Goal: Task Accomplishment & Management: Manage account settings

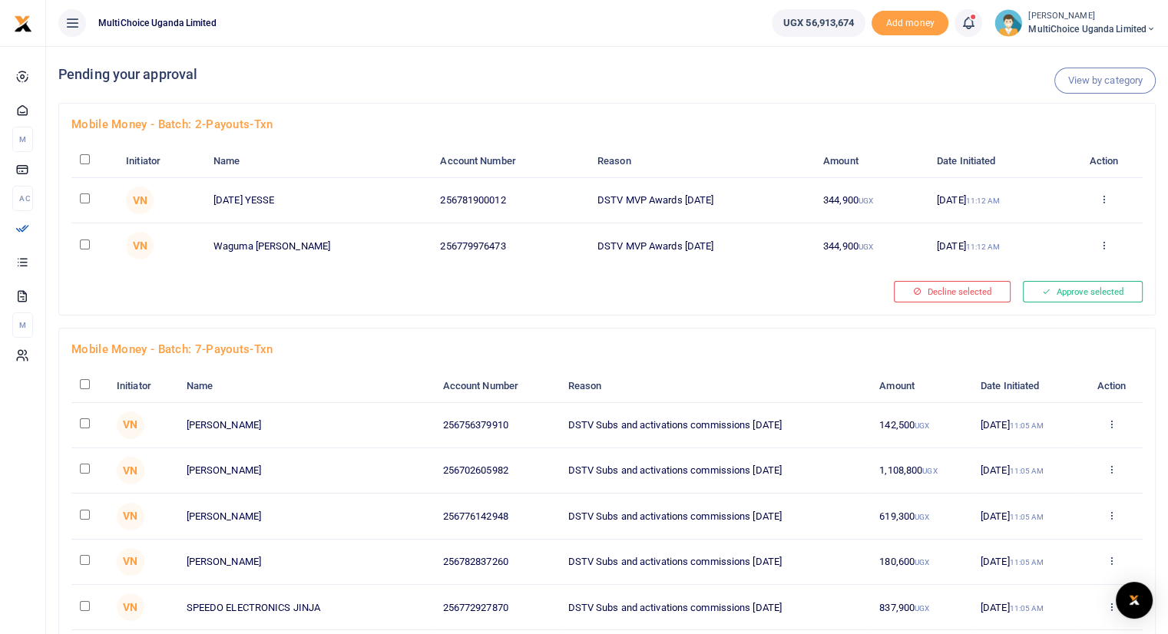
click at [85, 160] on input "checkbox" at bounding box center [85, 159] width 10 height 10
checkbox input "true"
click at [85, 160] on input "checkbox" at bounding box center [85, 159] width 10 height 10
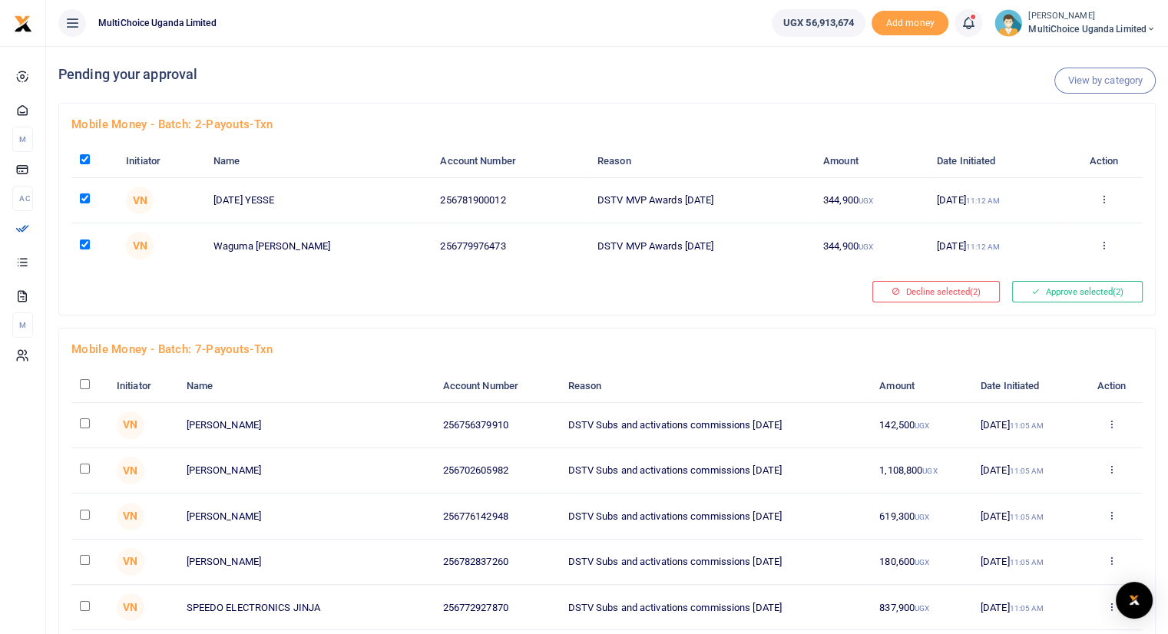
checkbox input "false"
click at [84, 156] on input "checkbox" at bounding box center [85, 159] width 10 height 10
checkbox input "true"
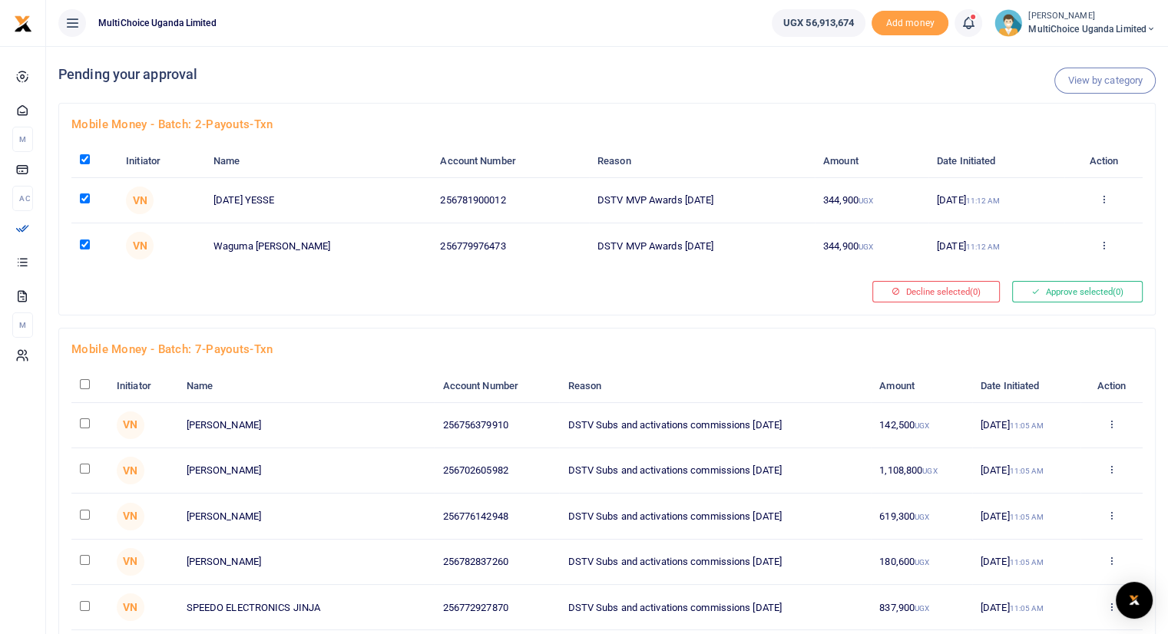
checkbox input "true"
click at [1092, 293] on button "Approve selected (2)" at bounding box center [1077, 291] width 131 height 21
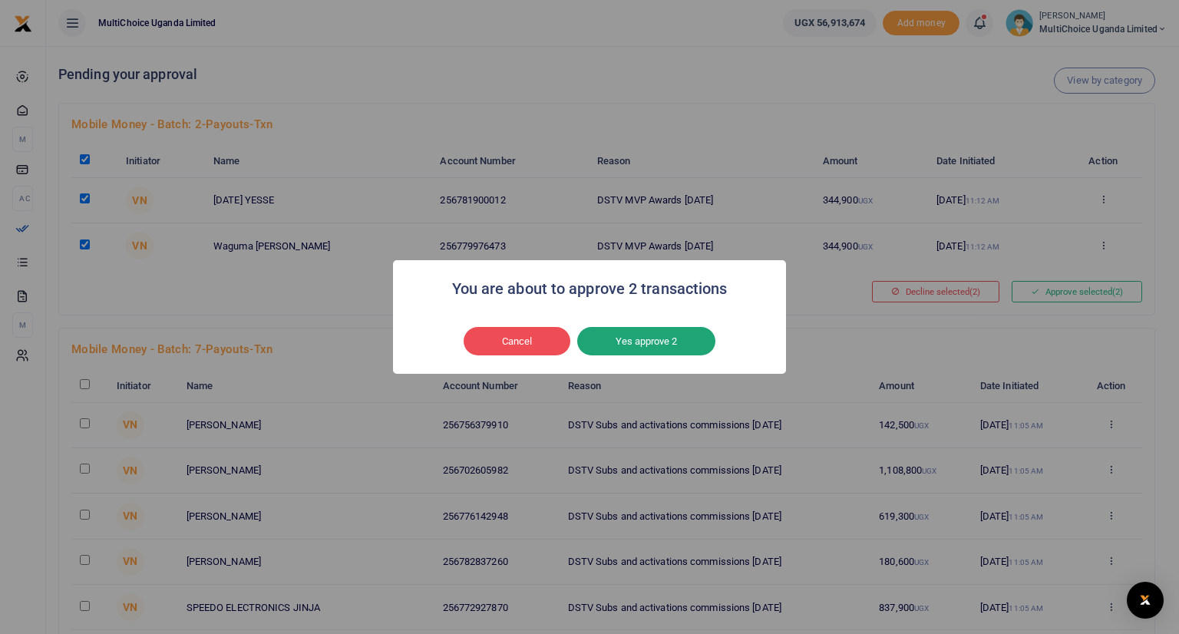
click at [656, 340] on button "Yes approve 2" at bounding box center [646, 341] width 138 height 29
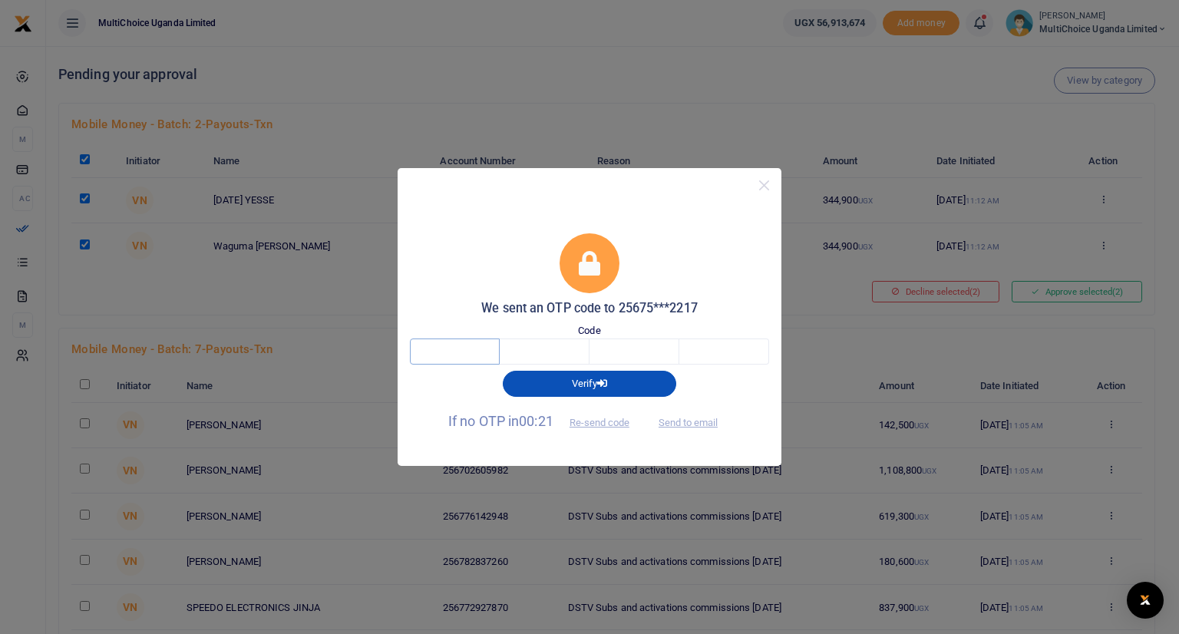
click at [478, 349] on input "text" at bounding box center [455, 352] width 90 height 26
type input "8"
type input "9"
type input "4"
type input "3"
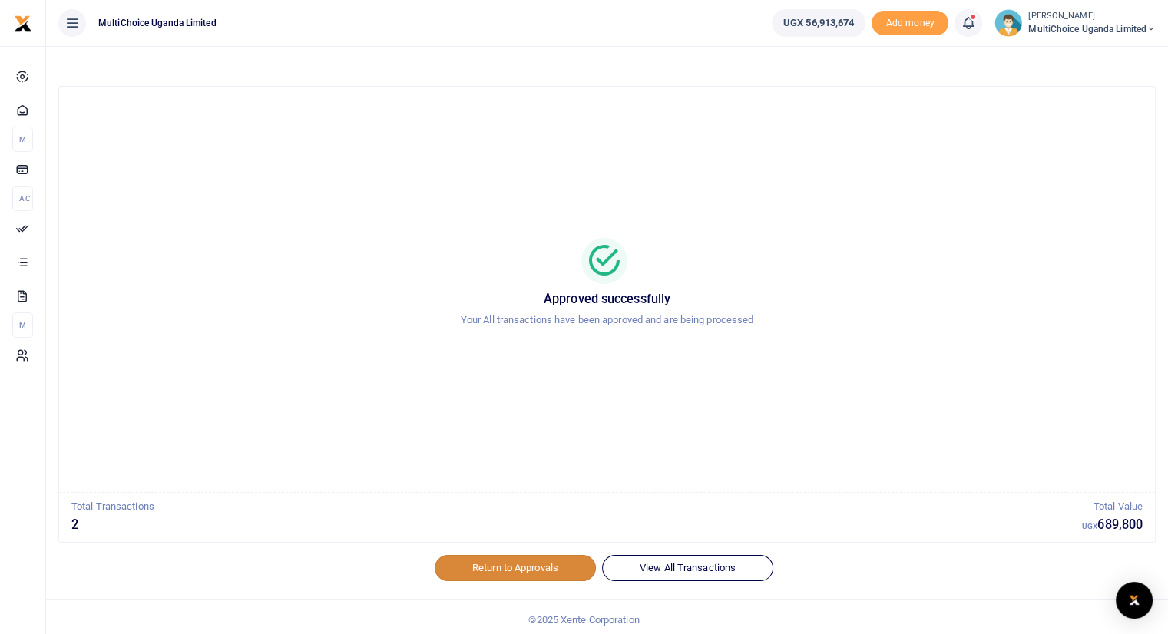
click at [483, 564] on link "Return to Approvals" at bounding box center [515, 568] width 161 height 26
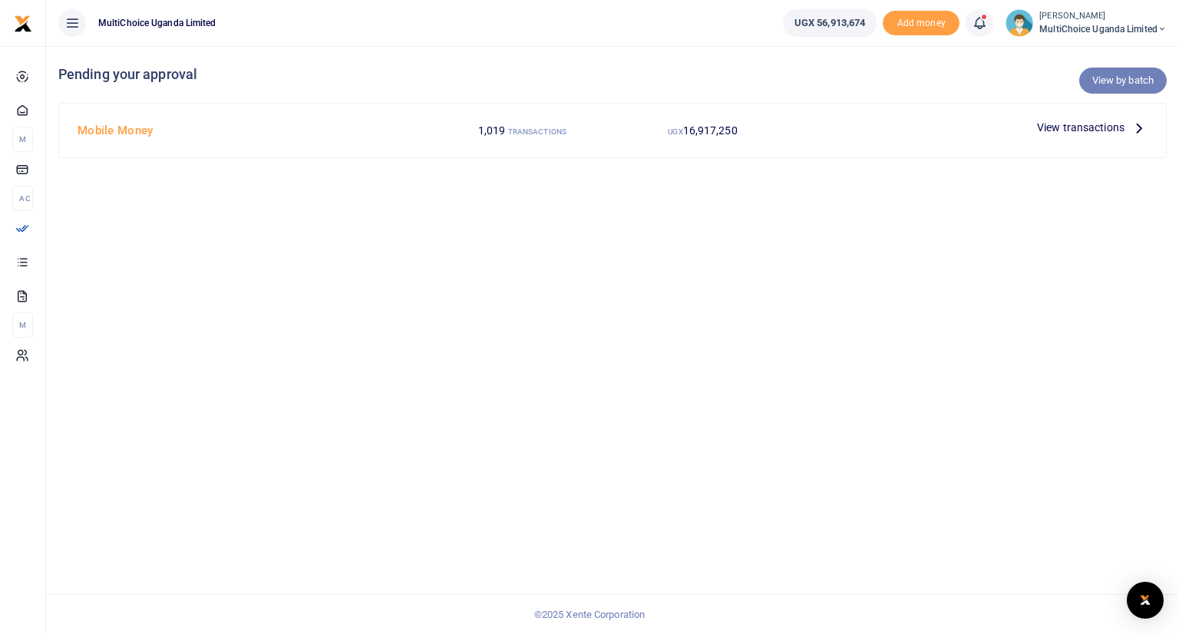
click at [1114, 76] on link "View by batch" at bounding box center [1123, 81] width 88 height 26
click at [1096, 81] on link "View by batch" at bounding box center [1123, 81] width 88 height 26
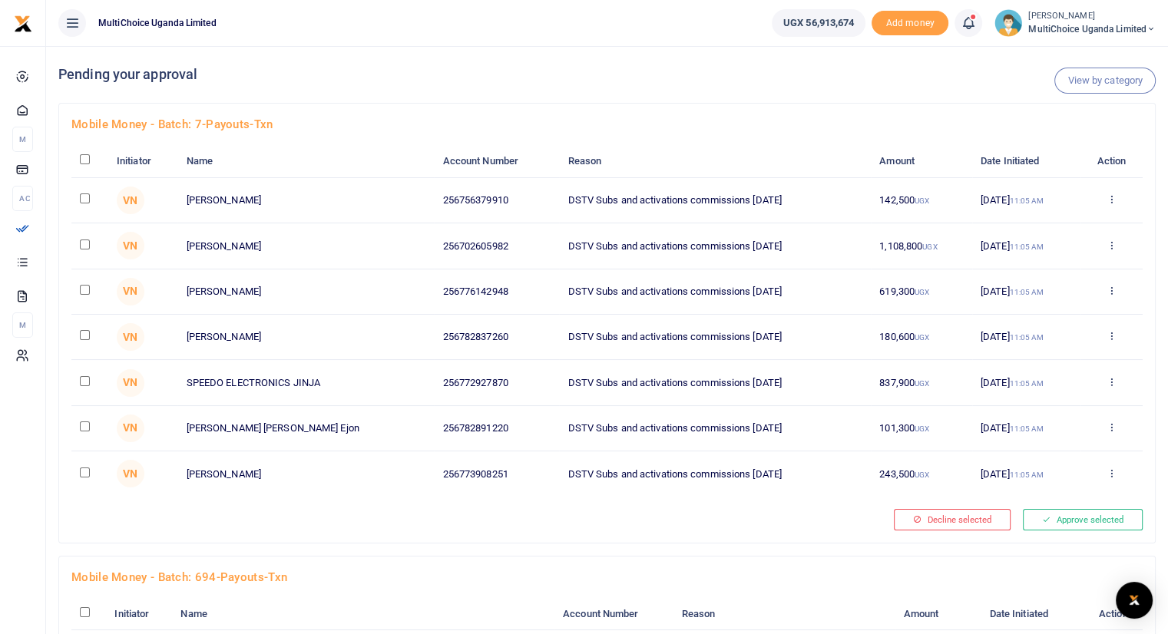
click at [86, 156] on input "checkbox" at bounding box center [85, 159] width 10 height 10
checkbox input "true"
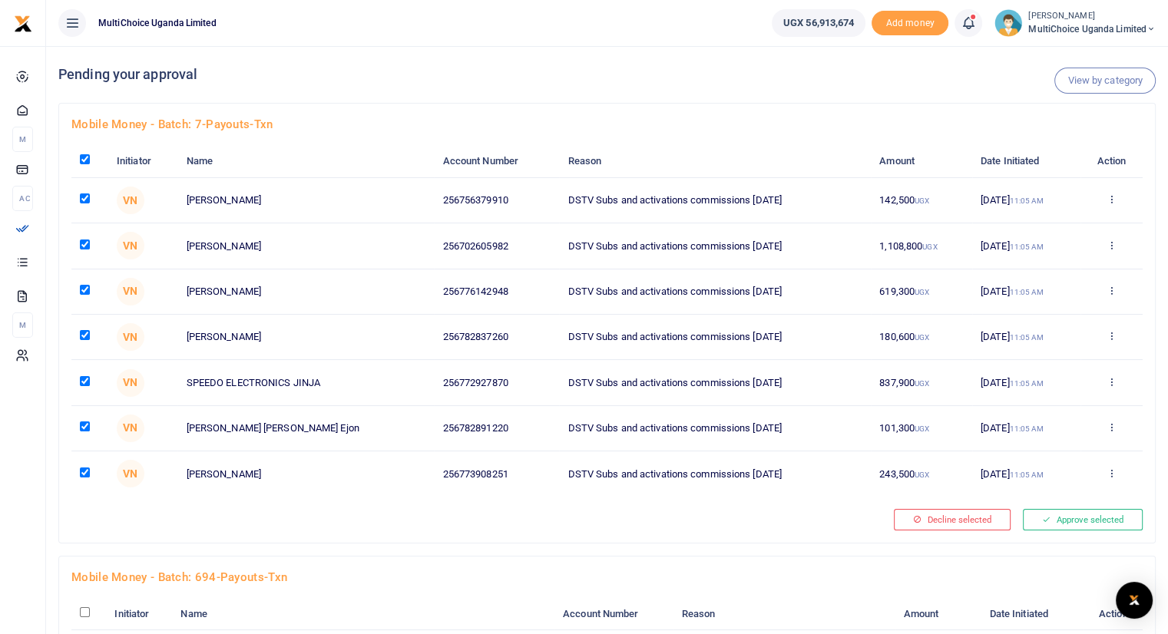
checkbox input "true"
click at [1044, 520] on button "Approve selected (7)" at bounding box center [1077, 519] width 131 height 21
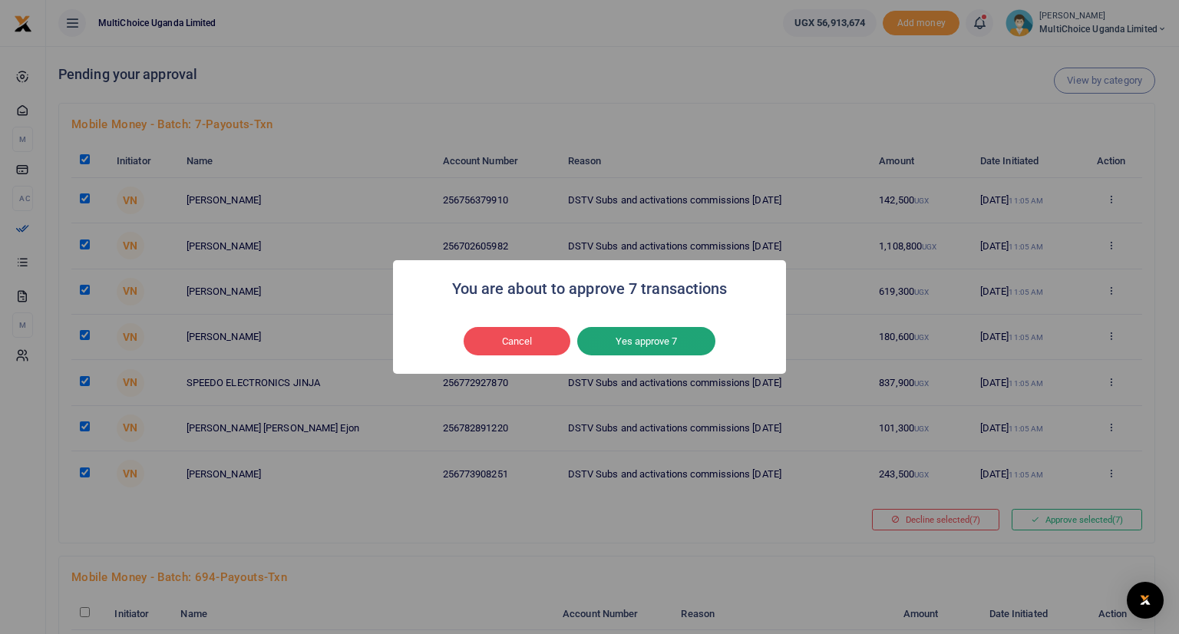
click at [661, 339] on button "Yes approve 7" at bounding box center [646, 341] width 138 height 29
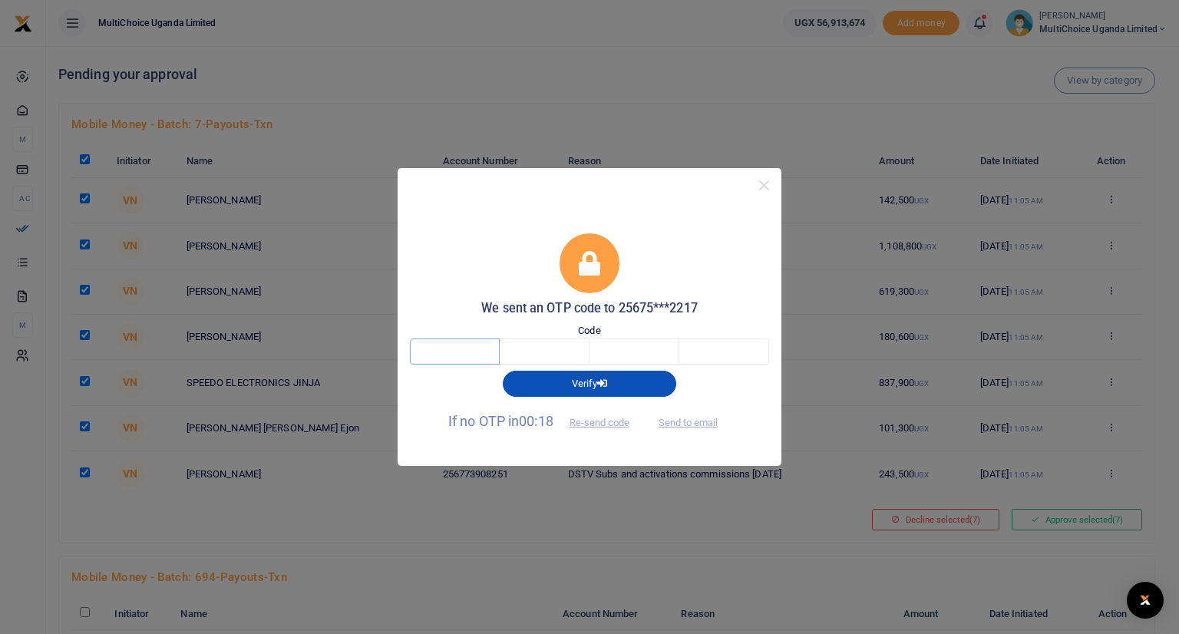
click at [482, 353] on input "text" at bounding box center [455, 352] width 90 height 26
type input "1"
type input "8"
type input "1"
type input "2"
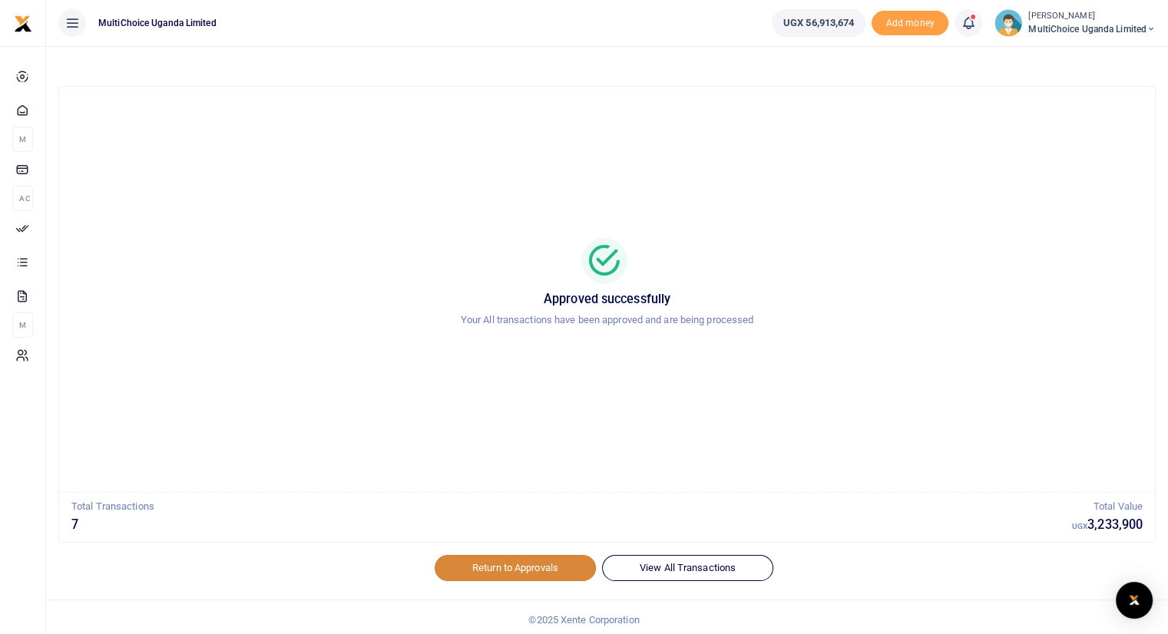
click at [498, 566] on link "Return to Approvals" at bounding box center [515, 568] width 161 height 26
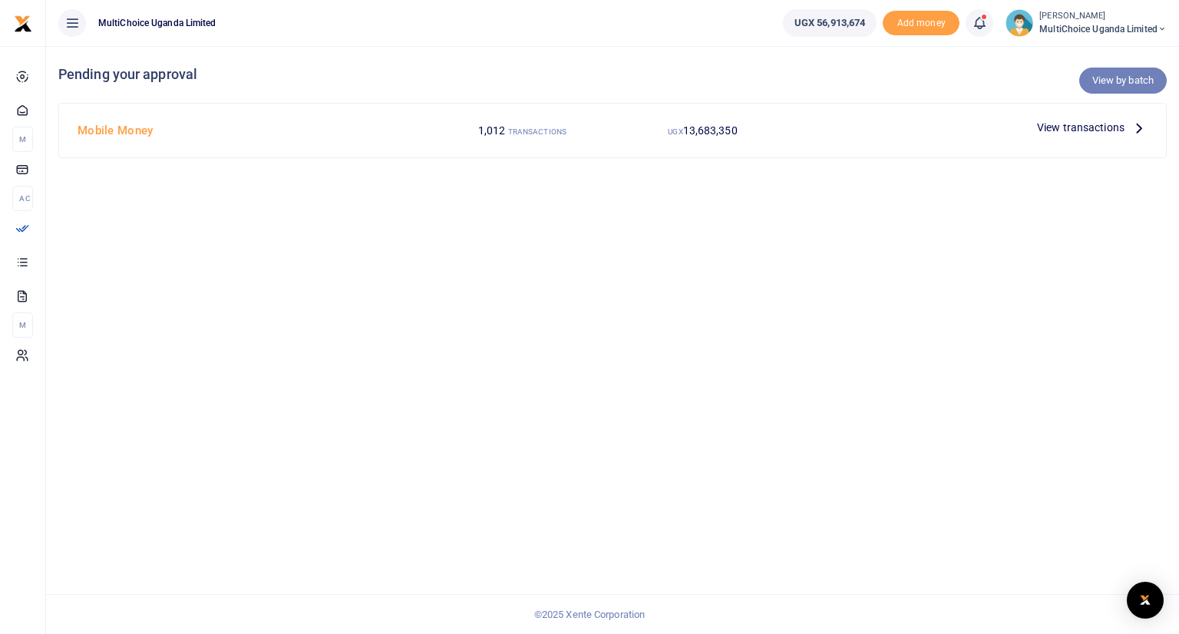
click at [1121, 81] on link "View by batch" at bounding box center [1123, 81] width 88 height 26
click at [1110, 78] on link "View by batch" at bounding box center [1123, 81] width 88 height 26
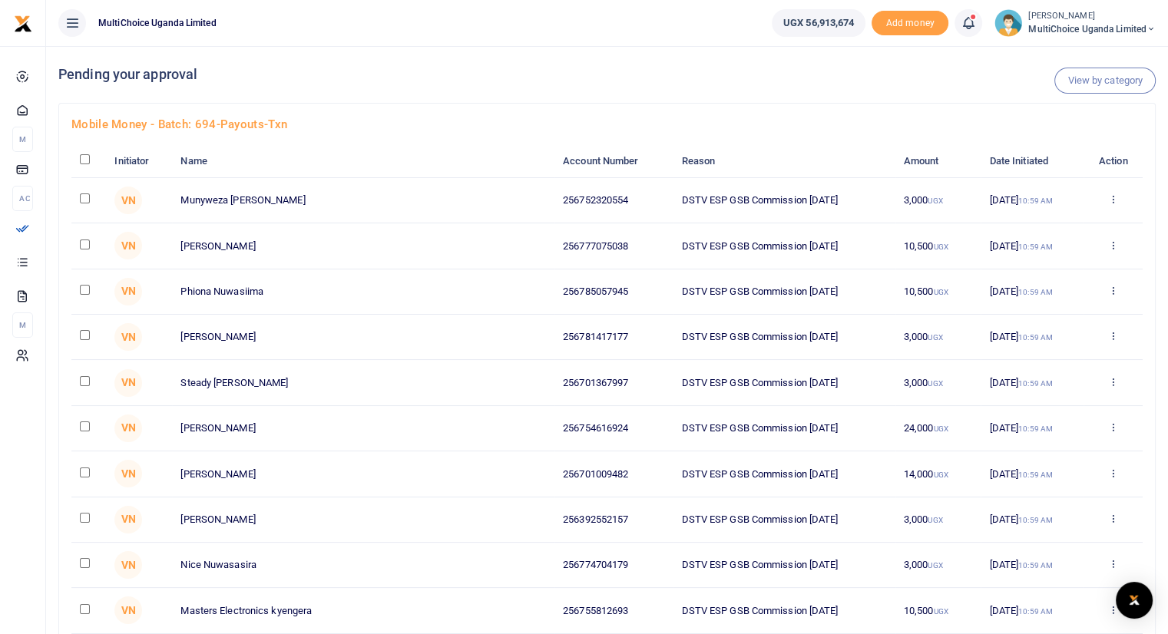
click at [83, 158] on input "checkbox" at bounding box center [85, 159] width 10 height 10
checkbox input "true"
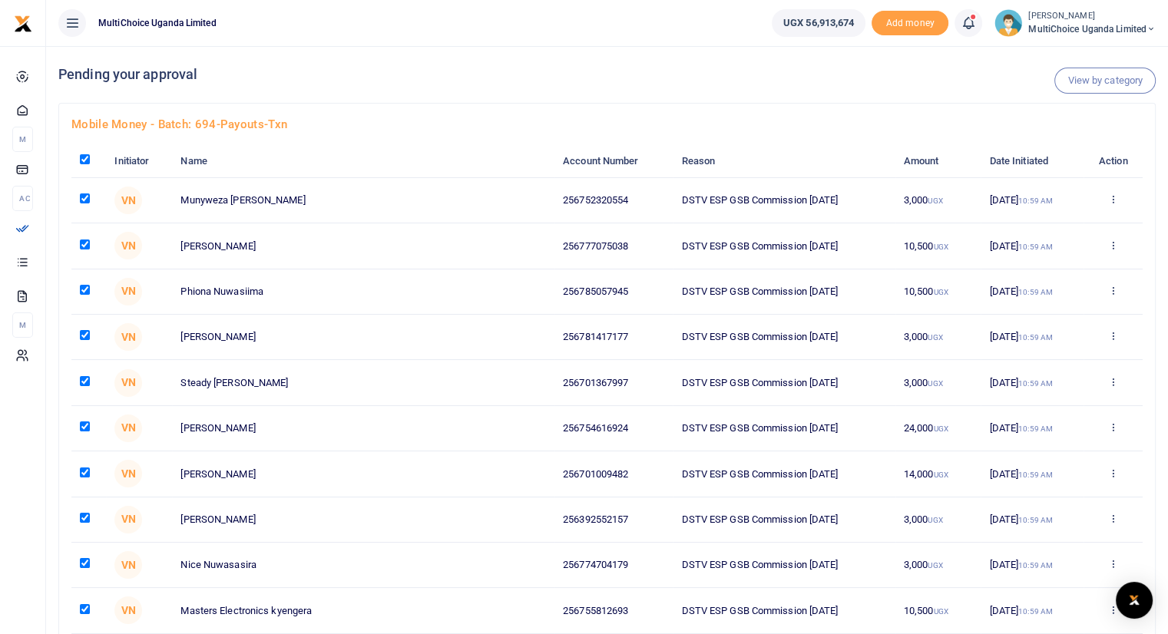
checkbox input "true"
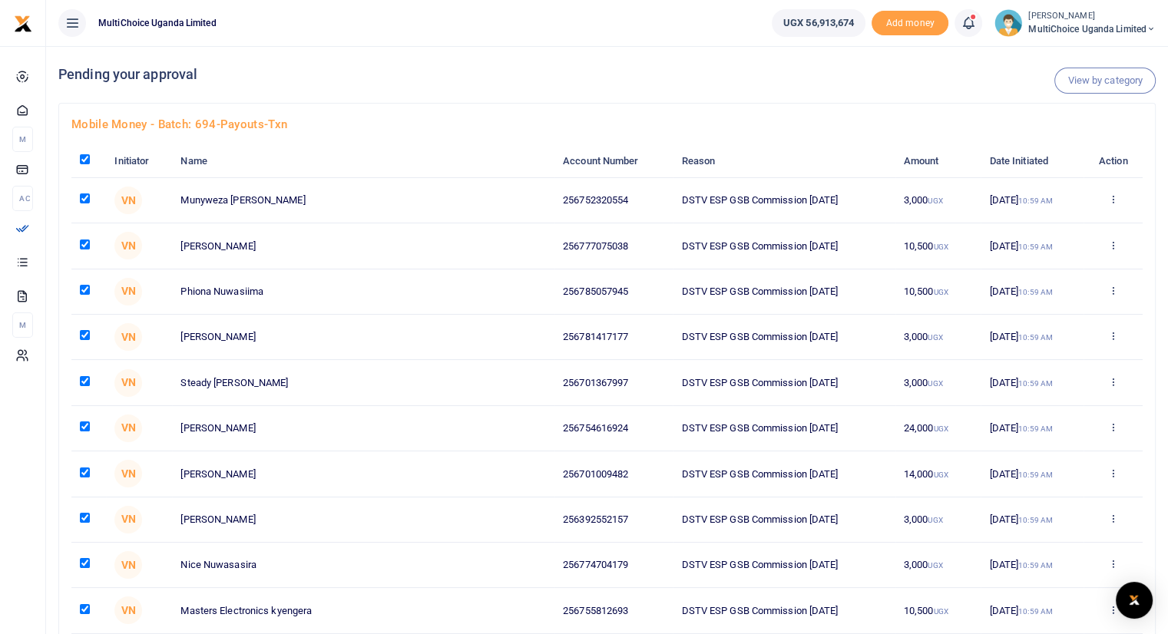
checkbox input "true"
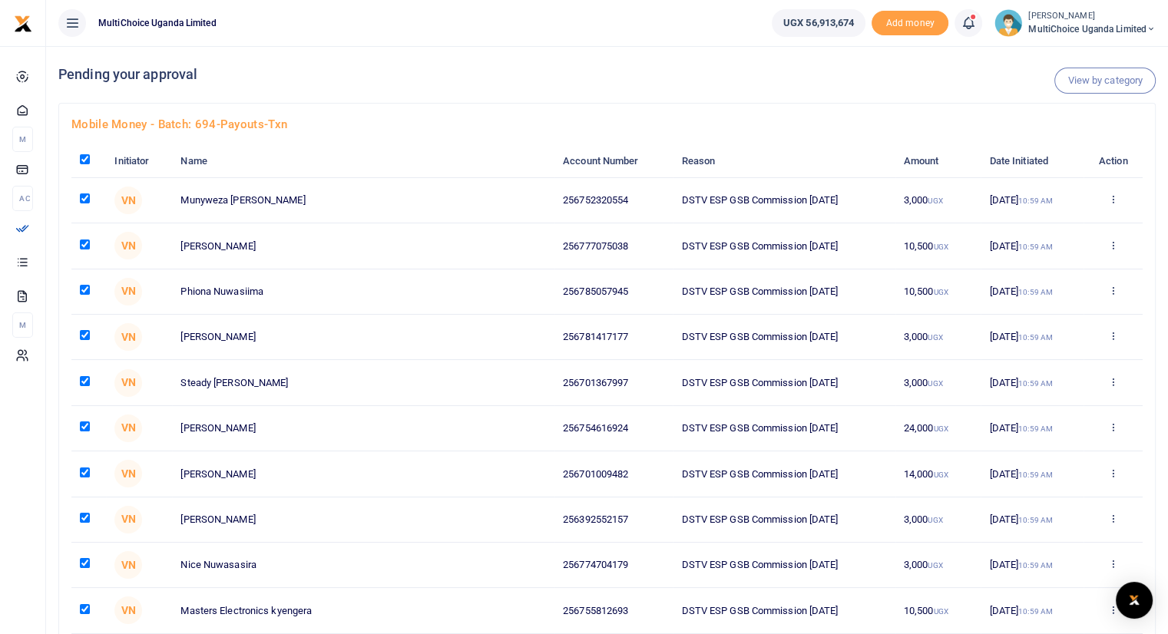
checkbox input "true"
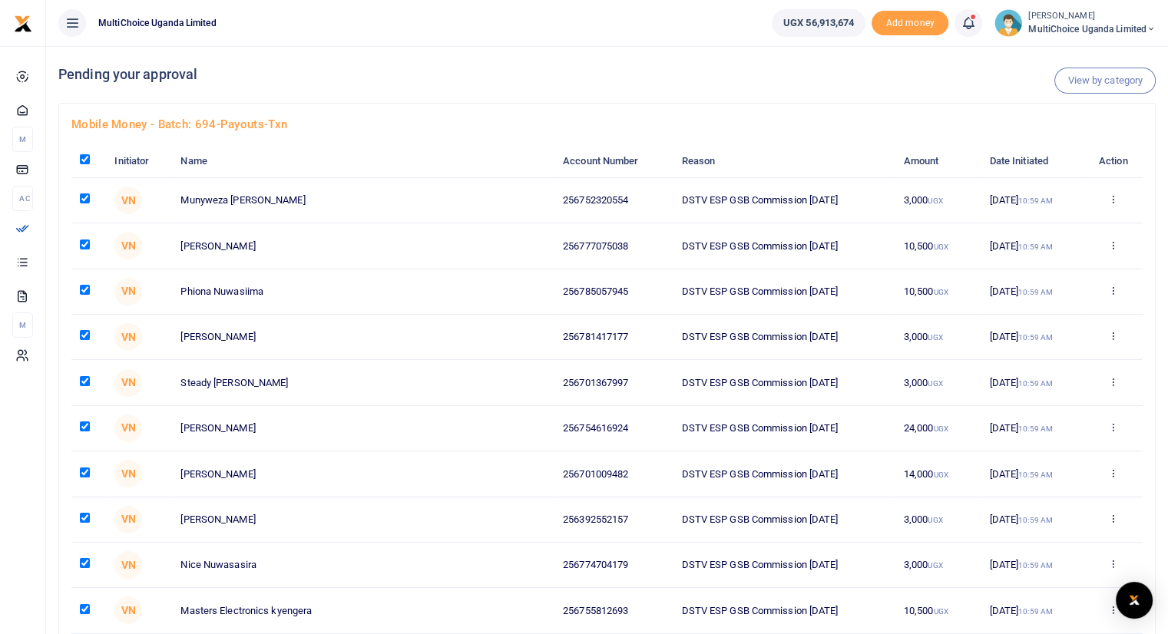
checkbox input "true"
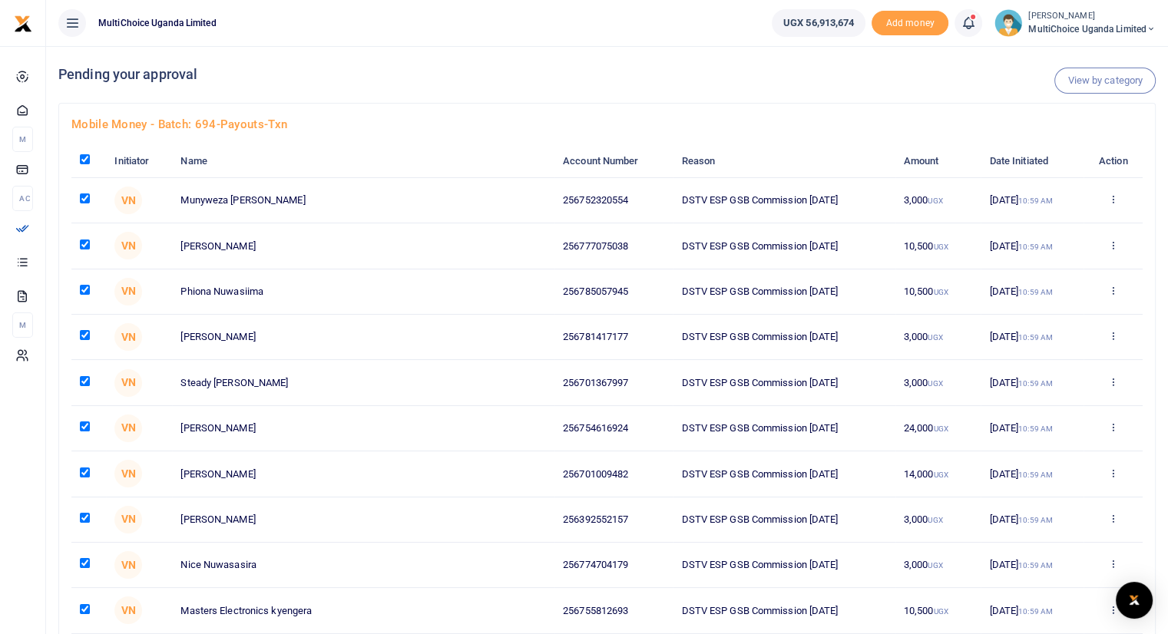
checkbox input "true"
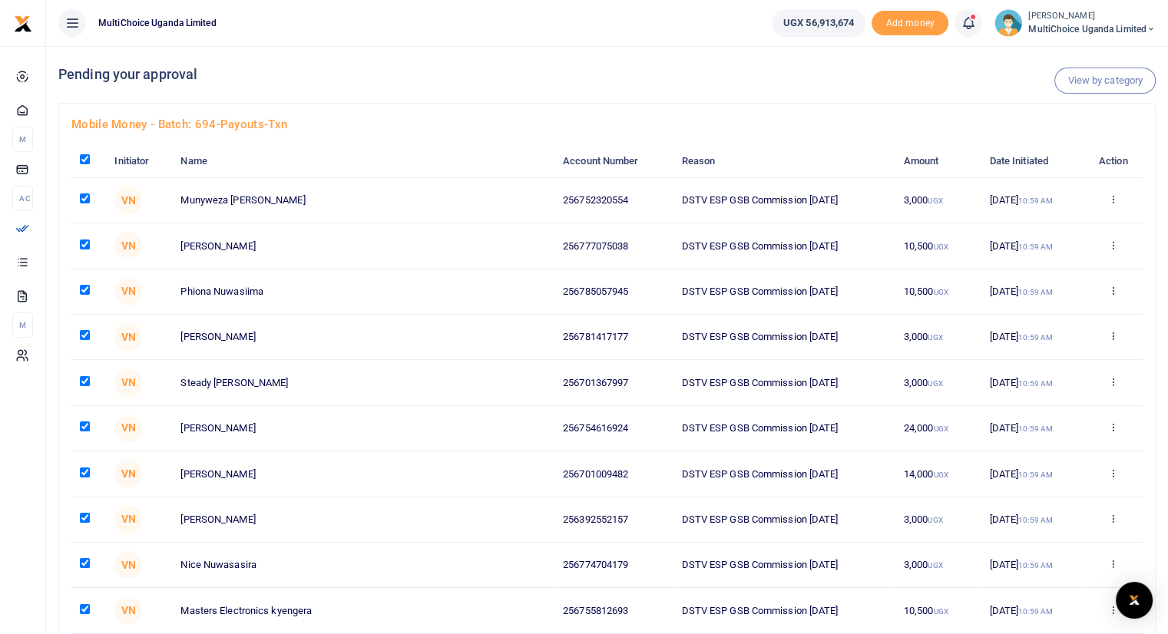
checkbox input "true"
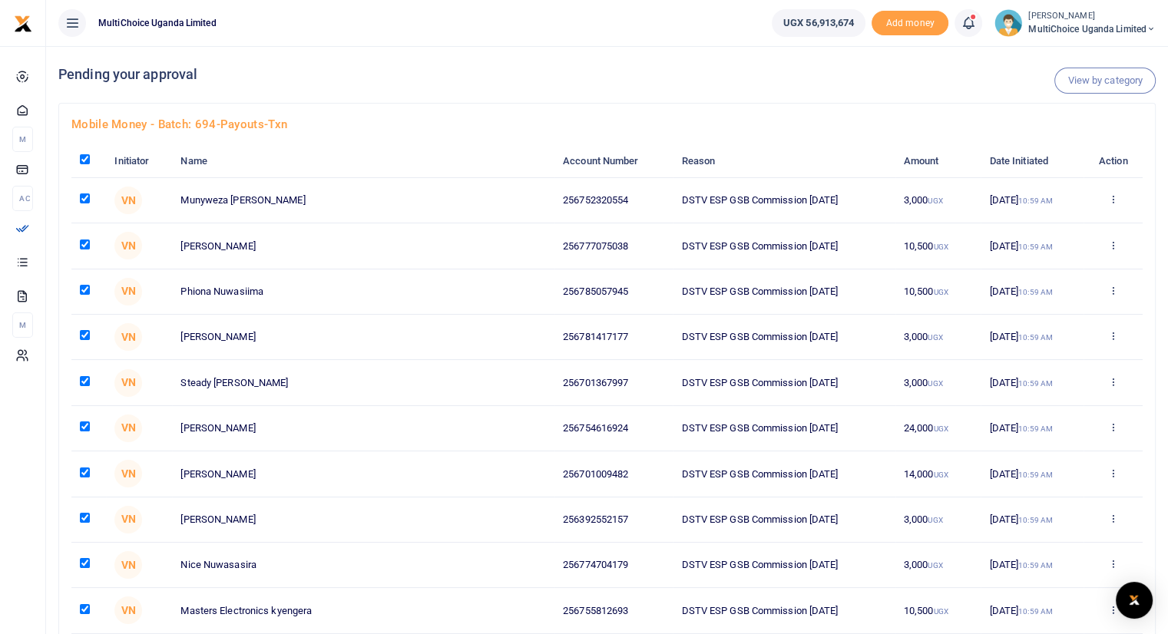
checkbox input "true"
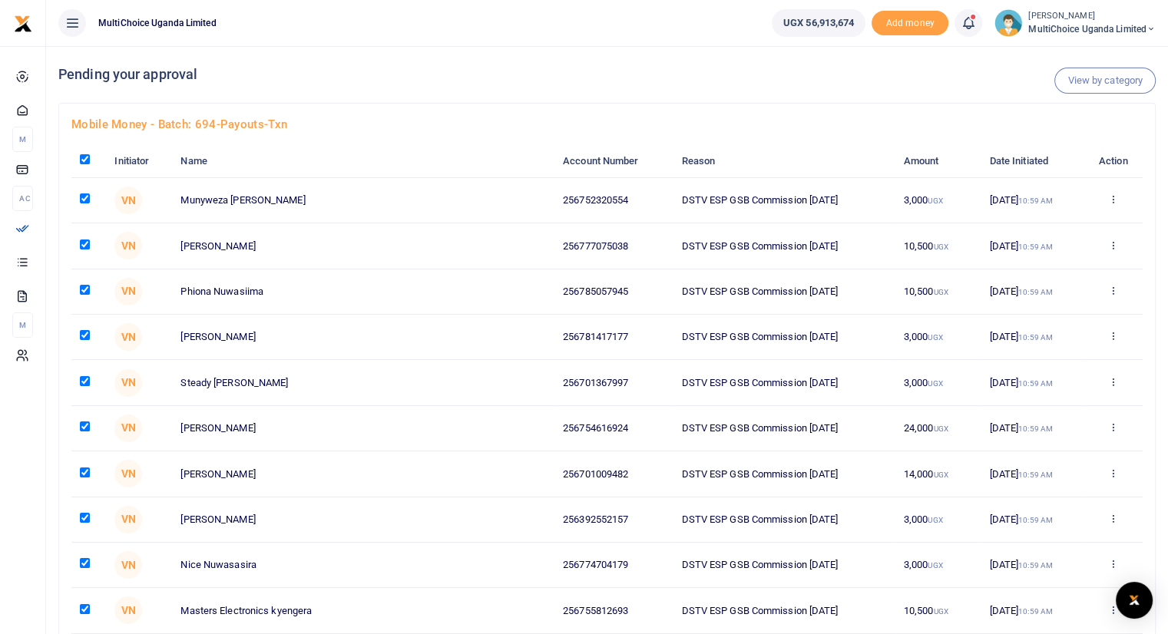
checkbox input "true"
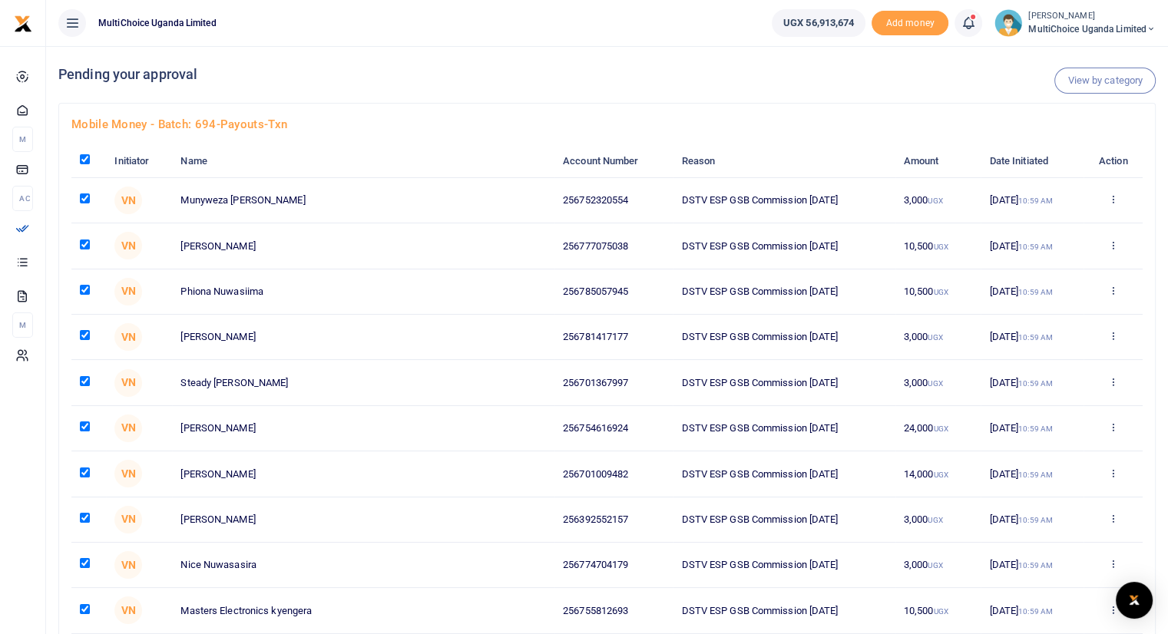
checkbox input "true"
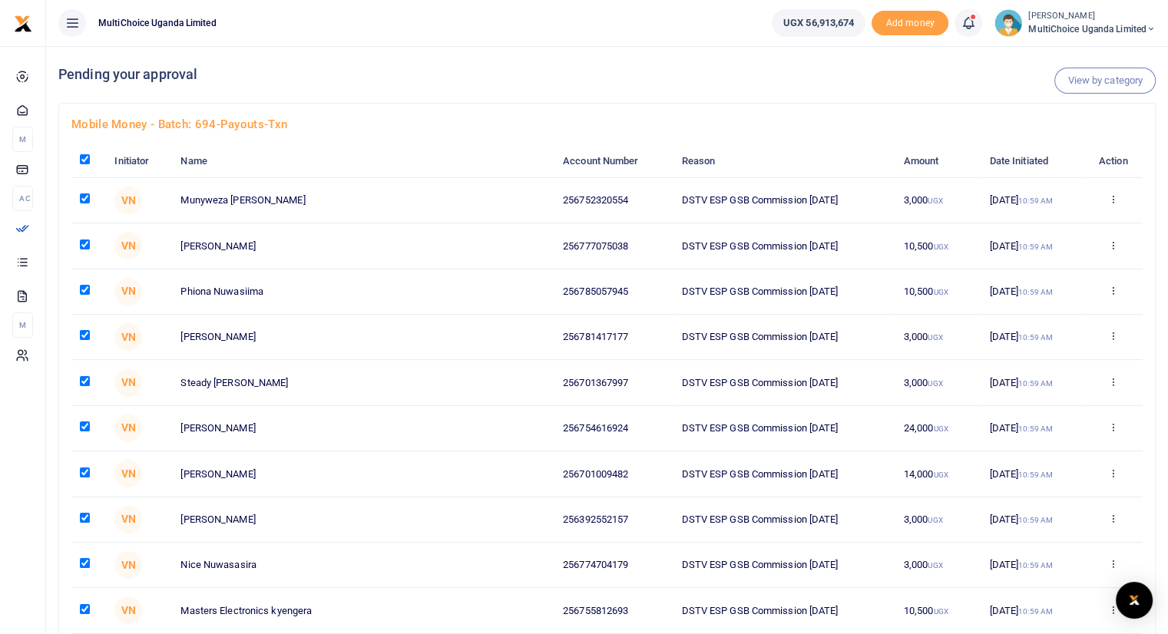
checkbox input "true"
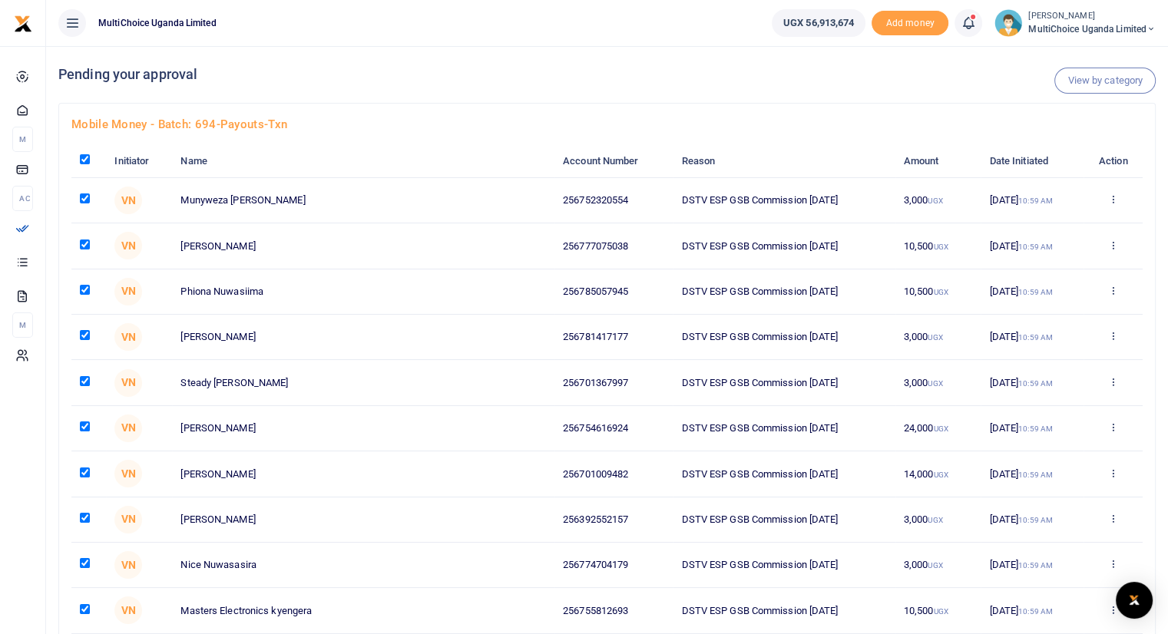
checkbox input "true"
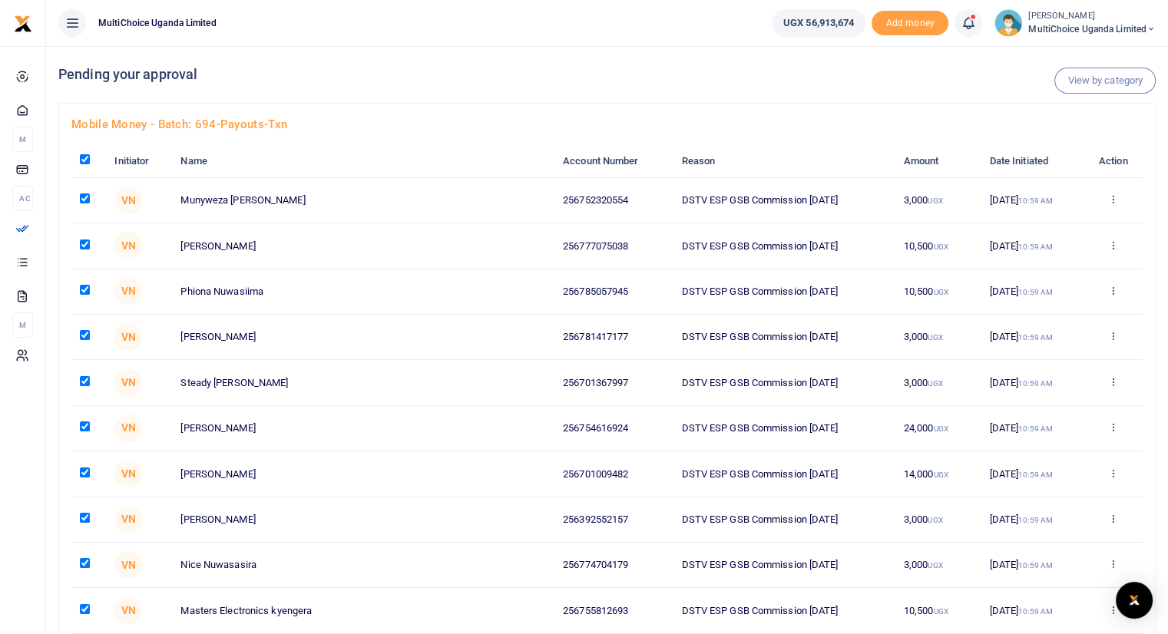
checkbox input "true"
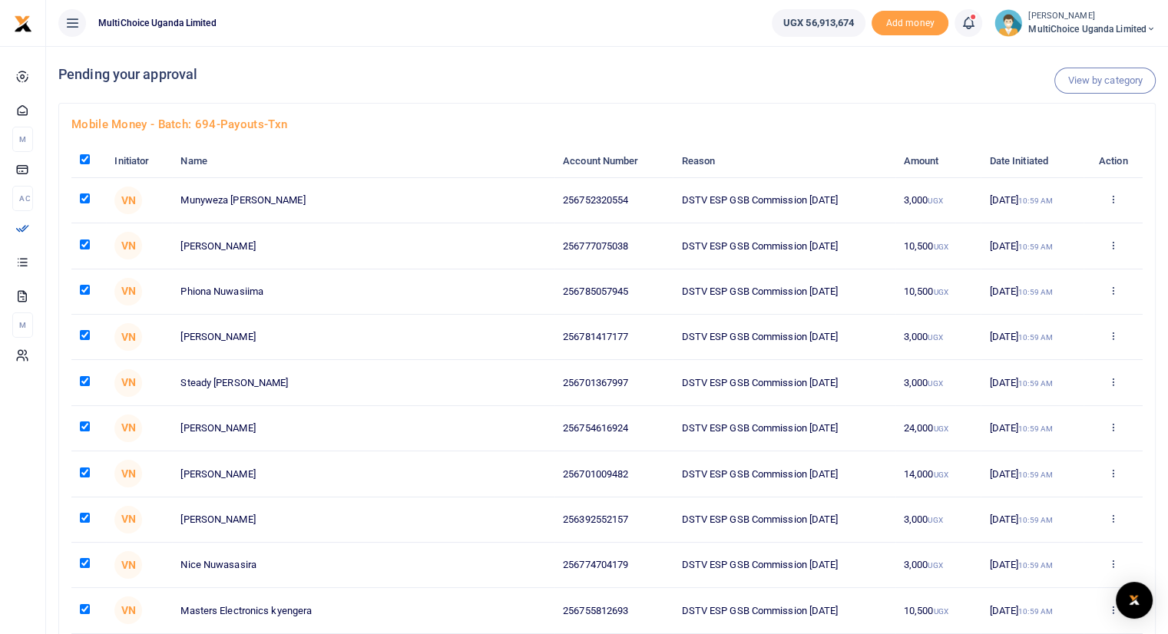
checkbox input "true"
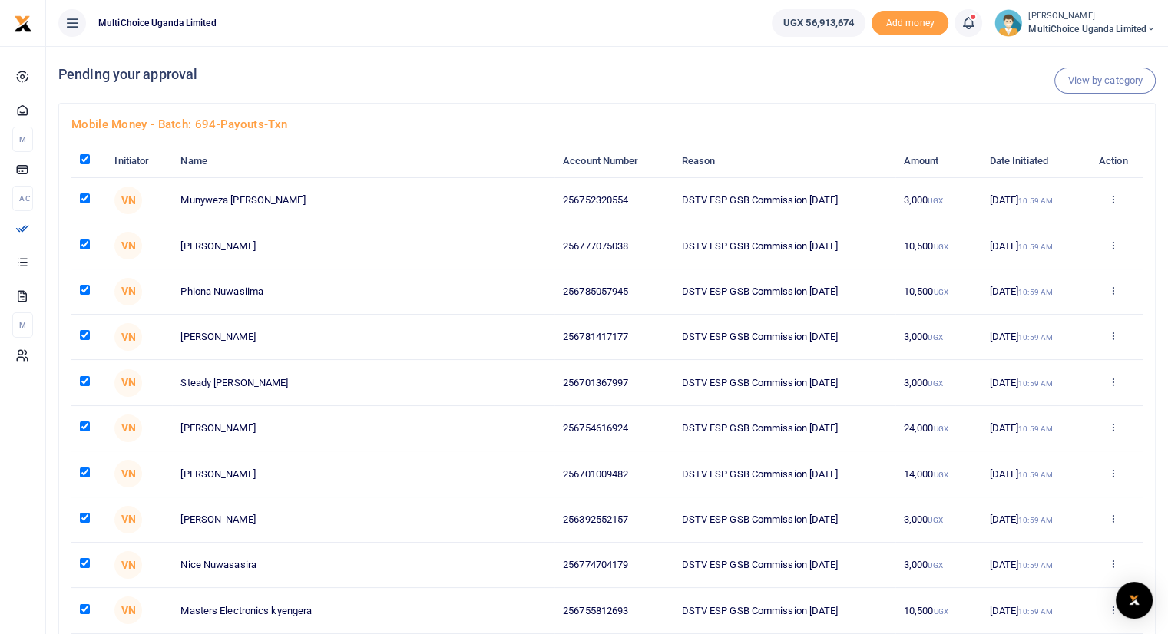
checkbox input "true"
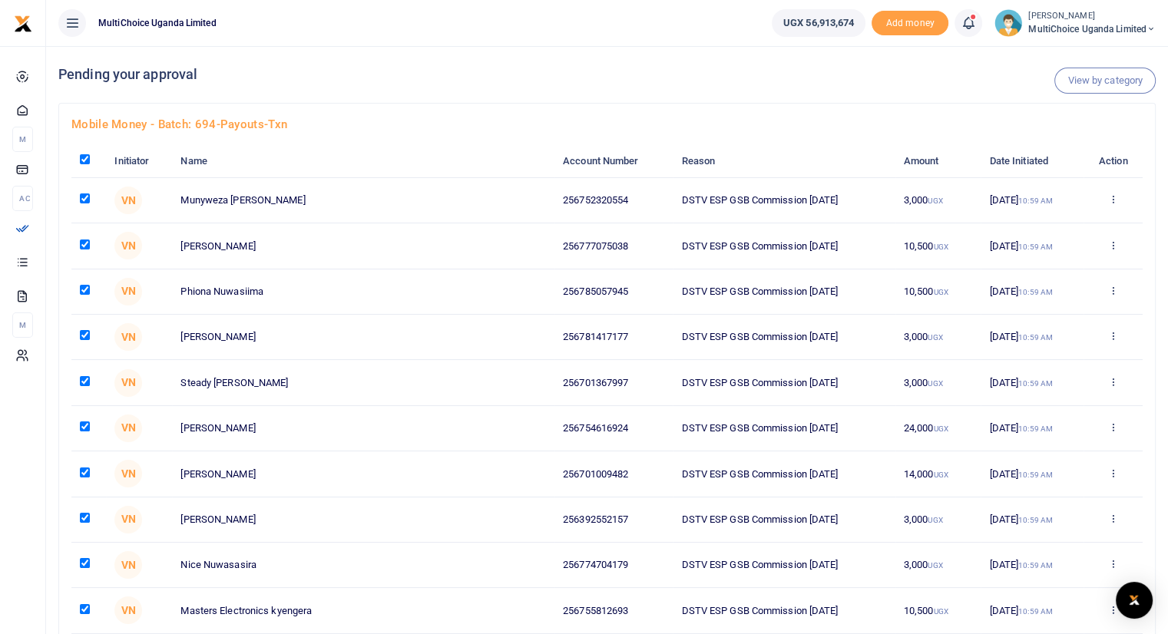
checkbox input "true"
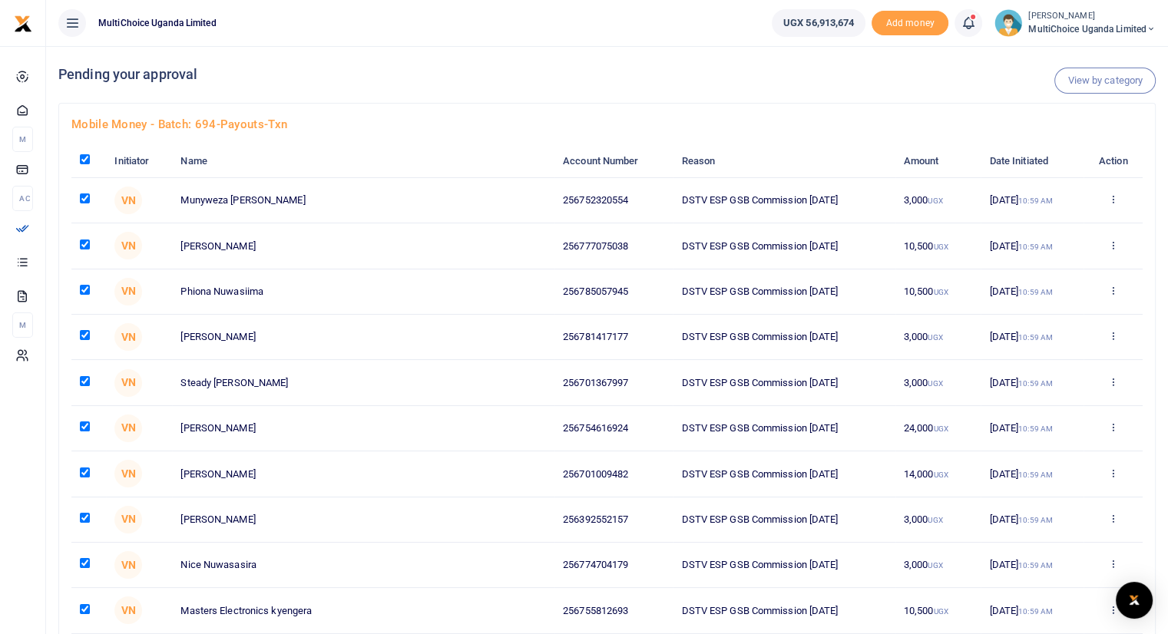
checkbox input "true"
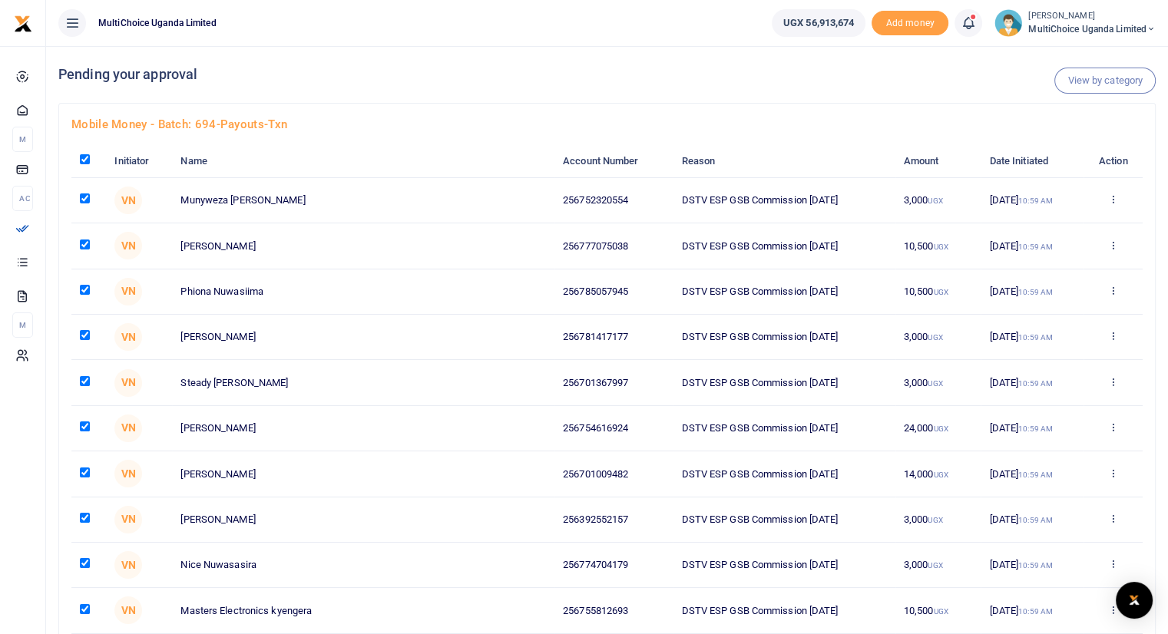
checkbox input "true"
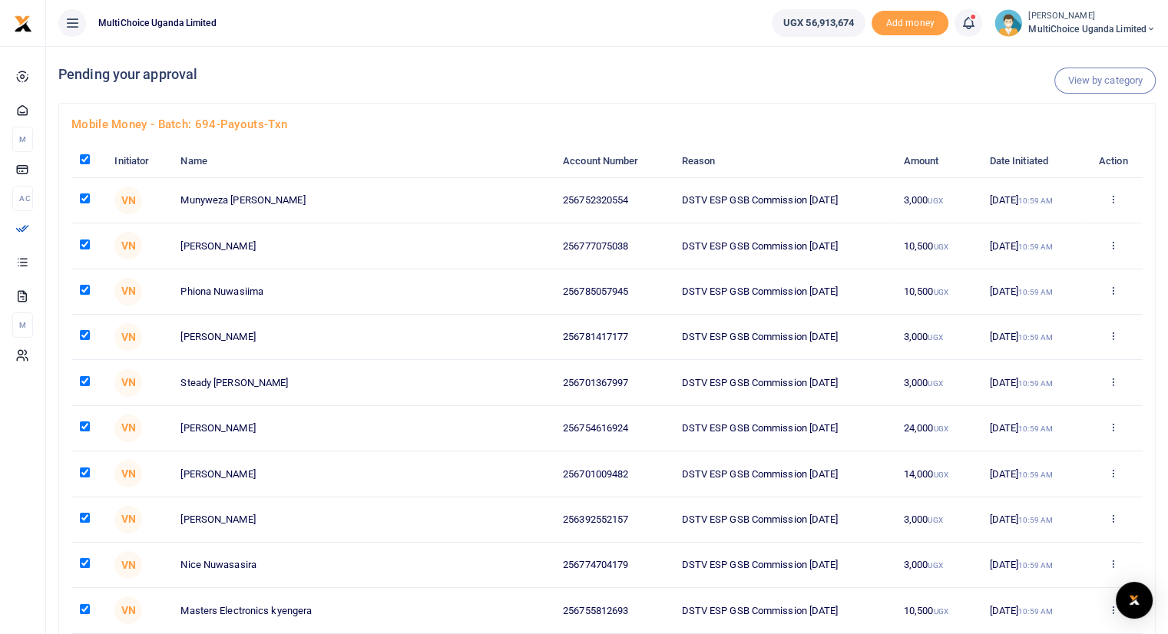
checkbox input "true"
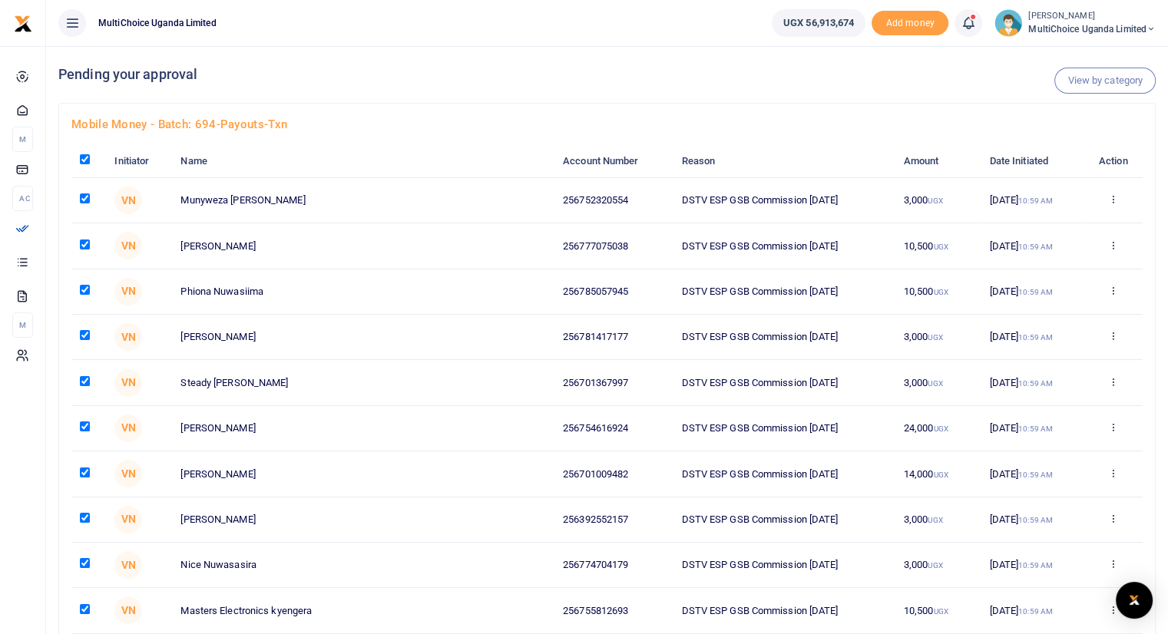
checkbox input "true"
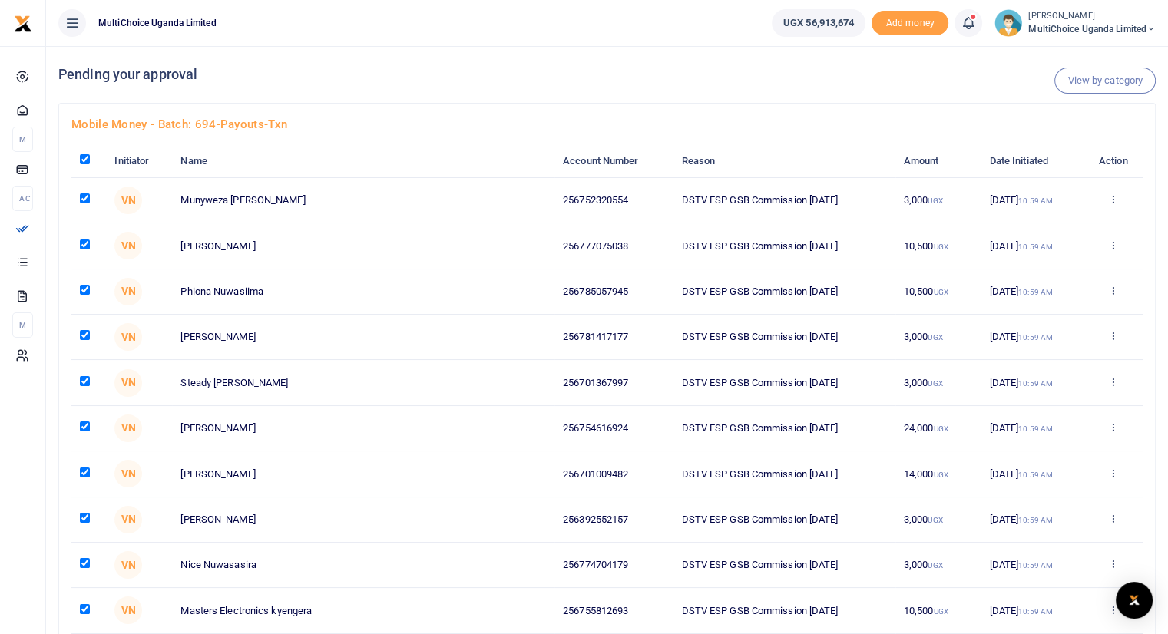
checkbox input "true"
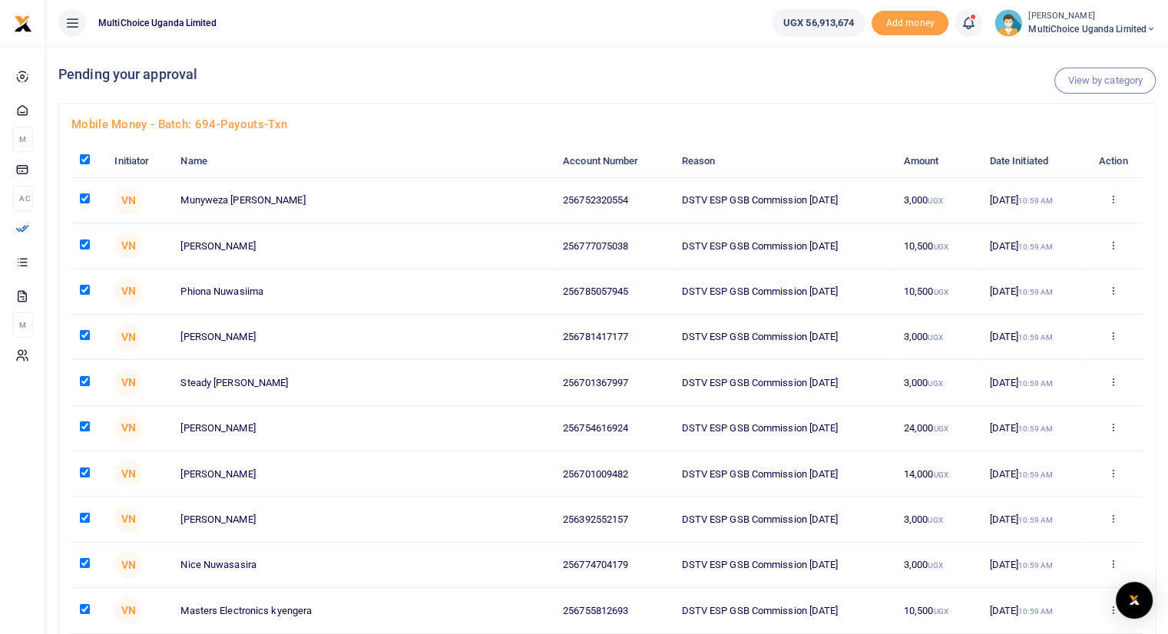
checkbox input "true"
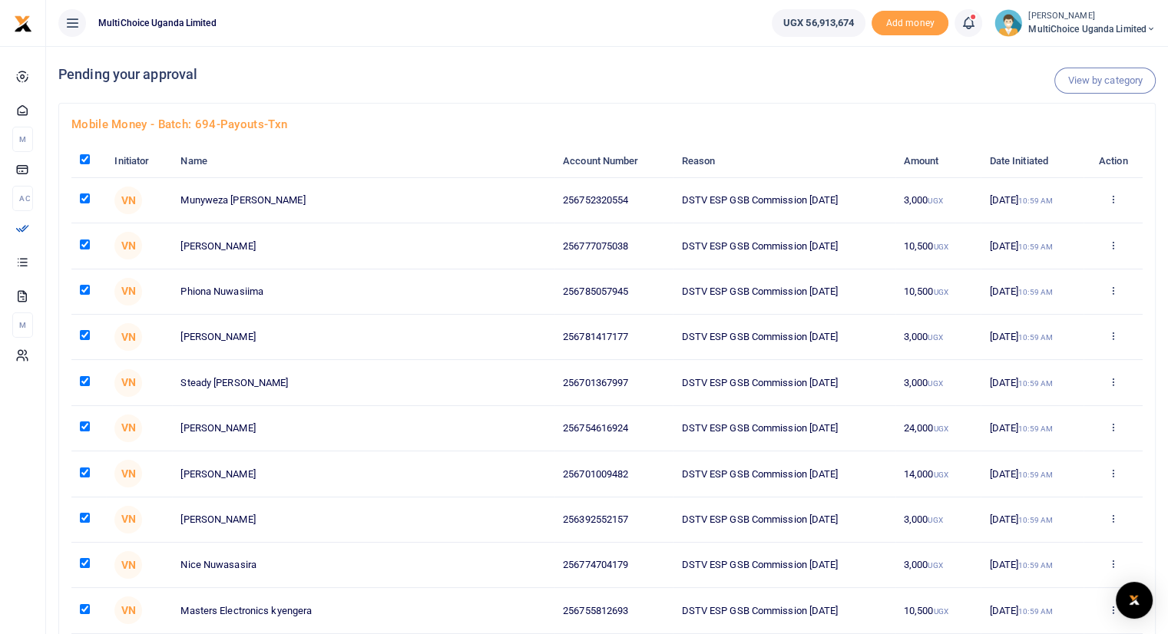
checkbox input "true"
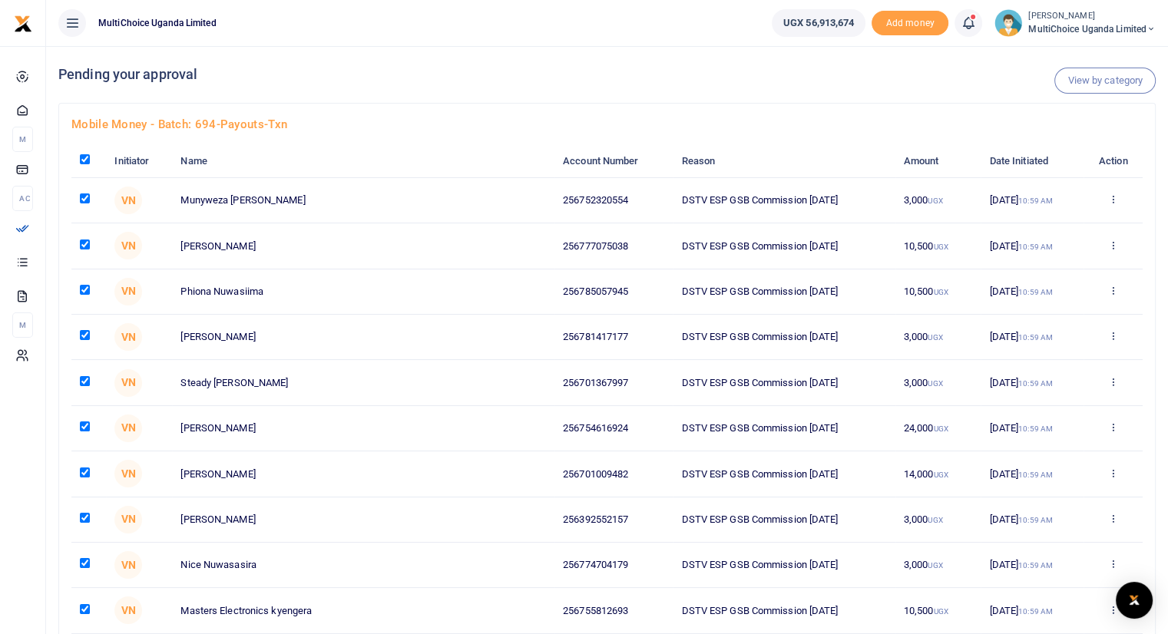
checkbox input "true"
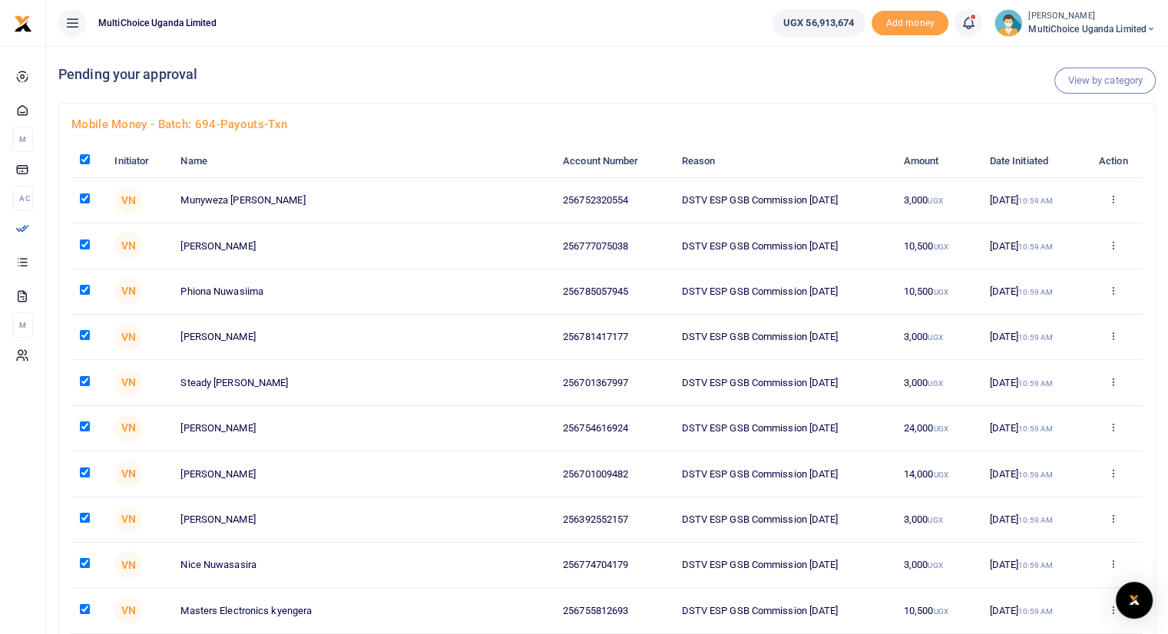
checkbox input "true"
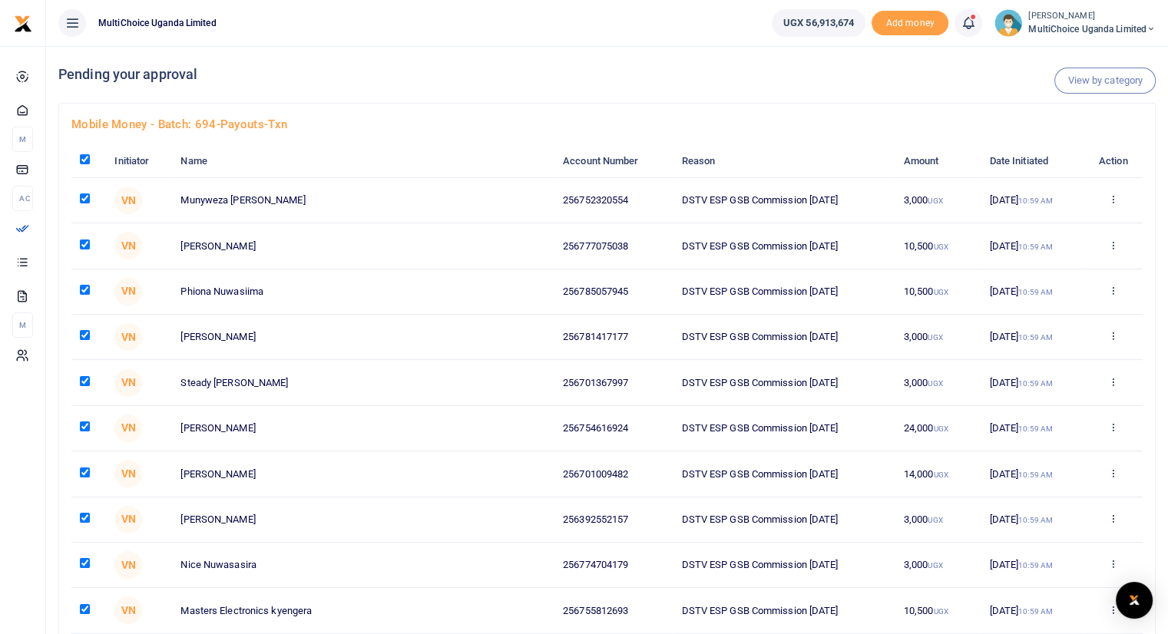
checkbox input "true"
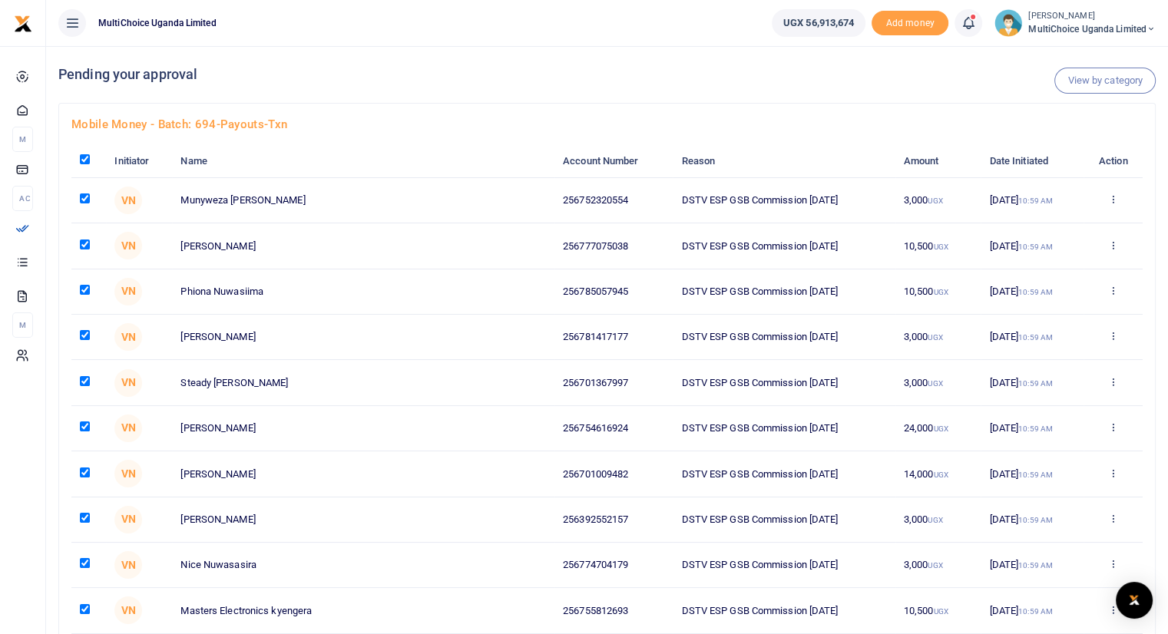
checkbox input "true"
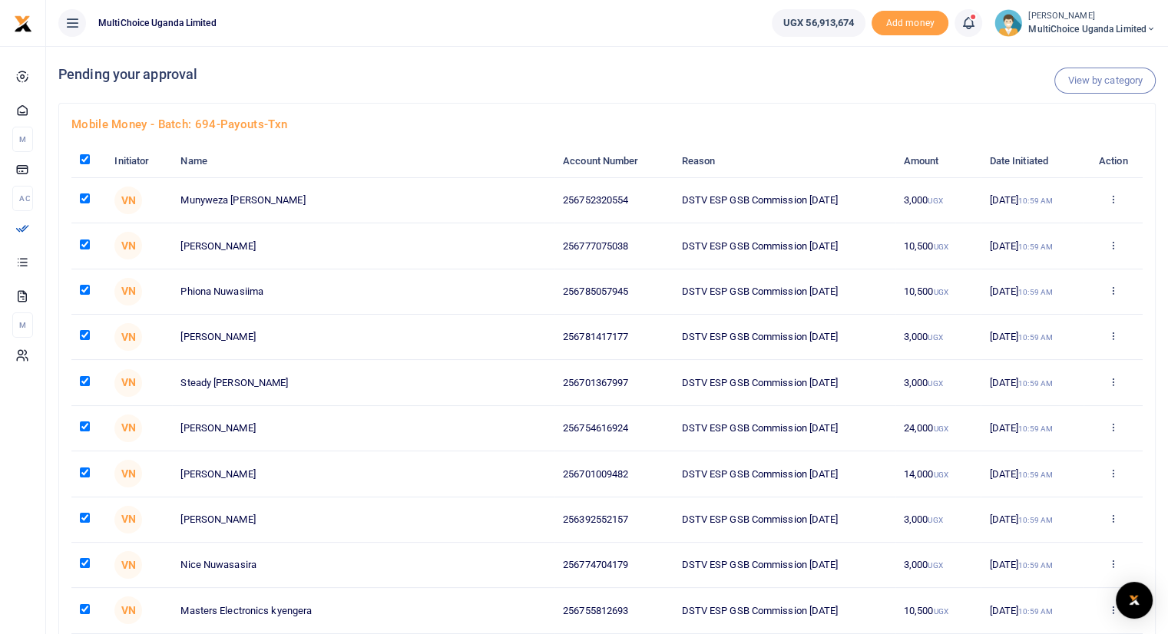
checkbox input "true"
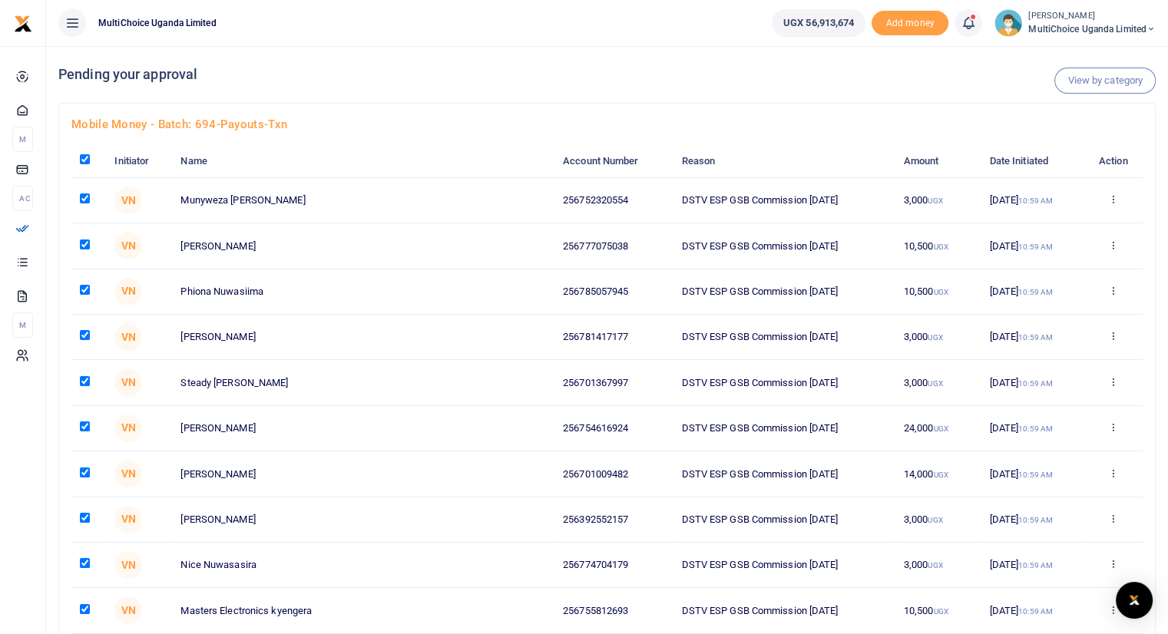
checkbox input "true"
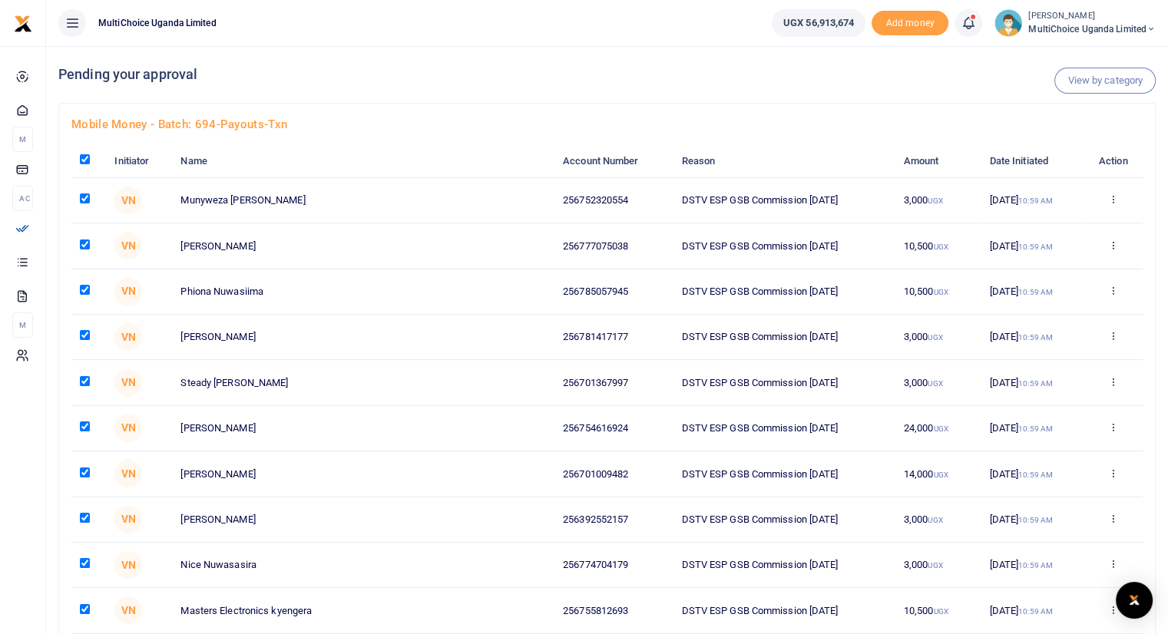
checkbox input "true"
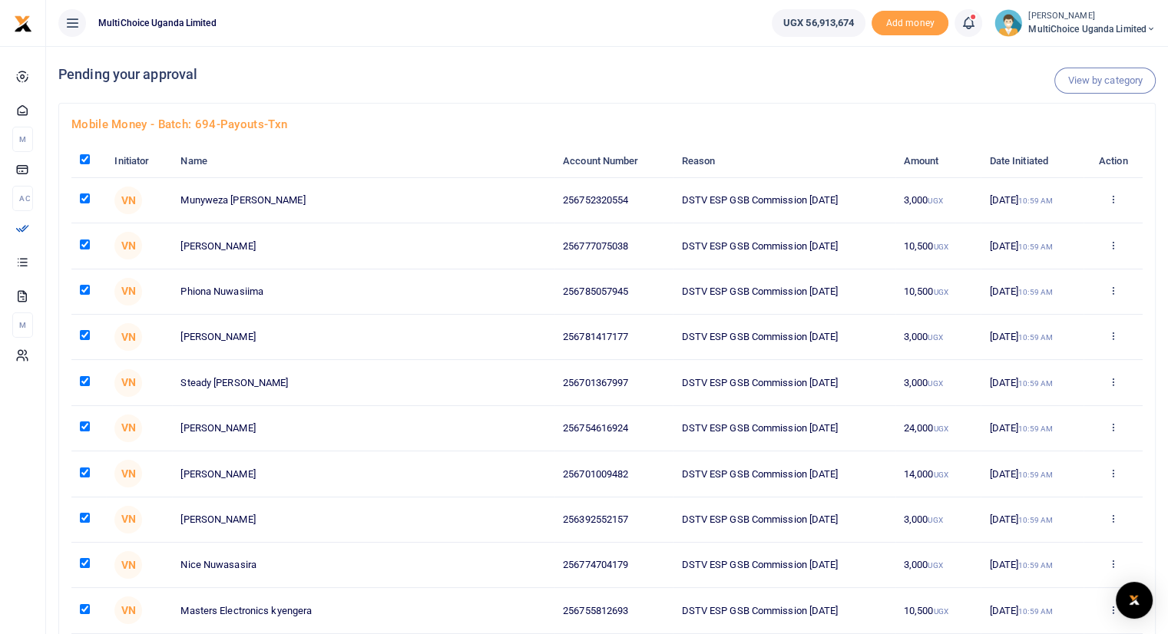
checkbox input "true"
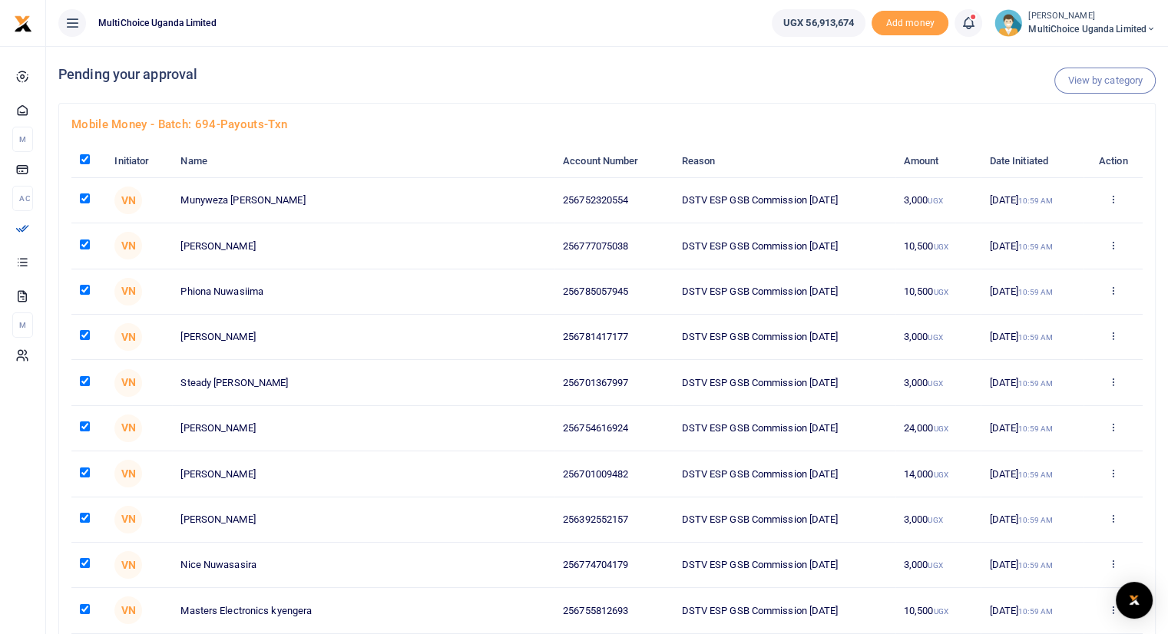
checkbox input "true"
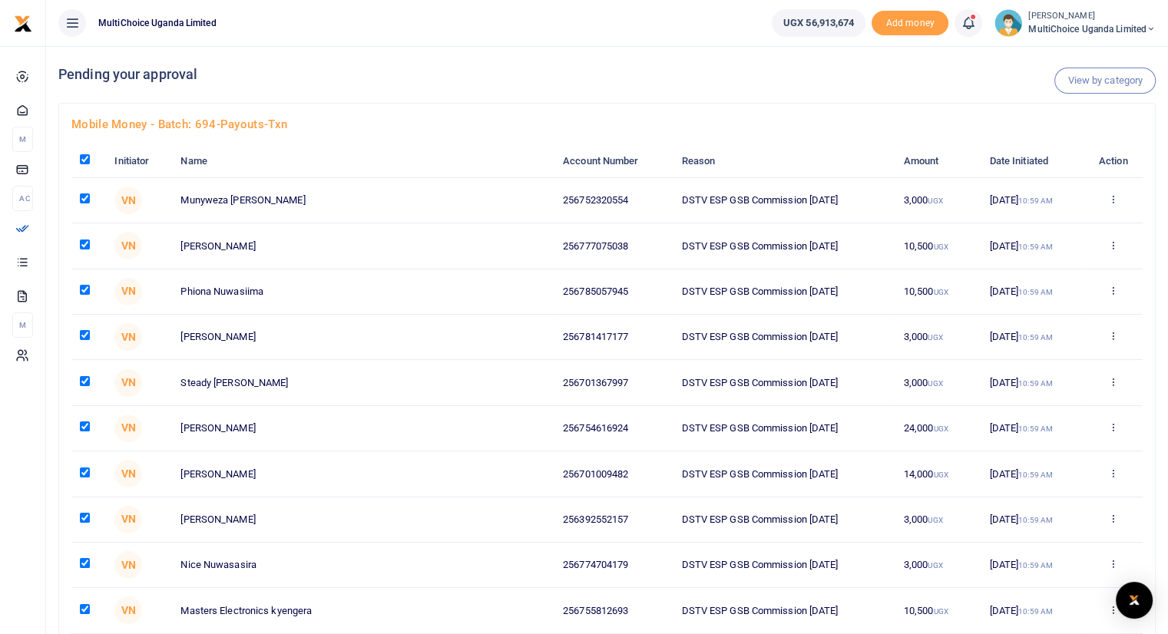
checkbox input "true"
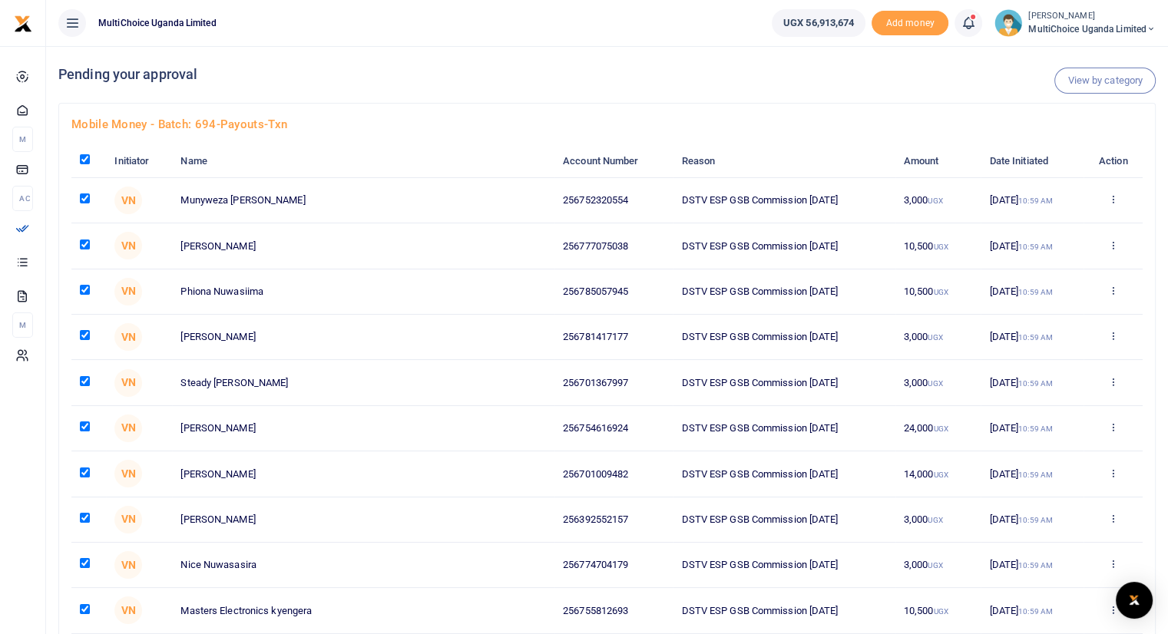
checkbox input "true"
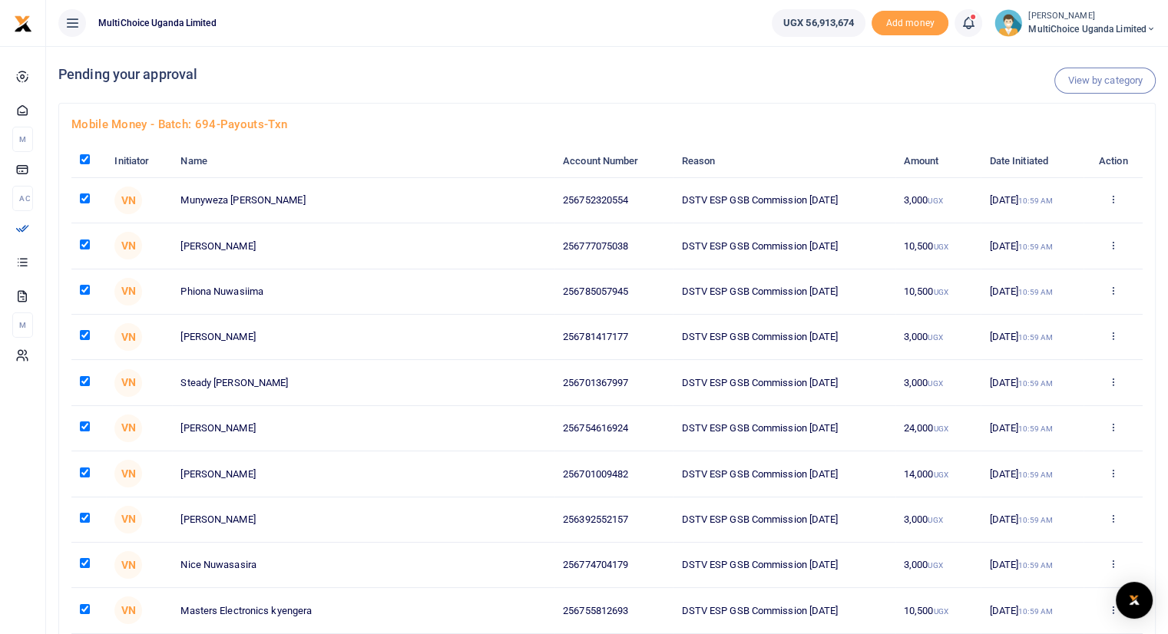
checkbox input "true"
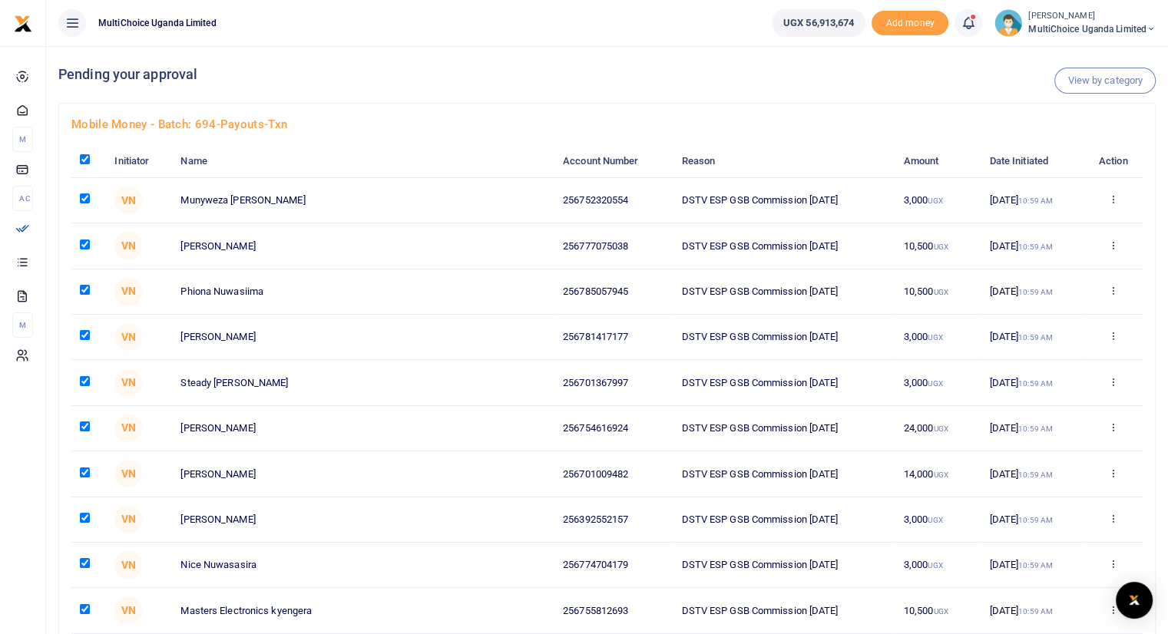
checkbox input "true"
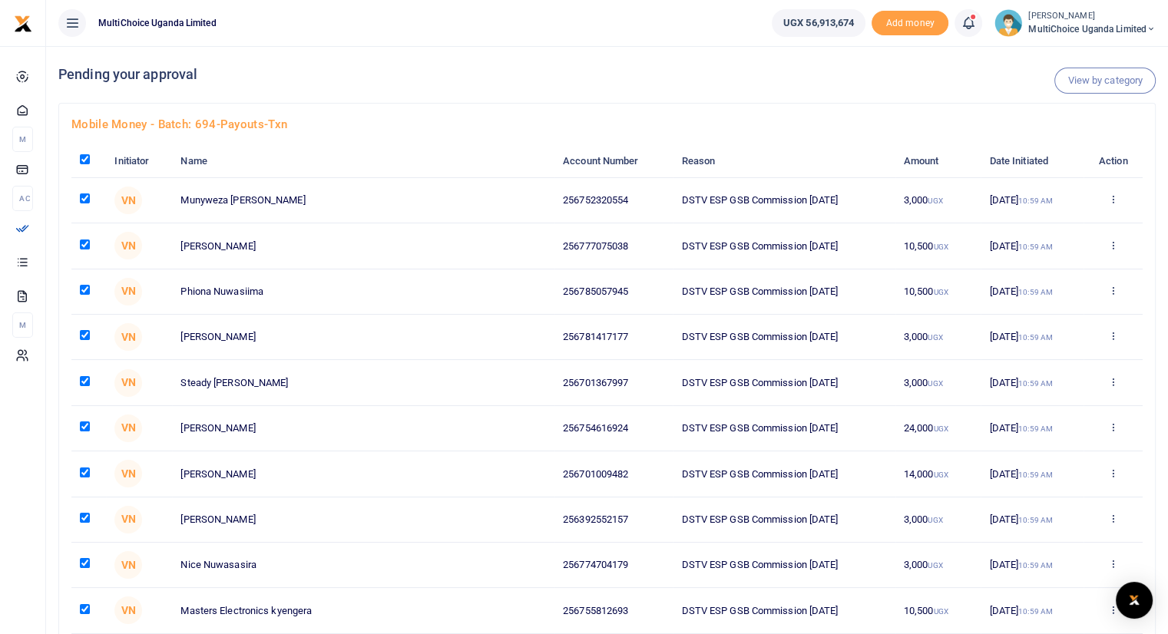
checkbox input "true"
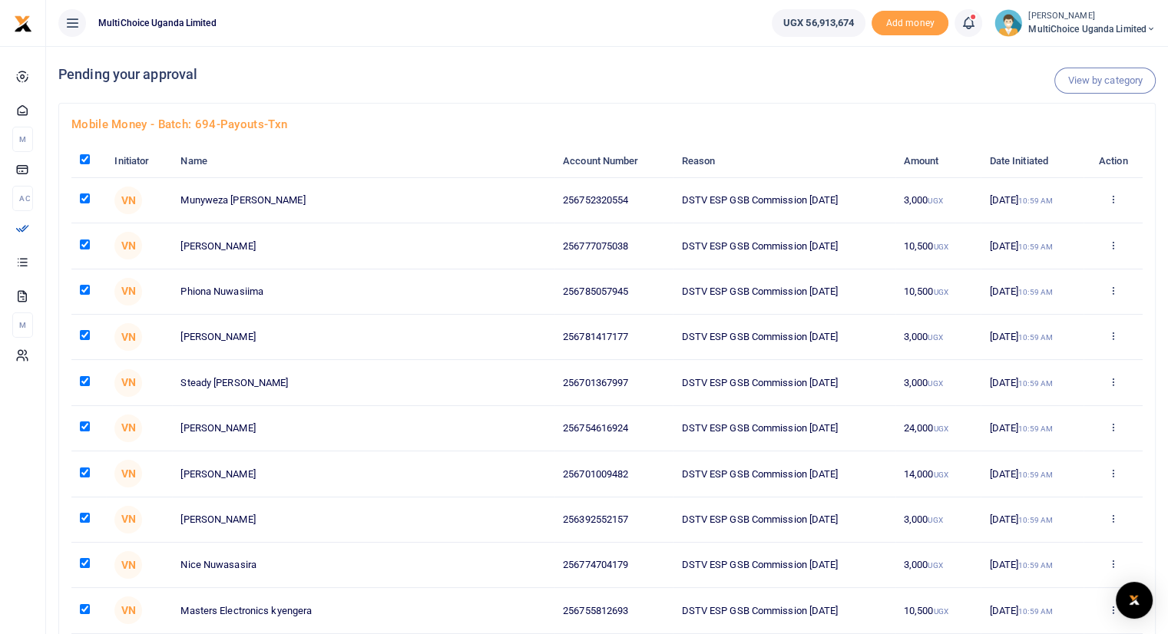
checkbox input "true"
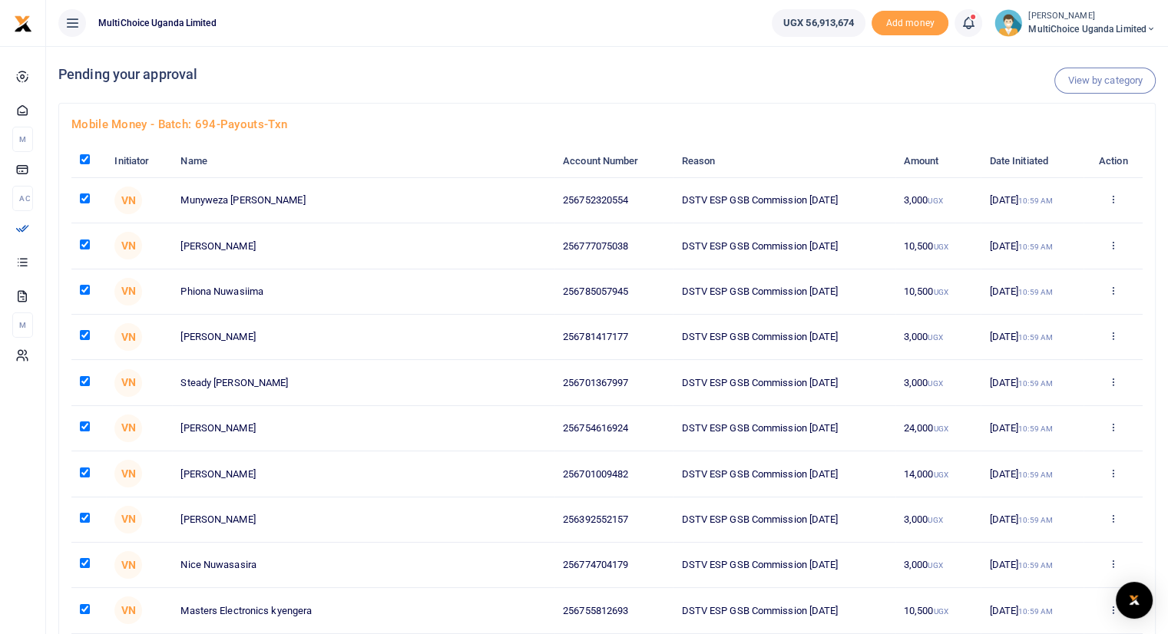
checkbox input "true"
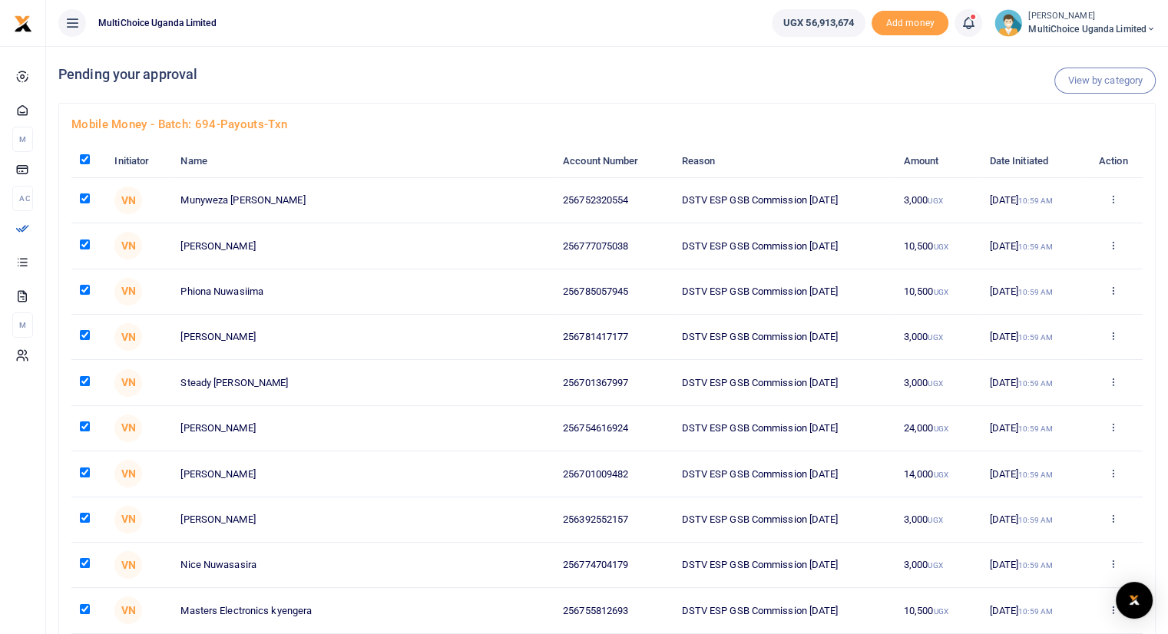
checkbox input "true"
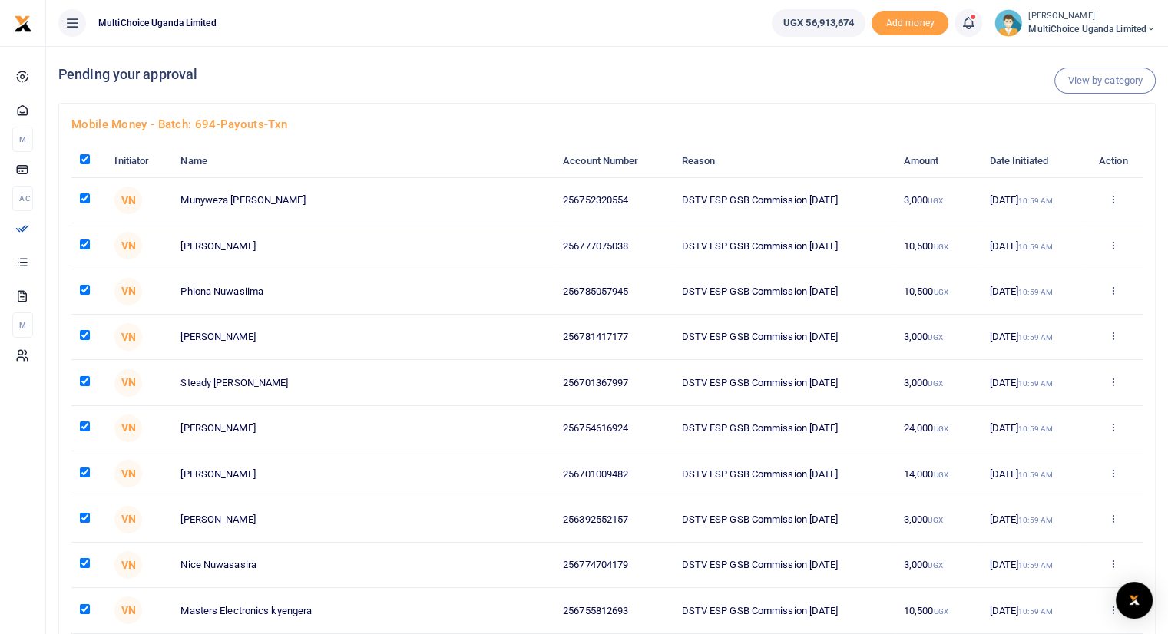
checkbox input "true"
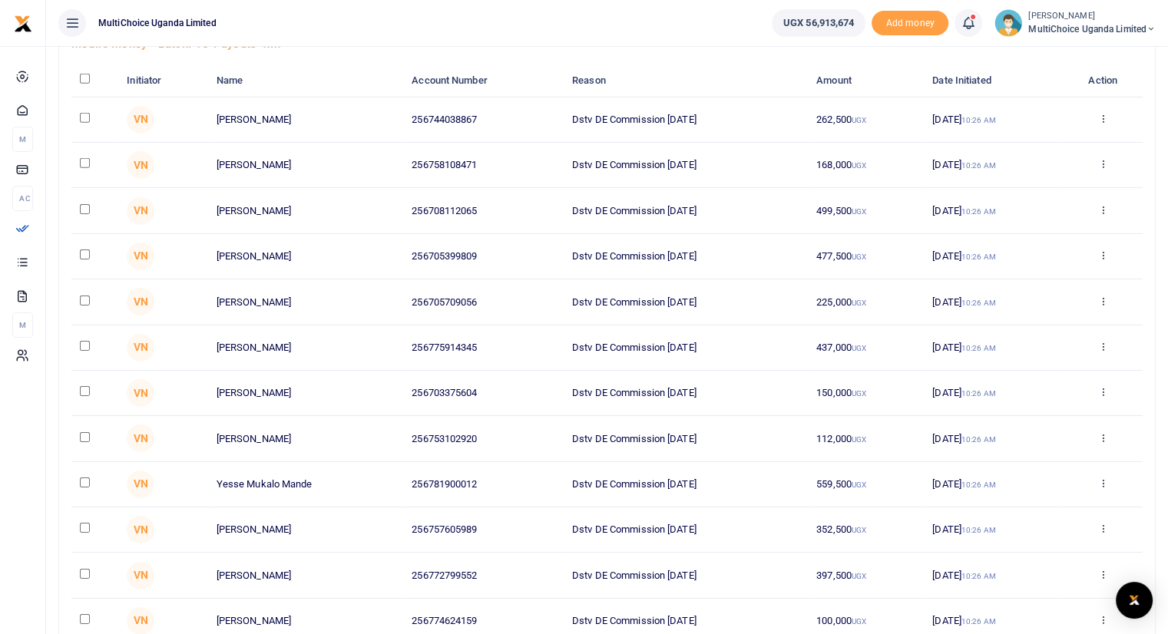
scroll to position [45905, 0]
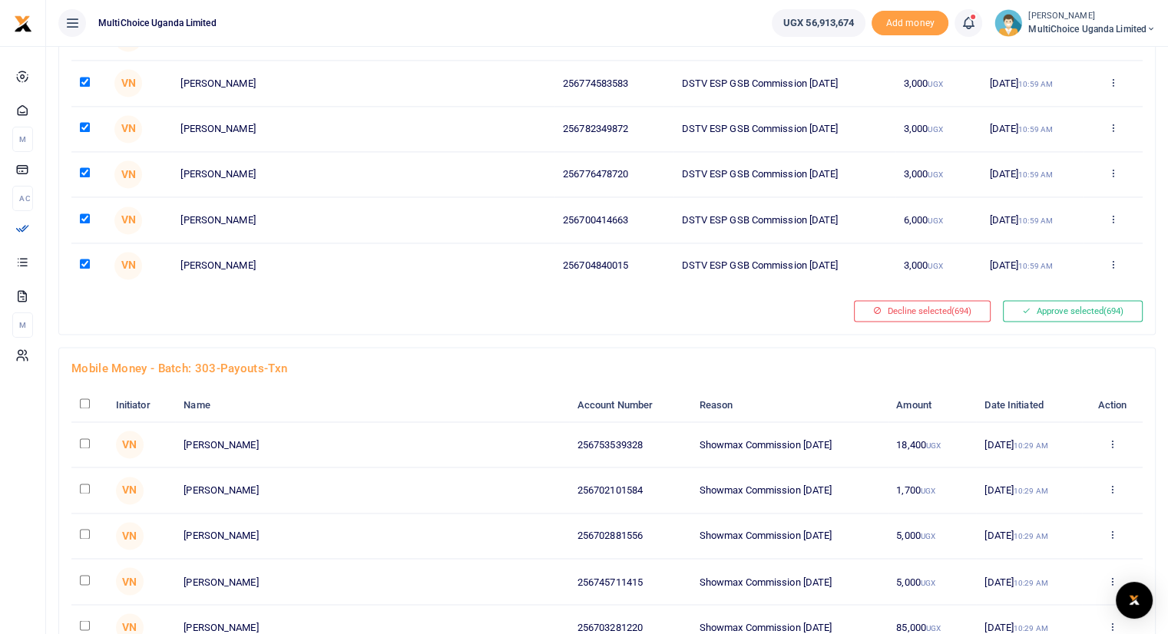
scroll to position [31384, 0]
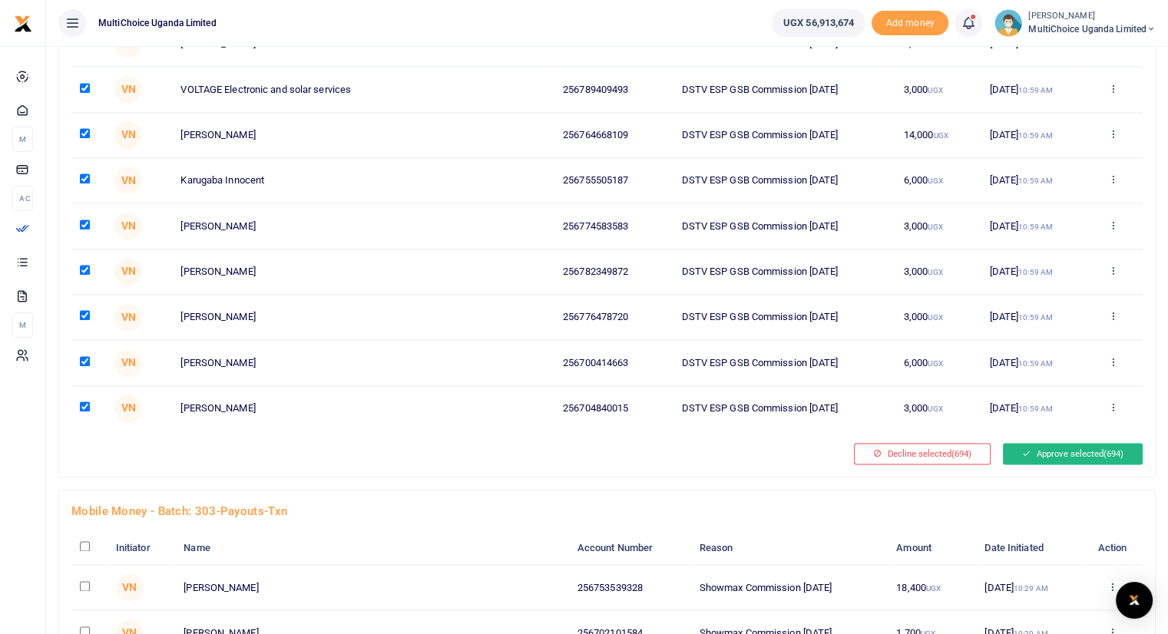
click at [1033, 443] on button "Approve selected (694)" at bounding box center [1073, 453] width 140 height 21
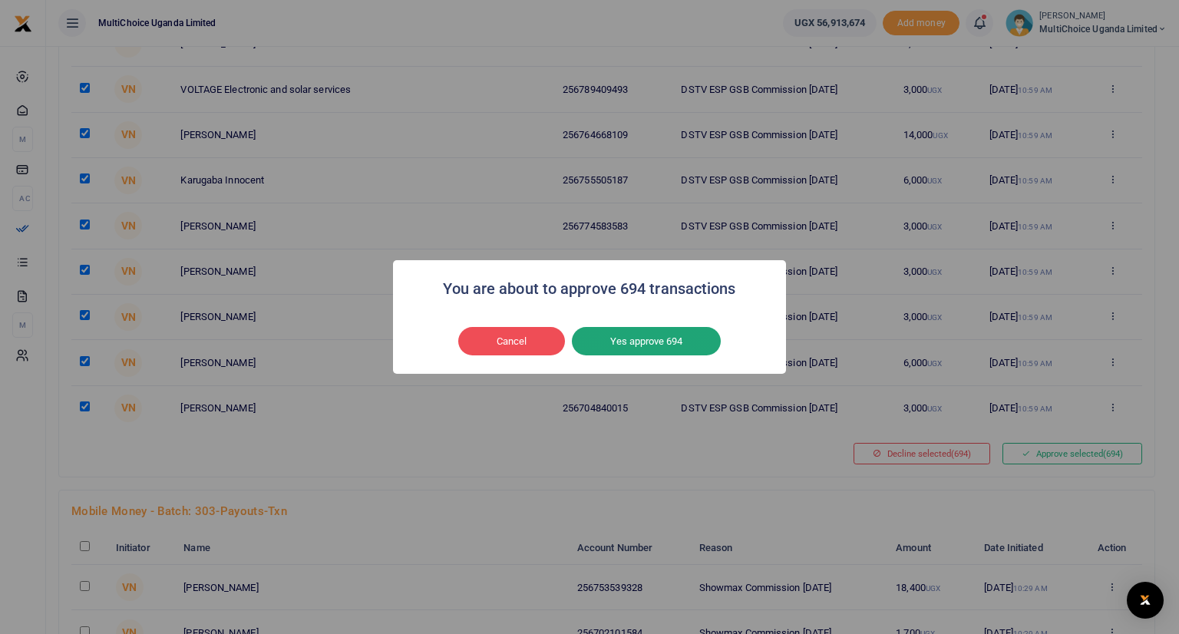
click at [676, 336] on button "Yes approve 694" at bounding box center [646, 341] width 149 height 29
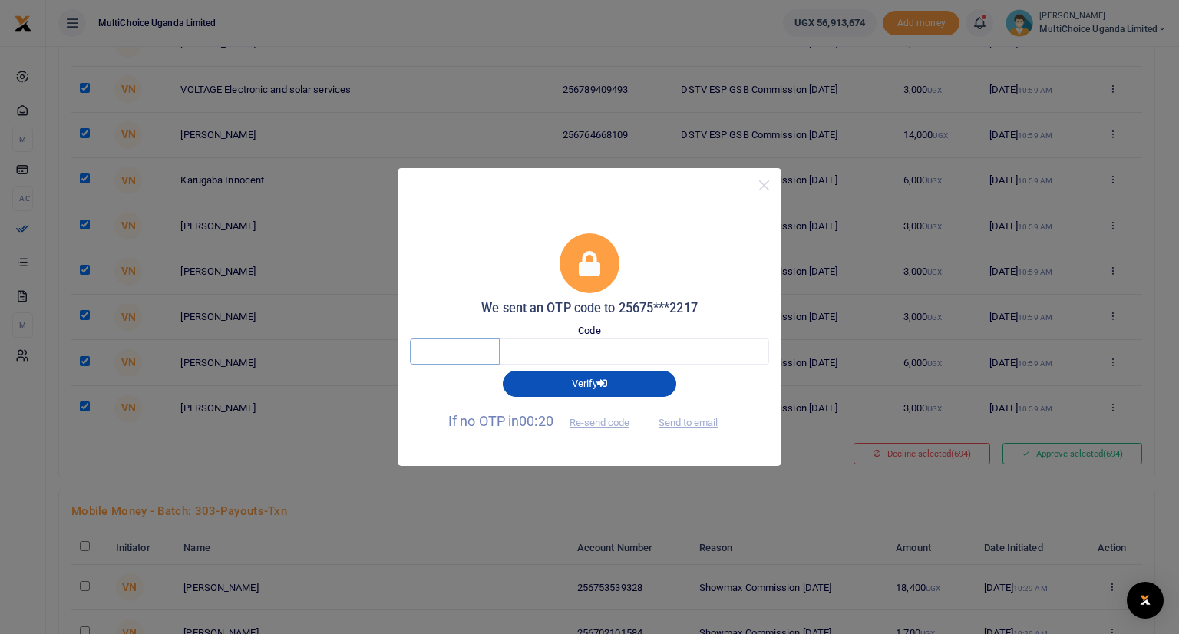
click at [479, 346] on input "text" at bounding box center [455, 352] width 90 height 26
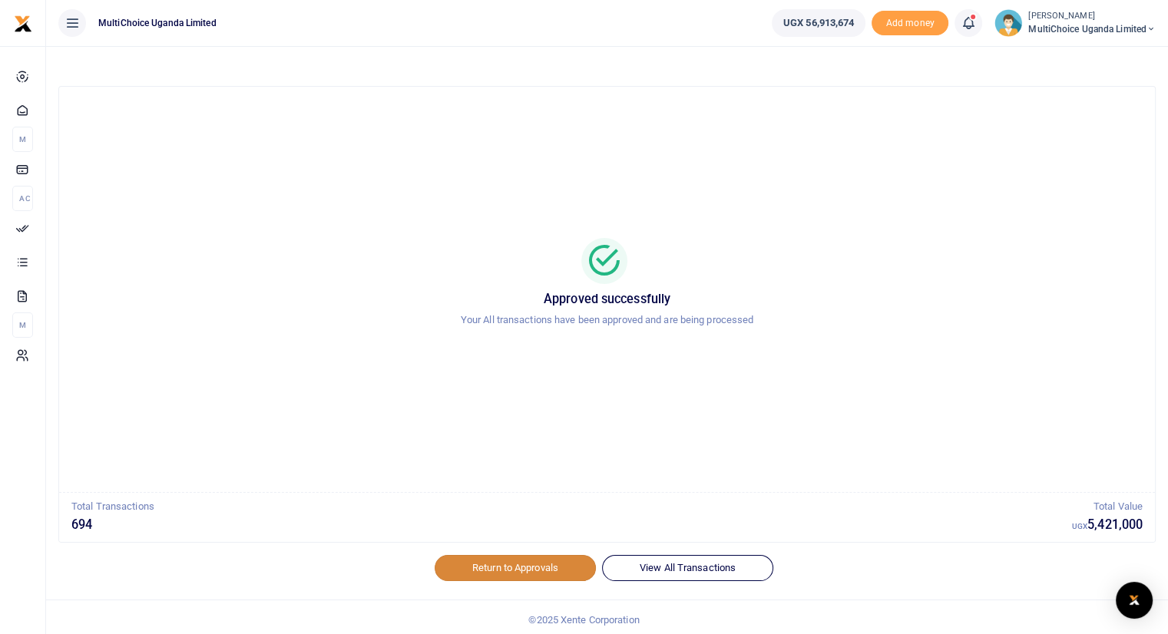
click at [491, 568] on link "Return to Approvals" at bounding box center [515, 568] width 161 height 26
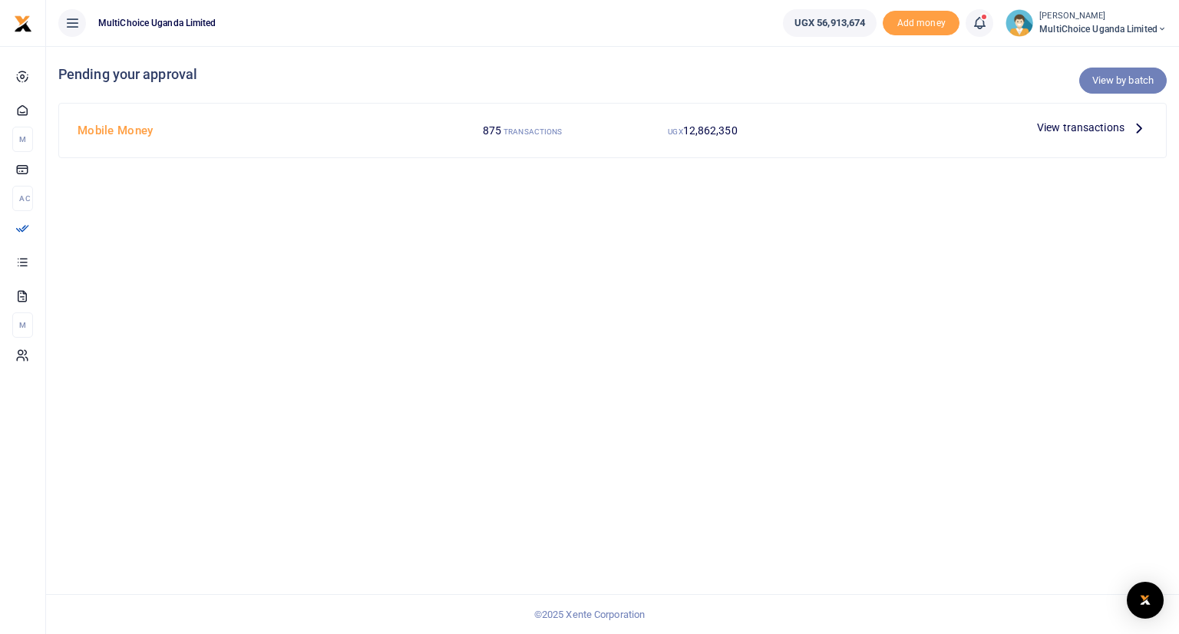
click at [1115, 84] on link "View by batch" at bounding box center [1123, 81] width 88 height 26
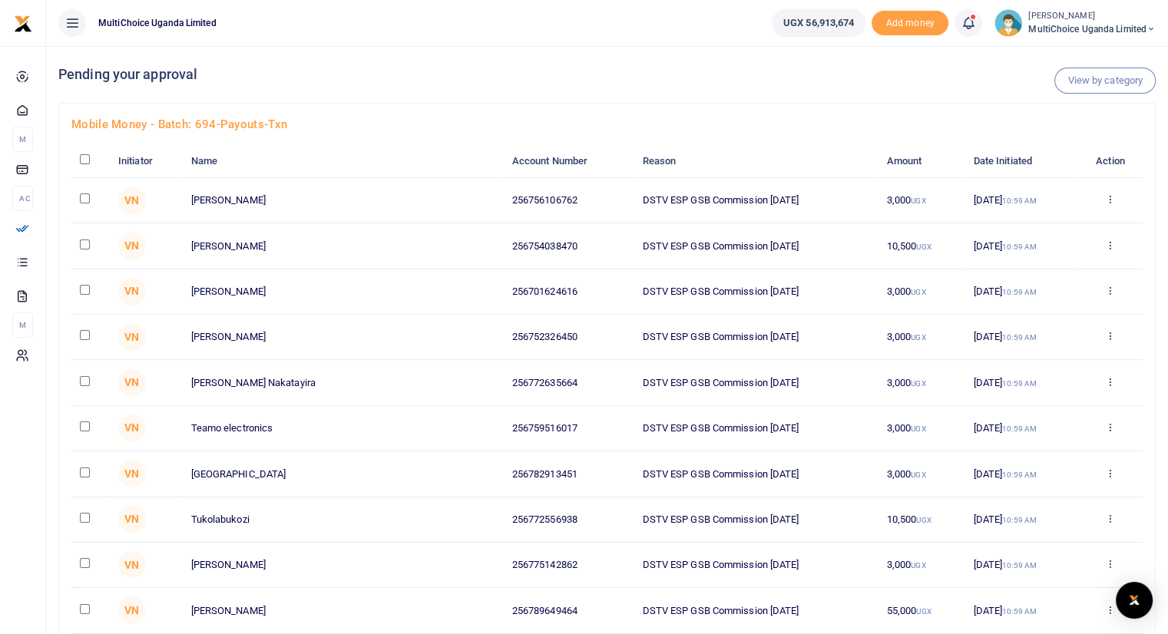
click at [84, 157] on input "checkbox" at bounding box center [85, 159] width 10 height 10
checkbox input "true"
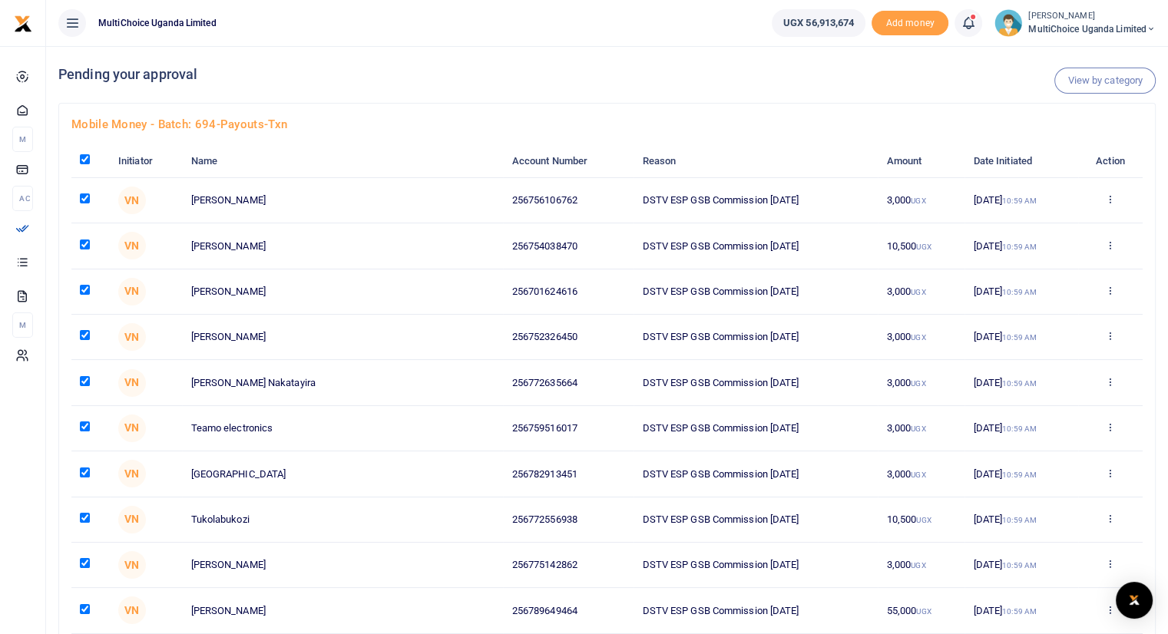
checkbox input "true"
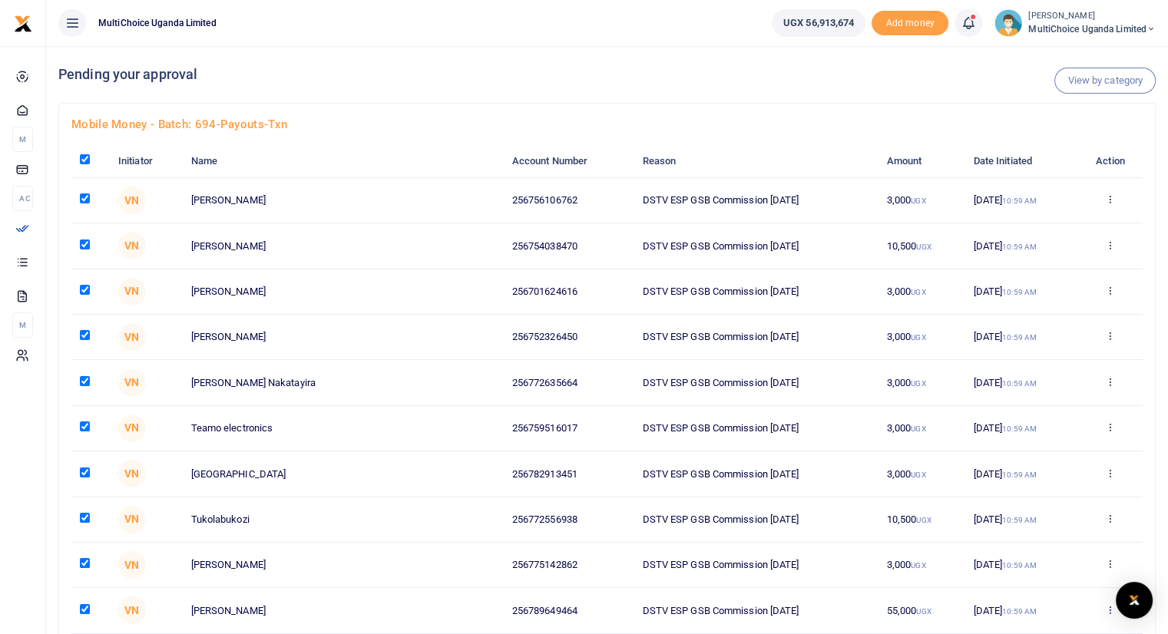
checkbox input "true"
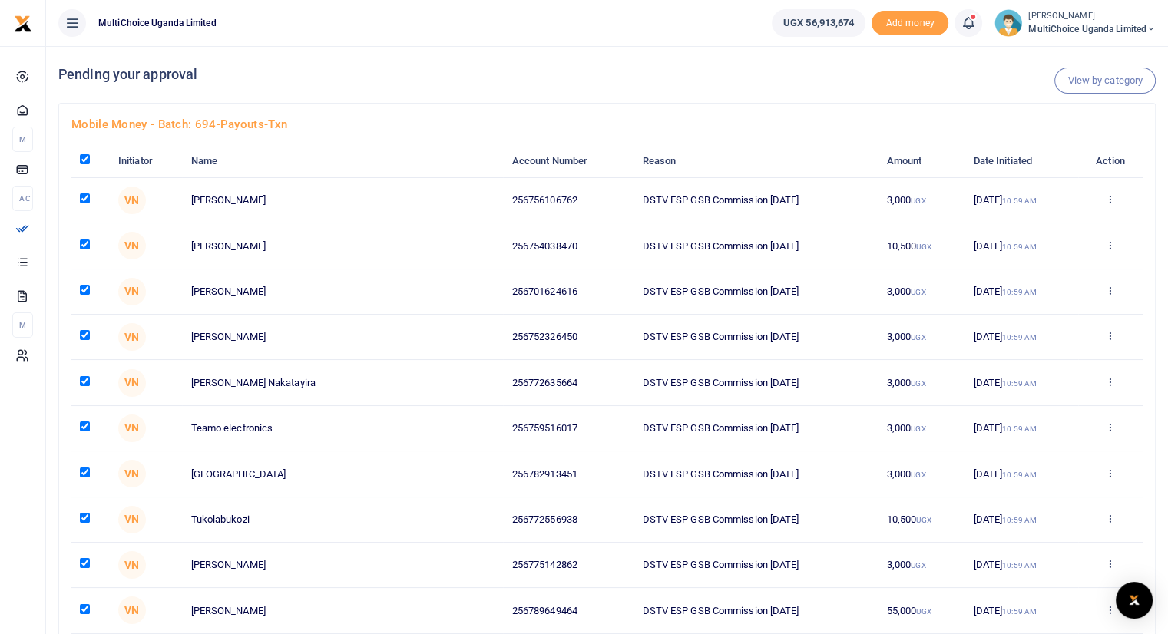
checkbox input "true"
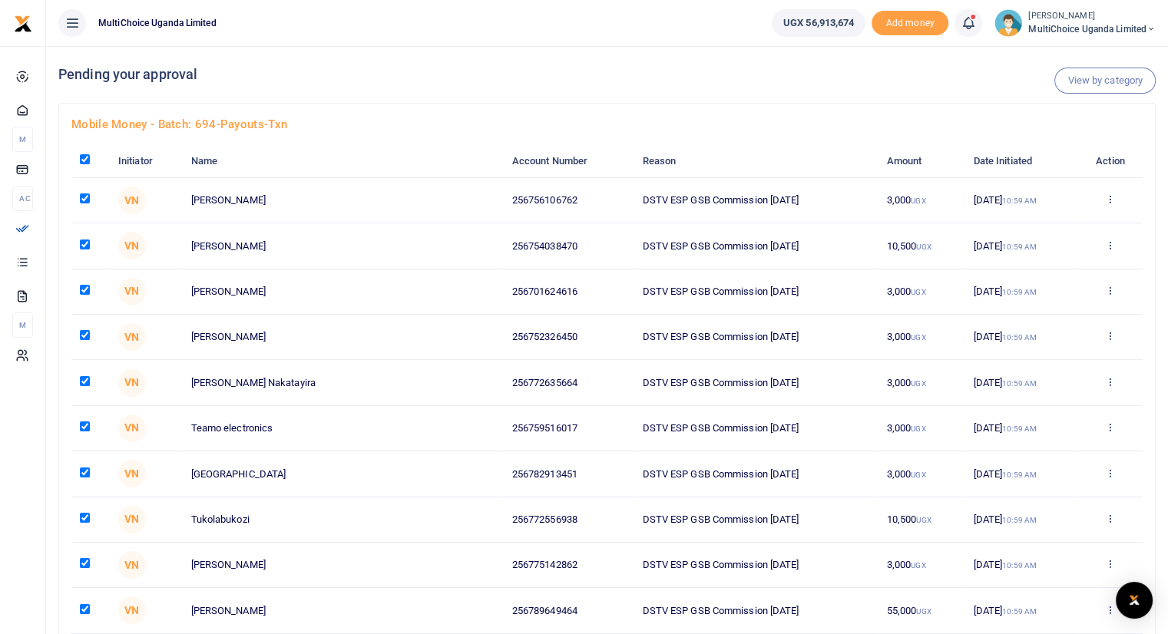
checkbox input "true"
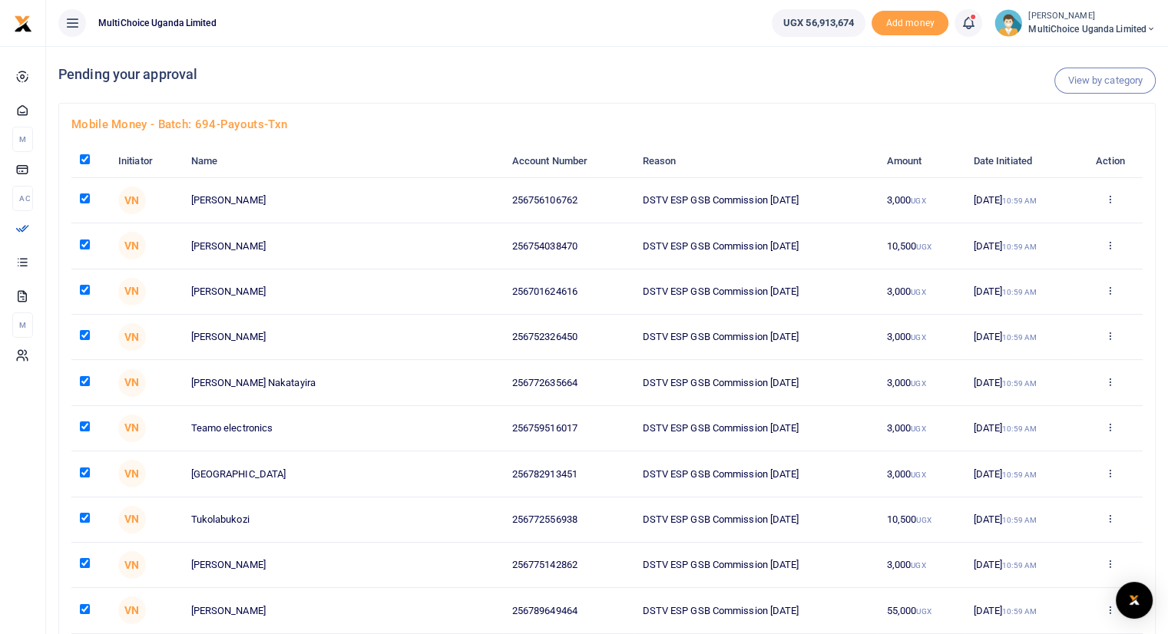
checkbox input "true"
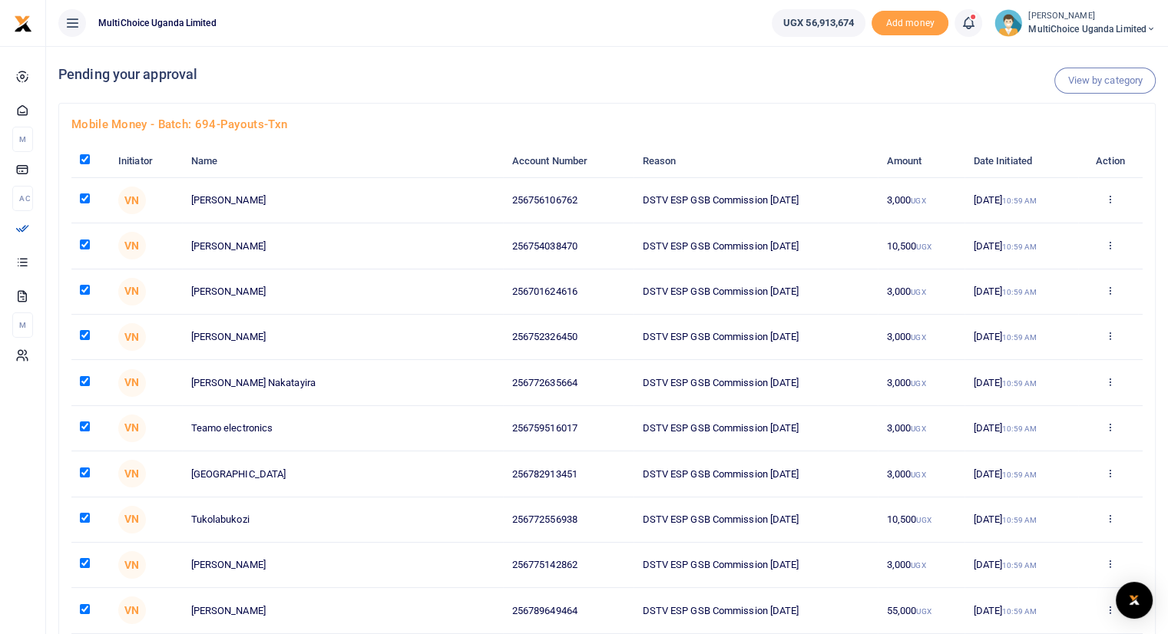
checkbox input "true"
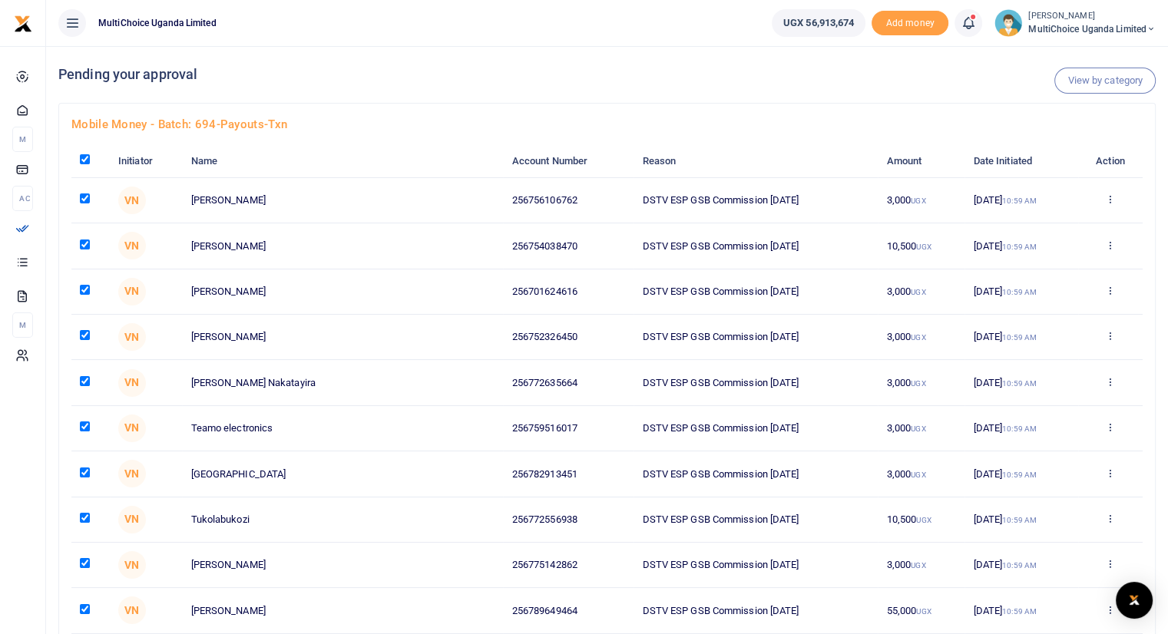
checkbox input "true"
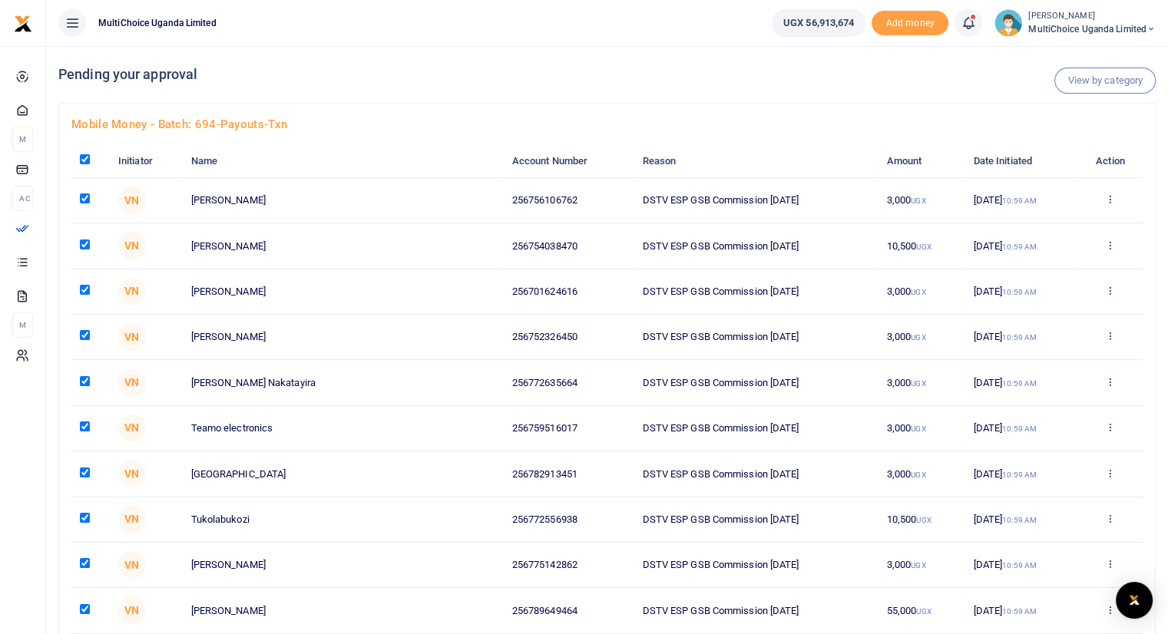
checkbox input "true"
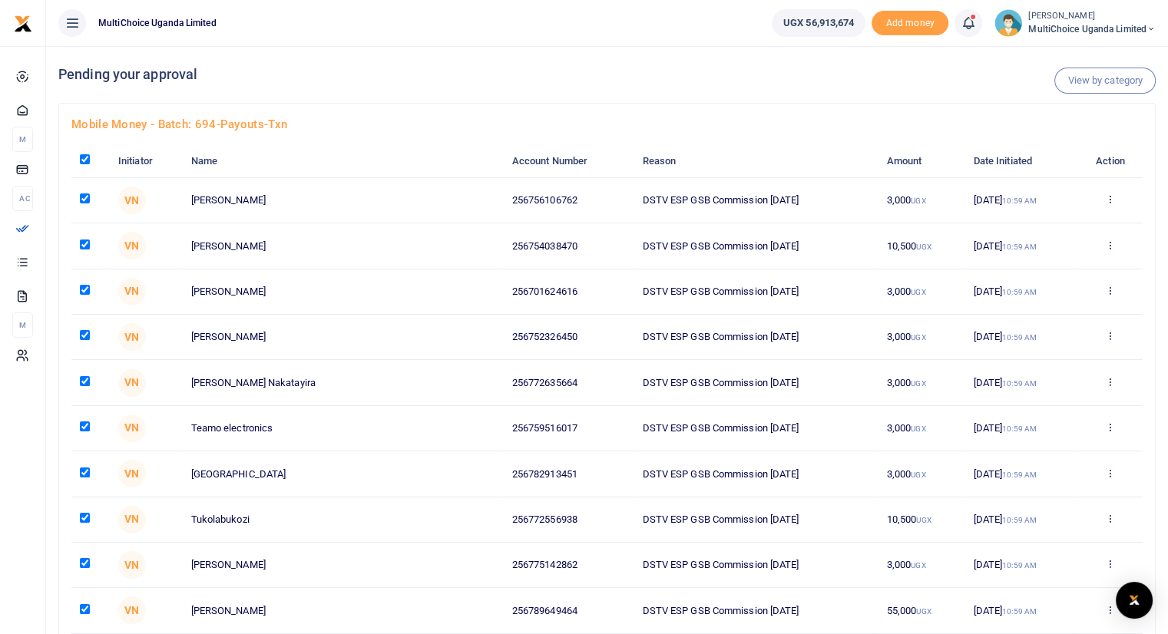
checkbox input "true"
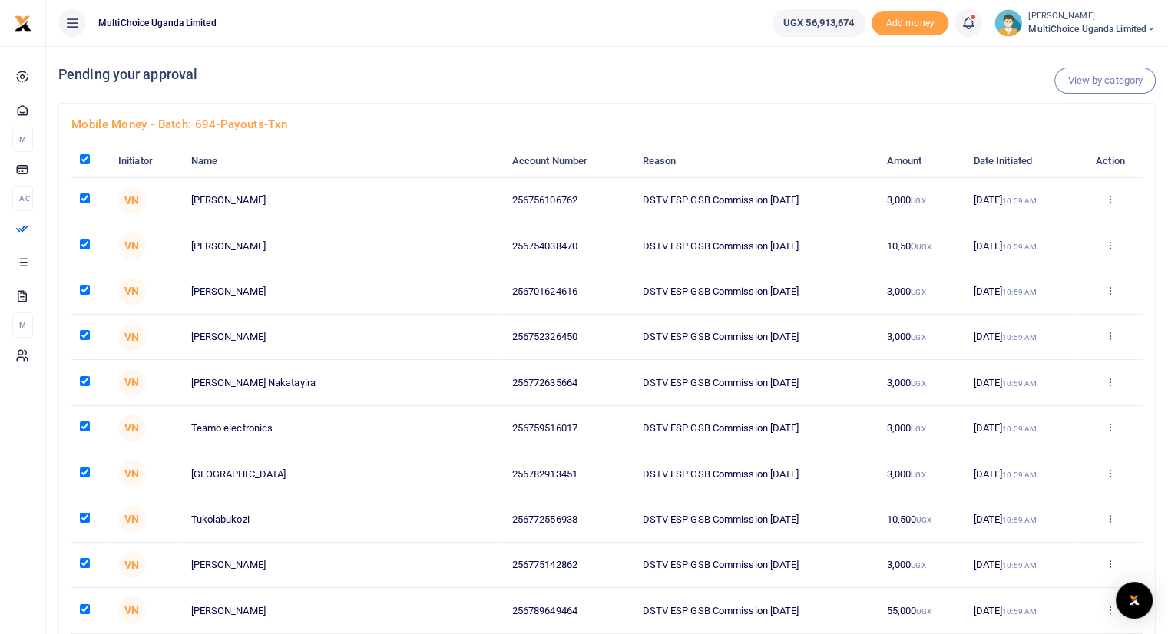
checkbox input "true"
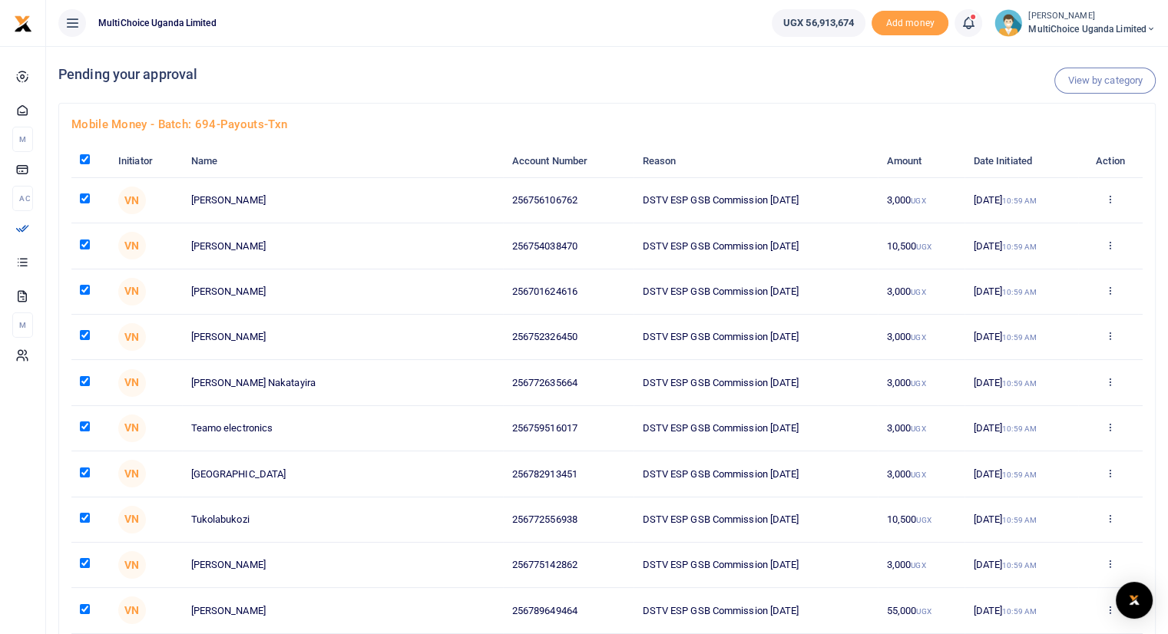
checkbox input "true"
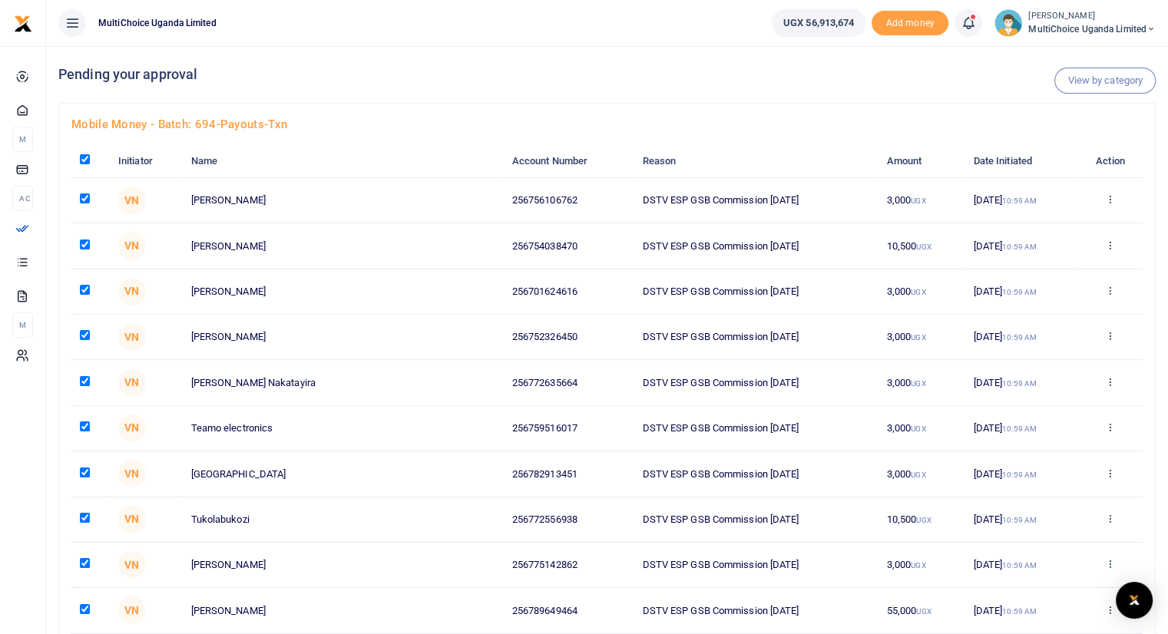
checkbox input "true"
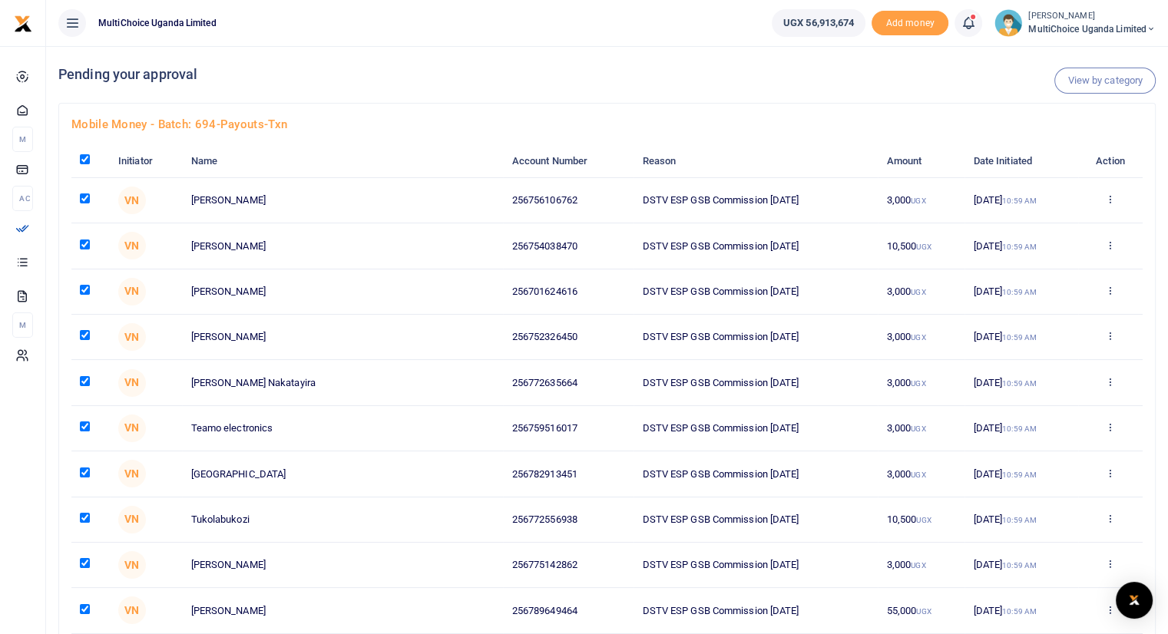
checkbox input "true"
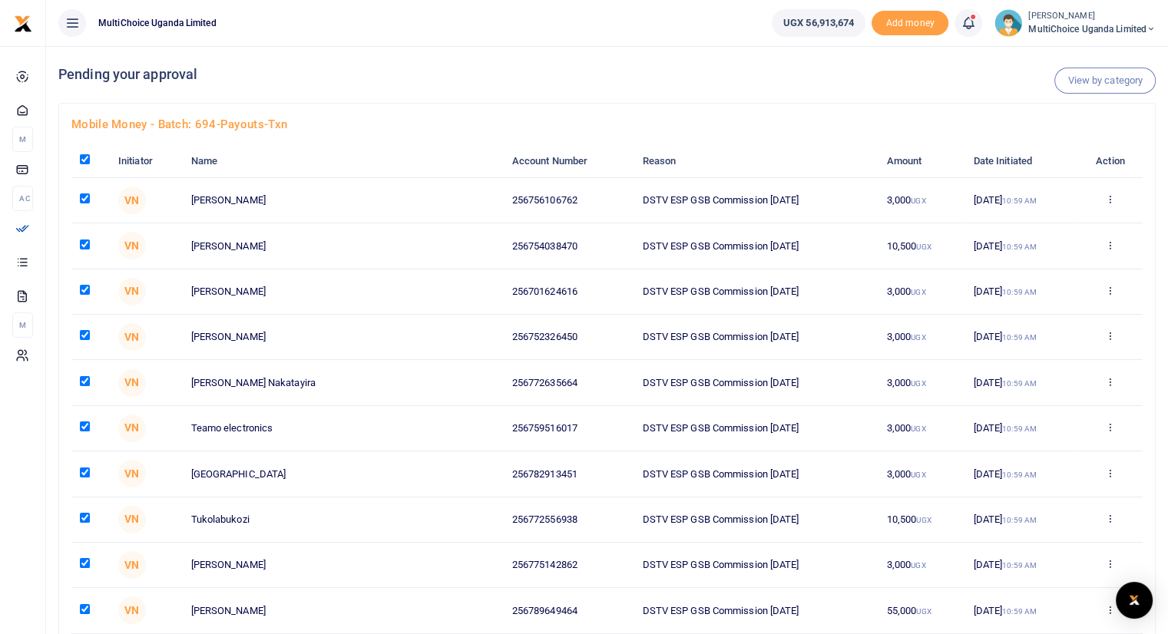
checkbox input "true"
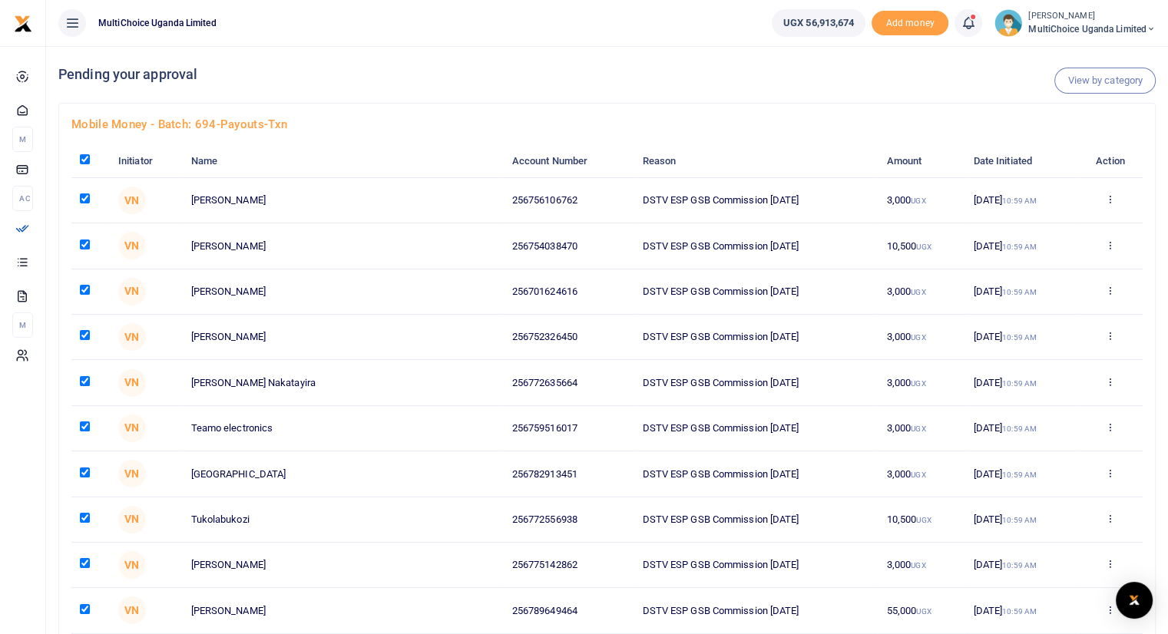
checkbox input "true"
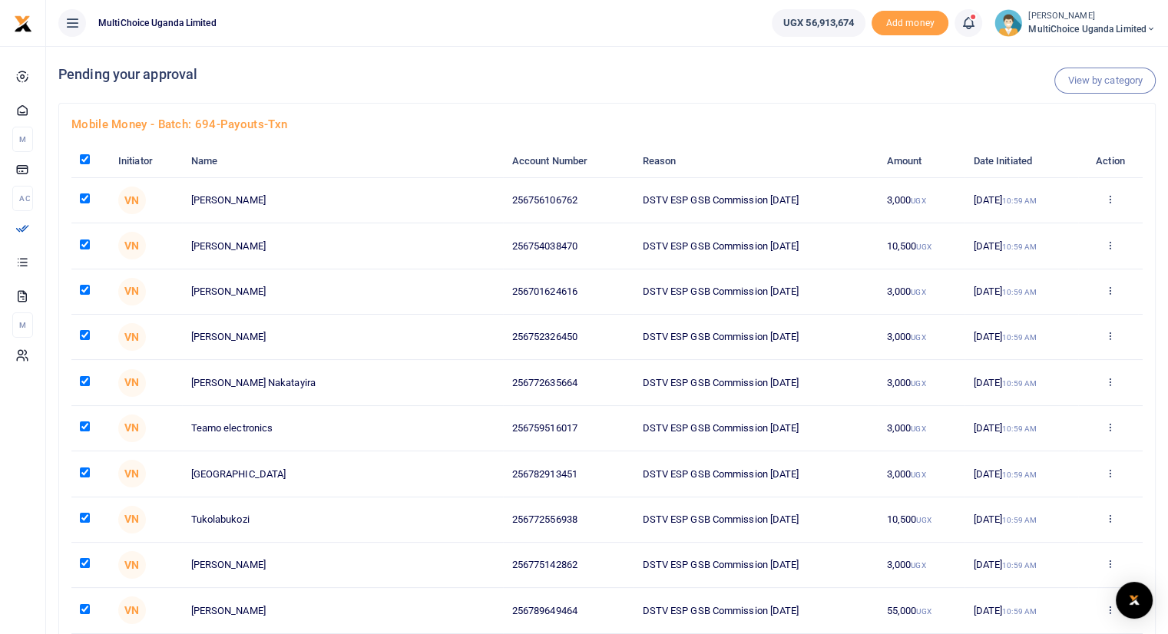
checkbox input "true"
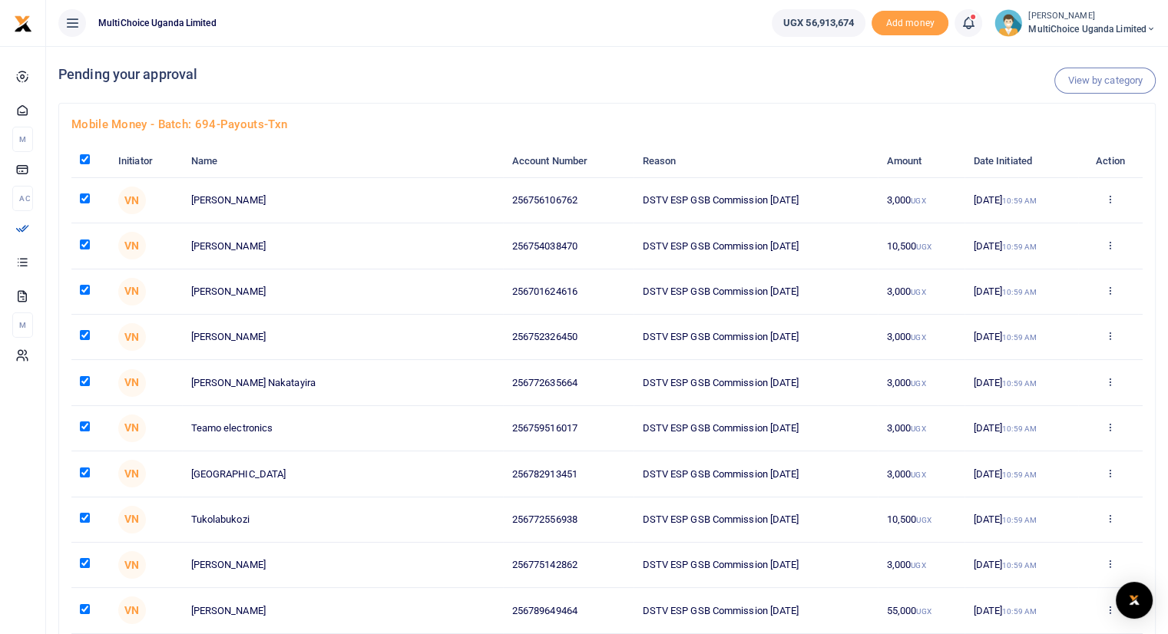
checkbox input "true"
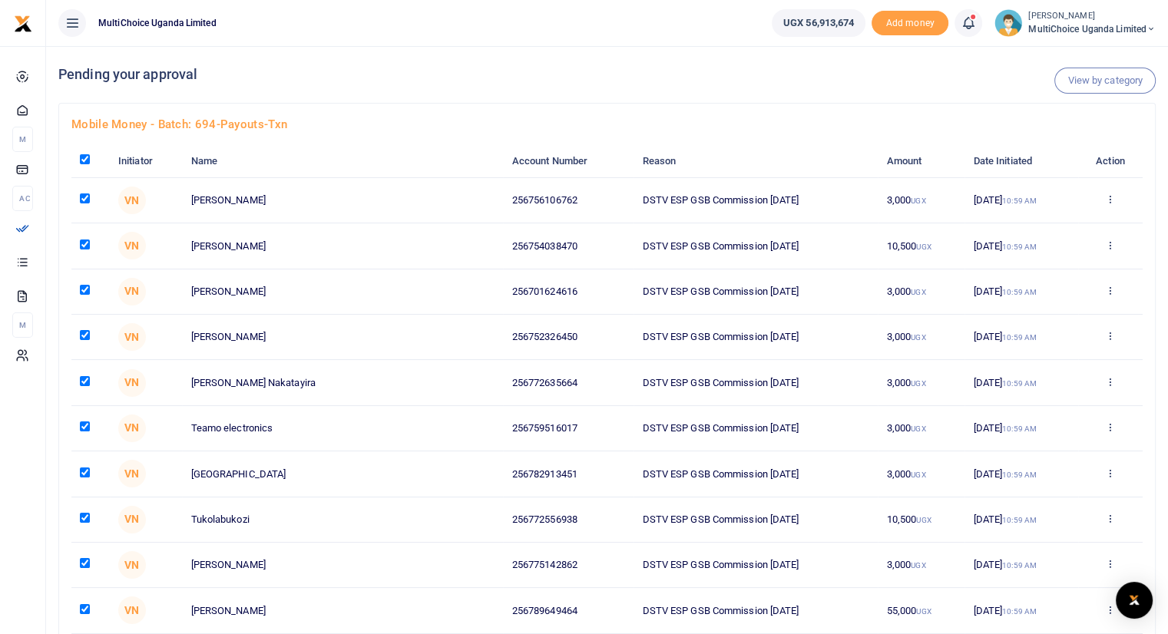
checkbox input "true"
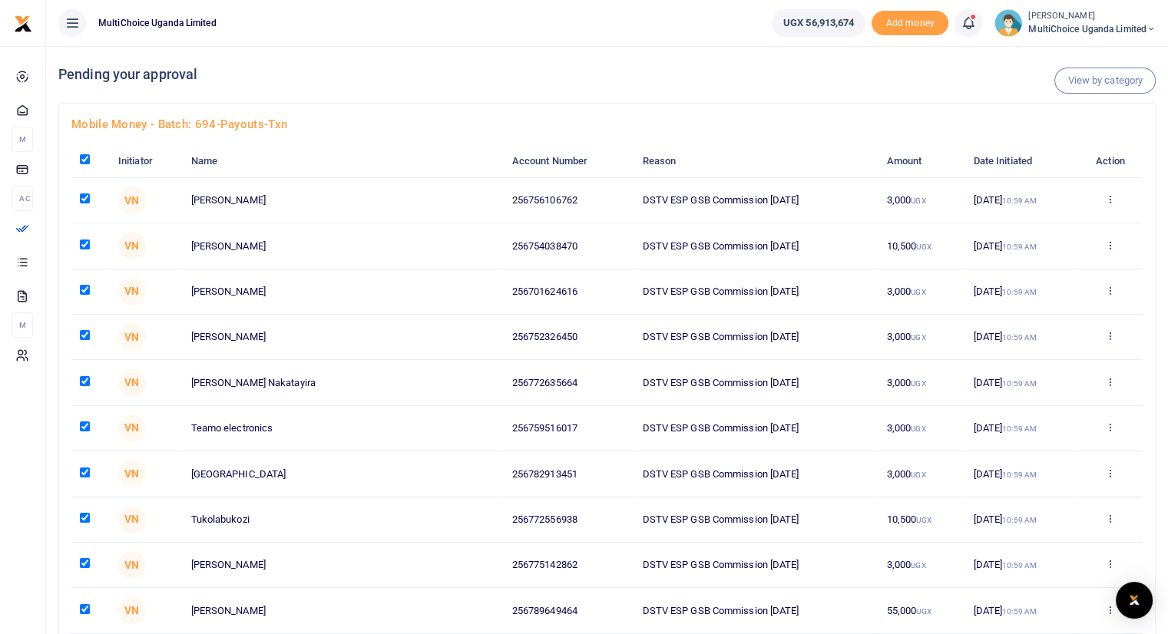
checkbox input "true"
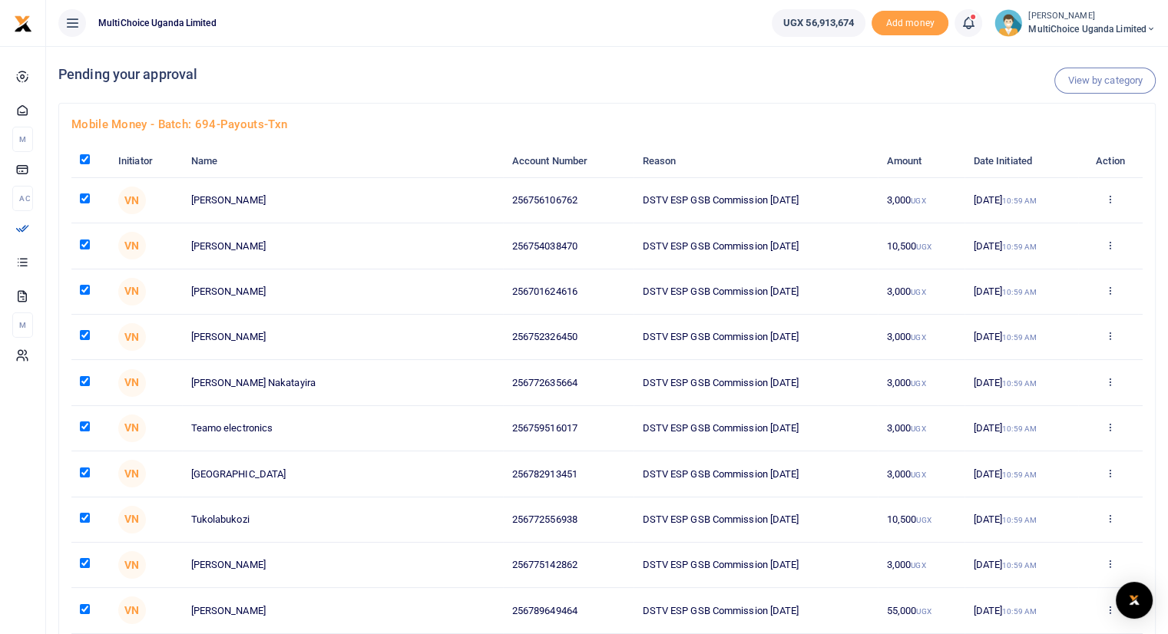
checkbox input "true"
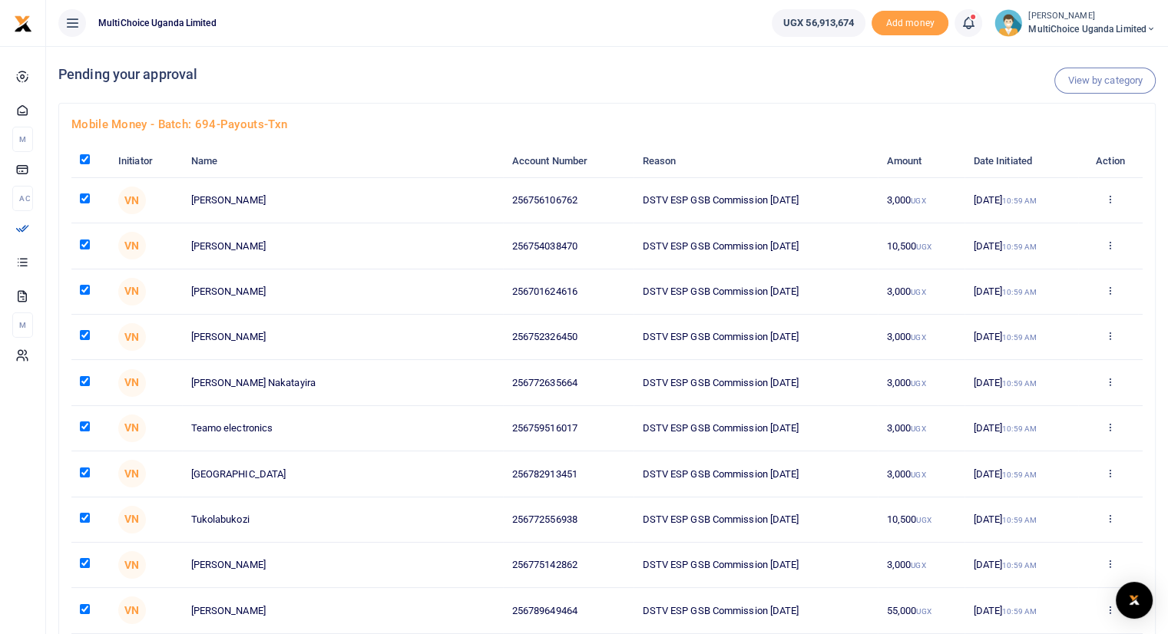
checkbox input "true"
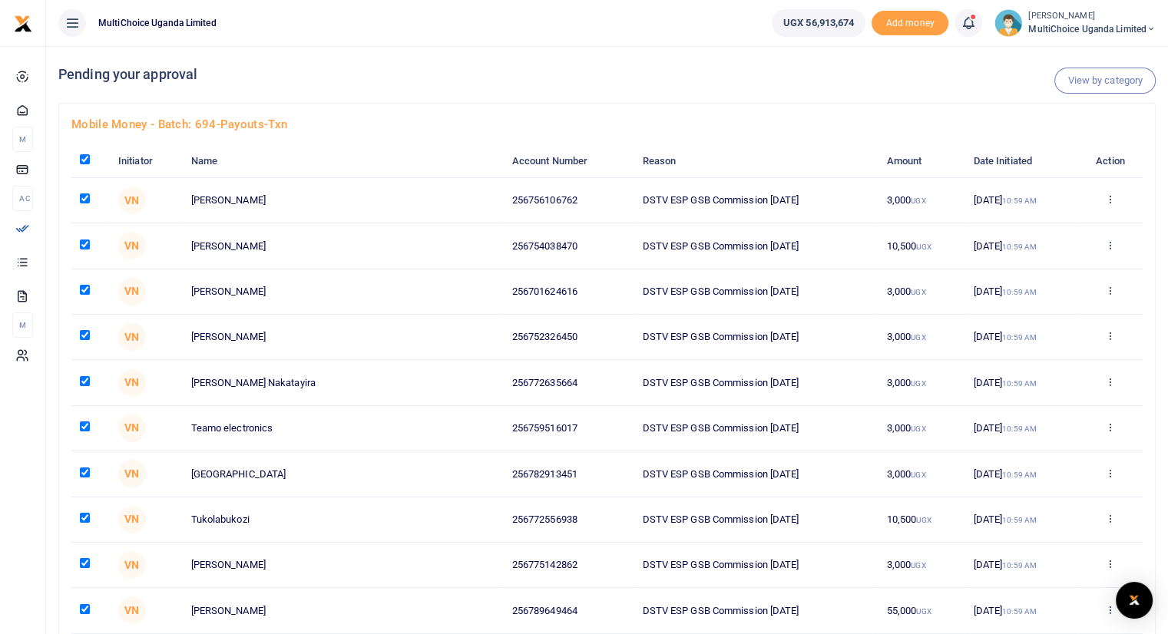
checkbox input "true"
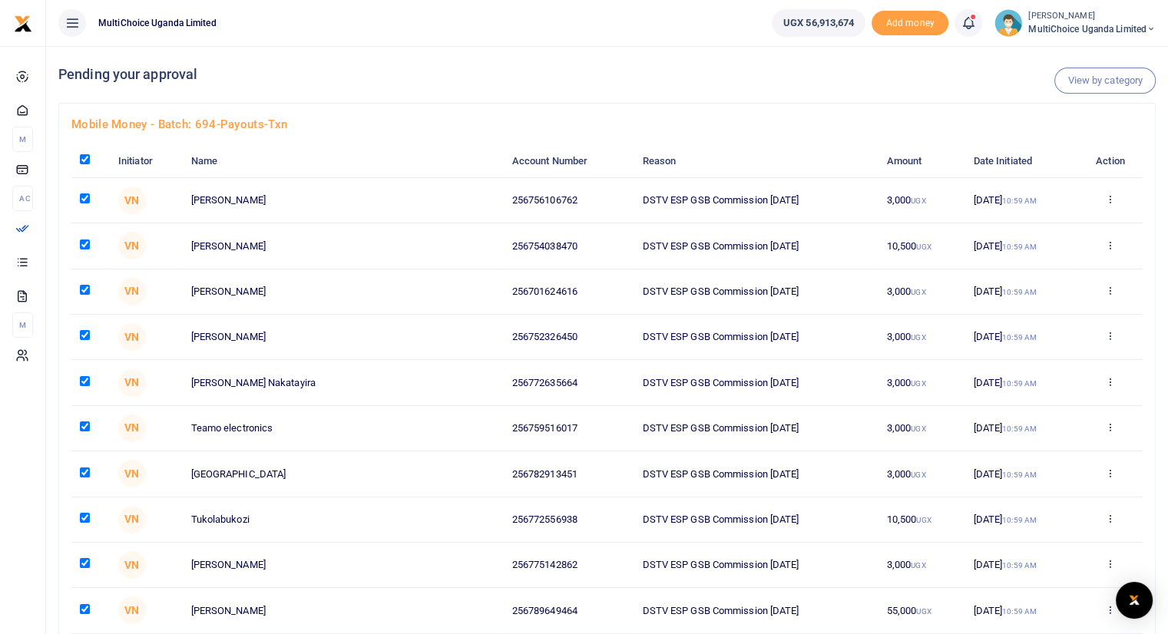
checkbox input "true"
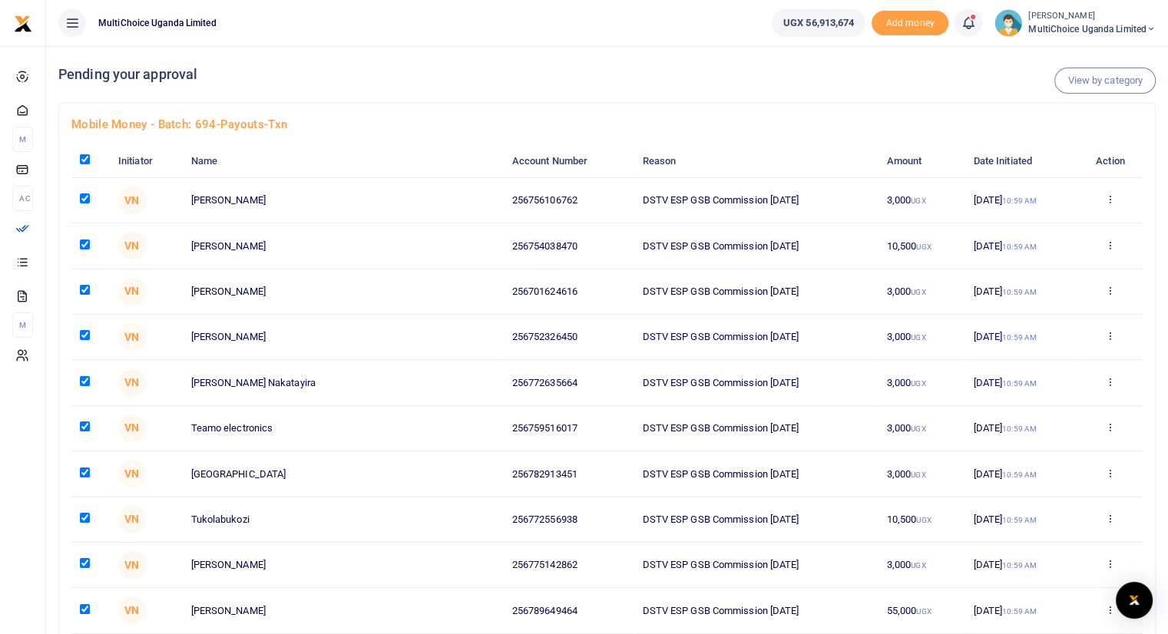
checkbox input "true"
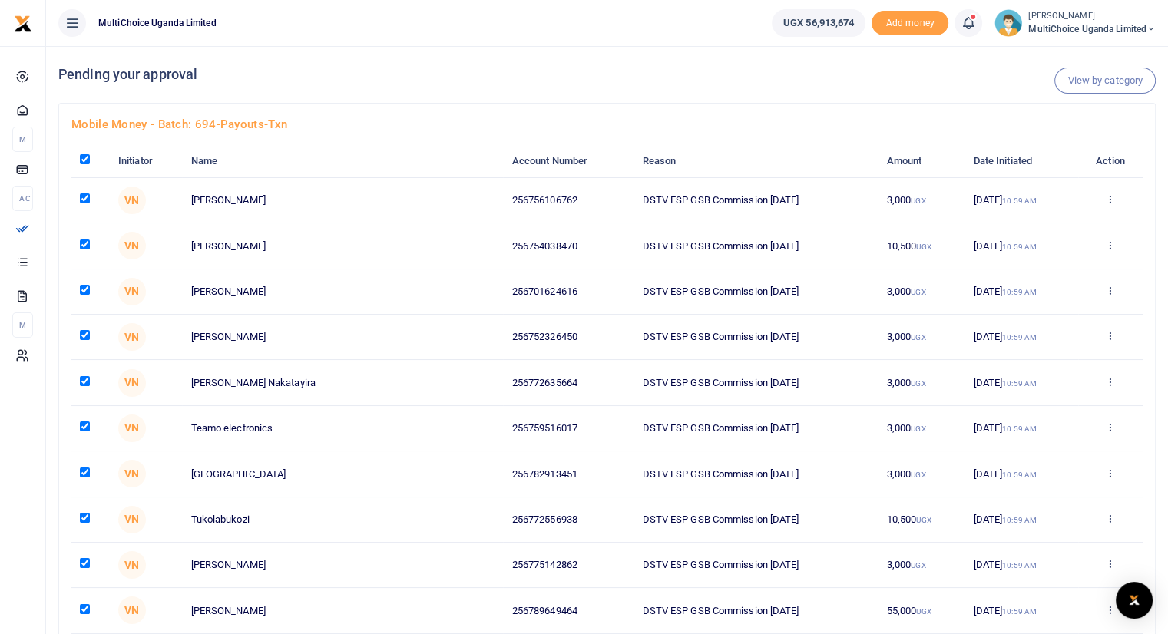
checkbox input "true"
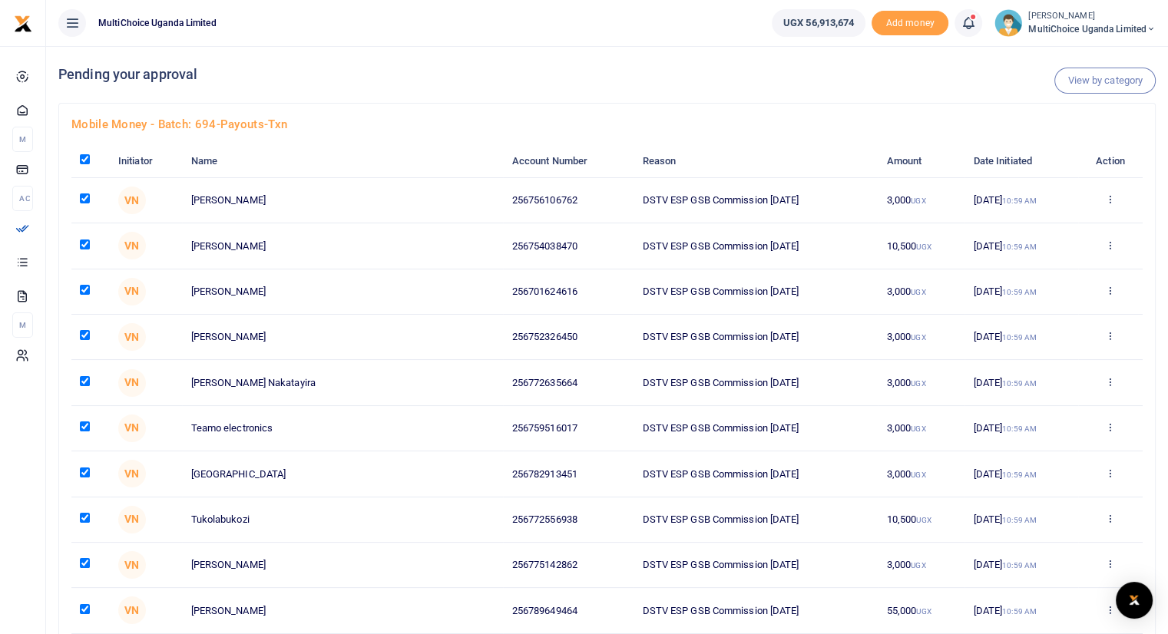
checkbox input "true"
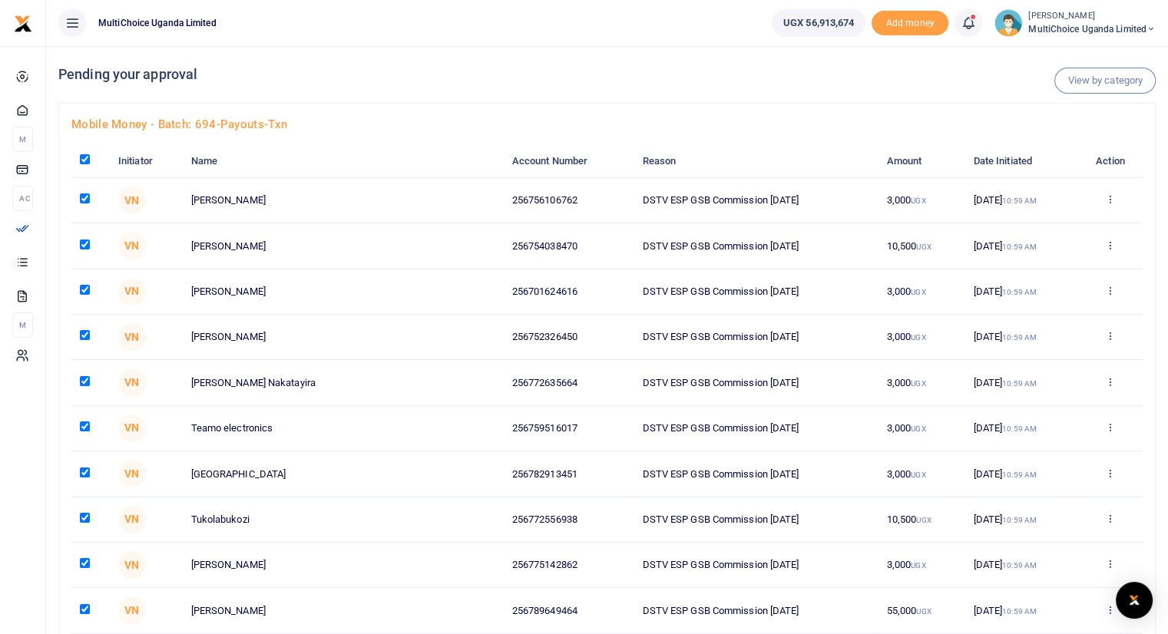
checkbox input "true"
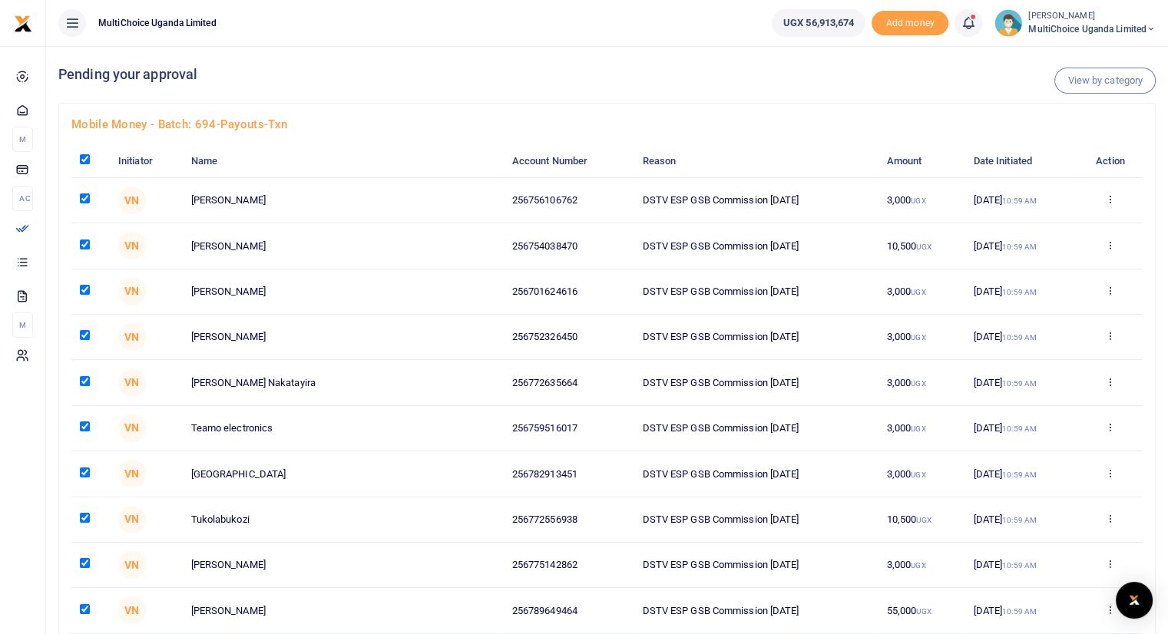
checkbox input "true"
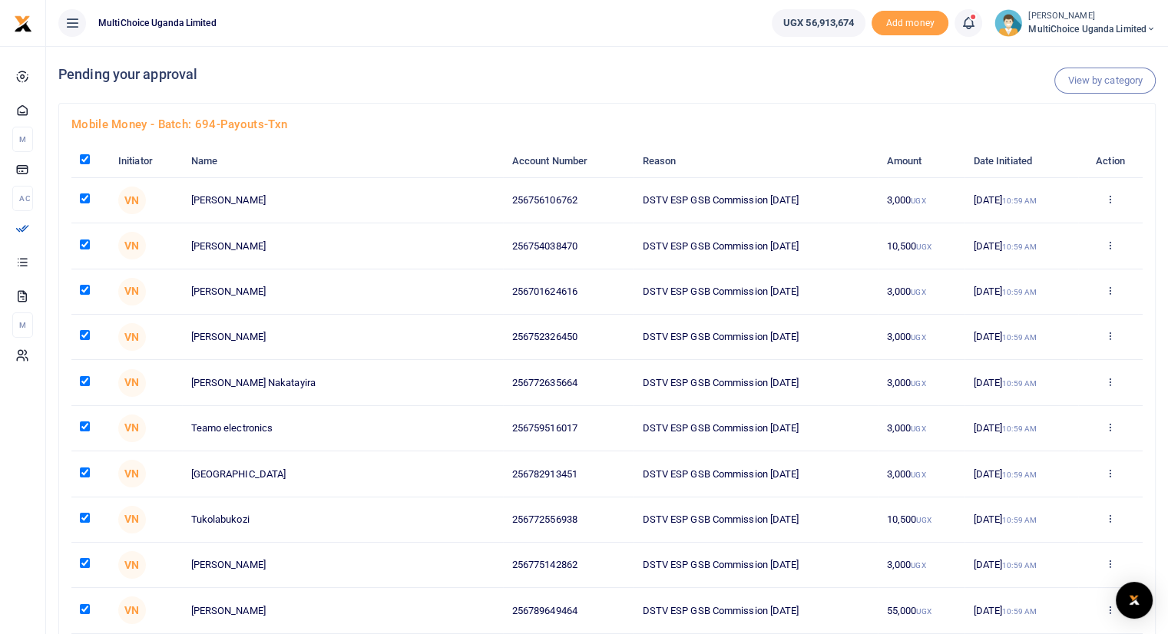
checkbox input "true"
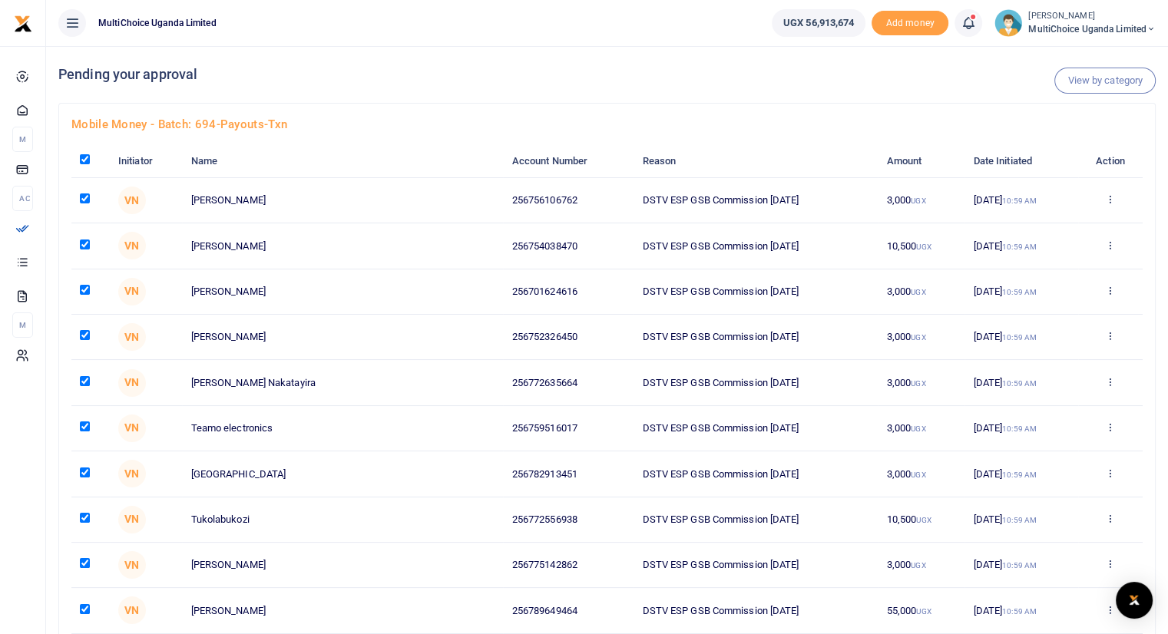
checkbox input "true"
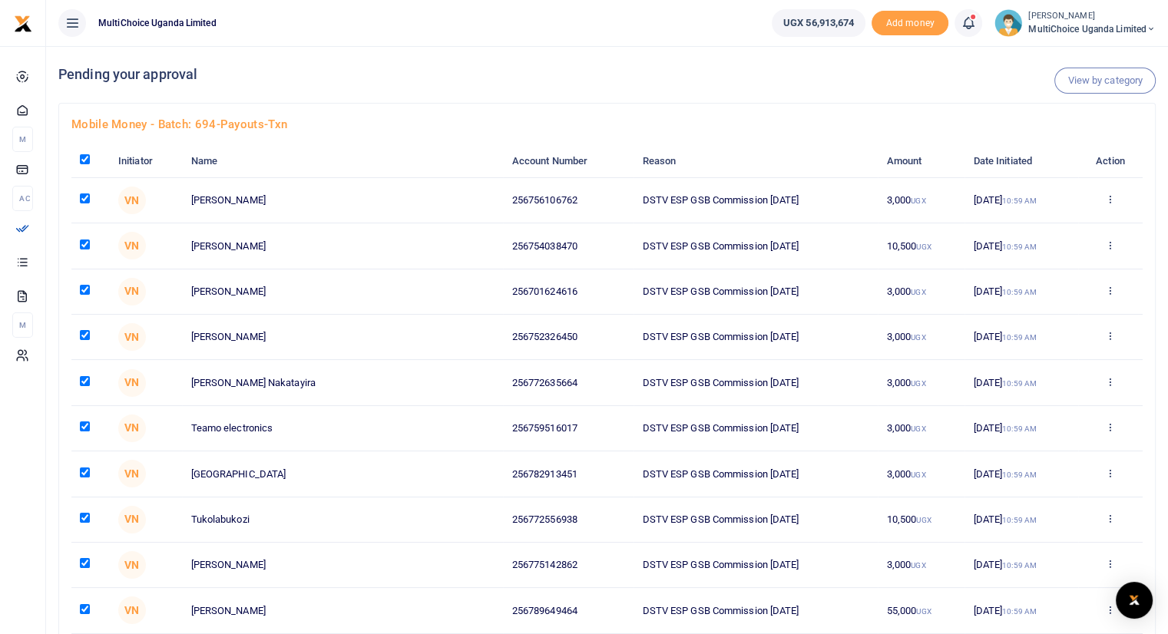
checkbox input "true"
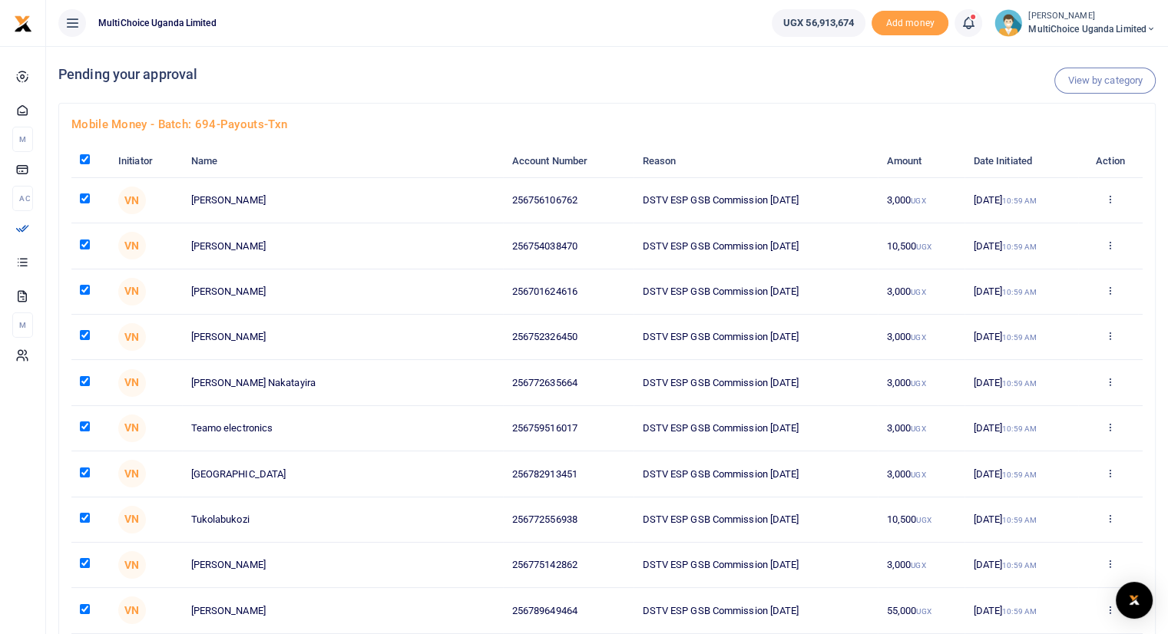
checkbox input "true"
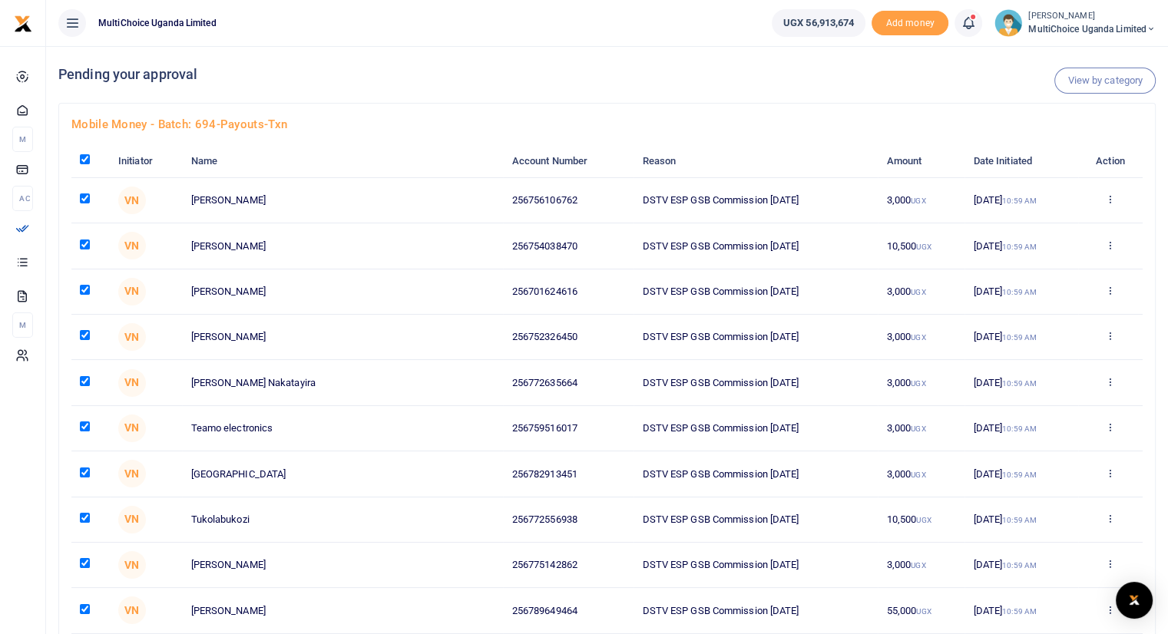
checkbox input "true"
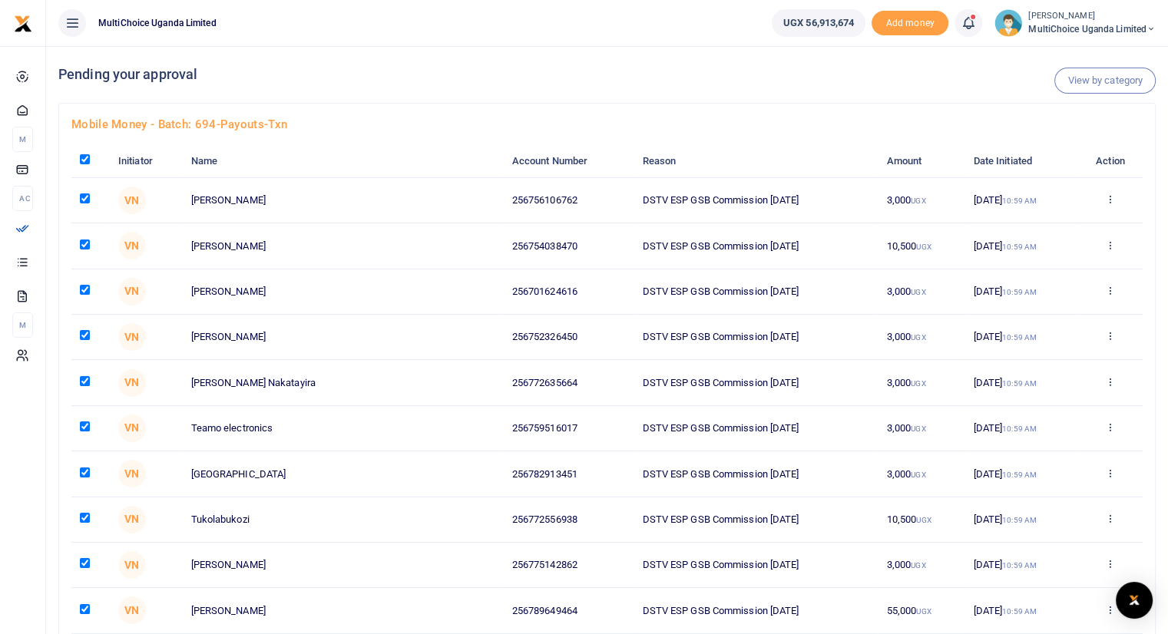
checkbox input "true"
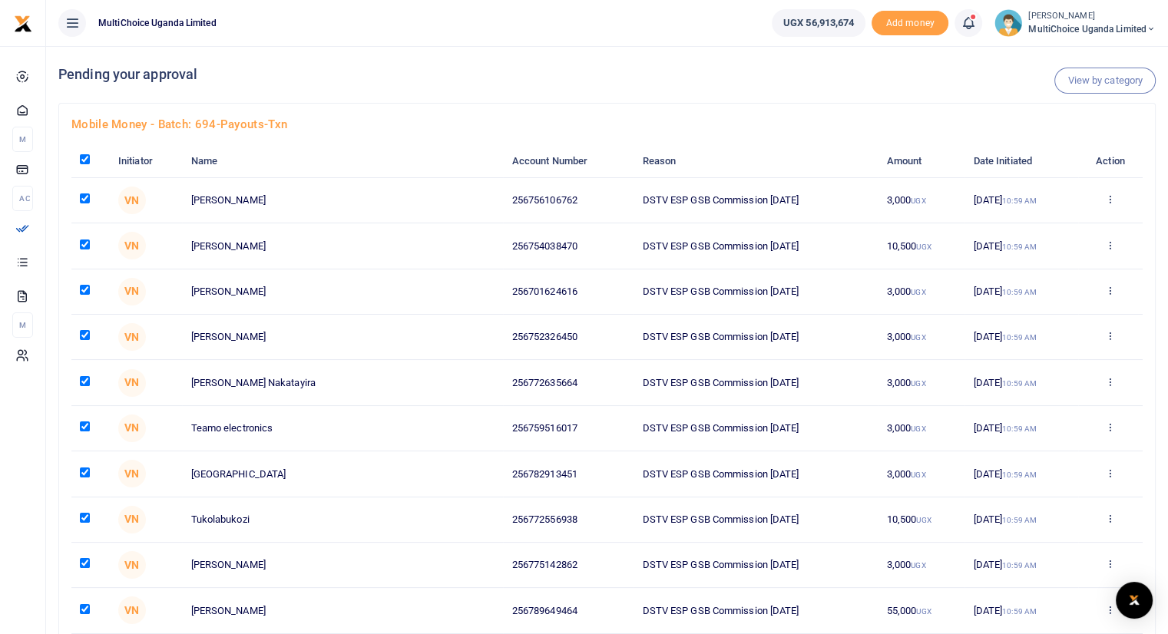
checkbox input "true"
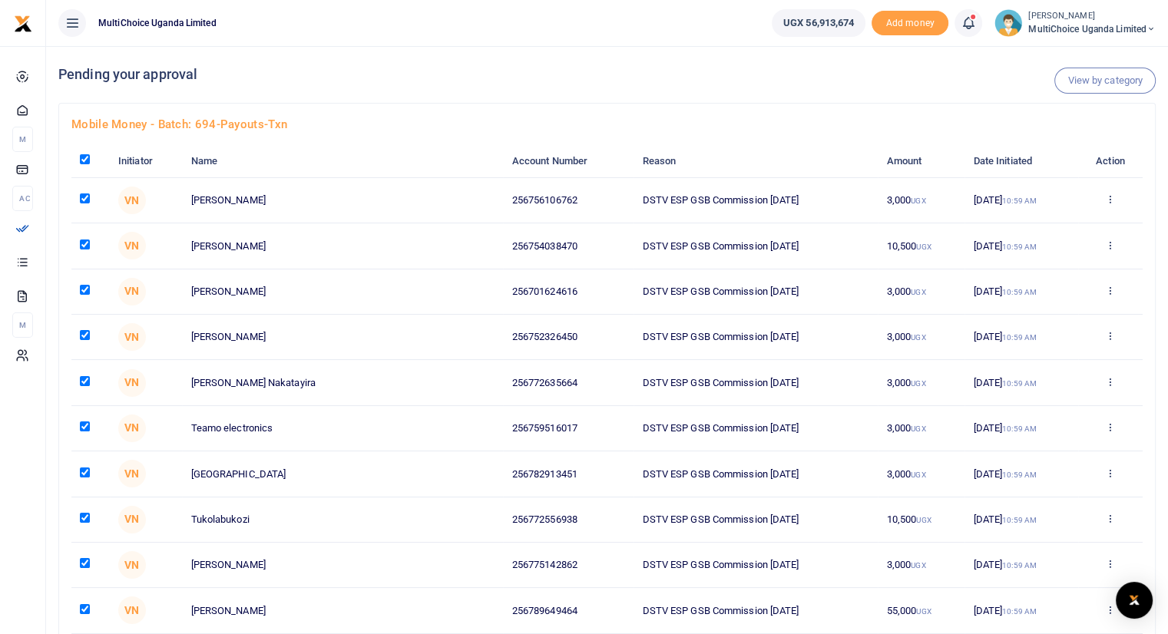
checkbox input "true"
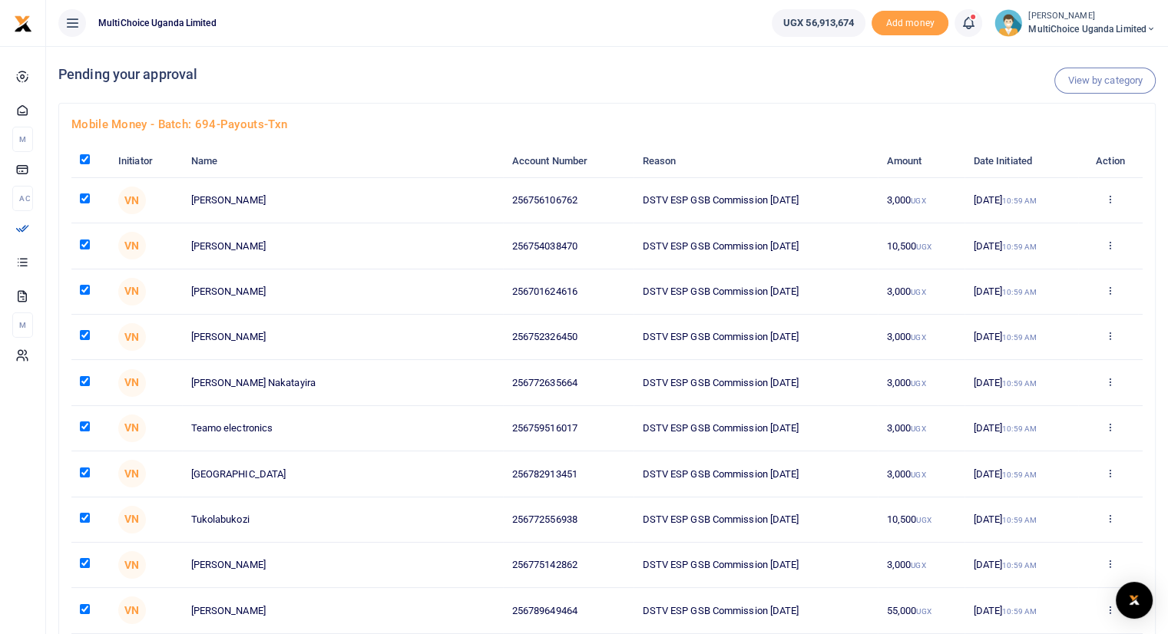
checkbox input "true"
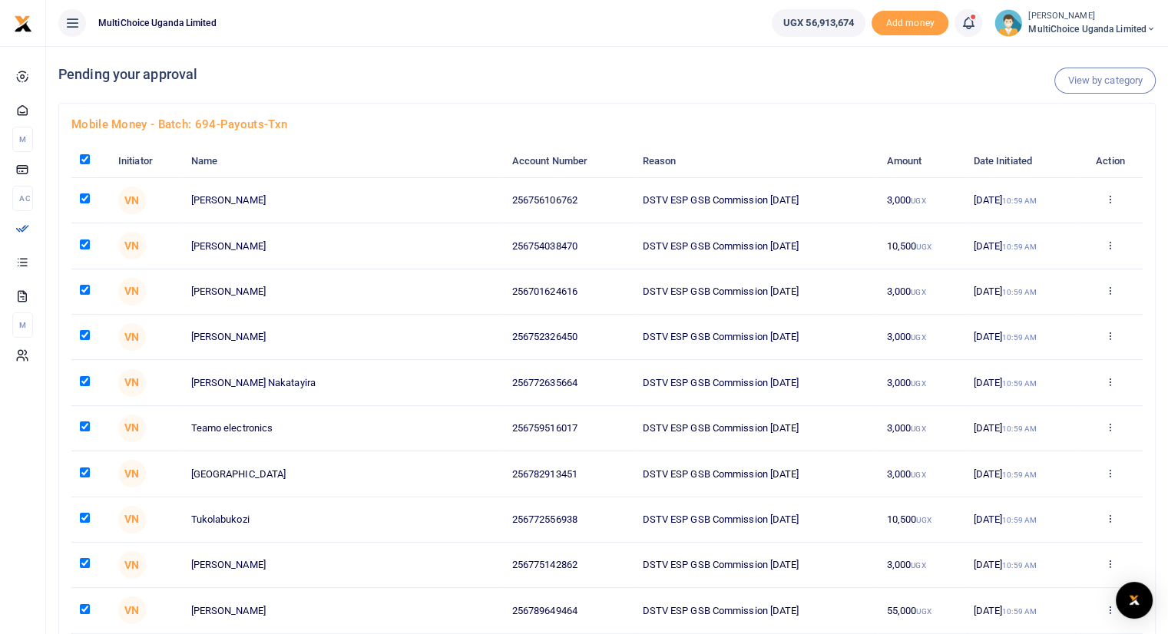
checkbox input "true"
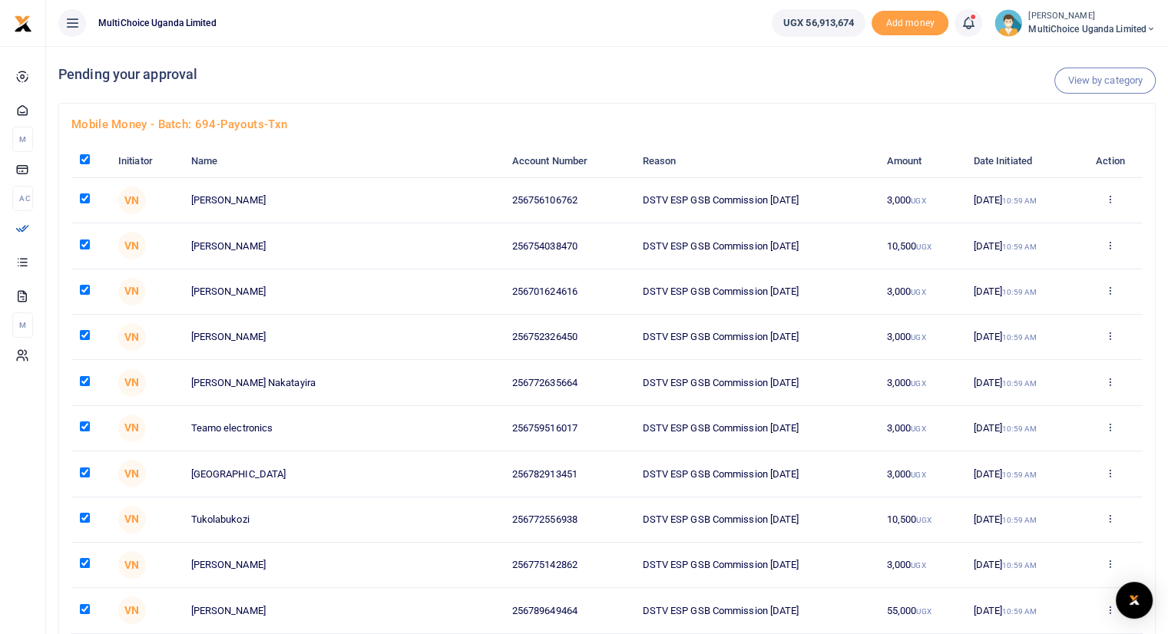
checkbox input "true"
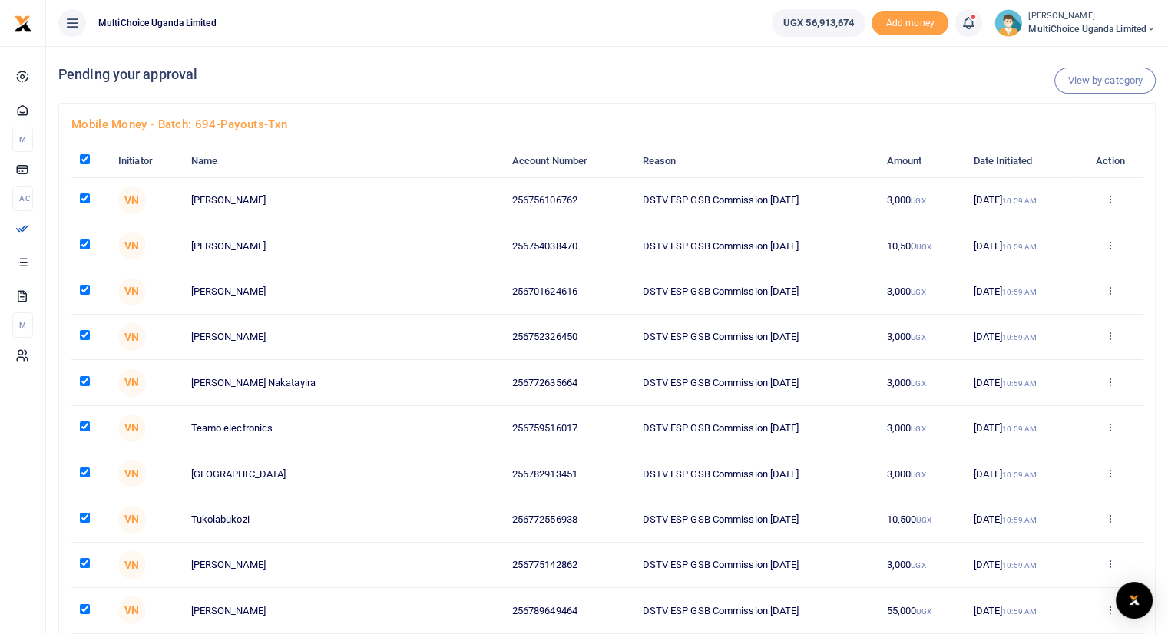
checkbox input "true"
click at [84, 157] on input "checkbox" at bounding box center [85, 159] width 10 height 10
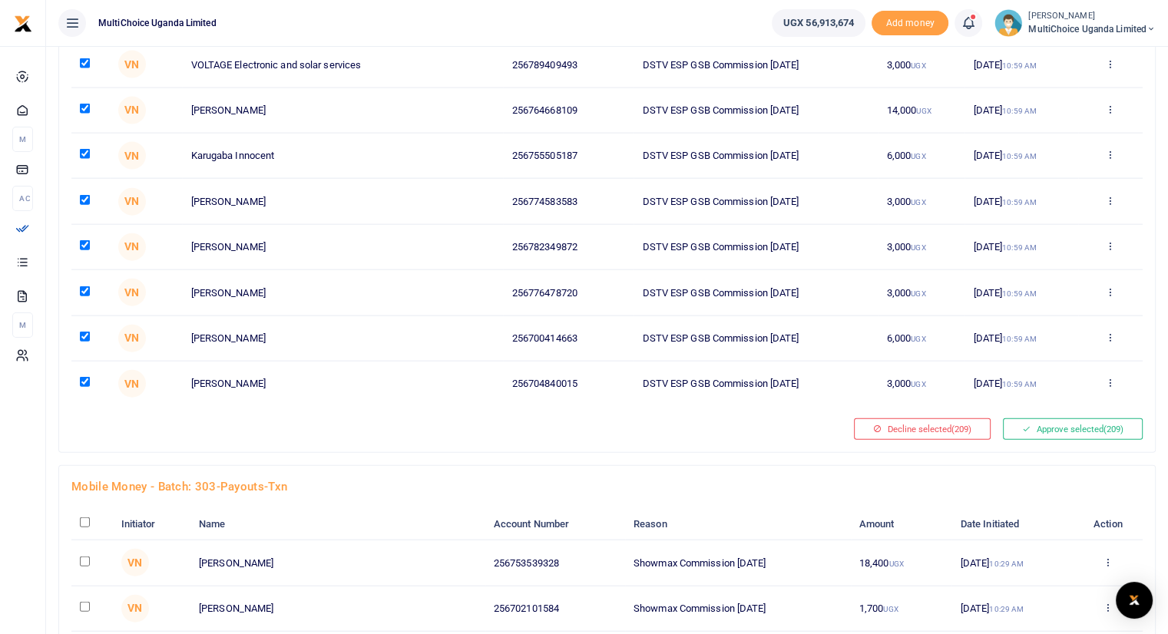
scroll to position [9282, 0]
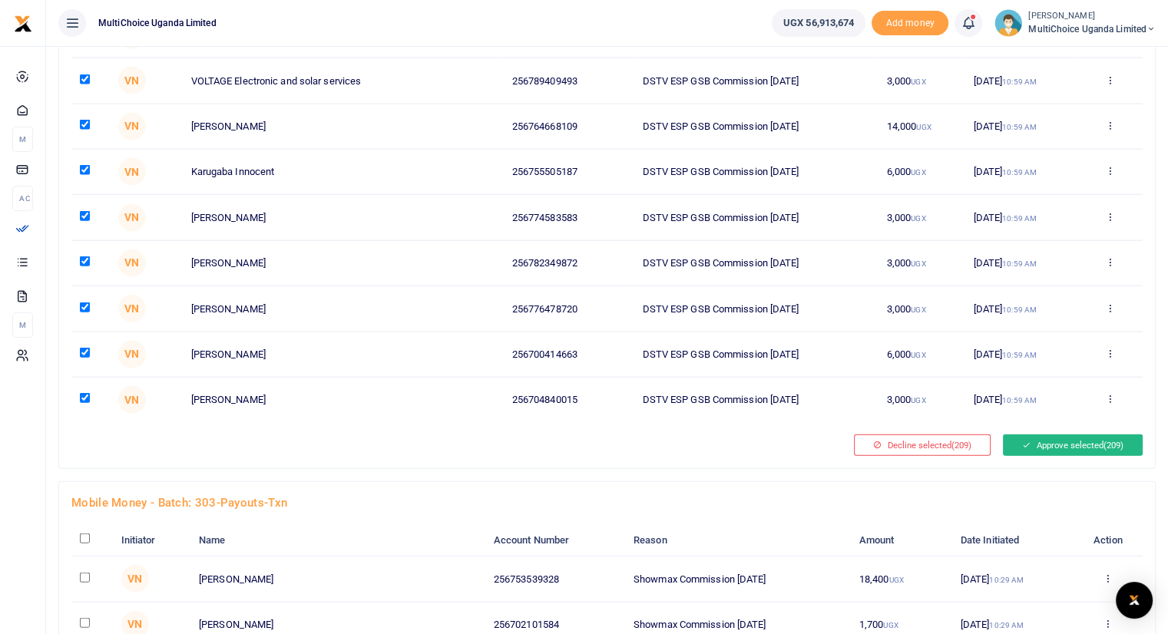
click at [1064, 435] on button "Approve selected (209)" at bounding box center [1073, 445] width 140 height 21
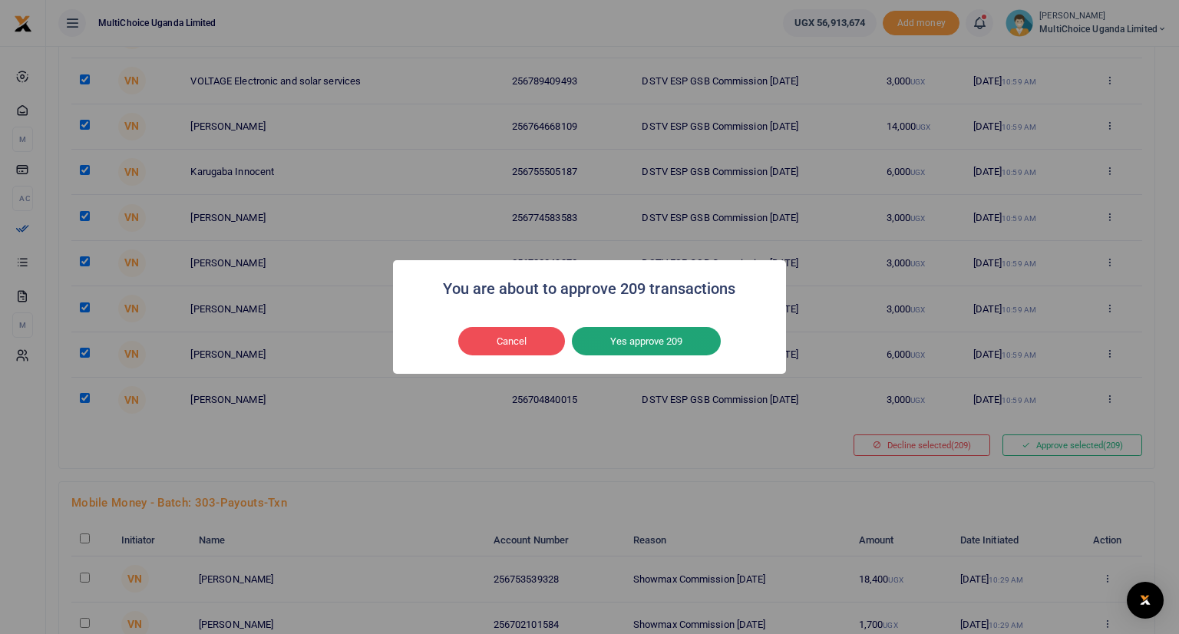
click at [651, 336] on button "Yes approve 209" at bounding box center [646, 341] width 149 height 29
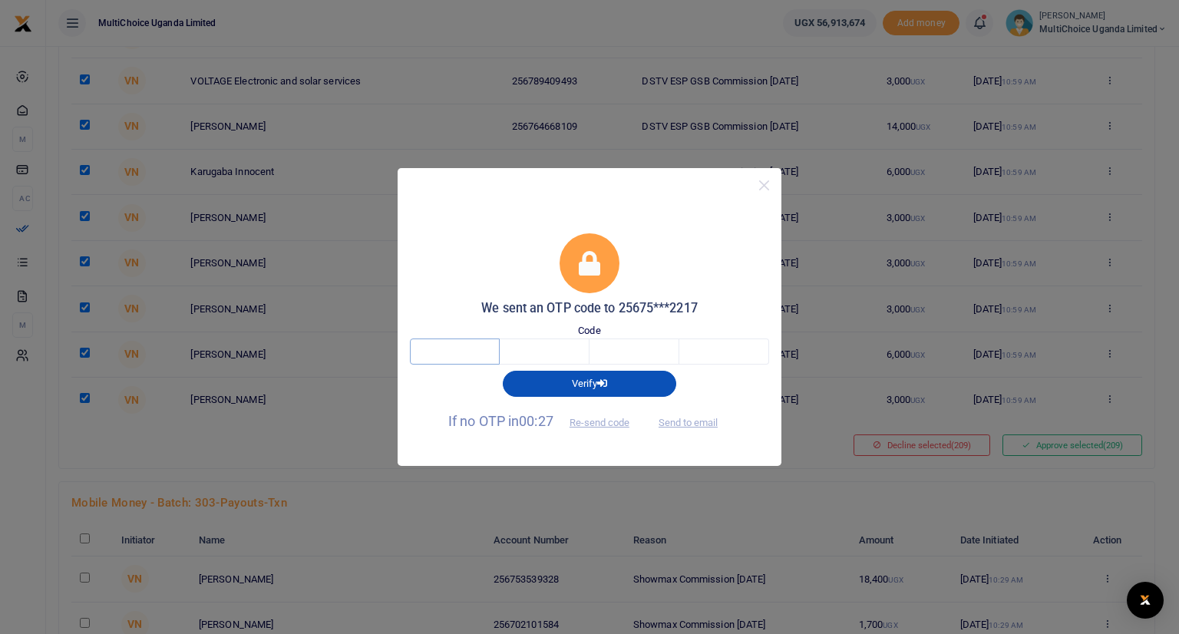
click at [476, 356] on input "text" at bounding box center [455, 352] width 90 height 26
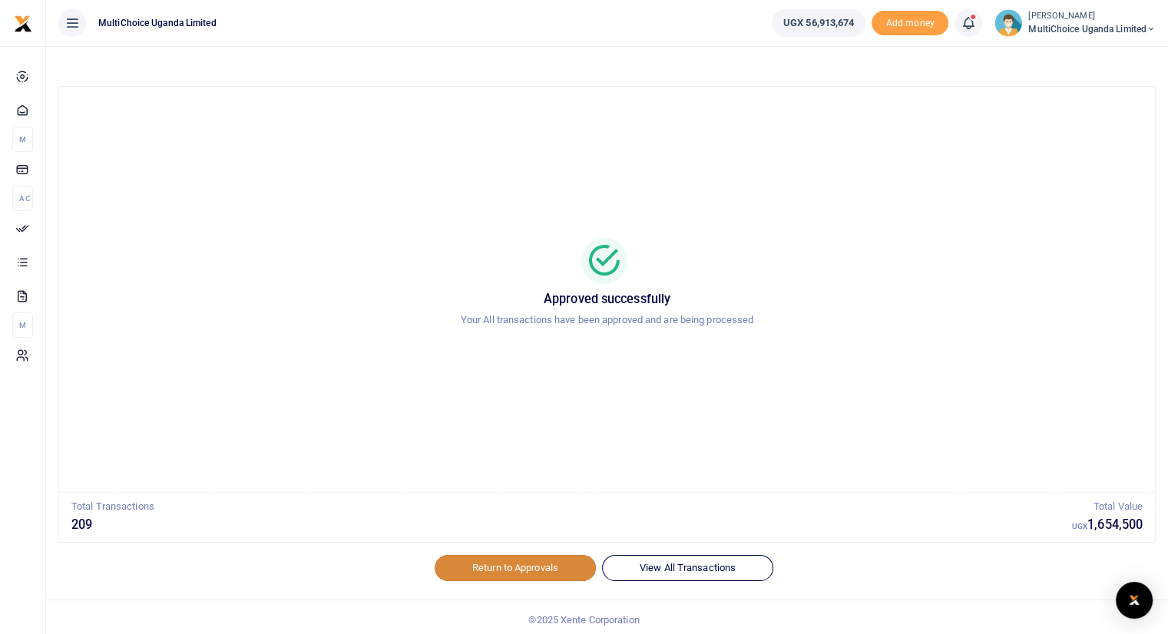
click at [494, 568] on link "Return to Approvals" at bounding box center [515, 568] width 161 height 26
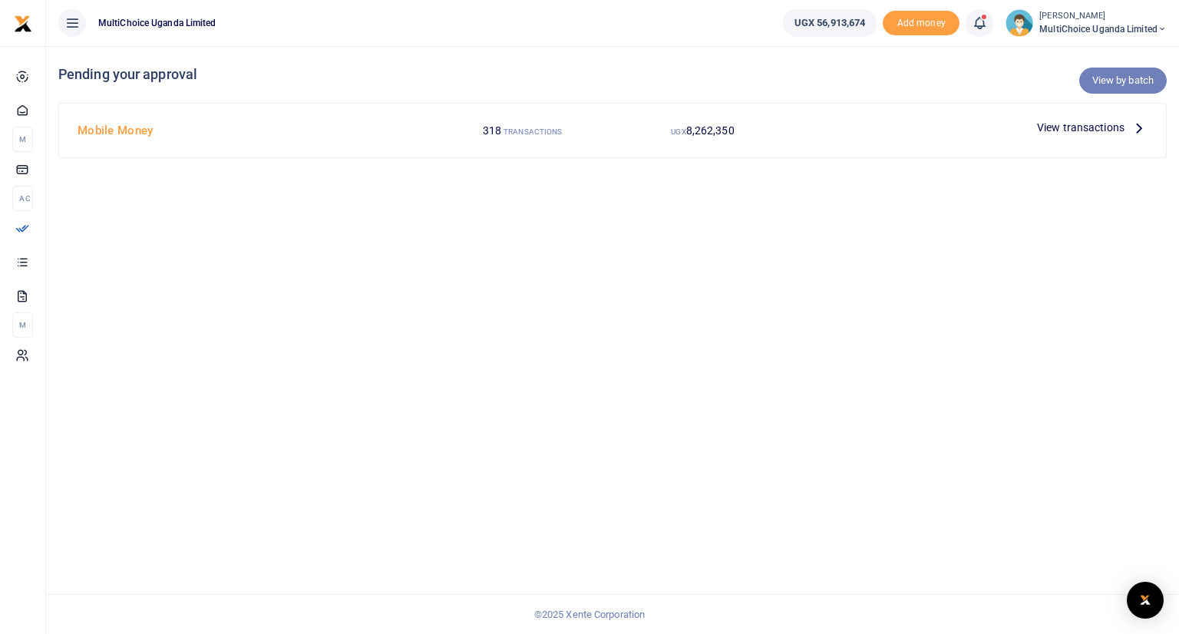
click at [1112, 75] on link "View by batch" at bounding box center [1123, 81] width 88 height 26
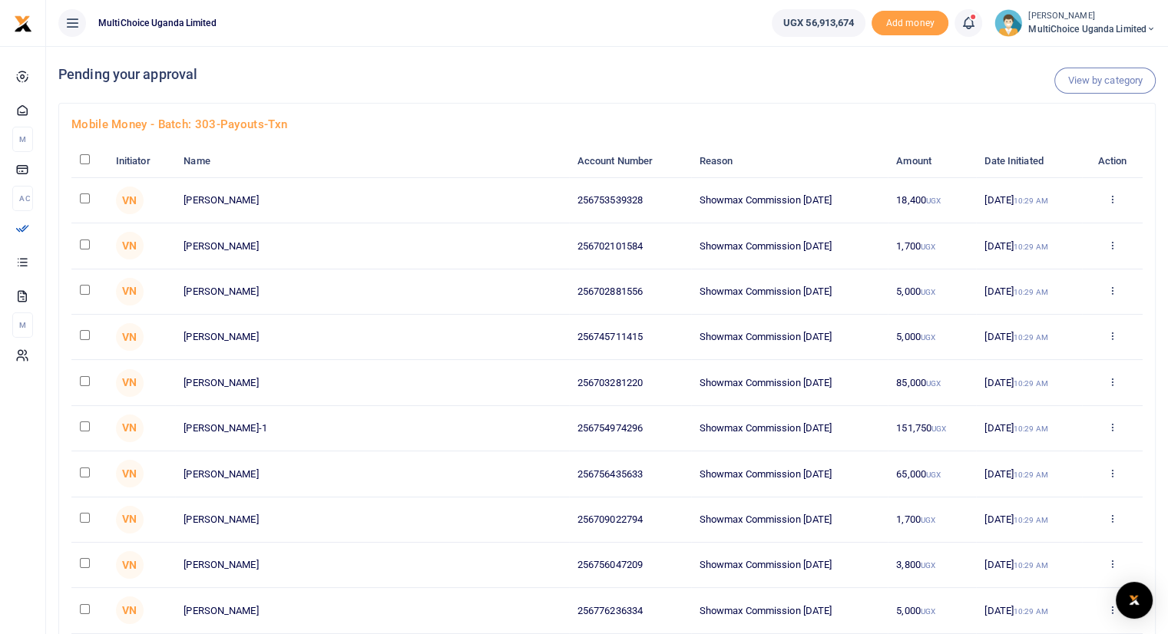
click at [87, 157] on input "checkbox" at bounding box center [85, 159] width 10 height 10
checkbox input "true"
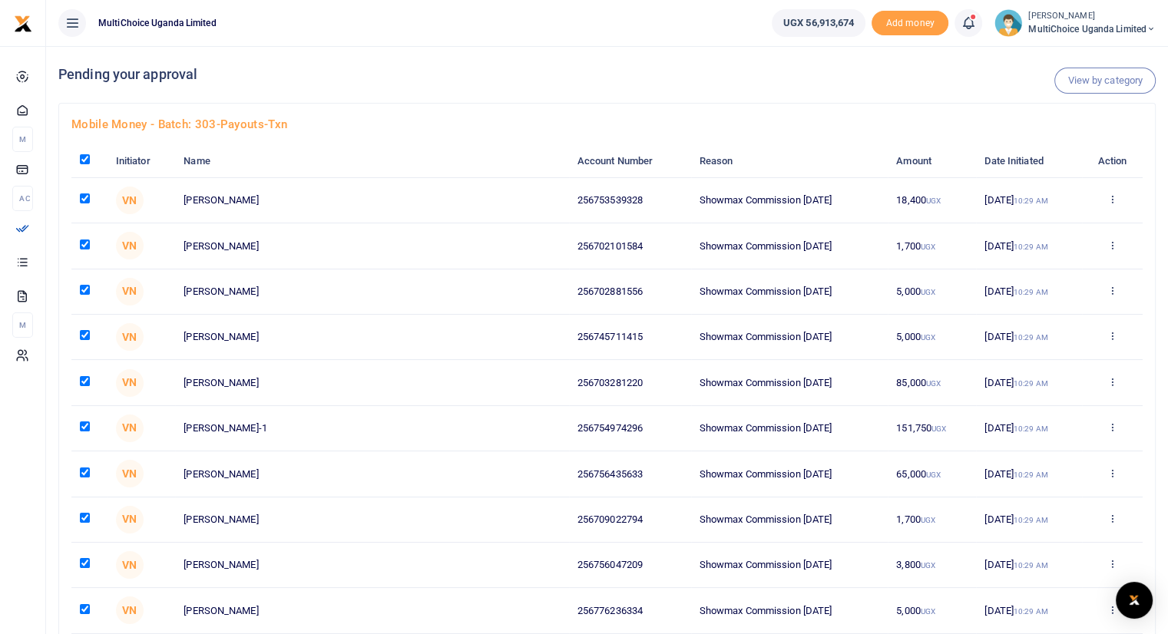
checkbox input "true"
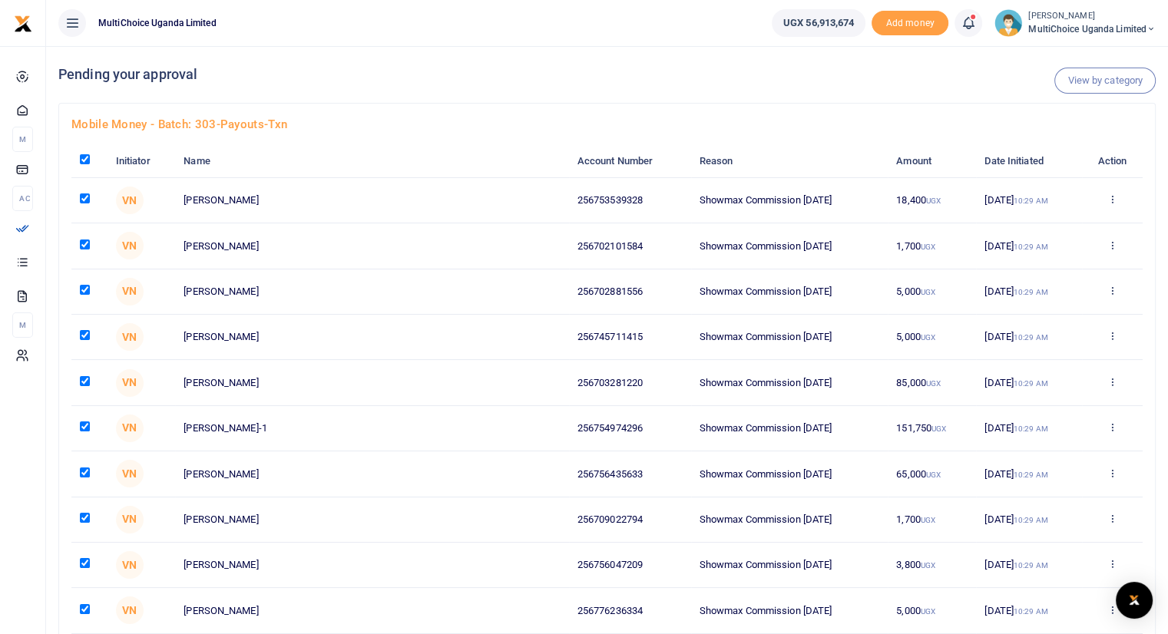
checkbox input "true"
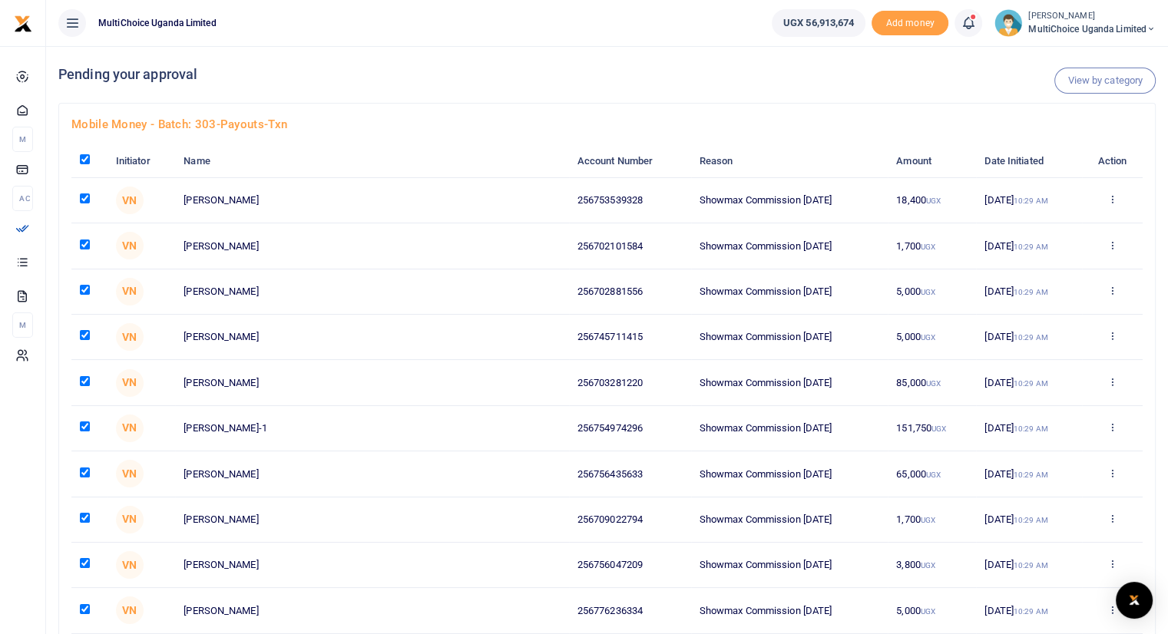
checkbox input "true"
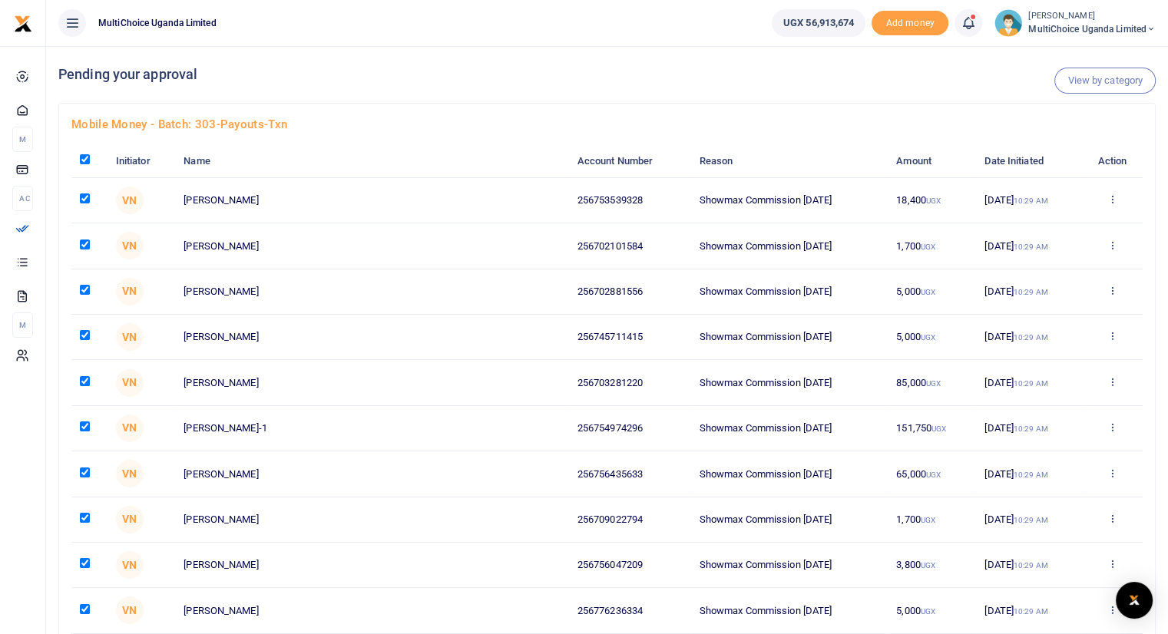
checkbox input "true"
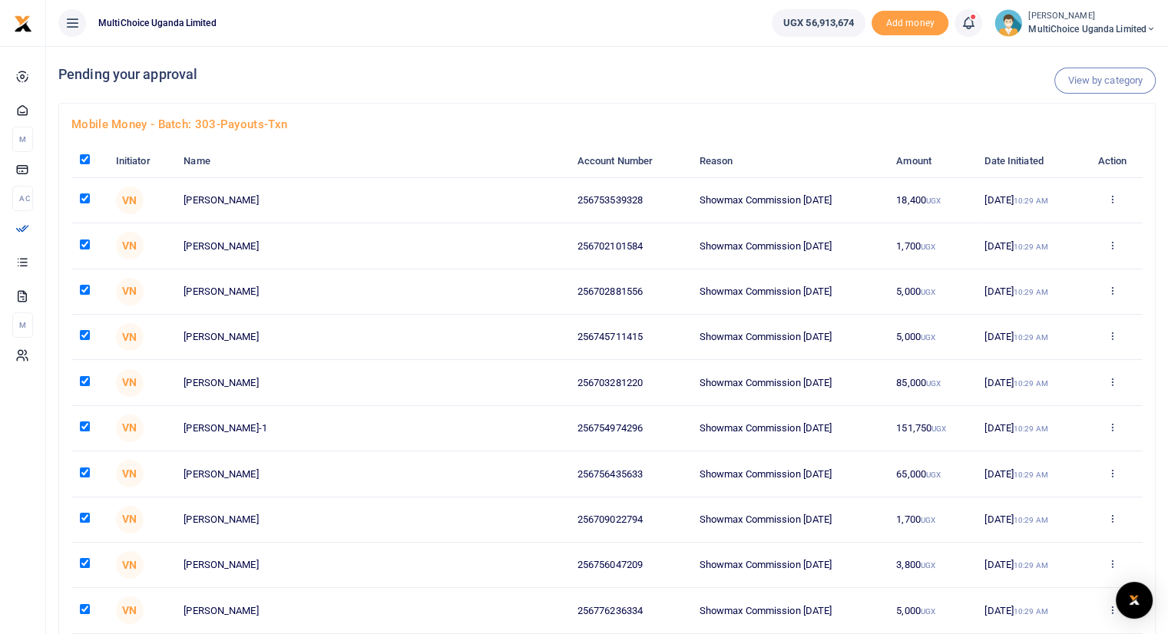
checkbox input "true"
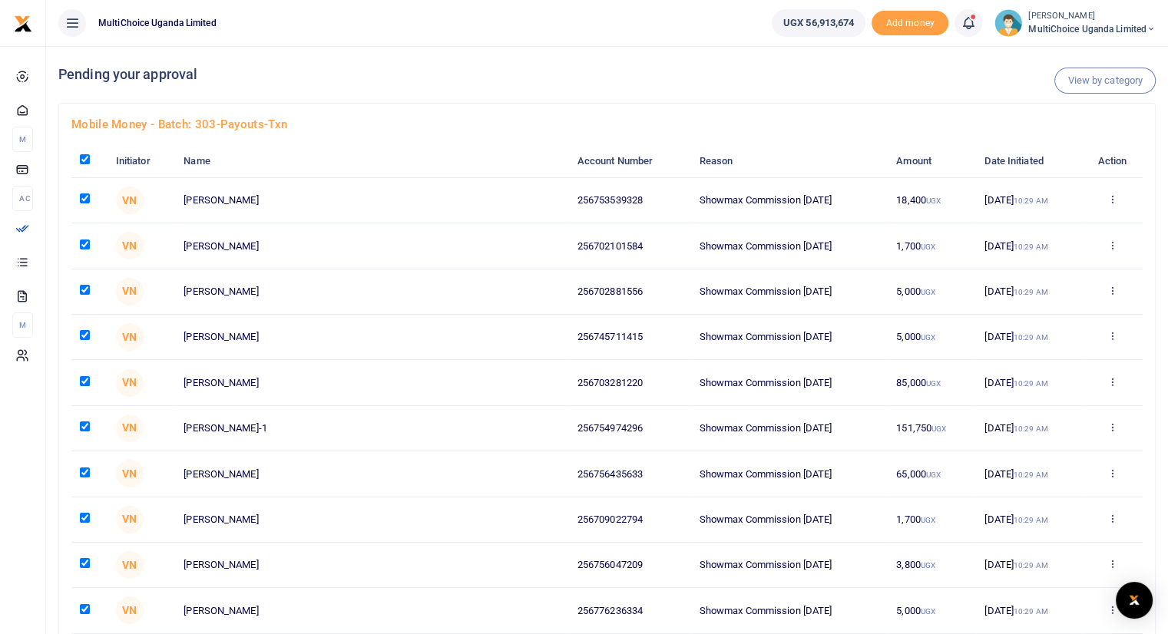
checkbox input "true"
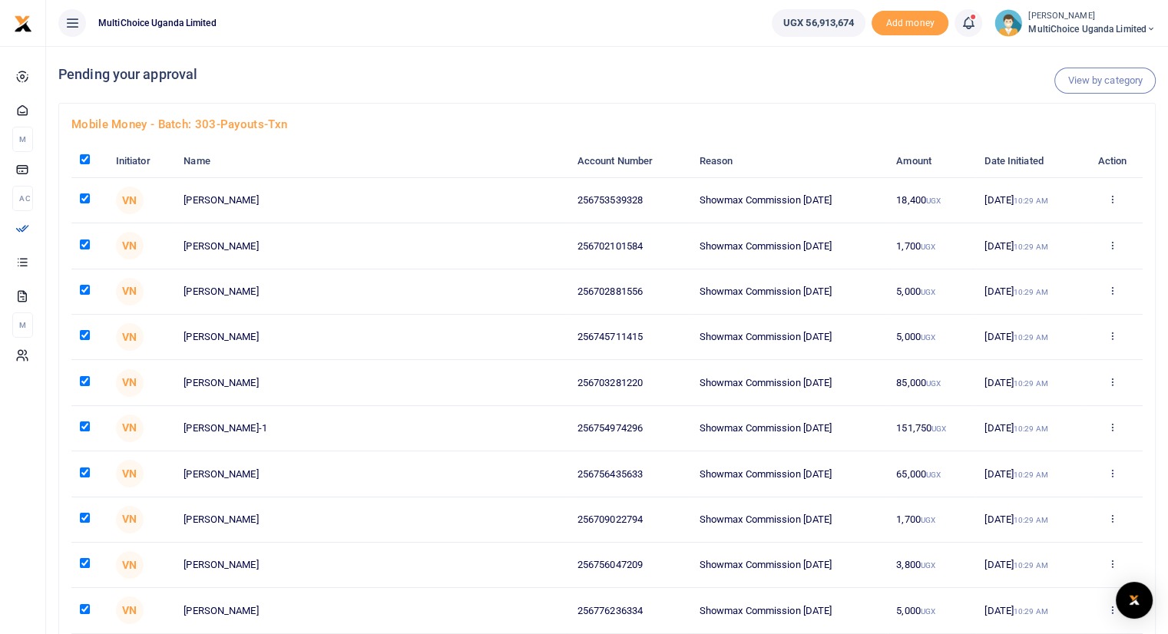
checkbox input "true"
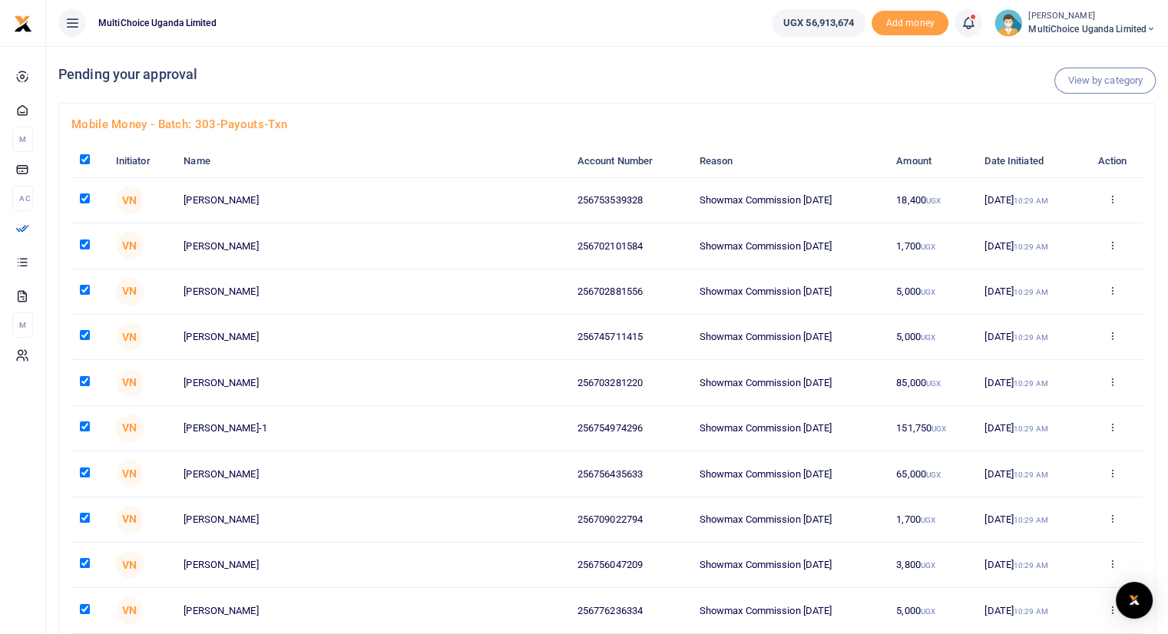
checkbox input "true"
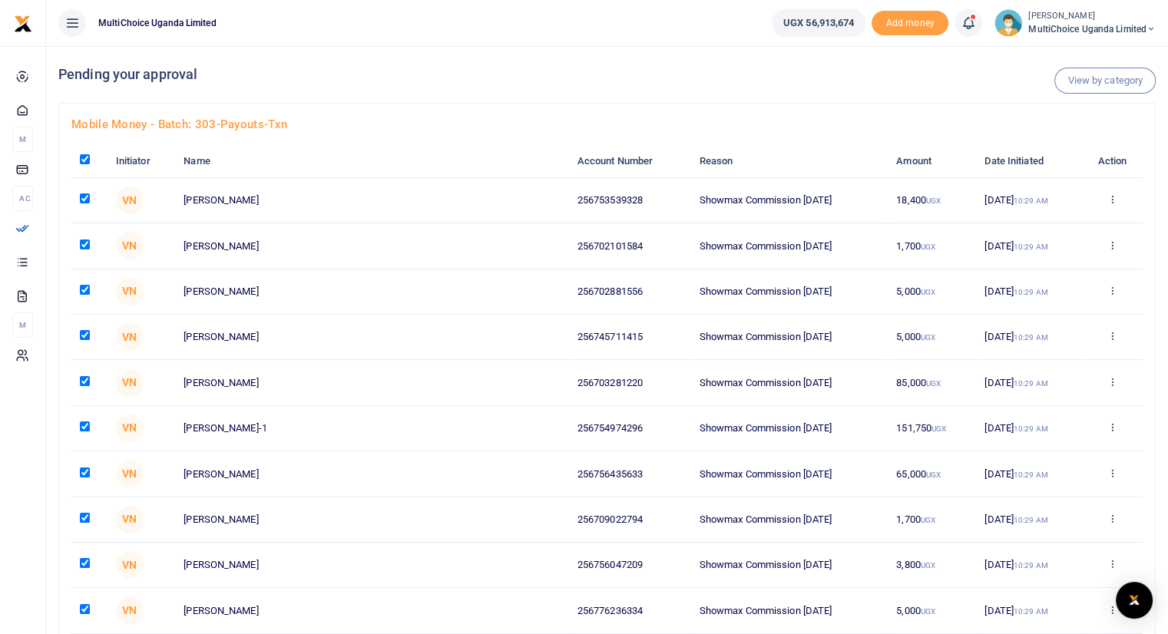
checkbox input "true"
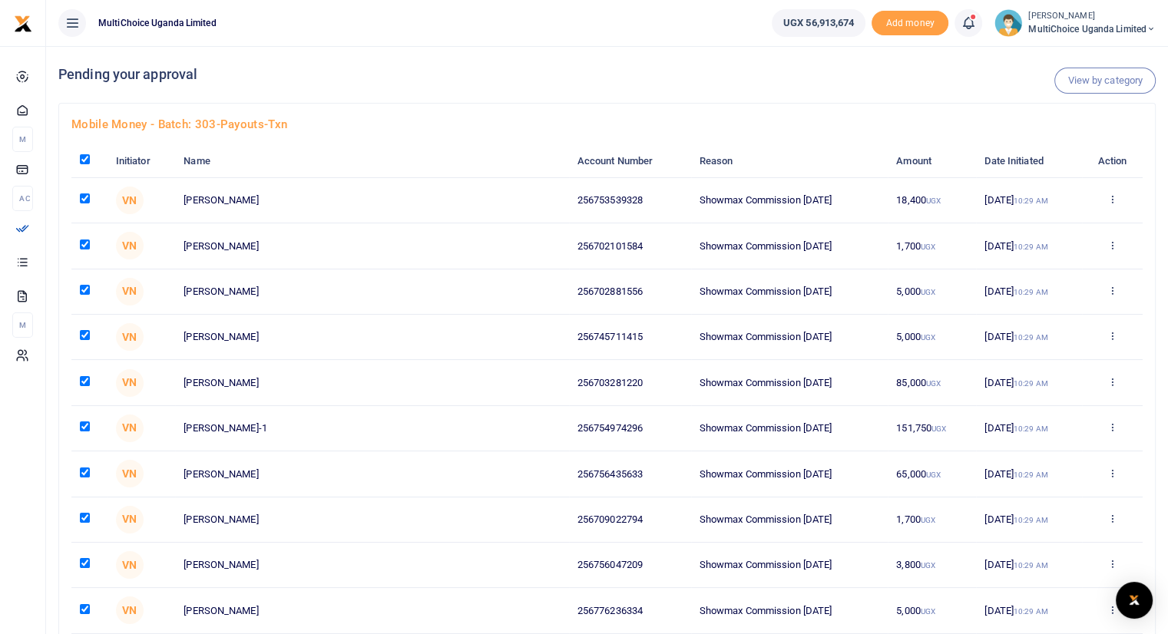
checkbox input "true"
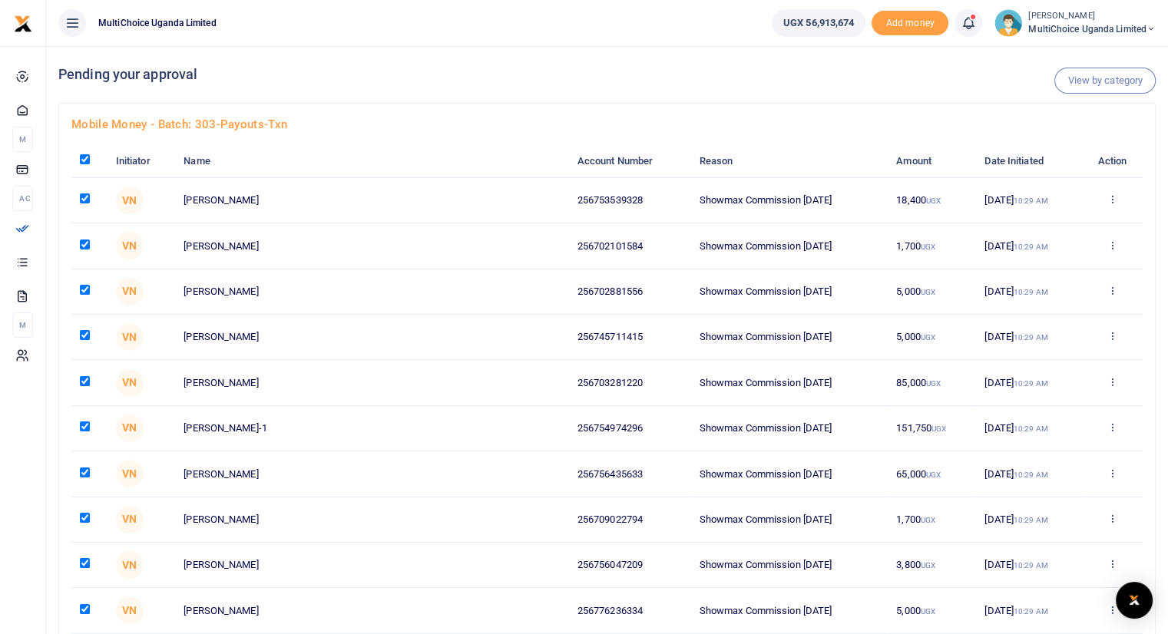
checkbox input "true"
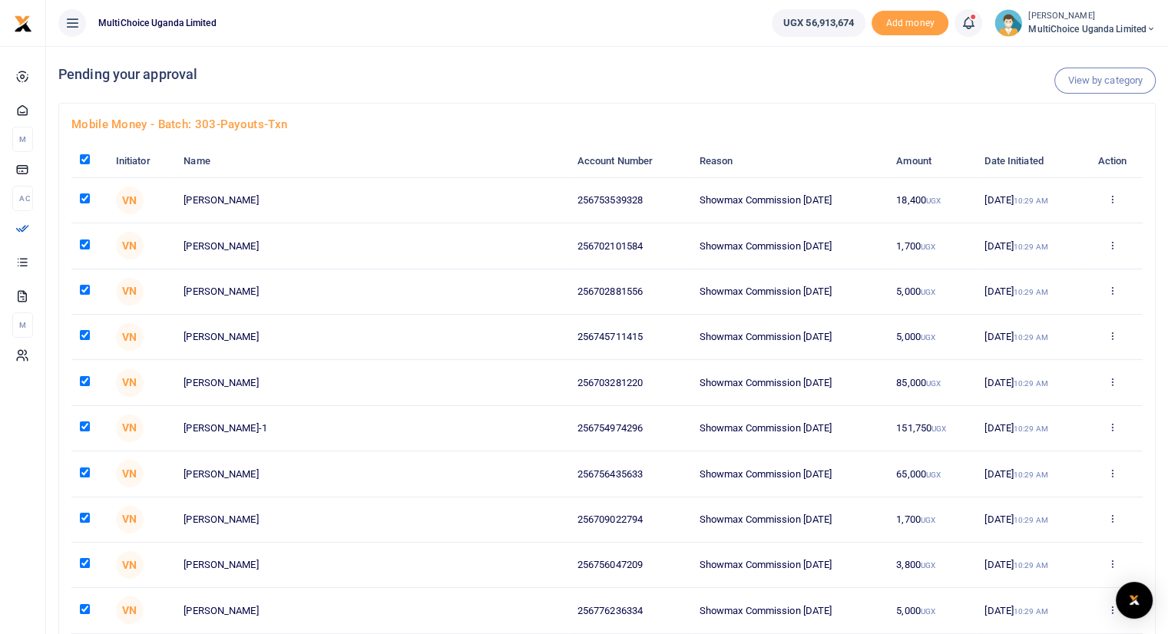
checkbox input "true"
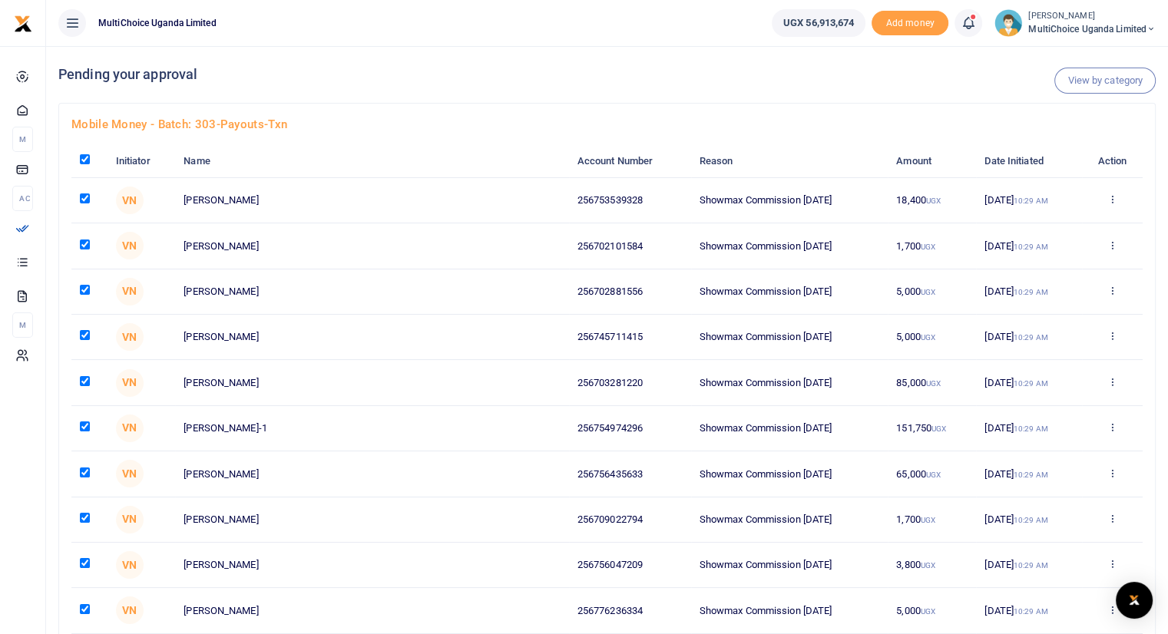
checkbox input "true"
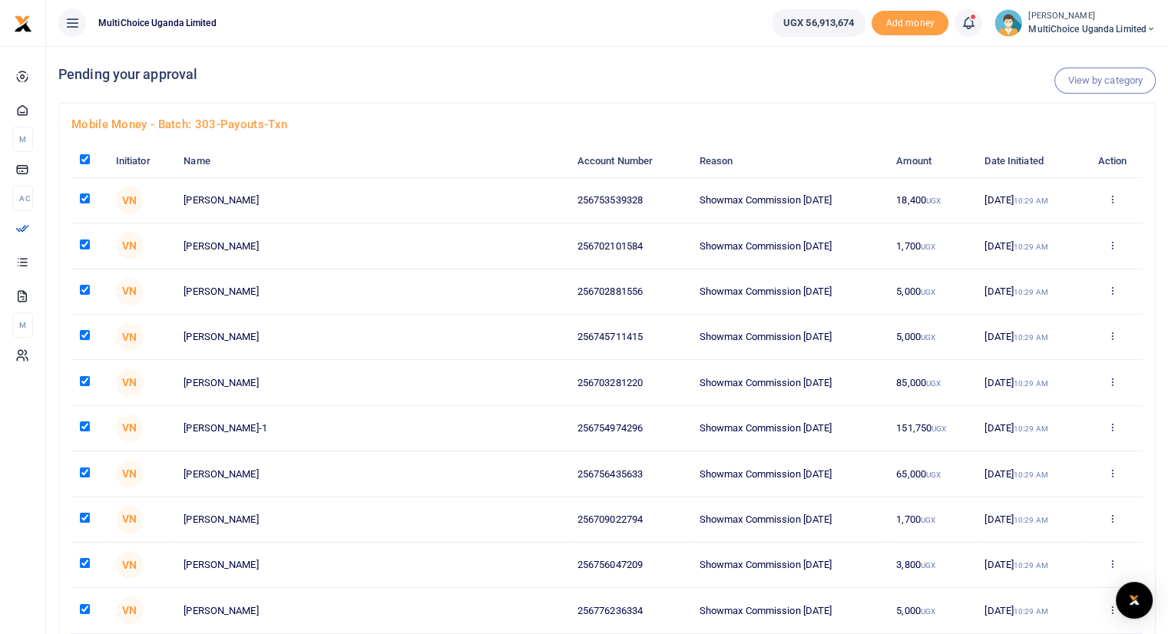
checkbox input "true"
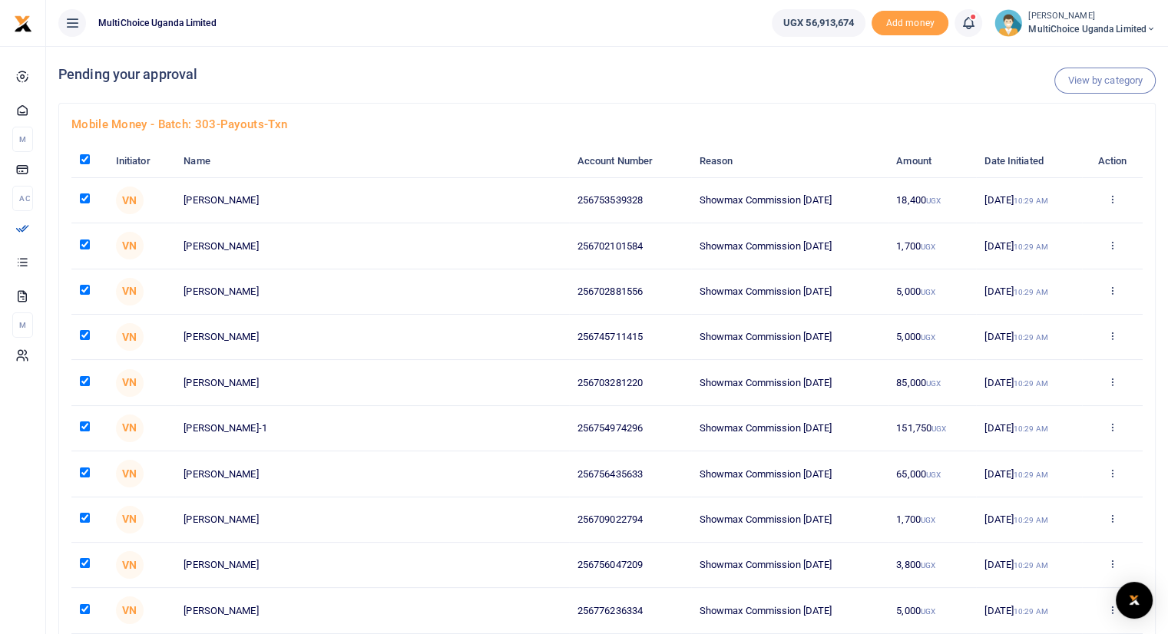
checkbox input "true"
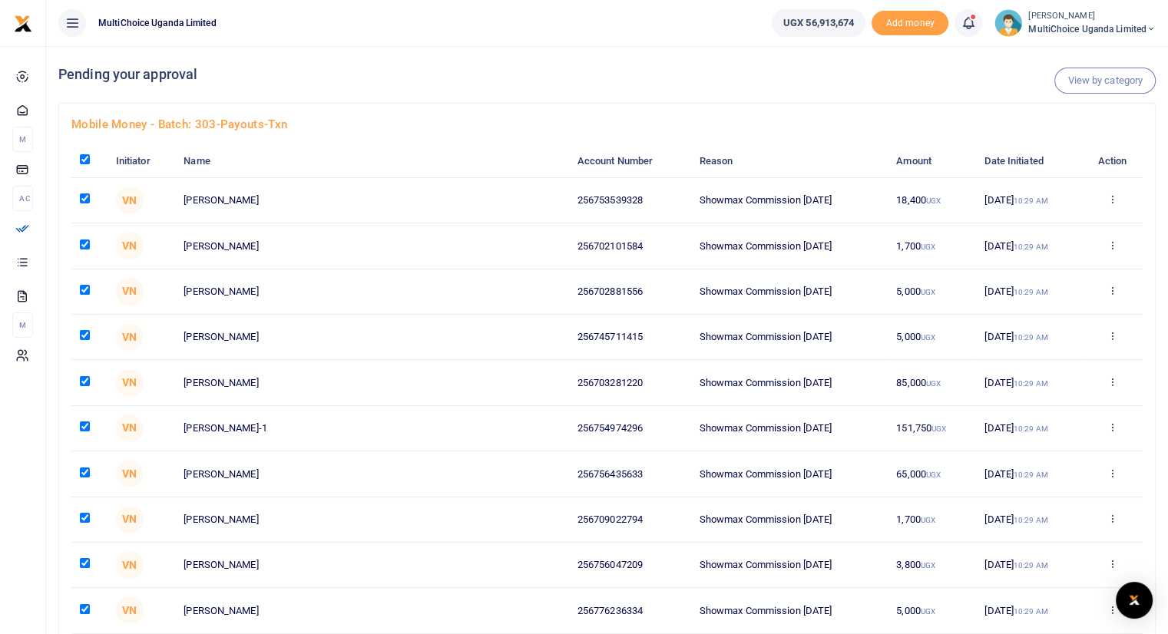
checkbox input "true"
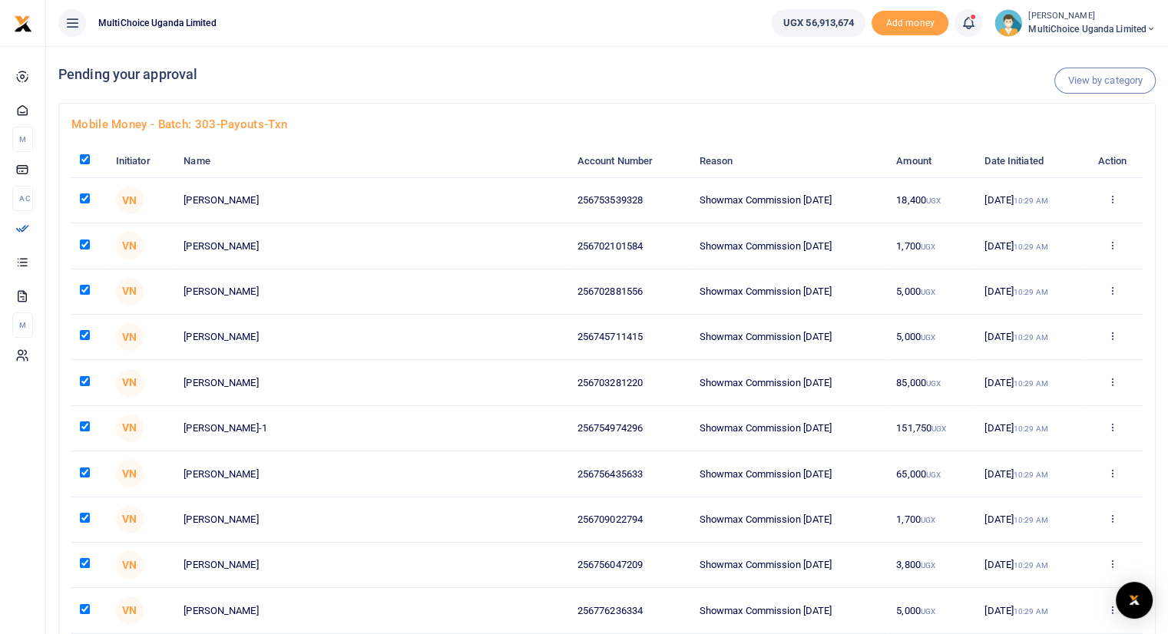
checkbox input "true"
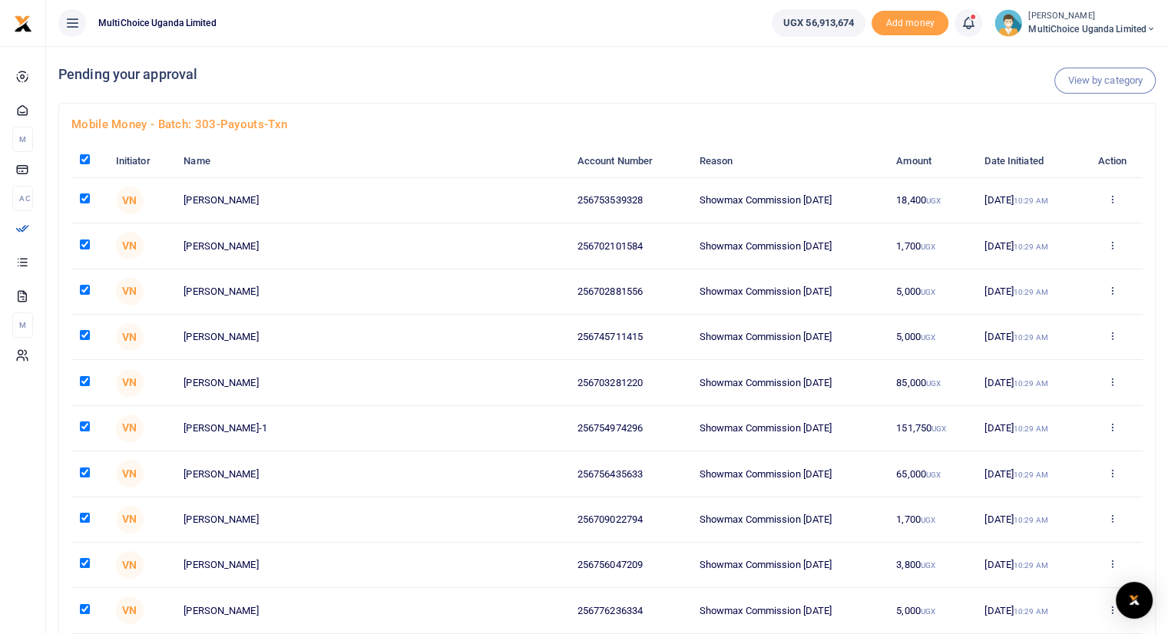
checkbox input "true"
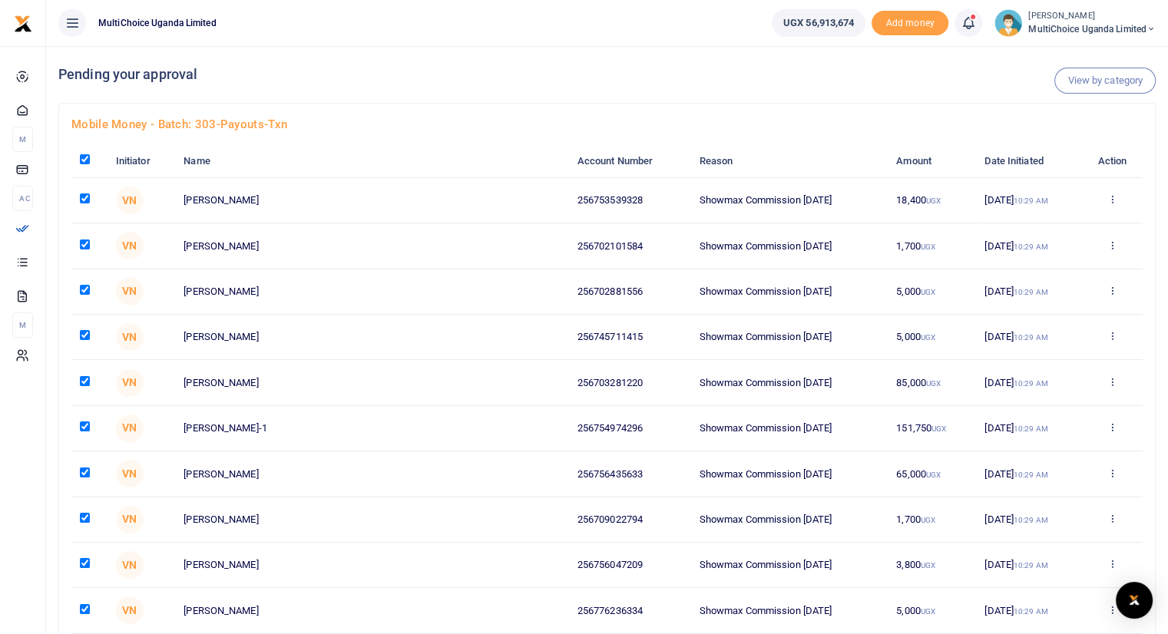
checkbox input "true"
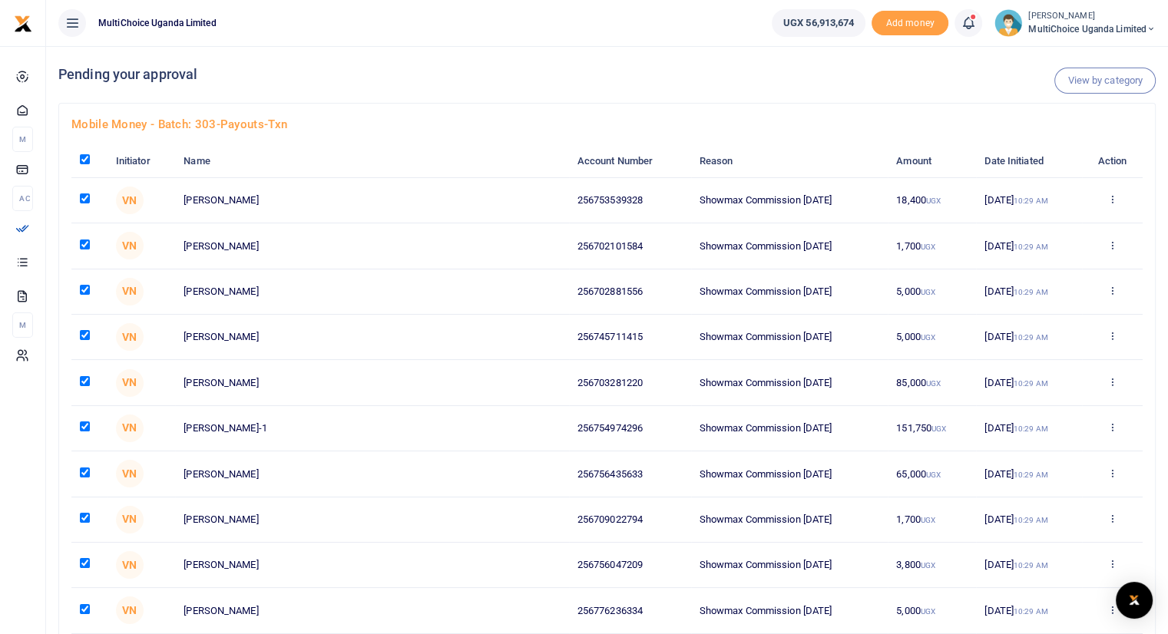
checkbox input "true"
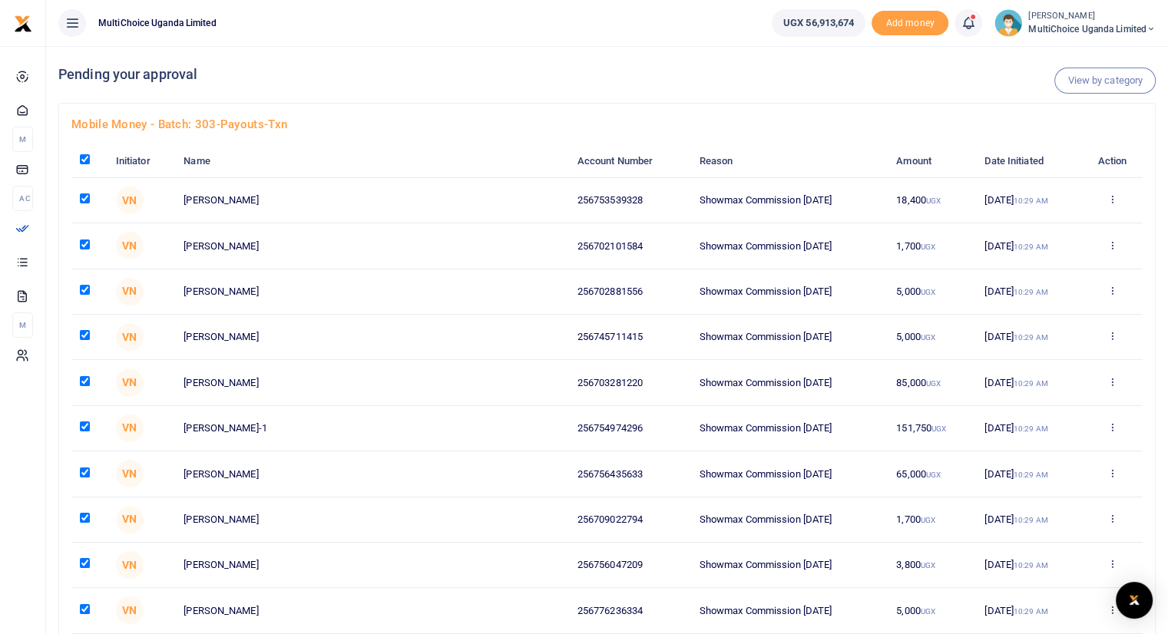
checkbox input "true"
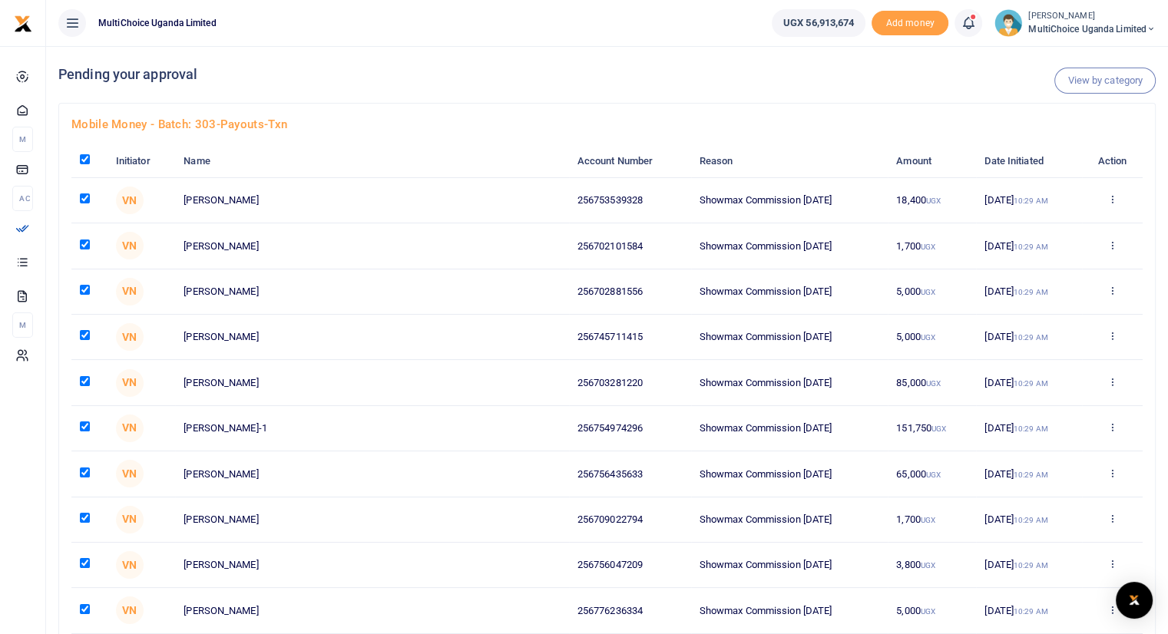
checkbox input "true"
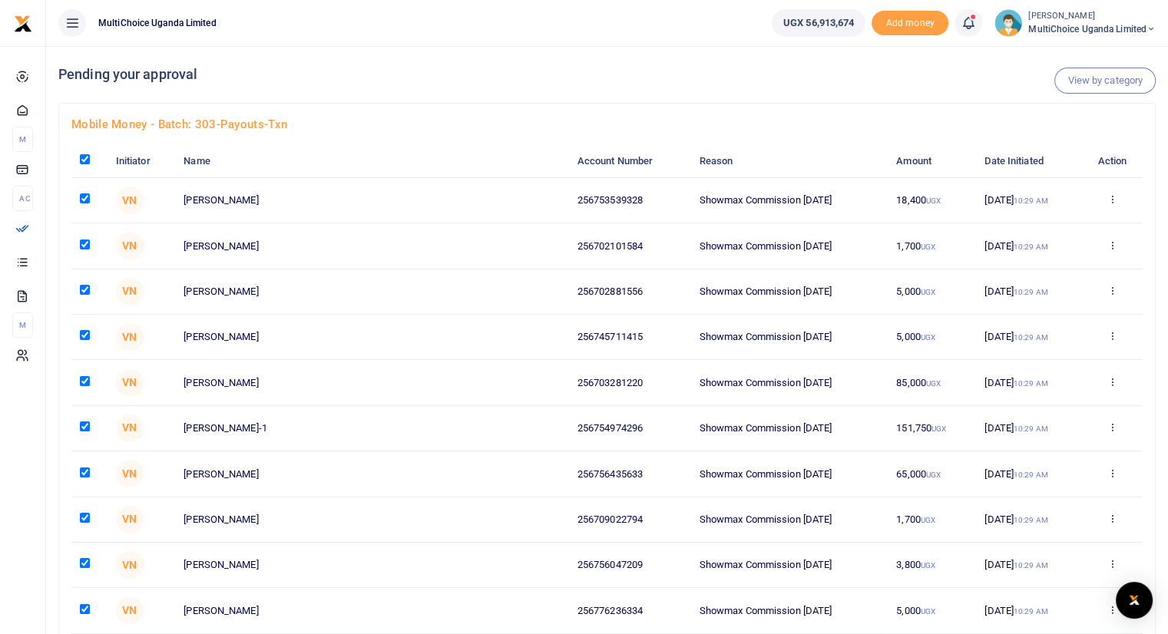
checkbox input "true"
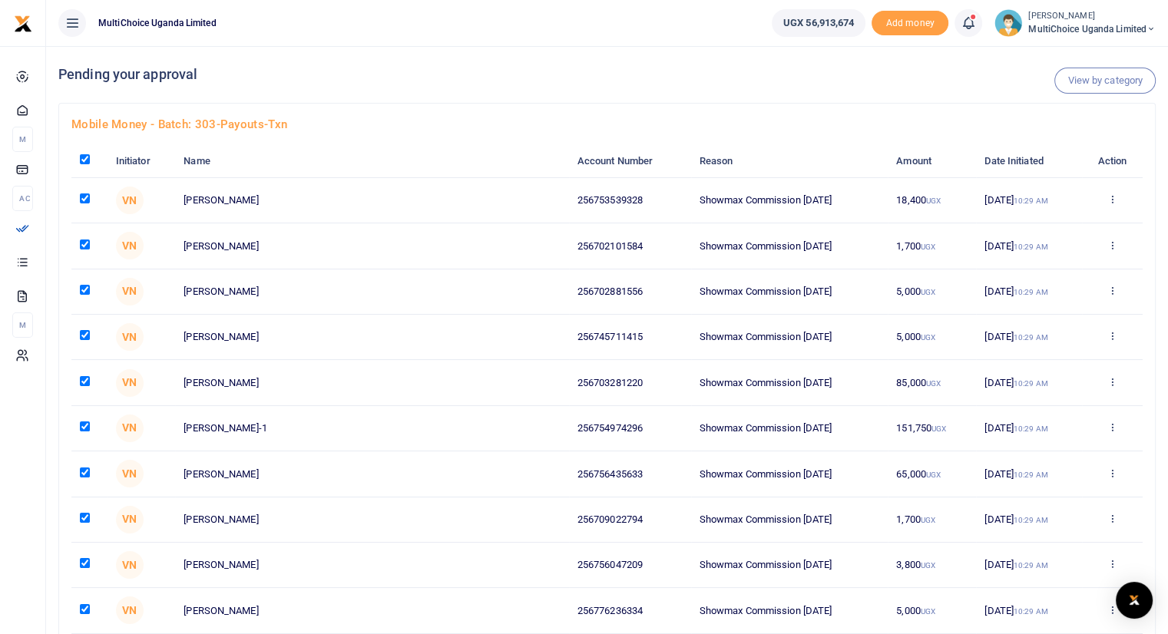
checkbox input "true"
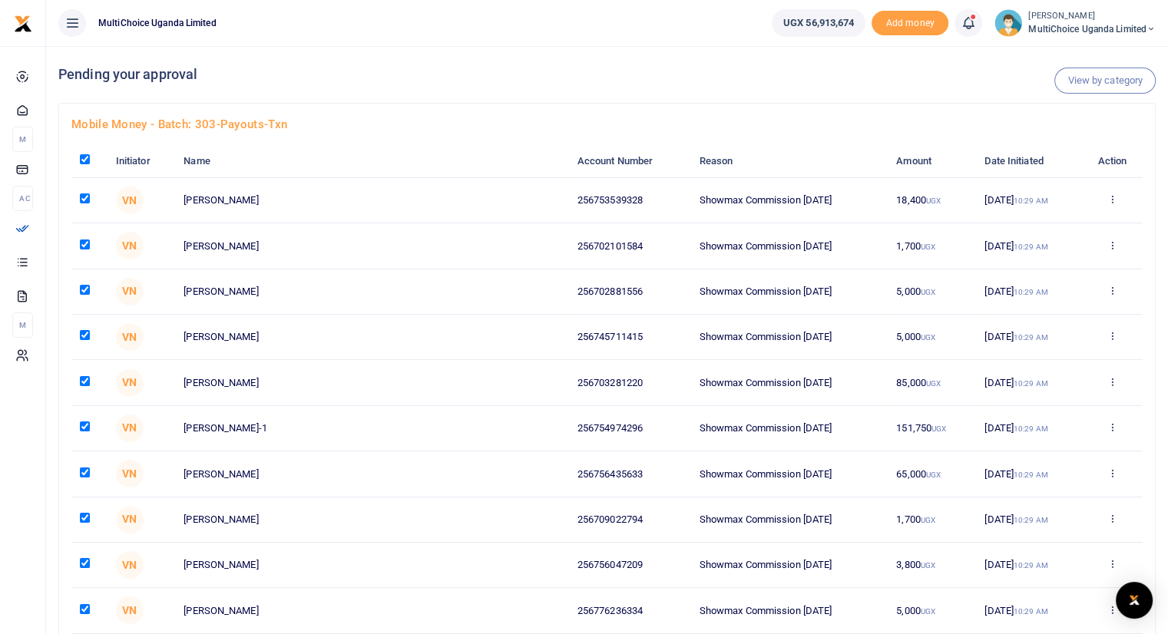
checkbox input "true"
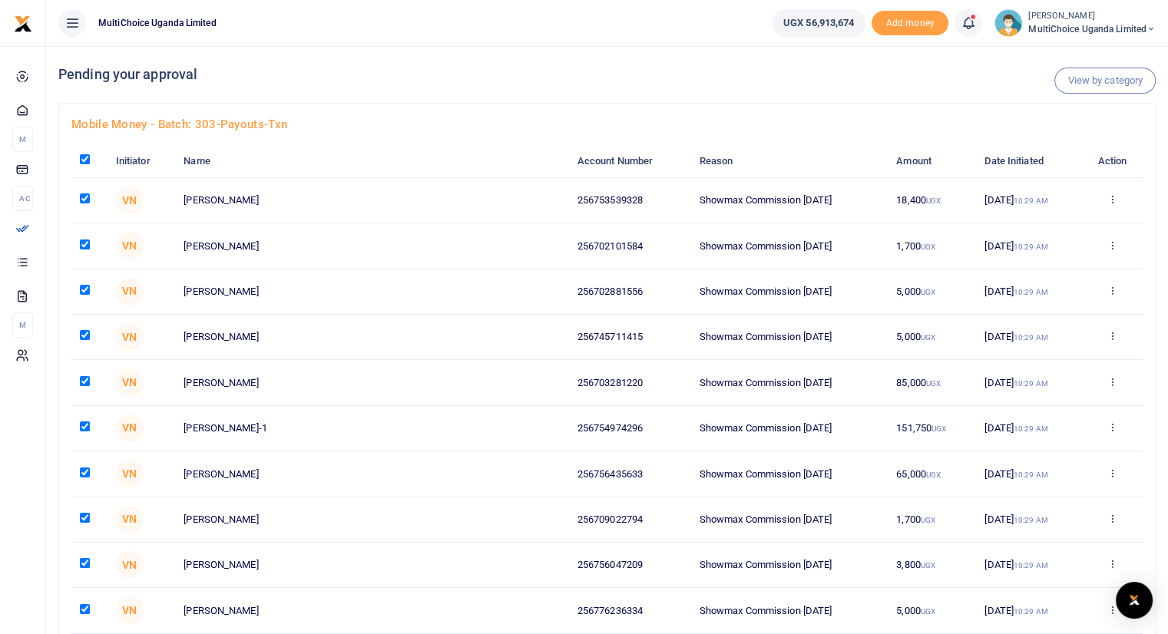
checkbox input "true"
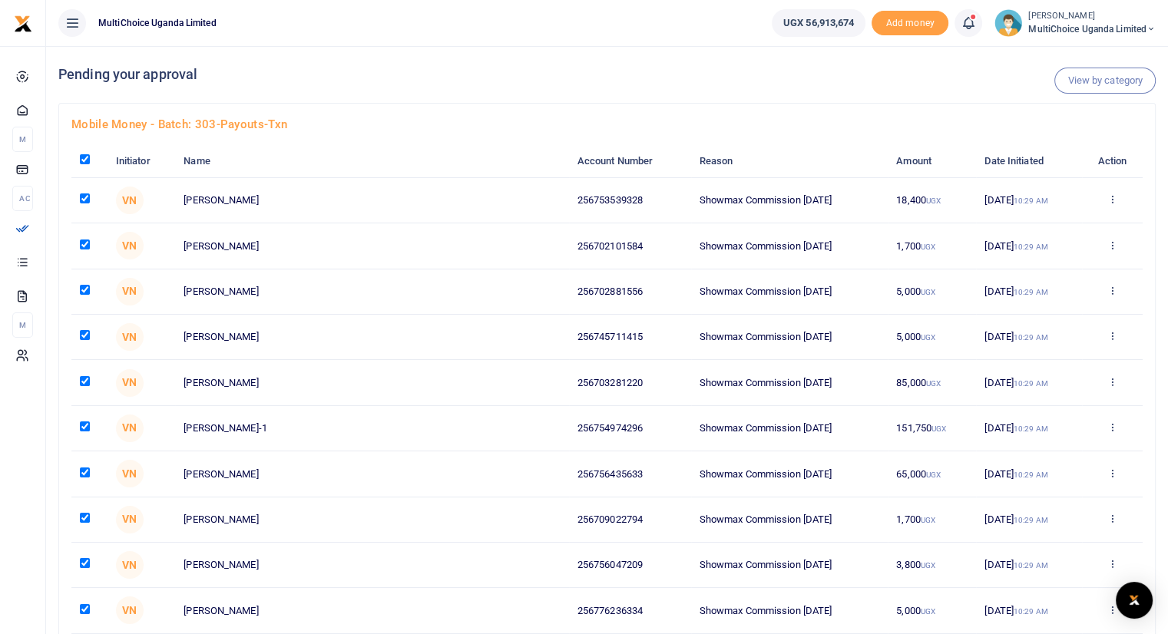
checkbox input "true"
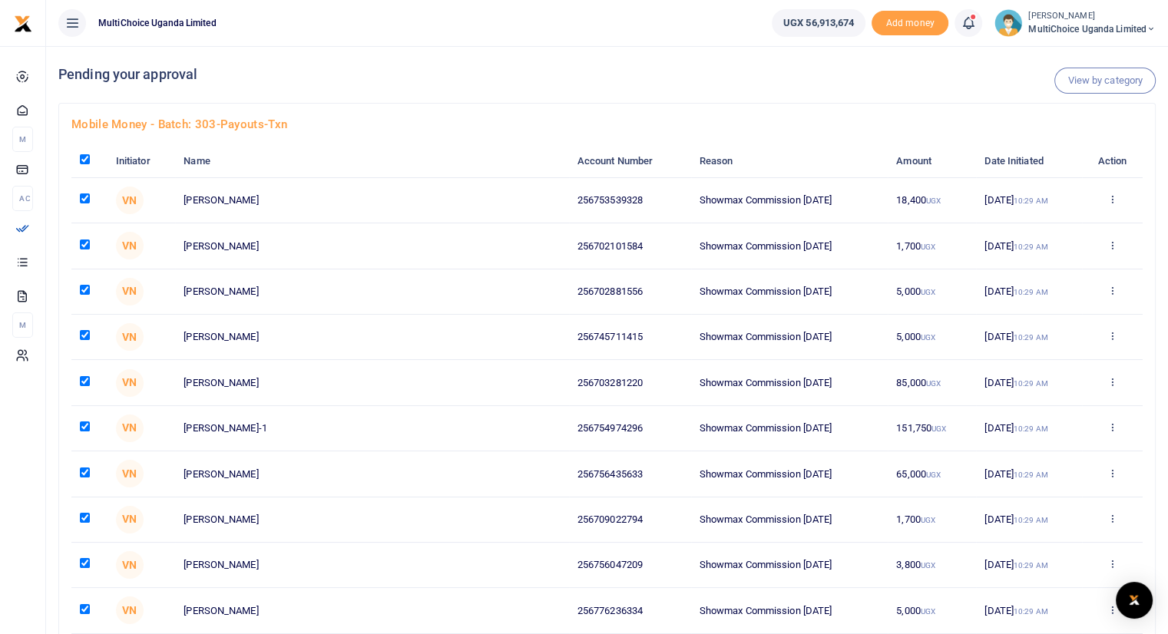
checkbox input "true"
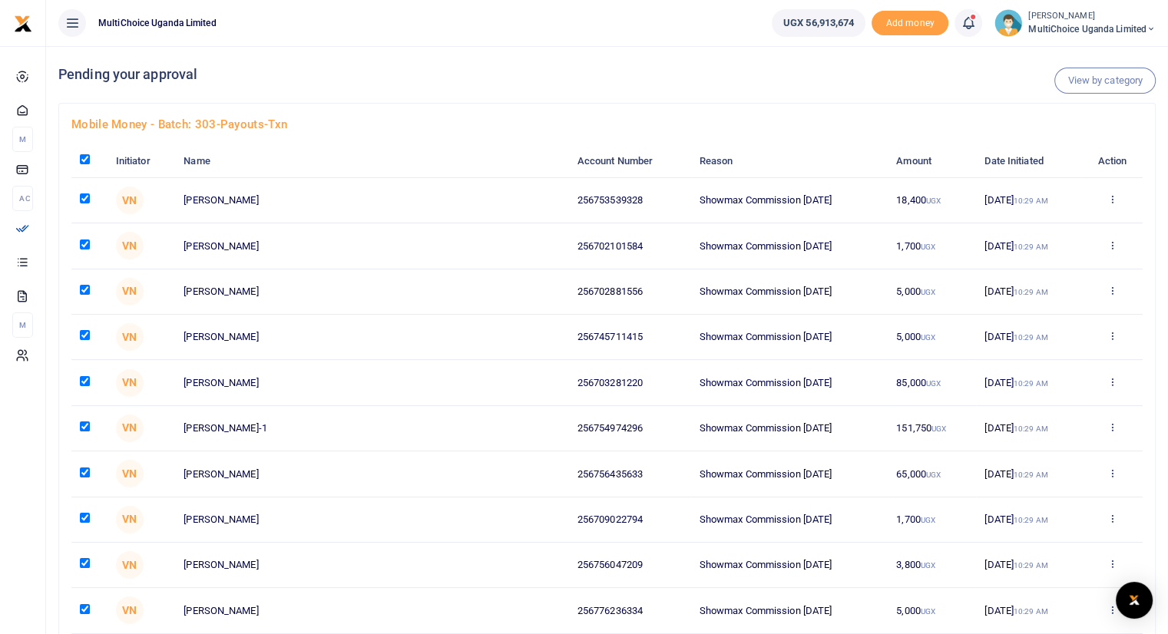
checkbox input "true"
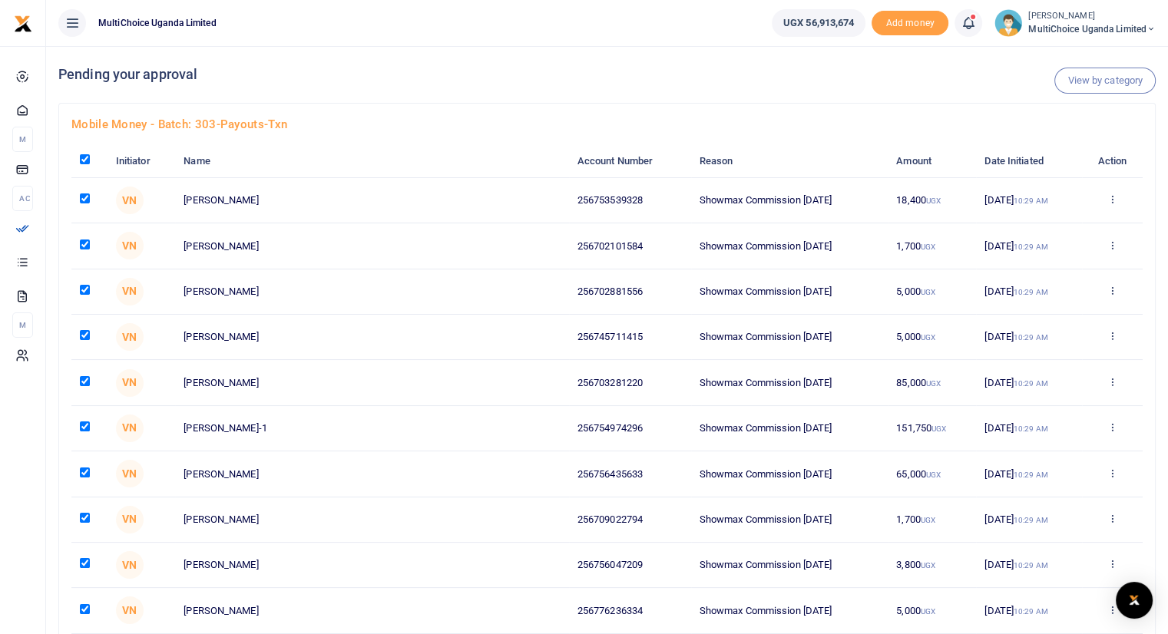
checkbox input "true"
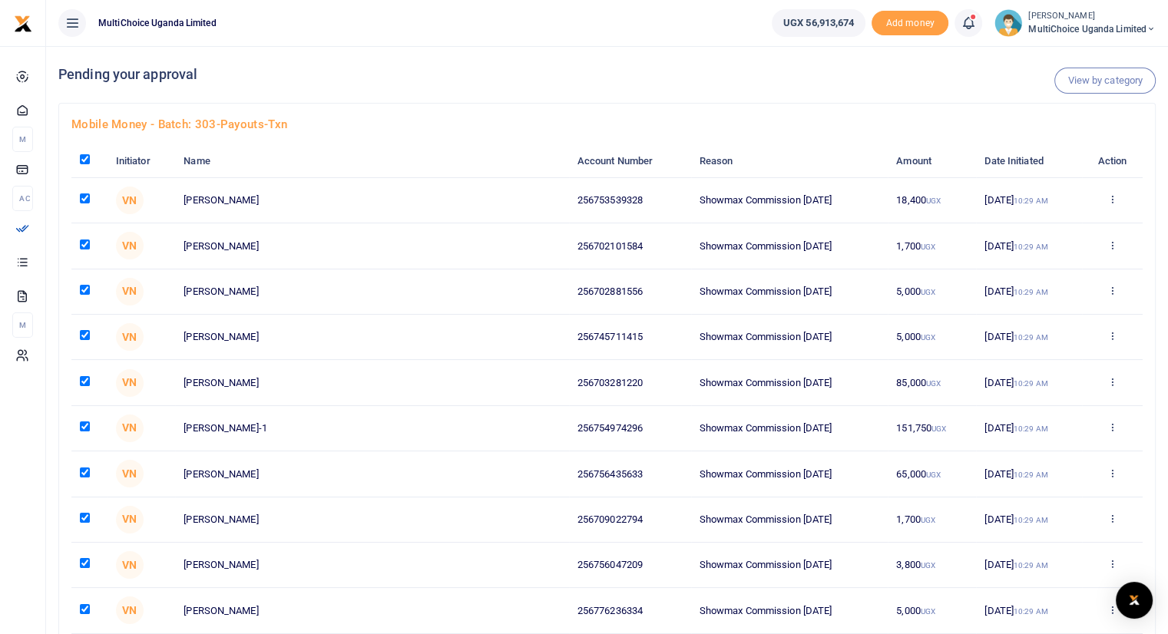
checkbox input "true"
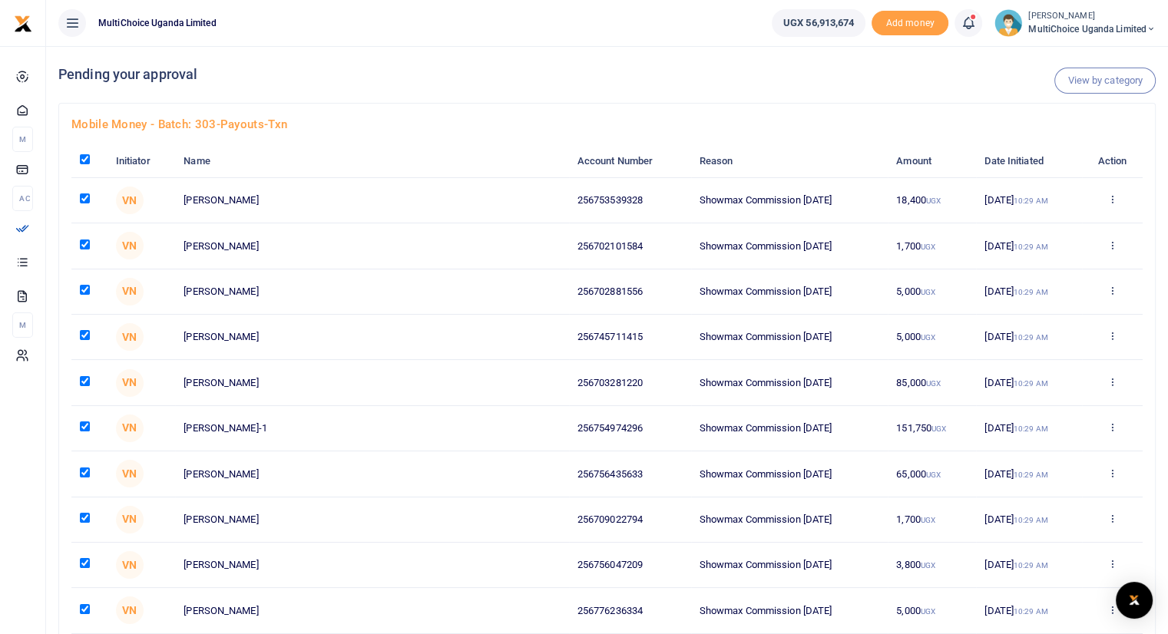
checkbox input "true"
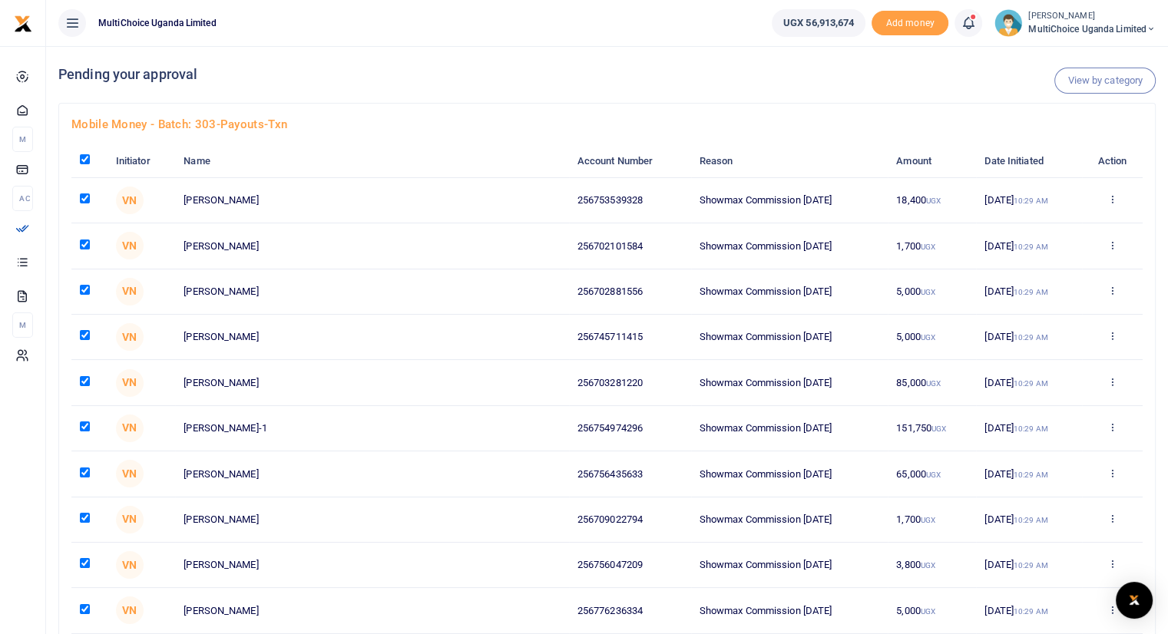
checkbox input "true"
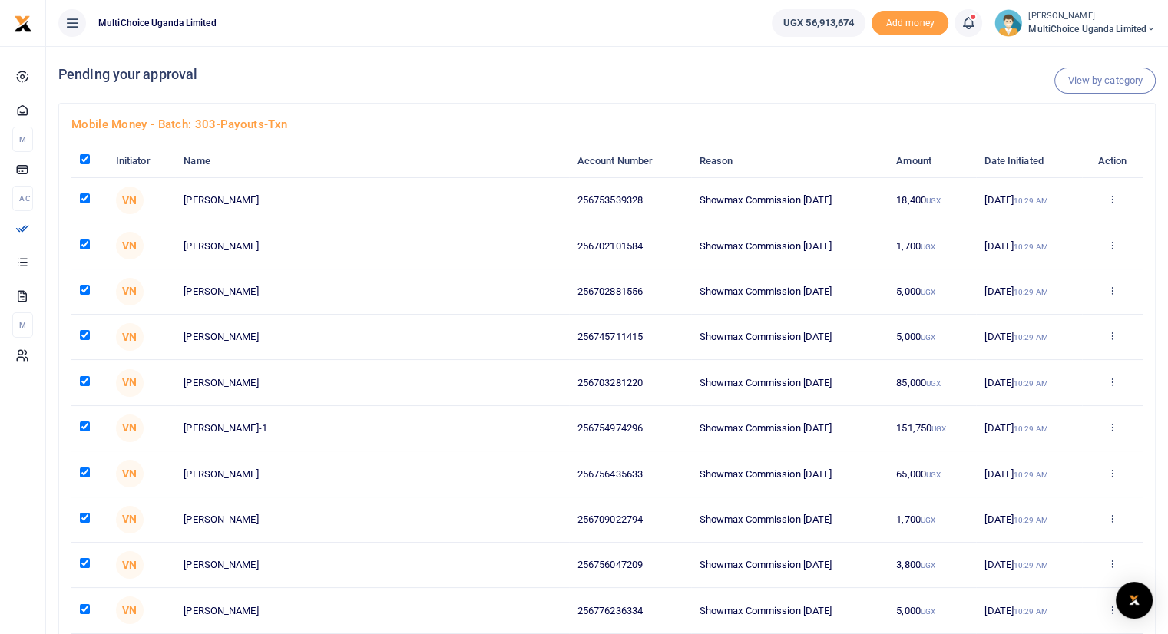
checkbox input "true"
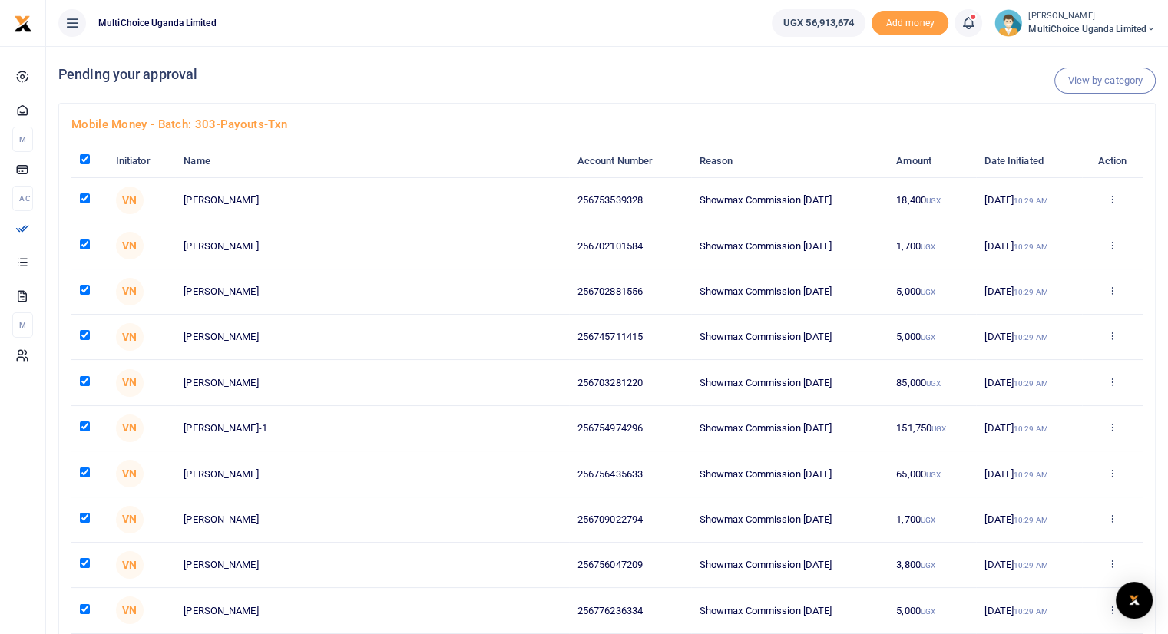
checkbox input "true"
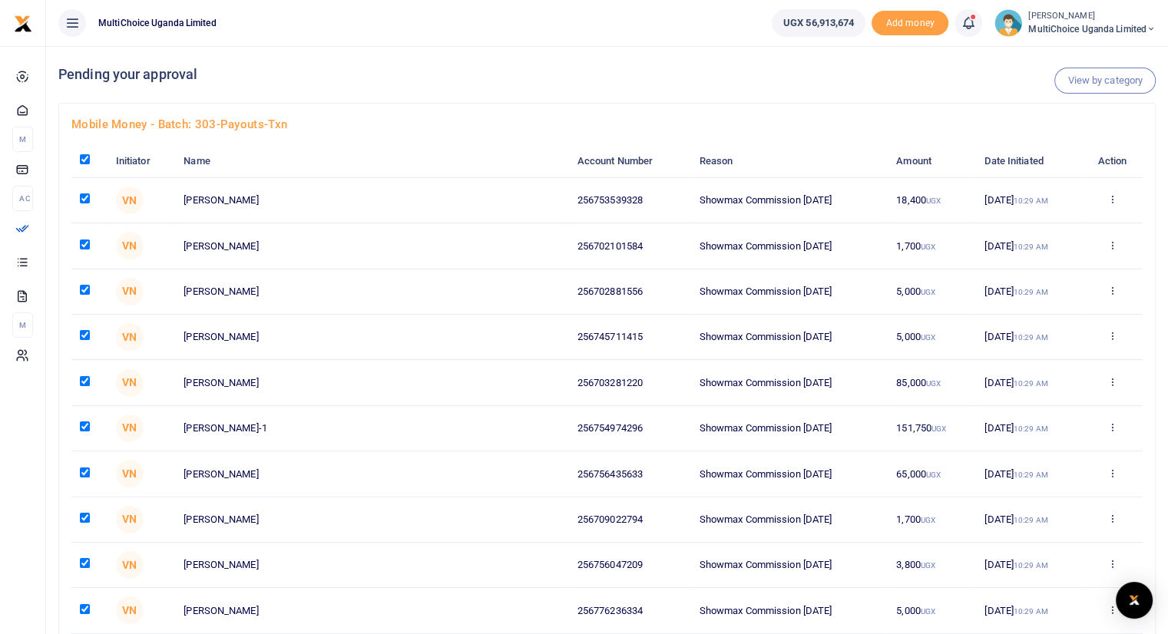
checkbox input "true"
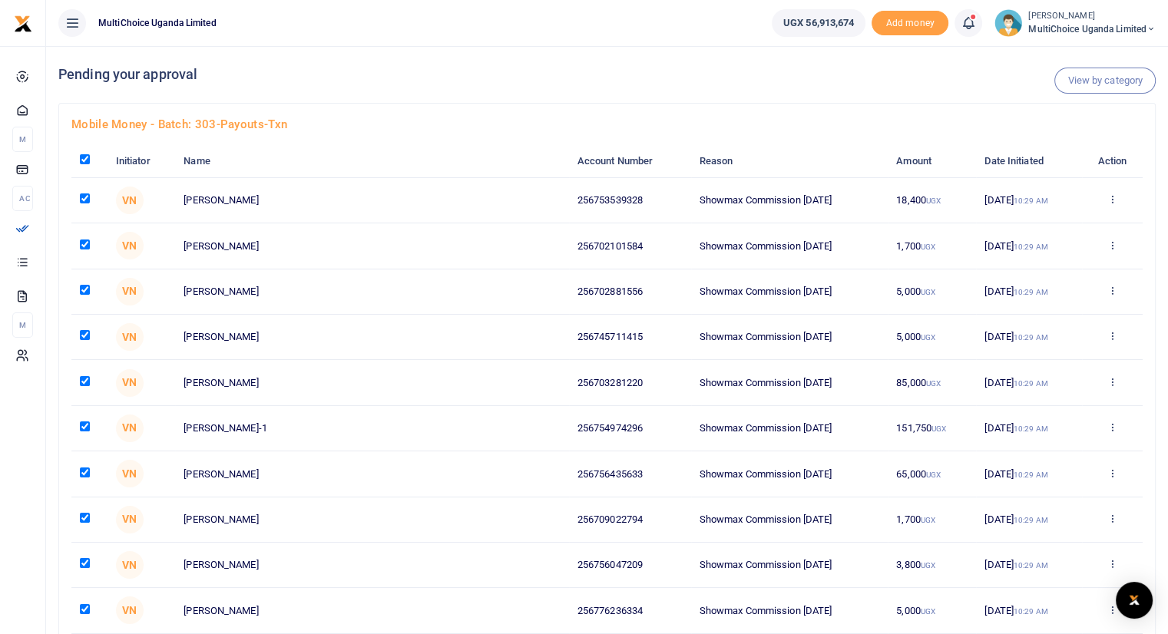
checkbox input "true"
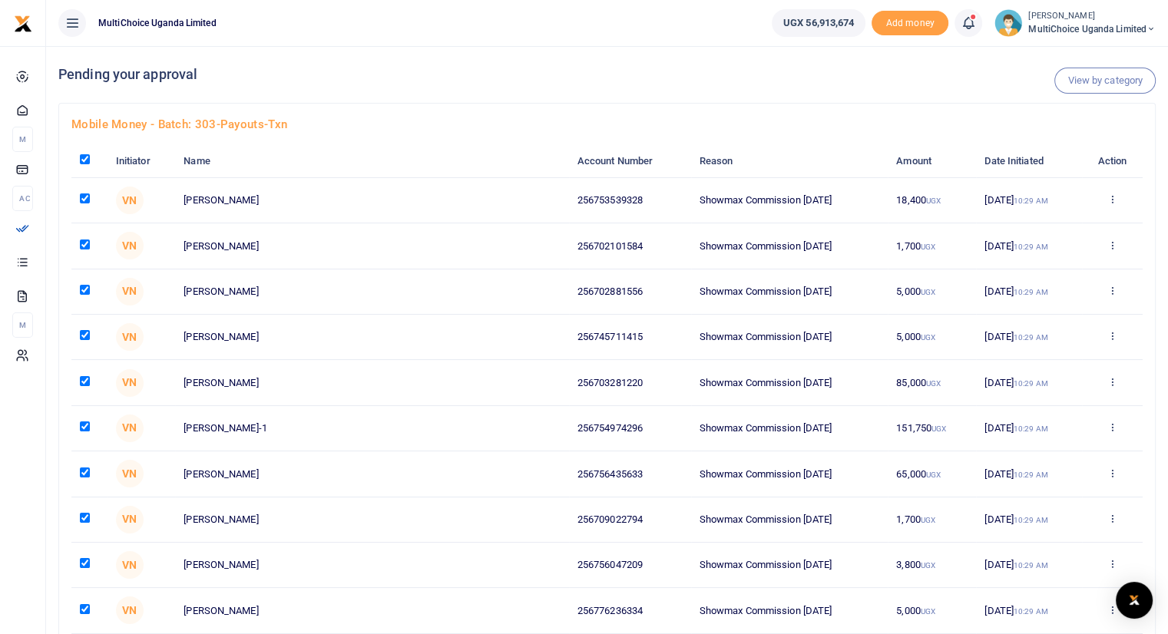
checkbox input "true"
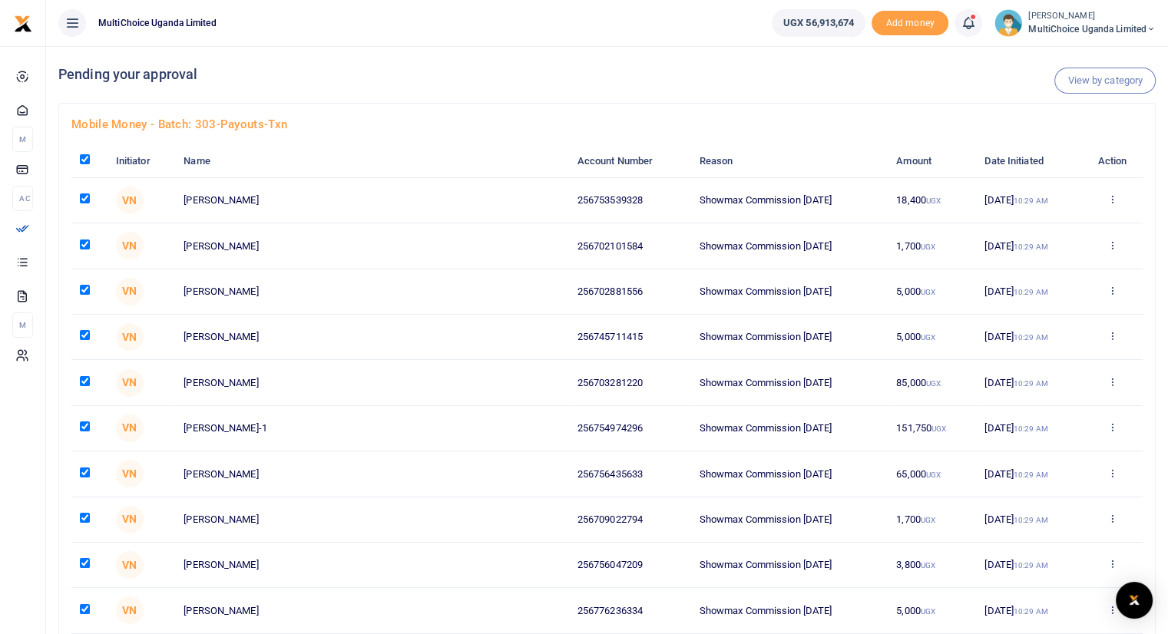
checkbox input "true"
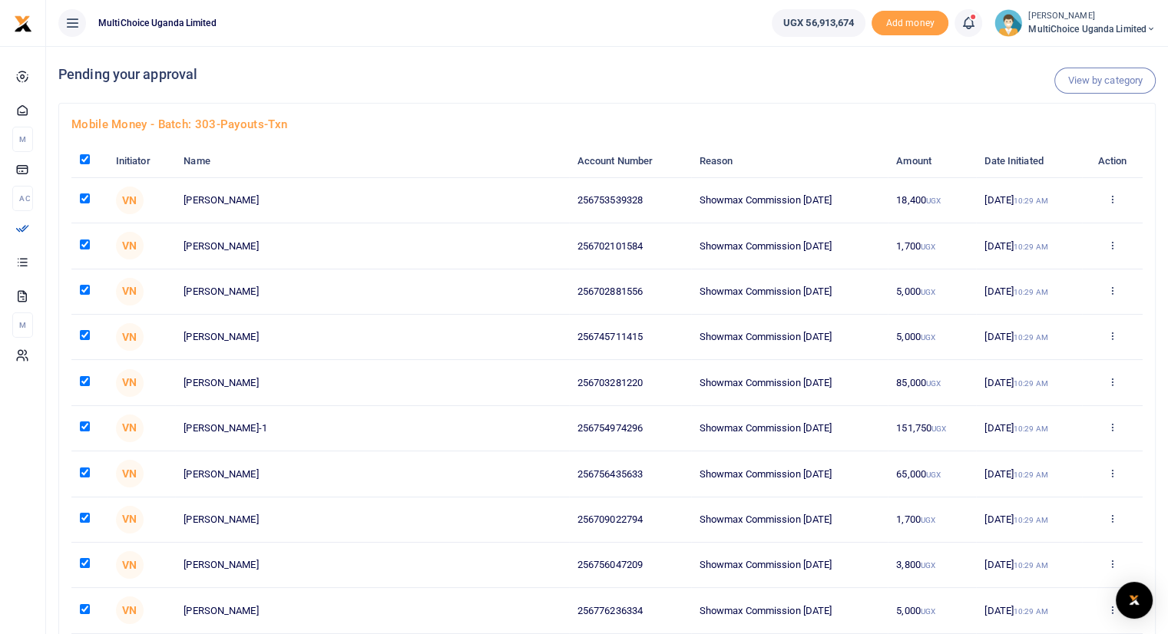
checkbox input "true"
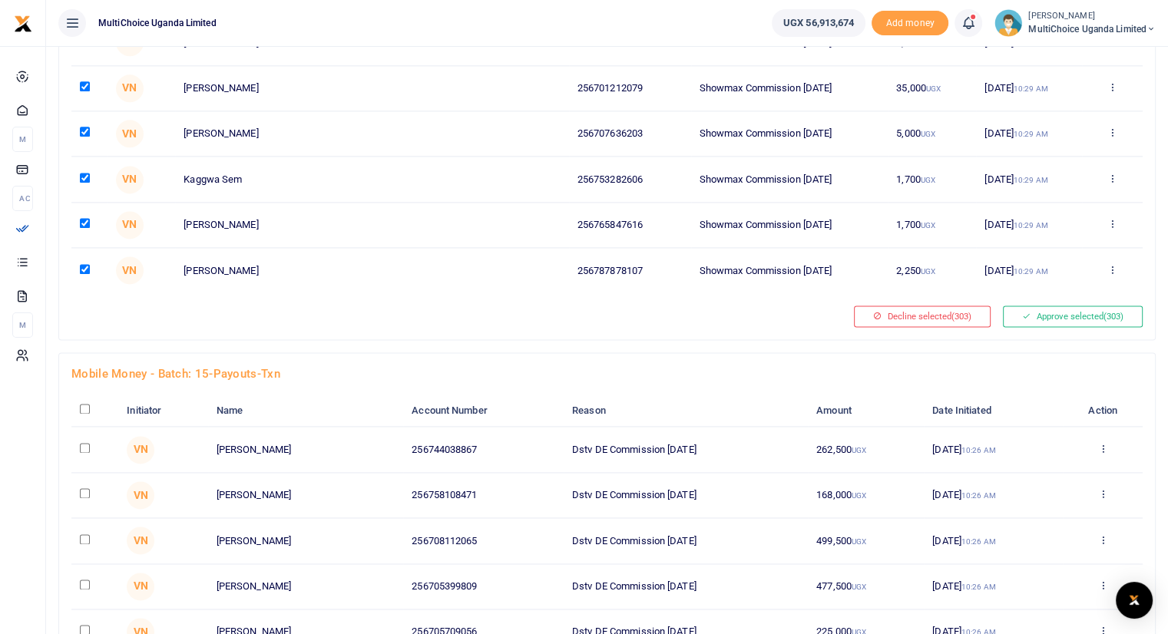
scroll to position [13713, 0]
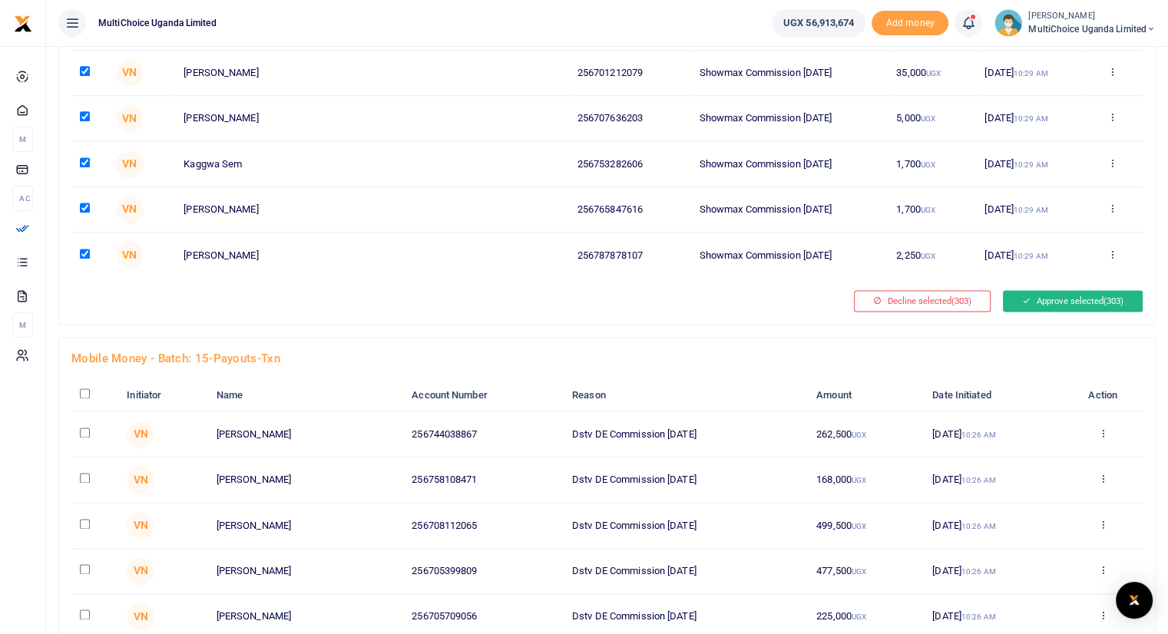
click at [1034, 290] on button "Approve selected (303)" at bounding box center [1073, 300] width 140 height 21
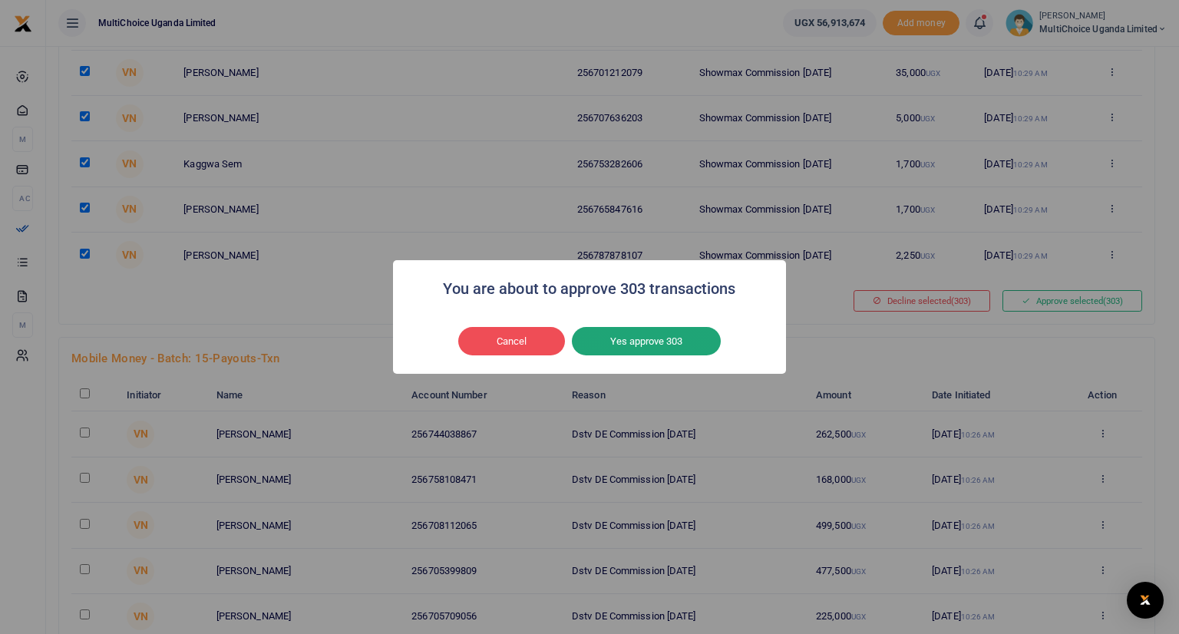
click at [679, 339] on button "Yes approve 303" at bounding box center [646, 341] width 149 height 29
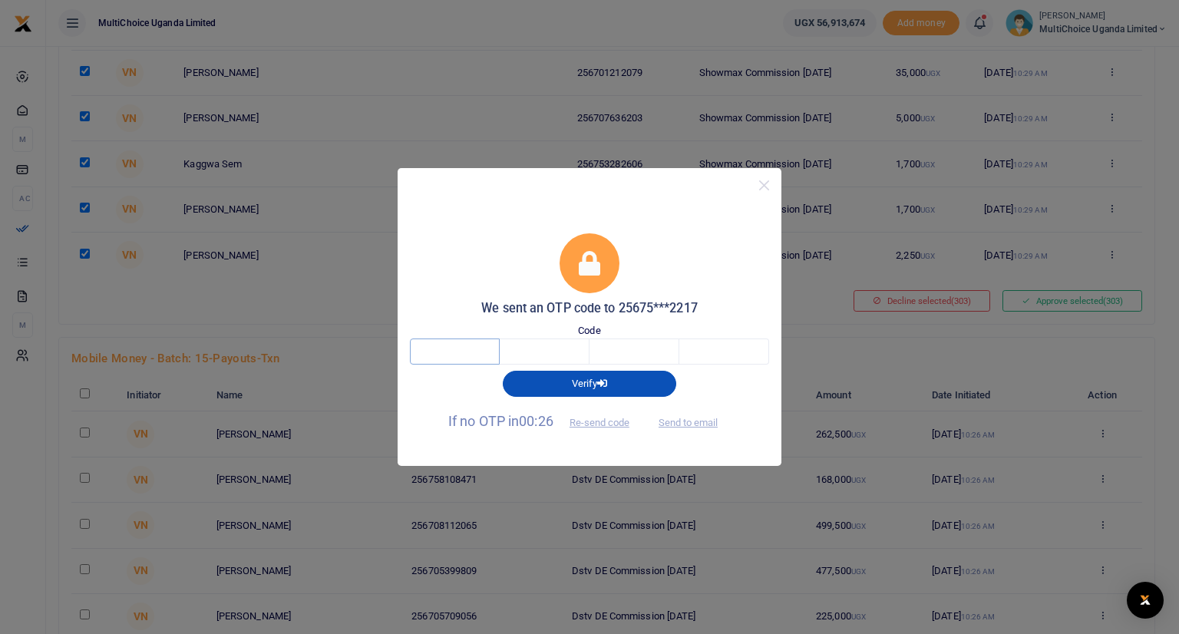
click at [461, 352] on input "text" at bounding box center [455, 352] width 90 height 26
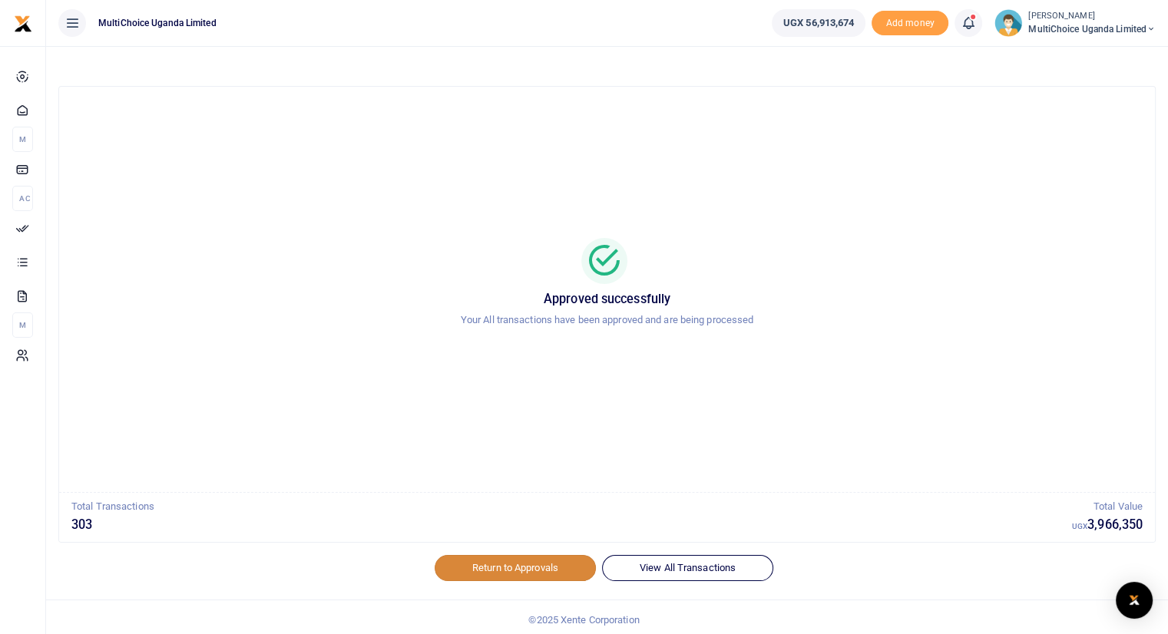
click at [514, 567] on link "Return to Approvals" at bounding box center [515, 568] width 161 height 26
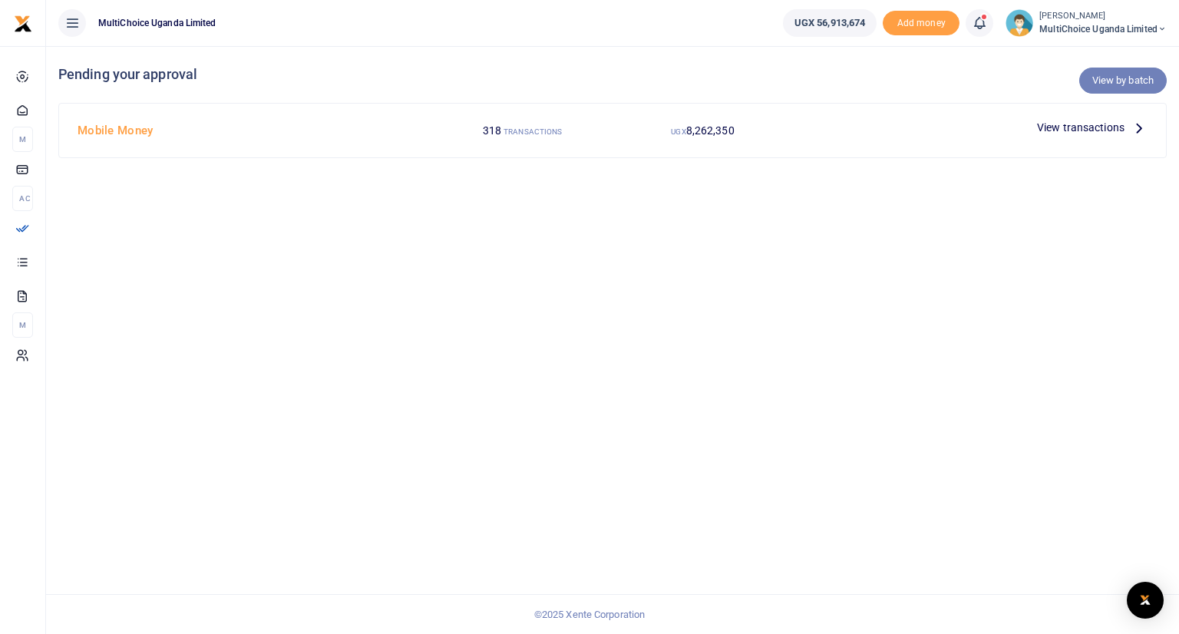
click at [1108, 81] on link "View by batch" at bounding box center [1123, 81] width 88 height 26
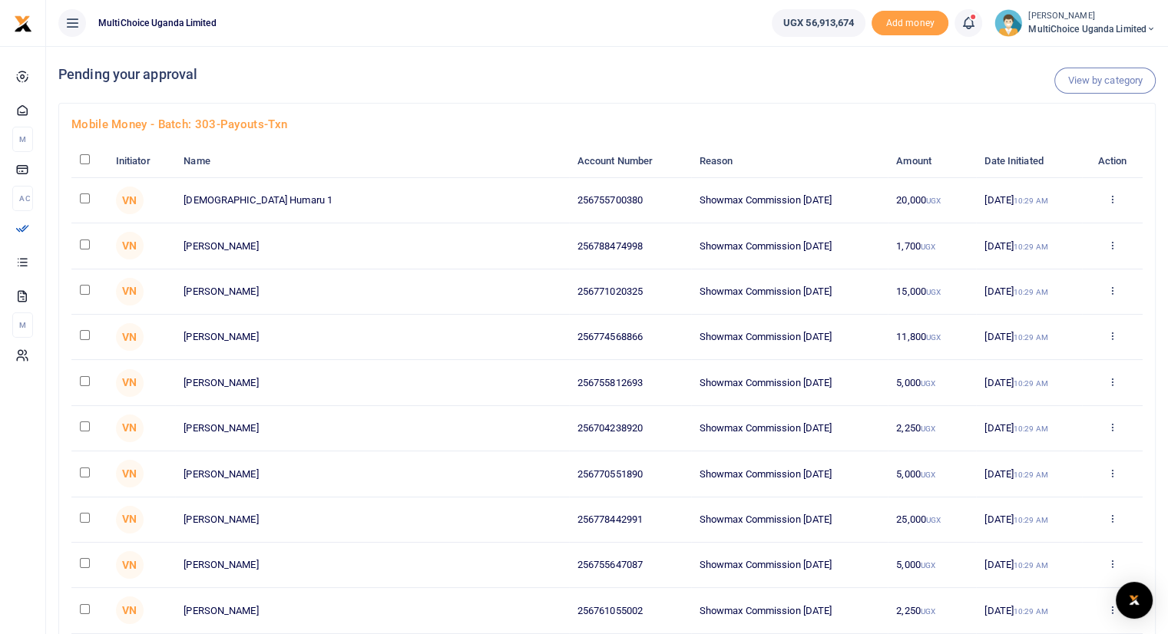
click at [85, 157] on input "checkbox" at bounding box center [85, 159] width 10 height 10
checkbox input "true"
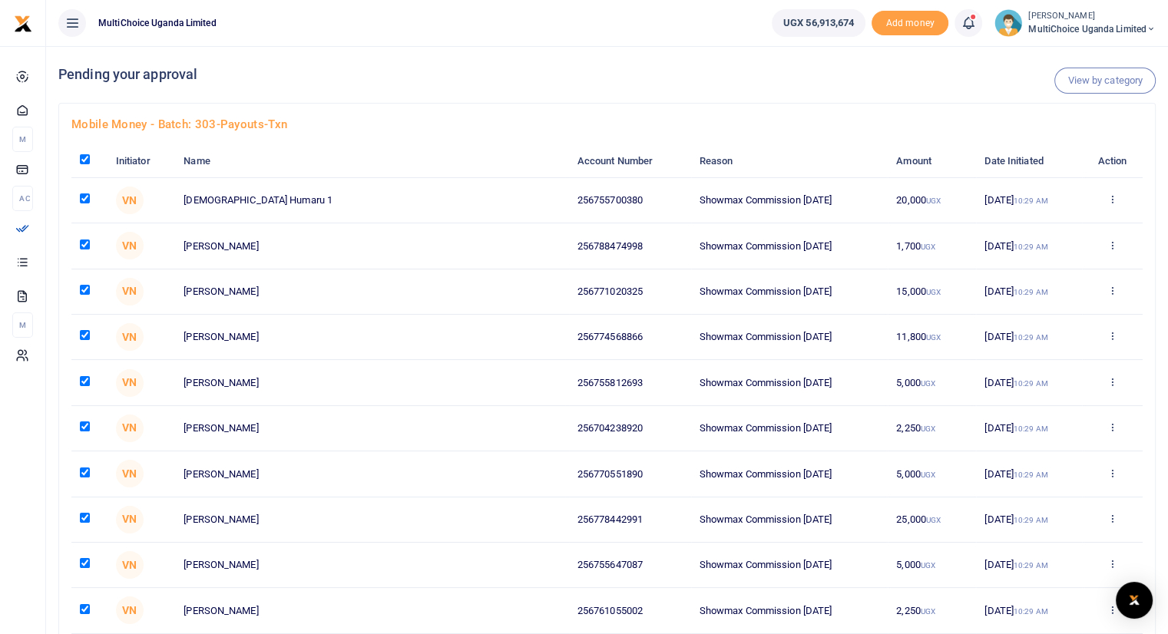
checkbox input "true"
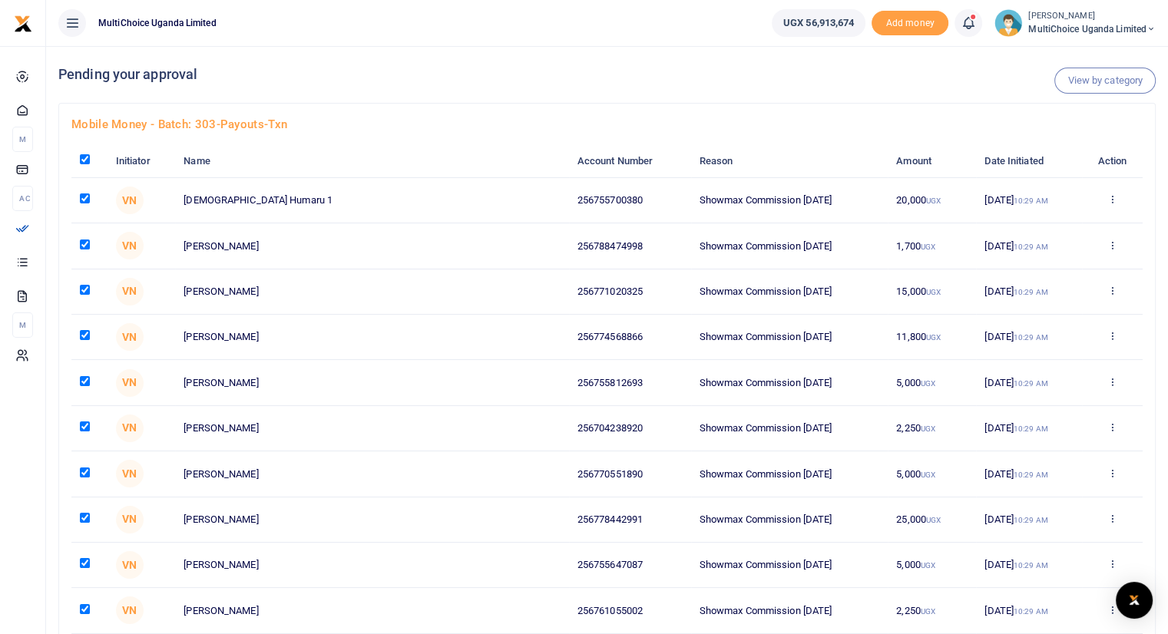
checkbox input "true"
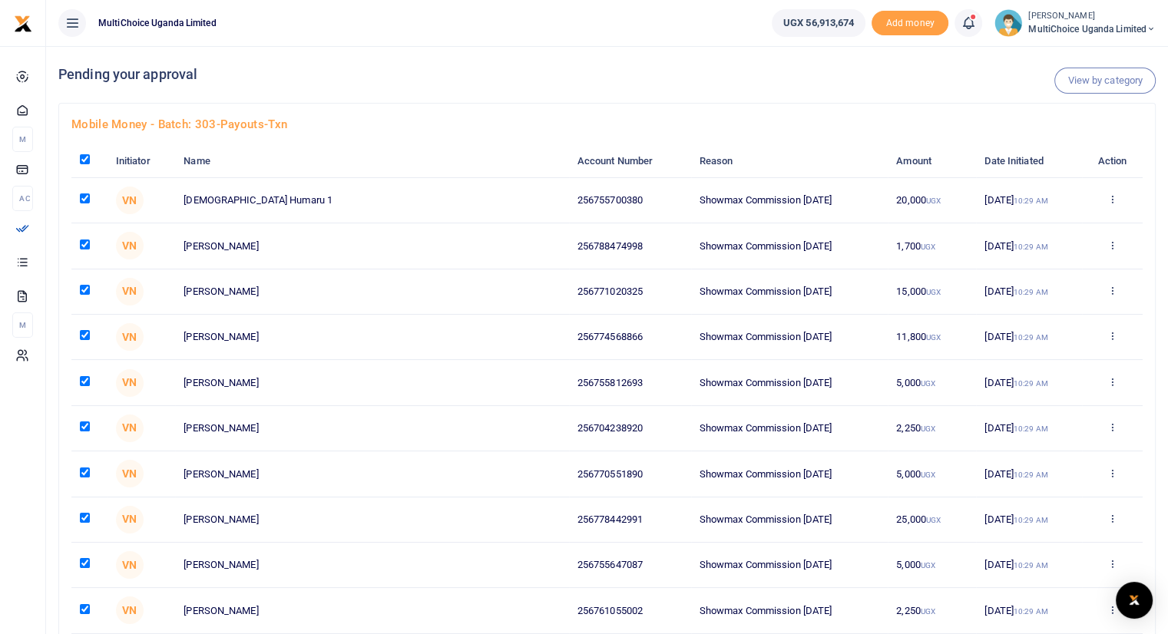
checkbox input "true"
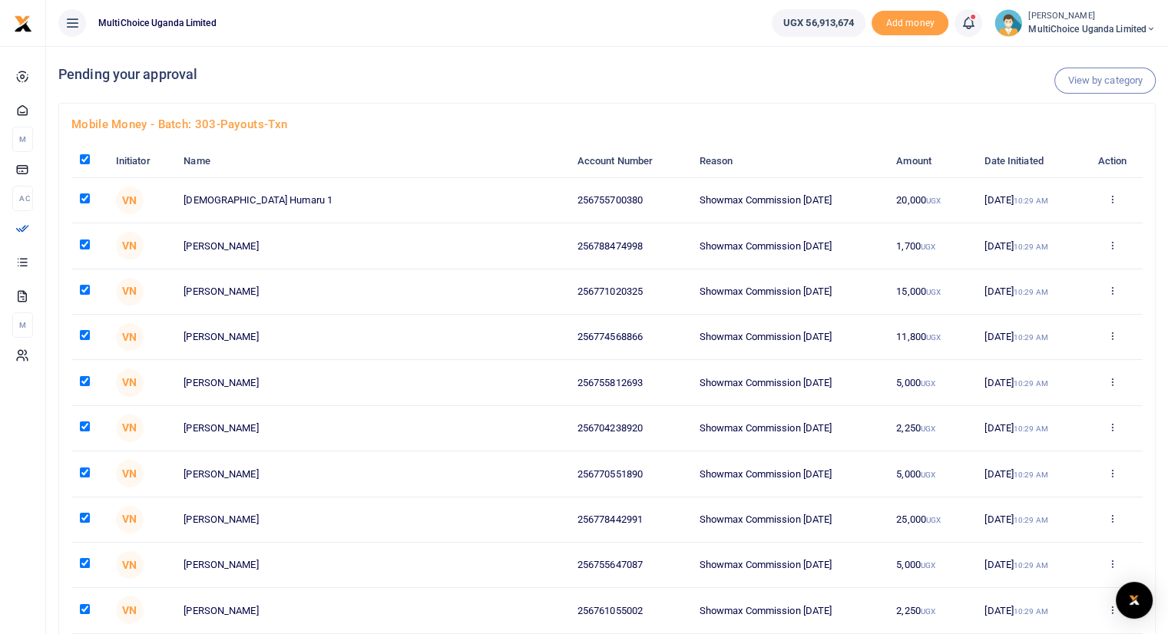
checkbox input "true"
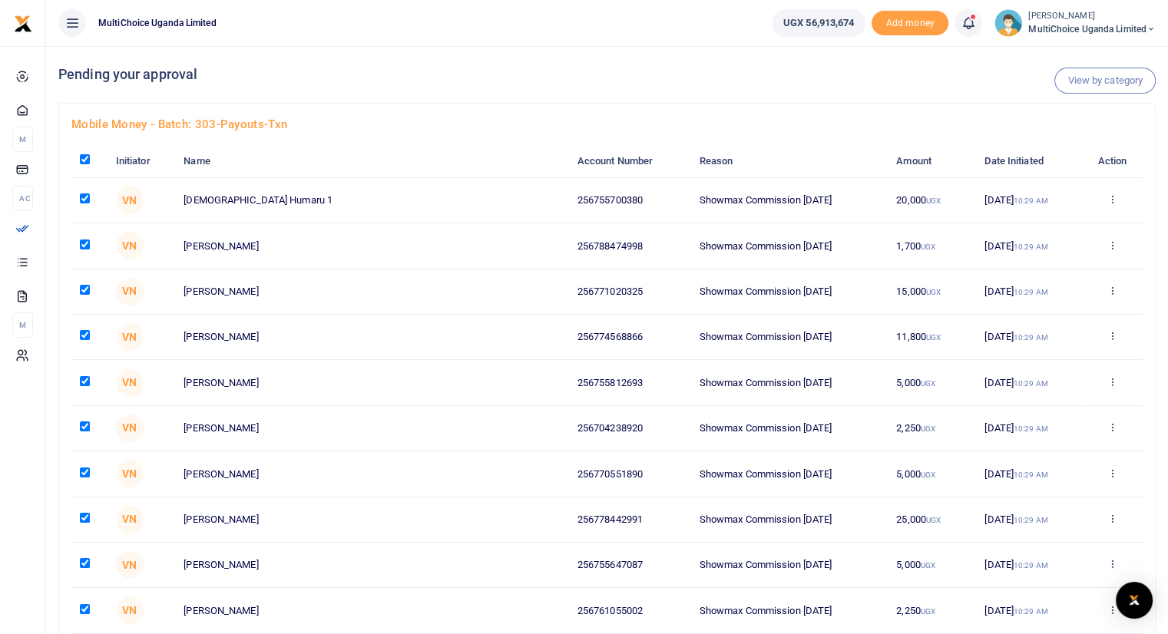
checkbox input "true"
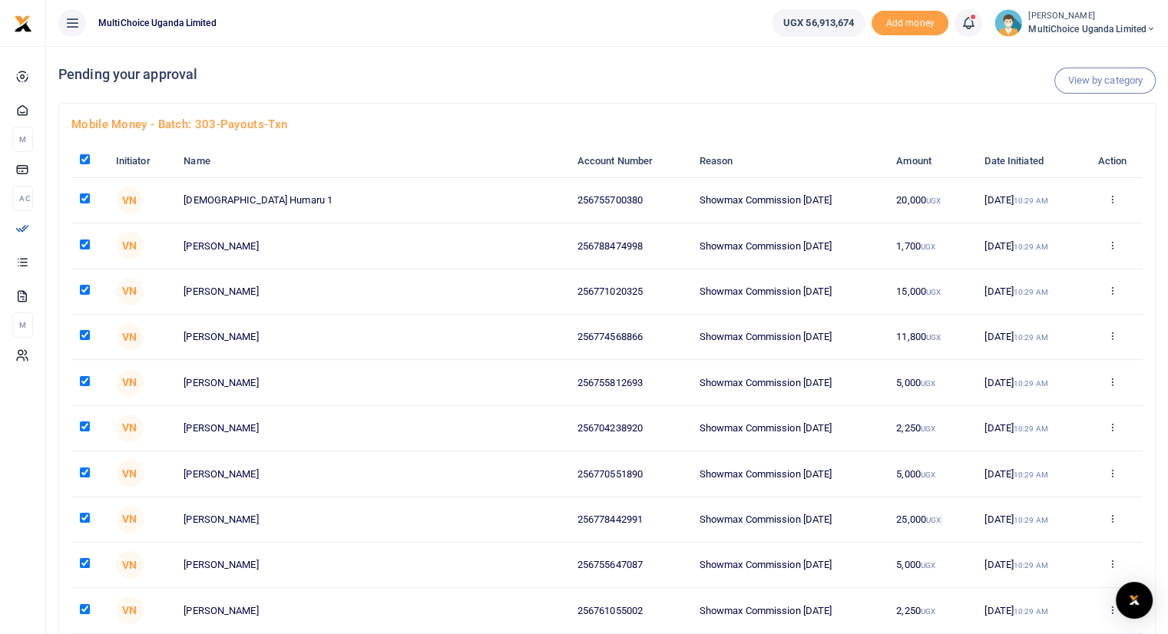
checkbox input "true"
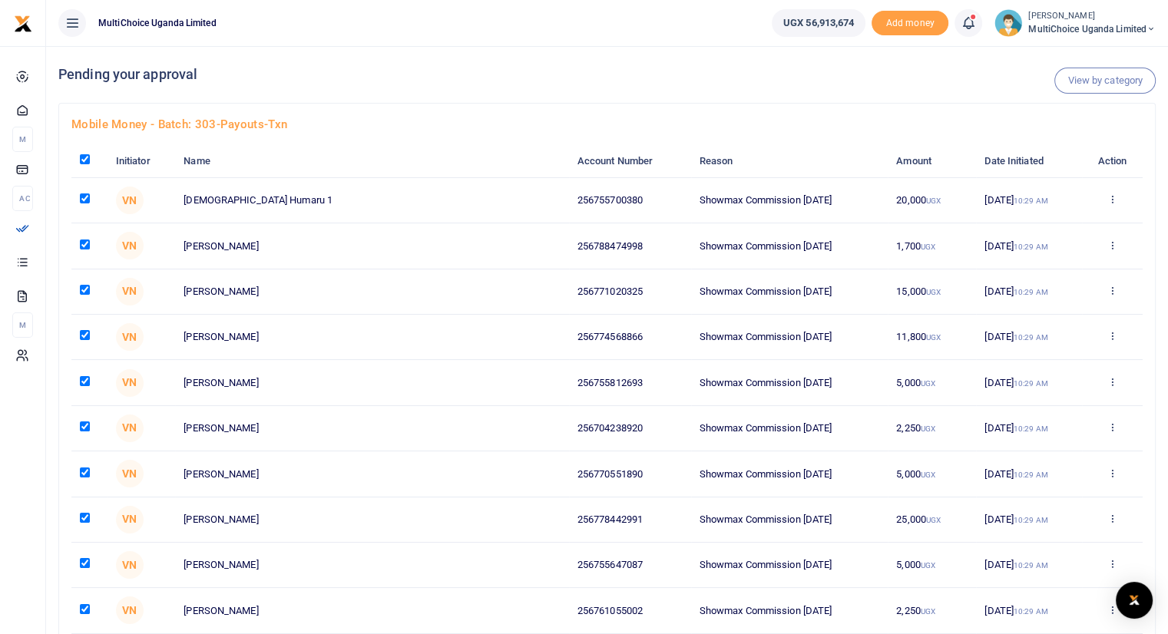
checkbox input "true"
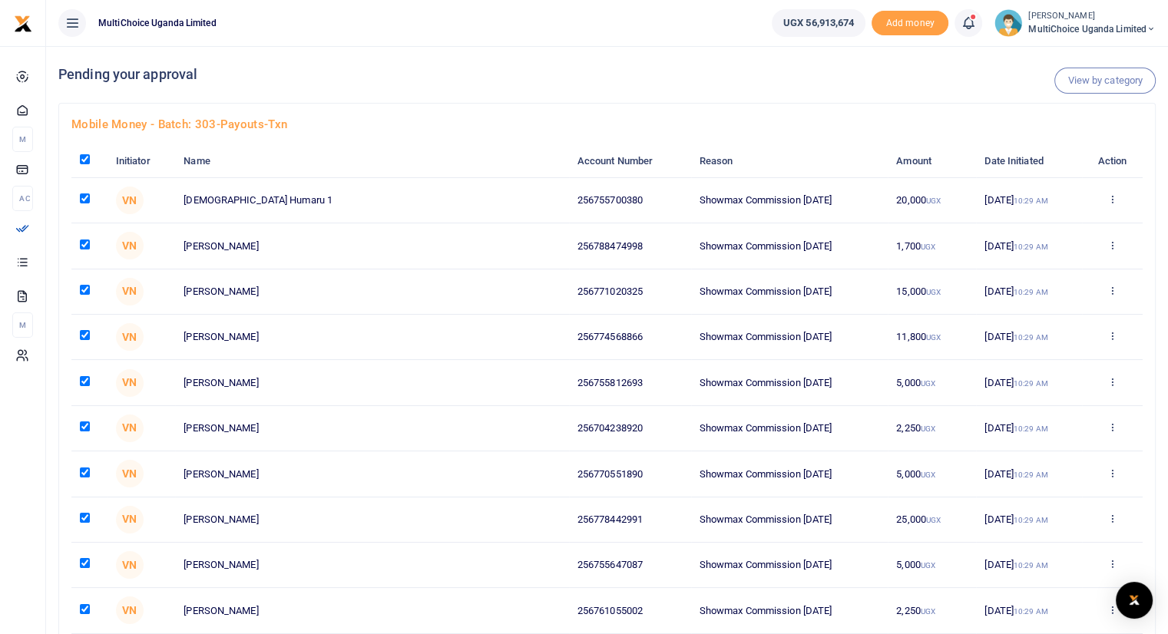
checkbox input "true"
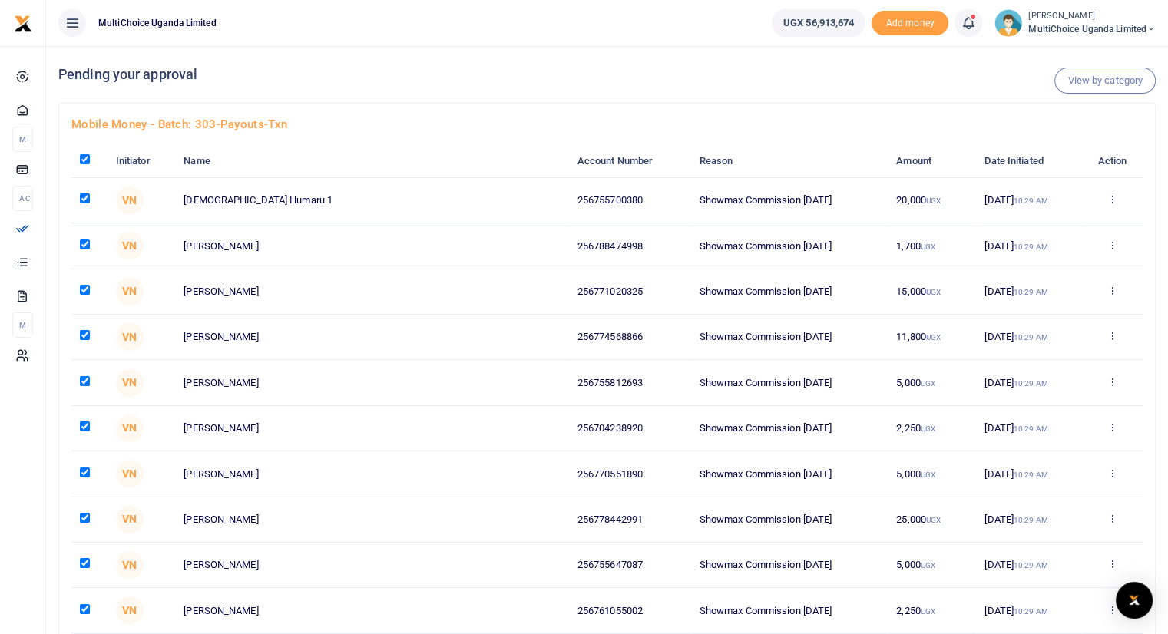
checkbox input "true"
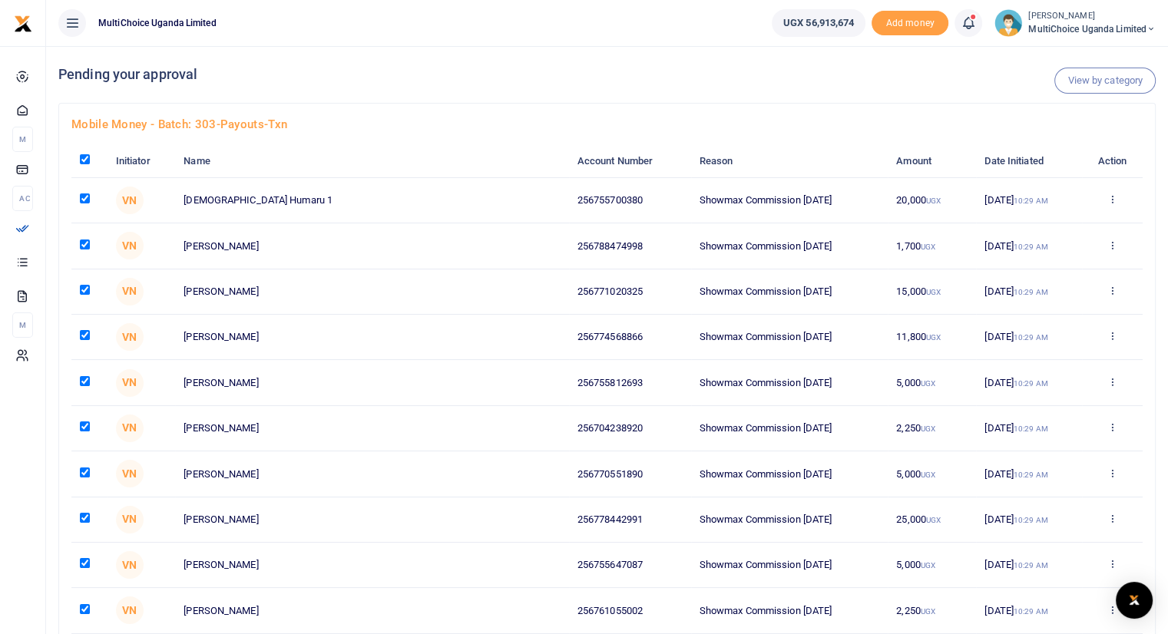
checkbox input "true"
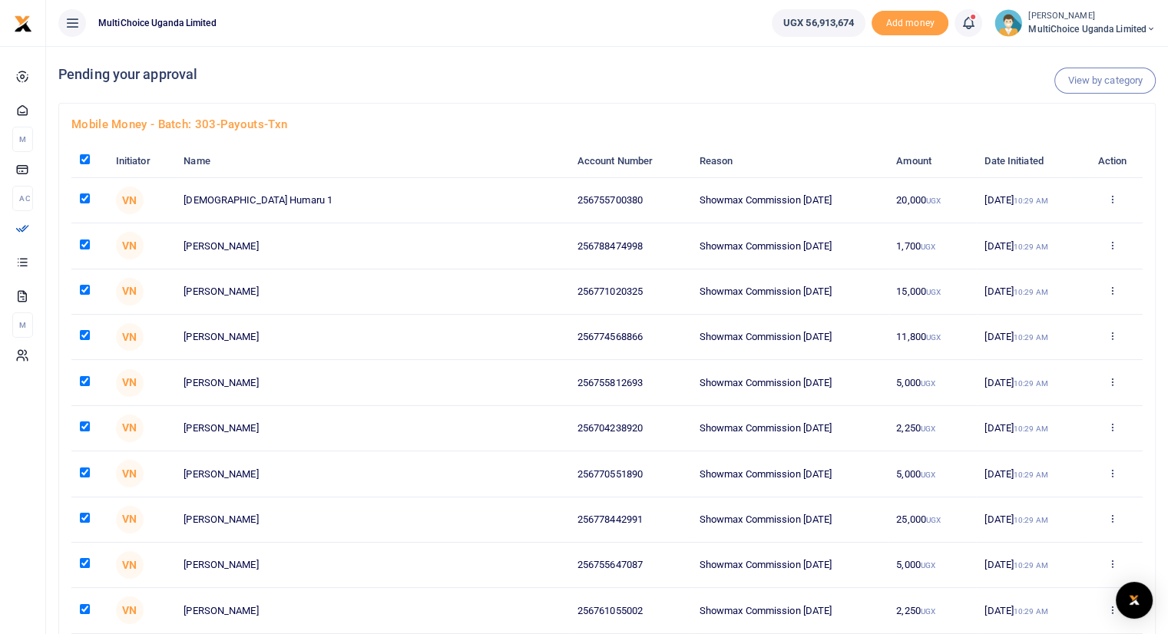
checkbox input "true"
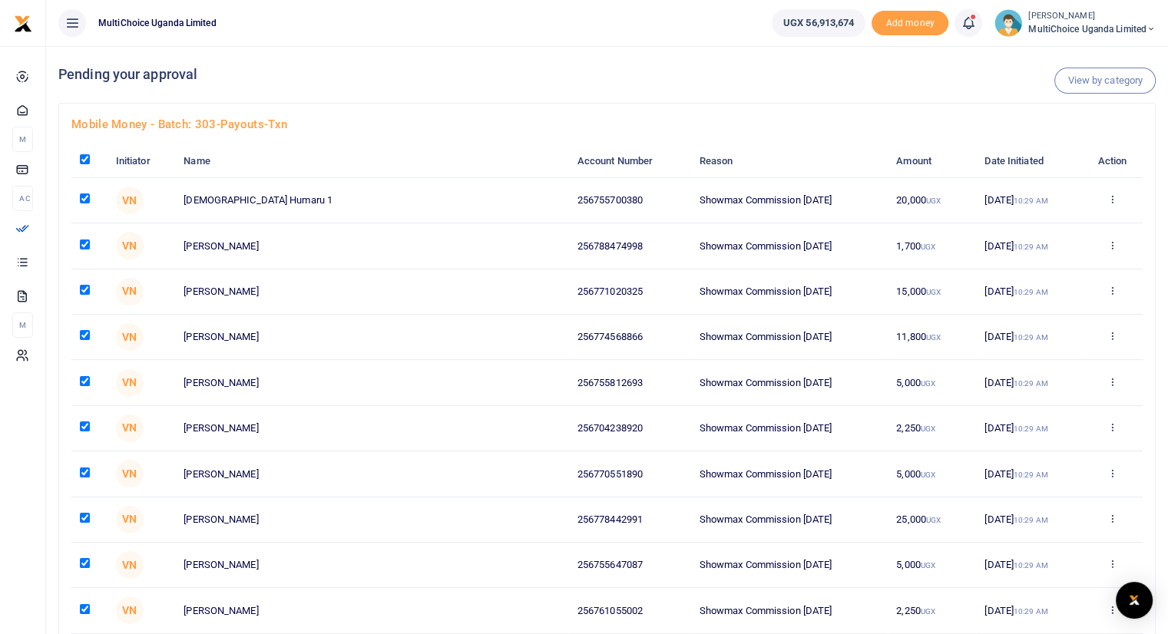
checkbox input "true"
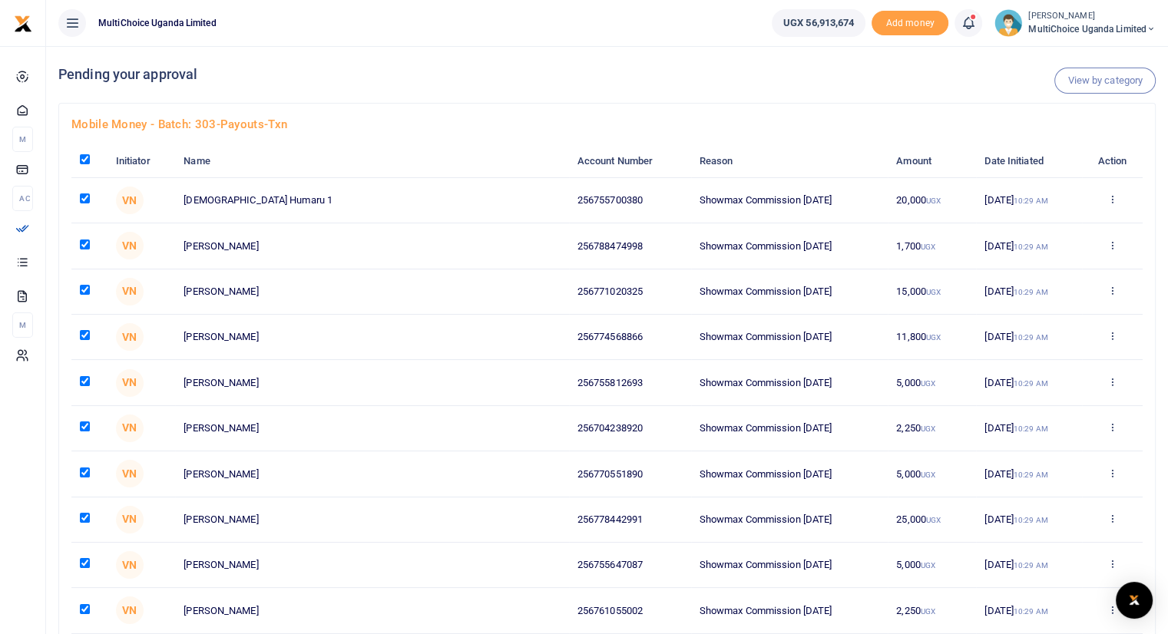
checkbox input "true"
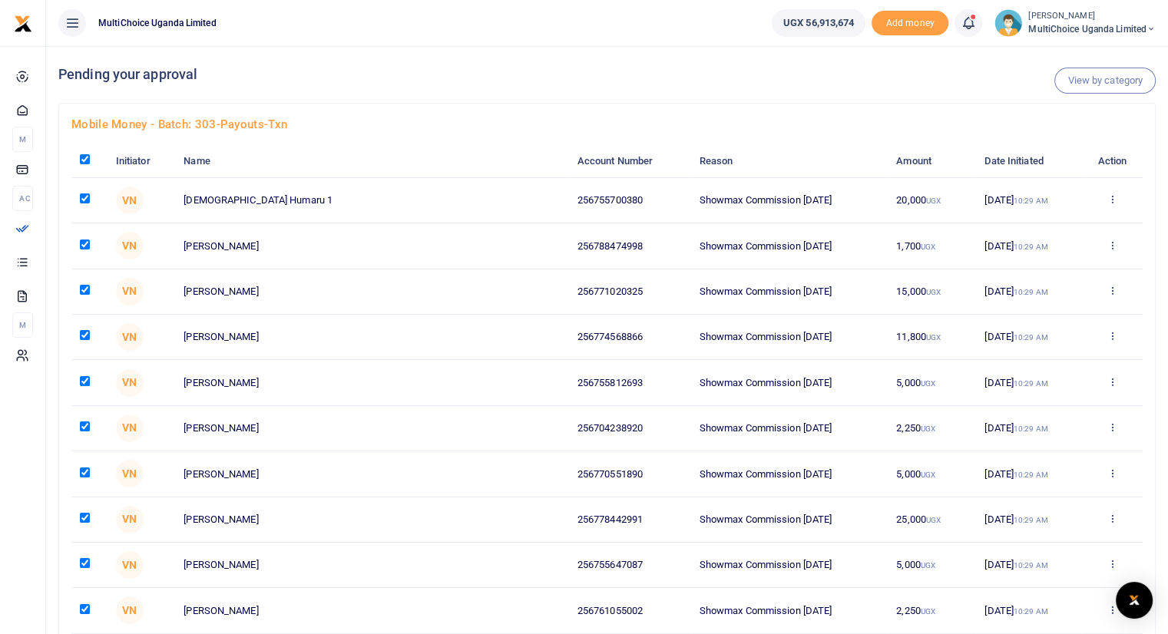
checkbox input "true"
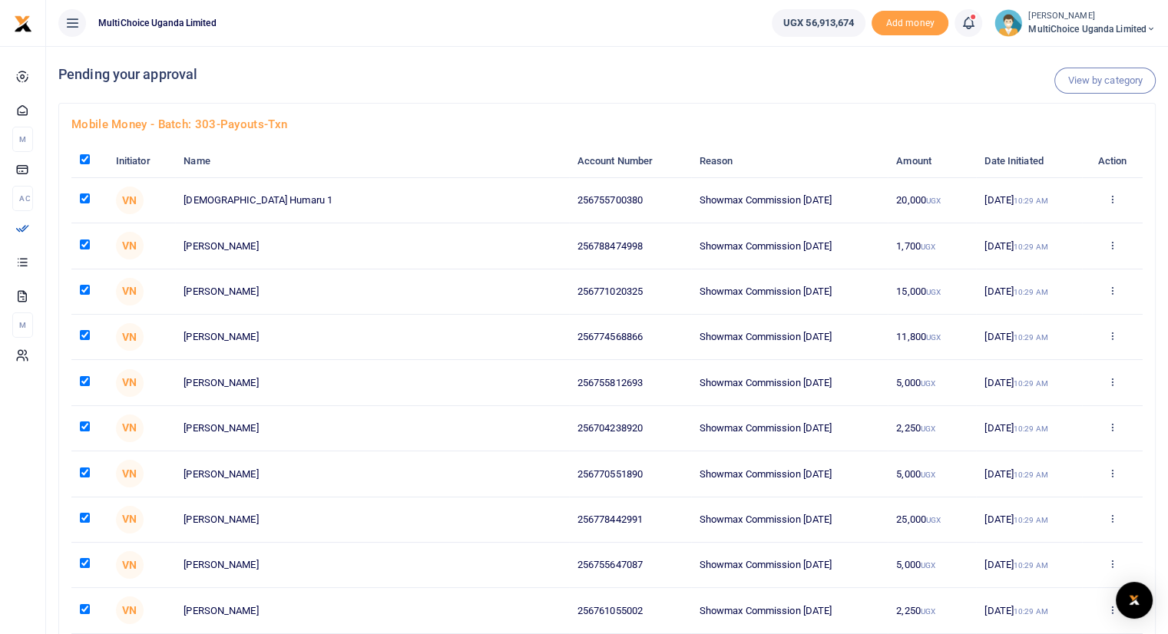
checkbox input "true"
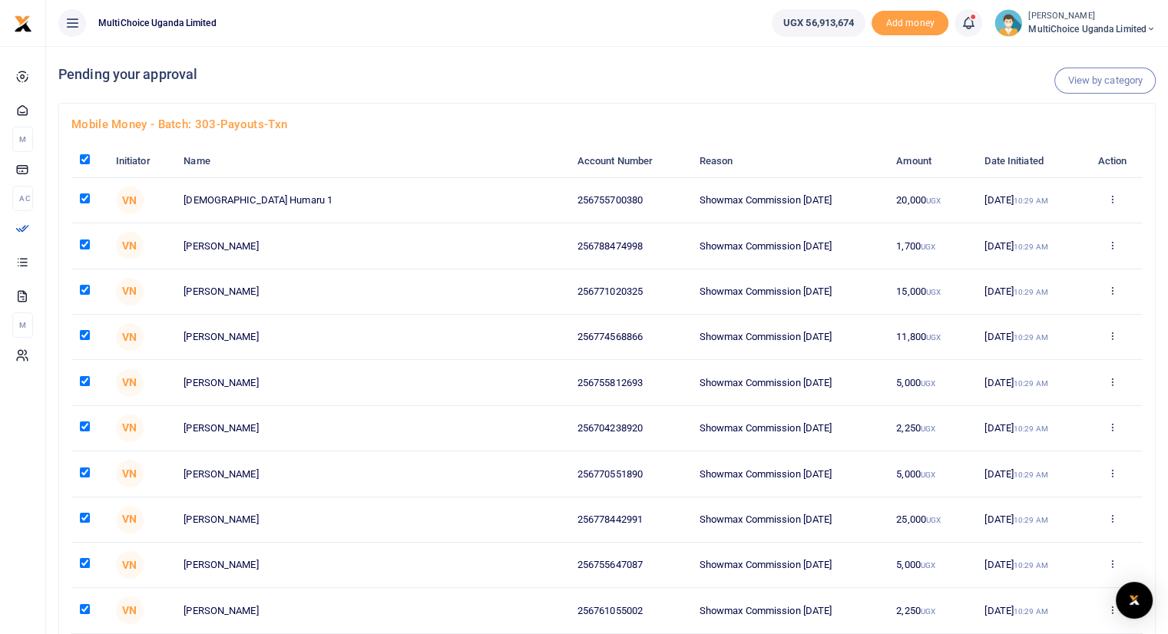
checkbox input "true"
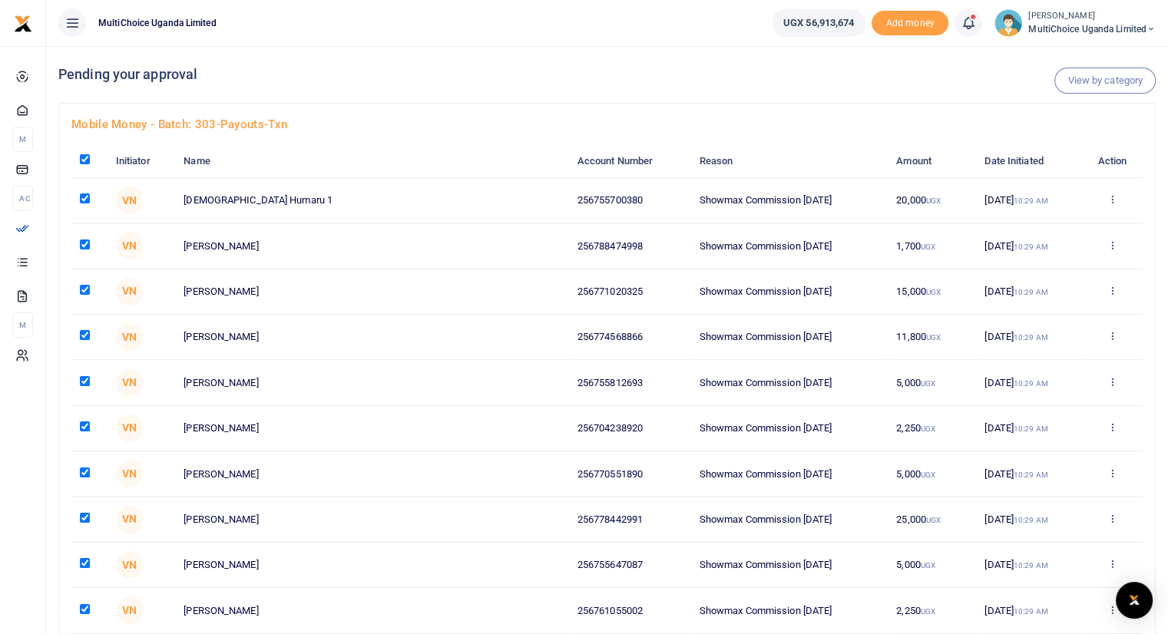
checkbox input "true"
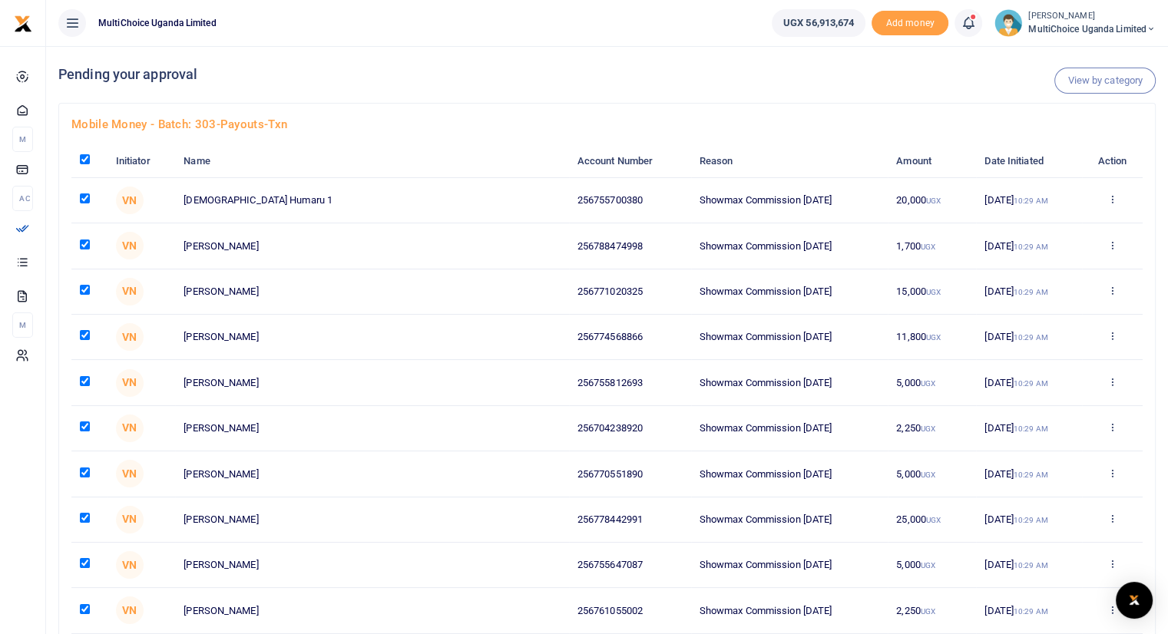
checkbox input "true"
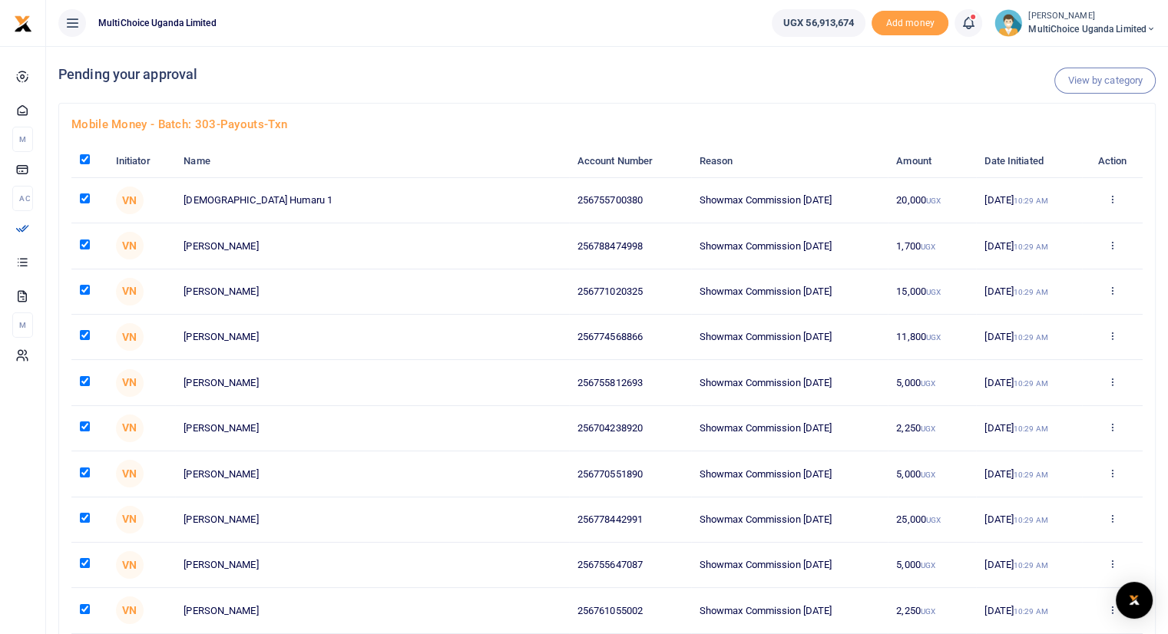
checkbox input "true"
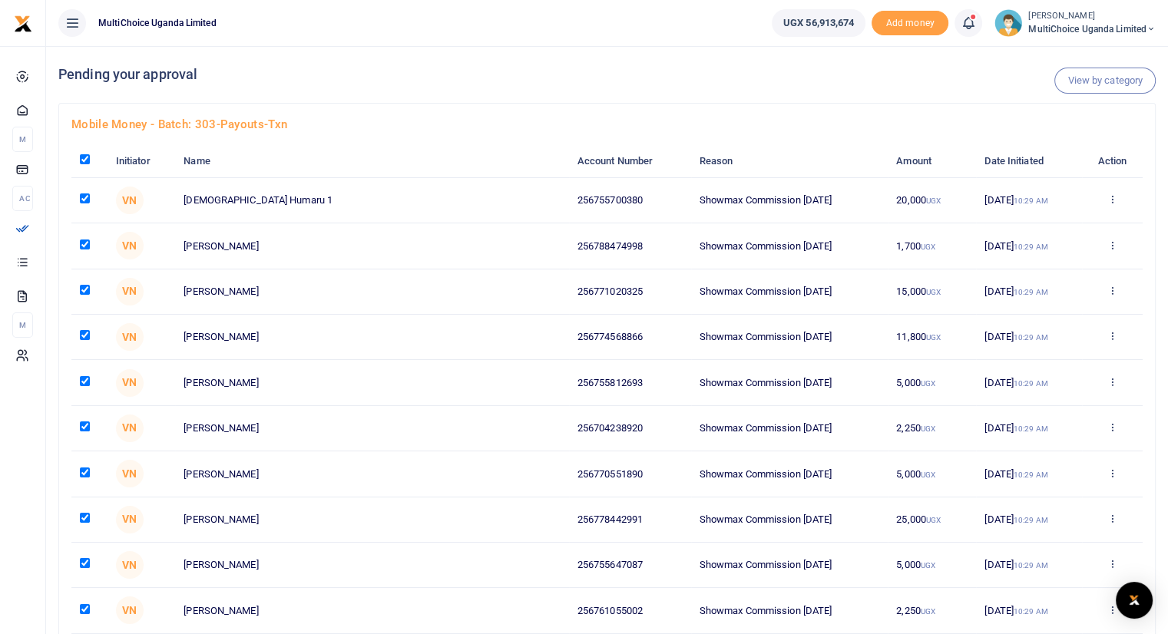
checkbox input "true"
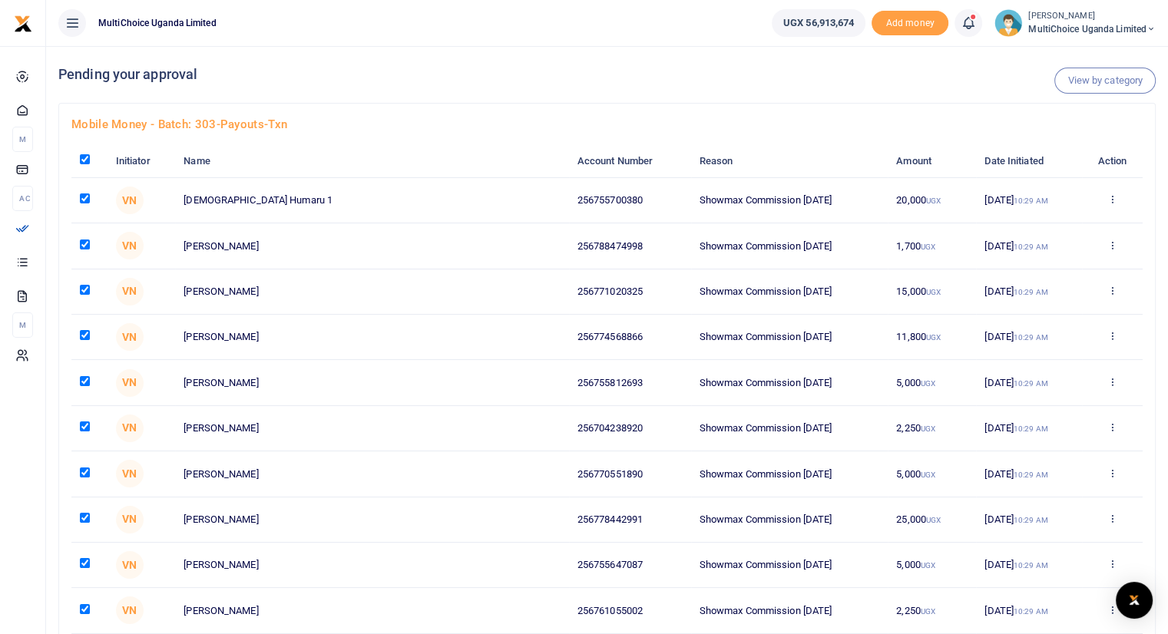
checkbox input "true"
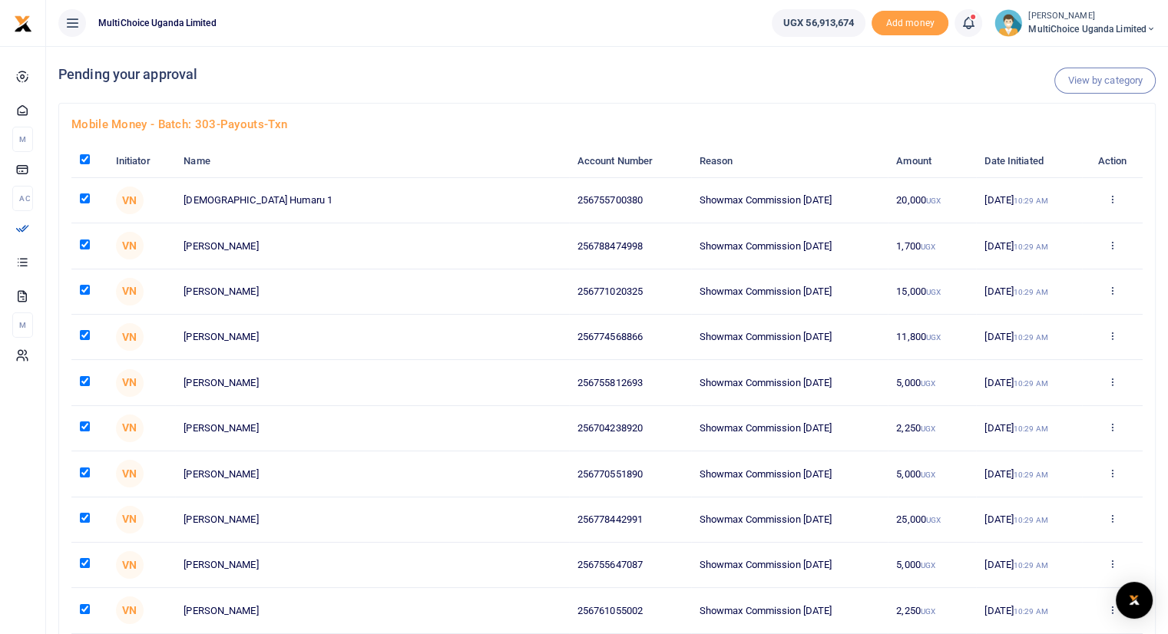
checkbox input "true"
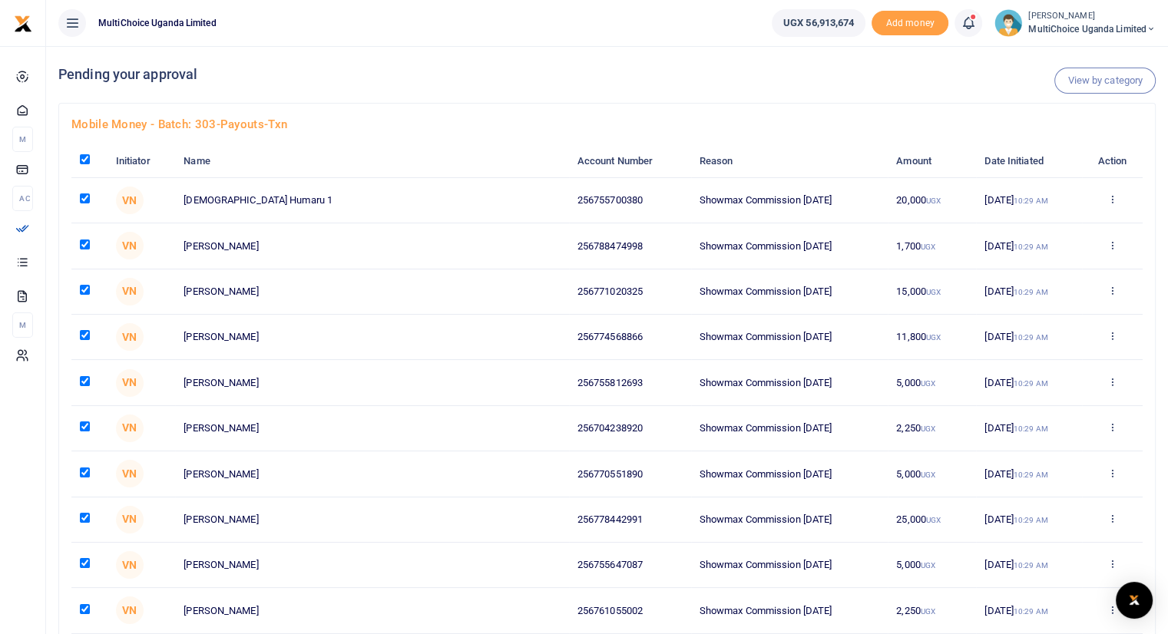
checkbox input "true"
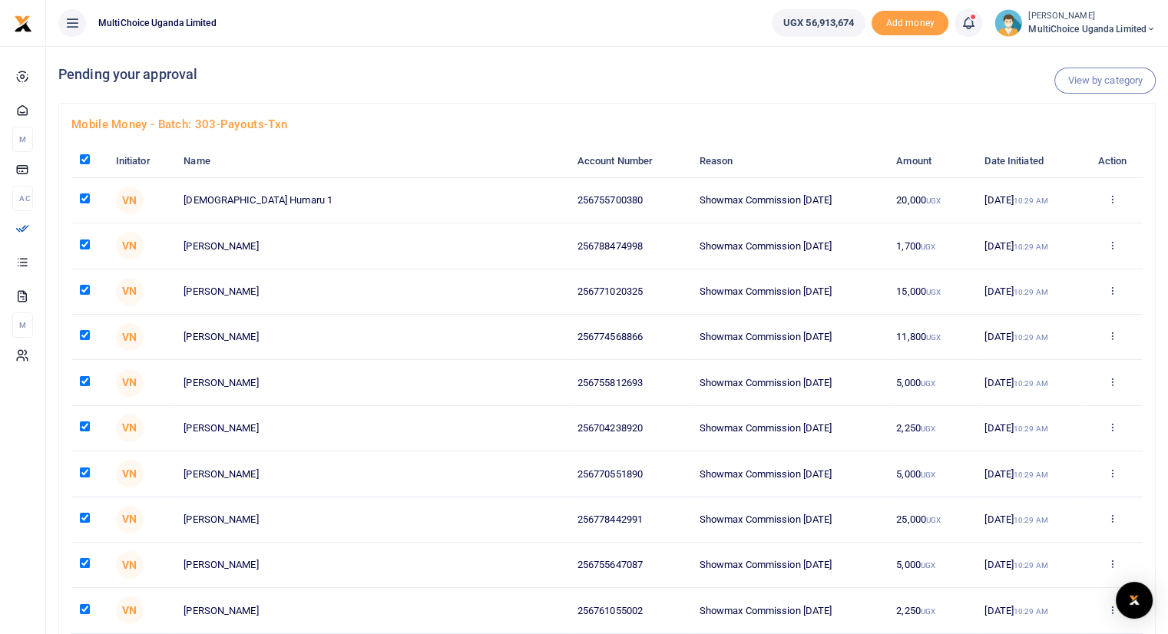
checkbox input "true"
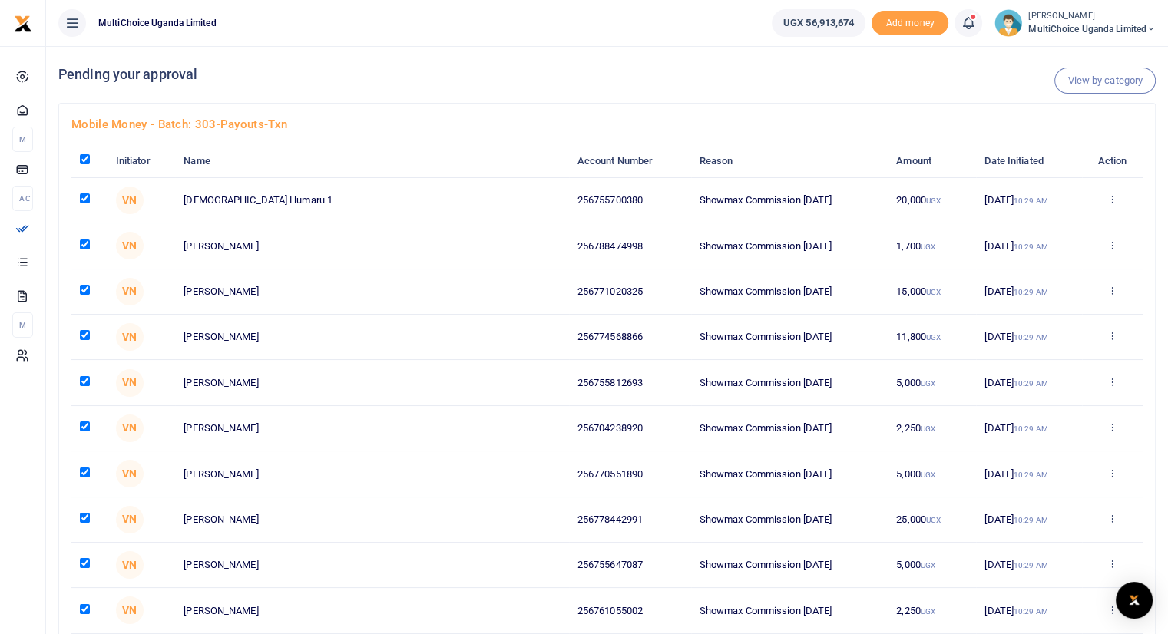
checkbox input "true"
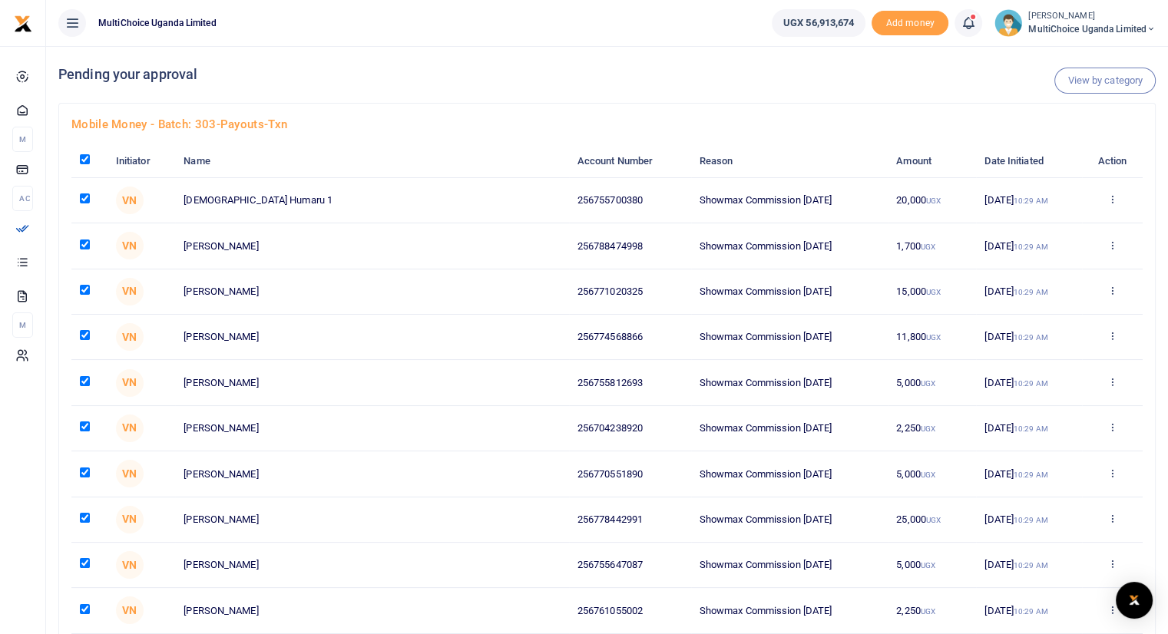
checkbox input "true"
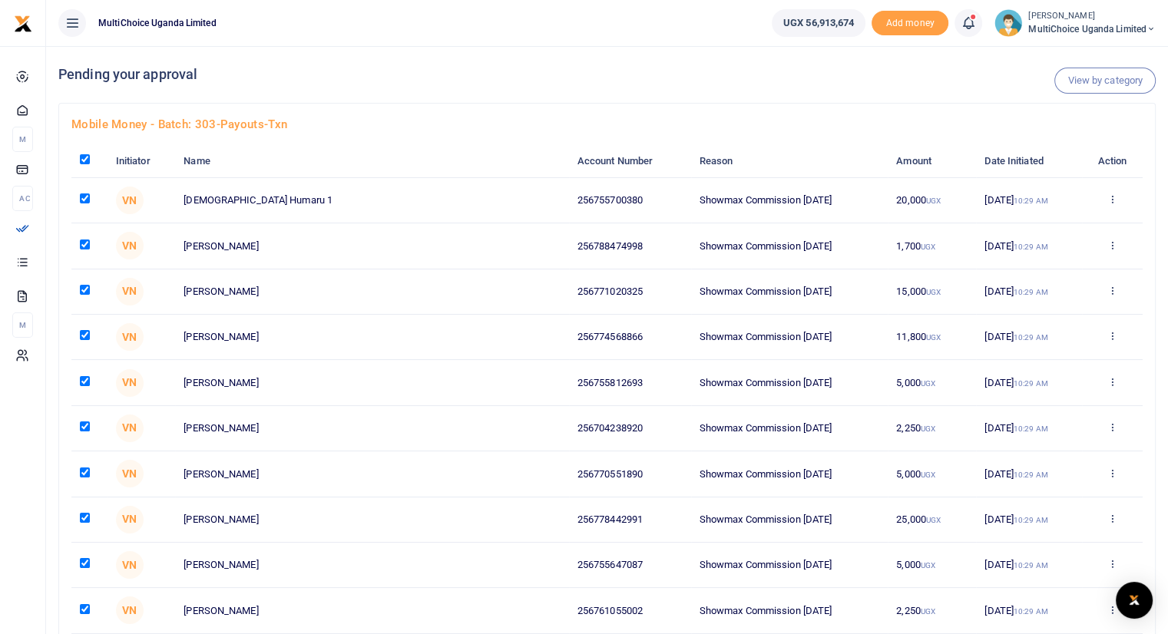
checkbox input "true"
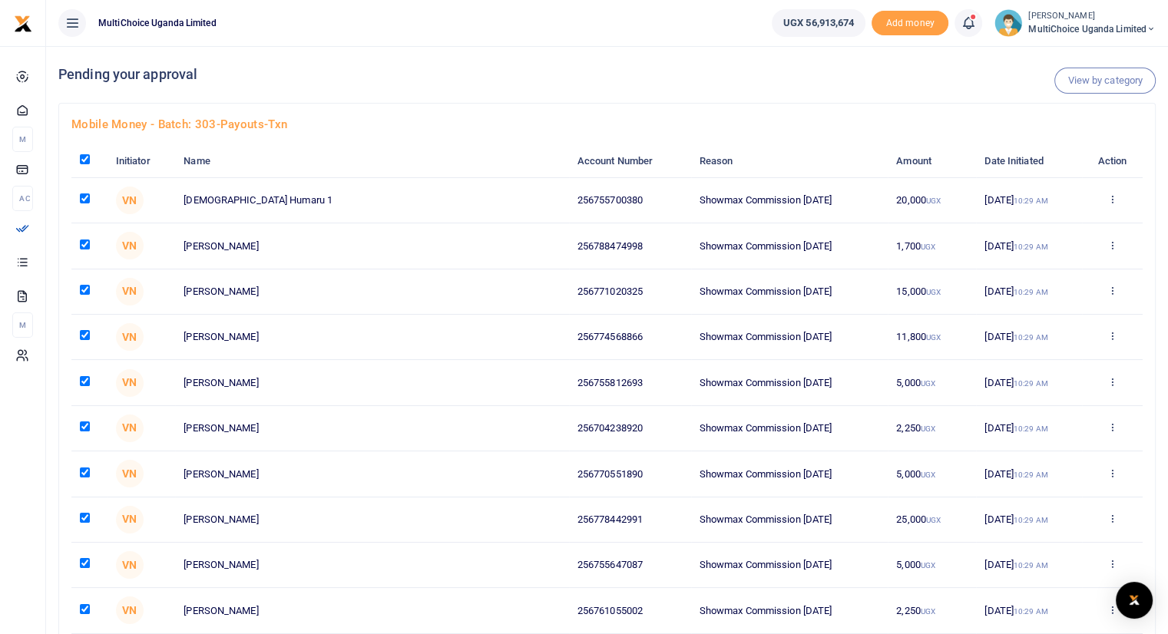
checkbox input "true"
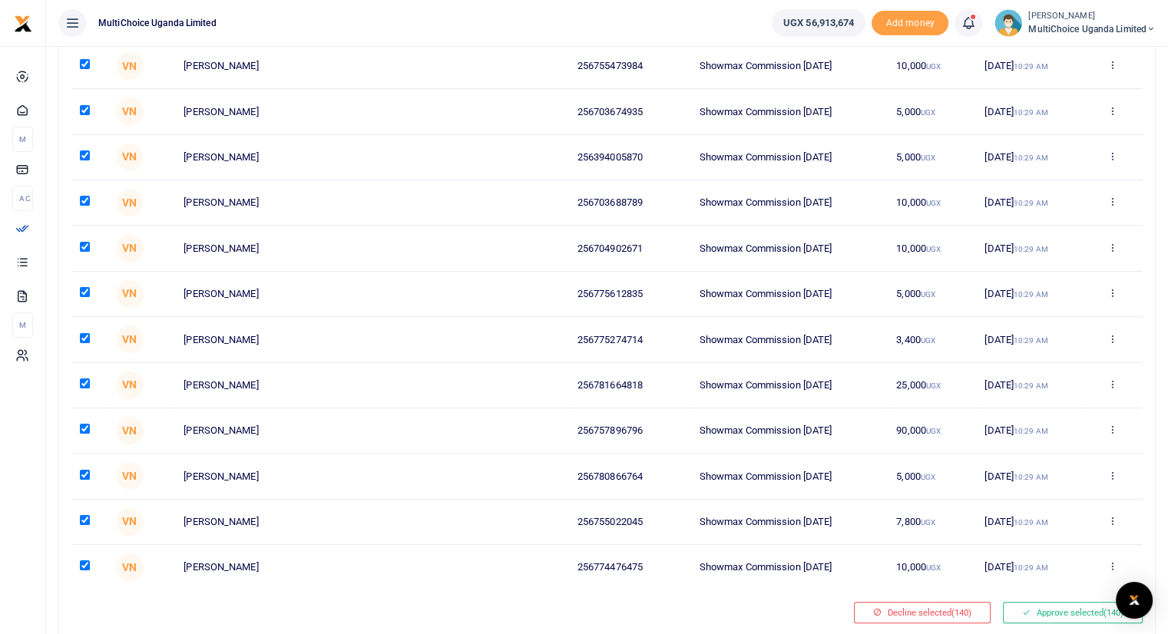
scroll to position [6005, 0]
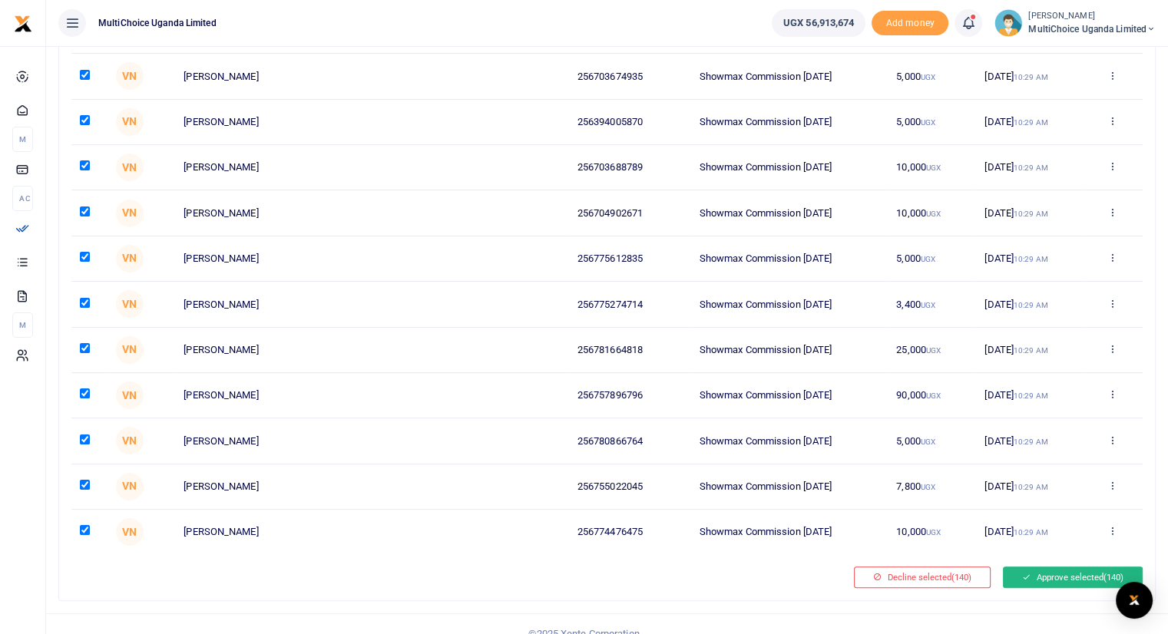
click at [1049, 567] on button "Approve selected (140)" at bounding box center [1073, 577] width 140 height 21
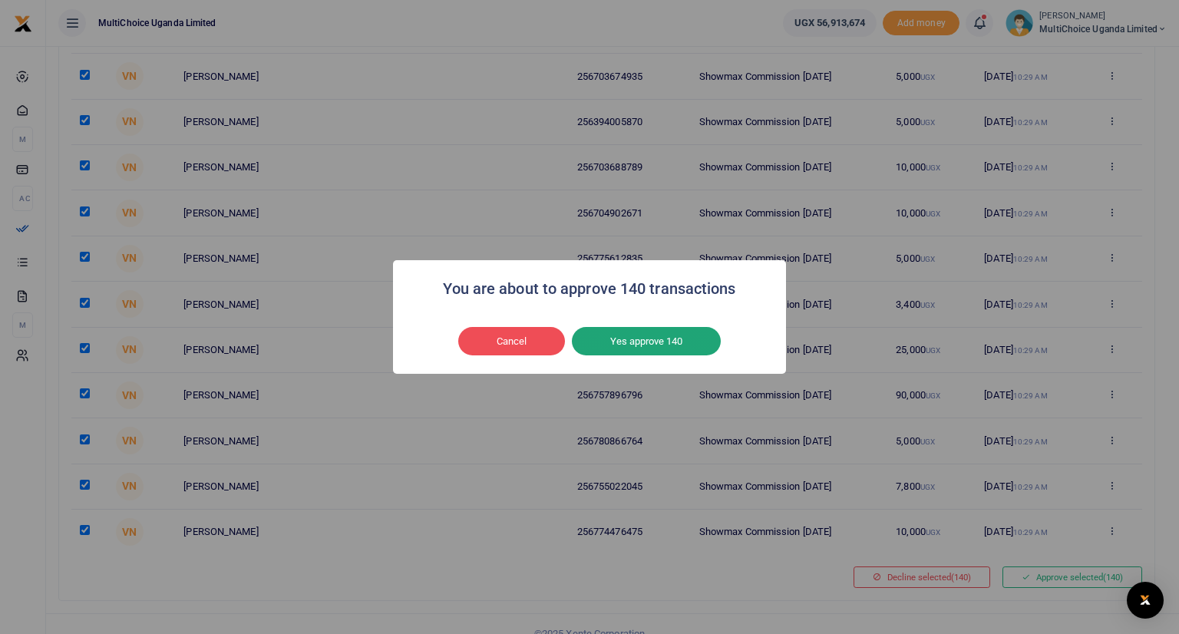
click at [683, 345] on button "Yes approve 140" at bounding box center [646, 341] width 149 height 29
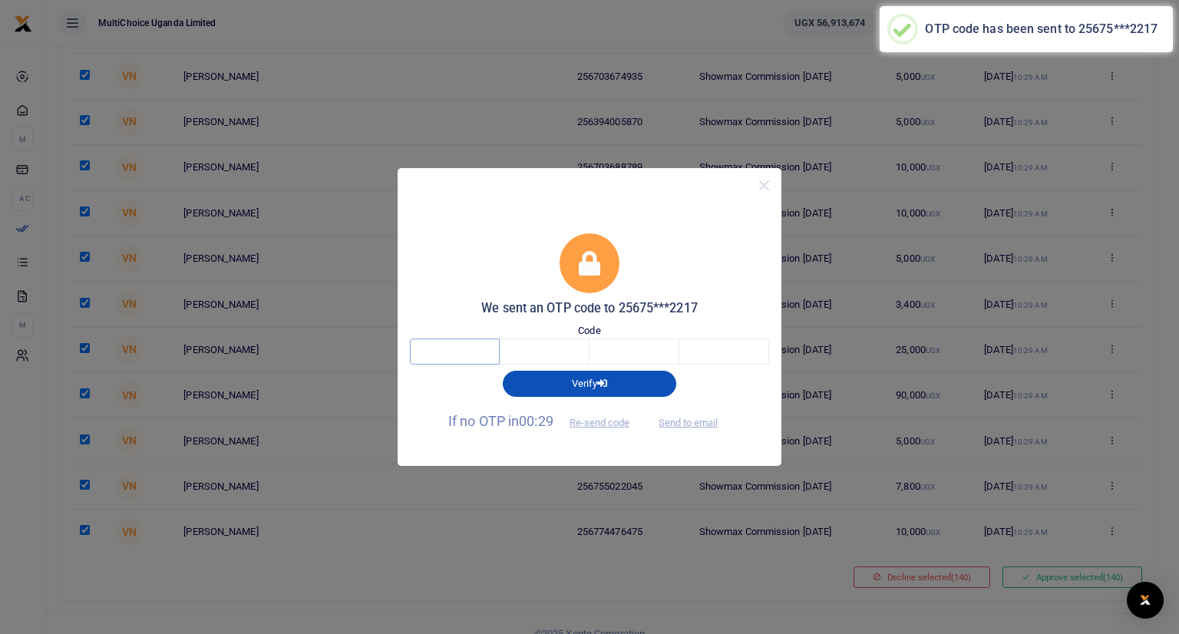
click at [474, 349] on input "text" at bounding box center [455, 352] width 90 height 26
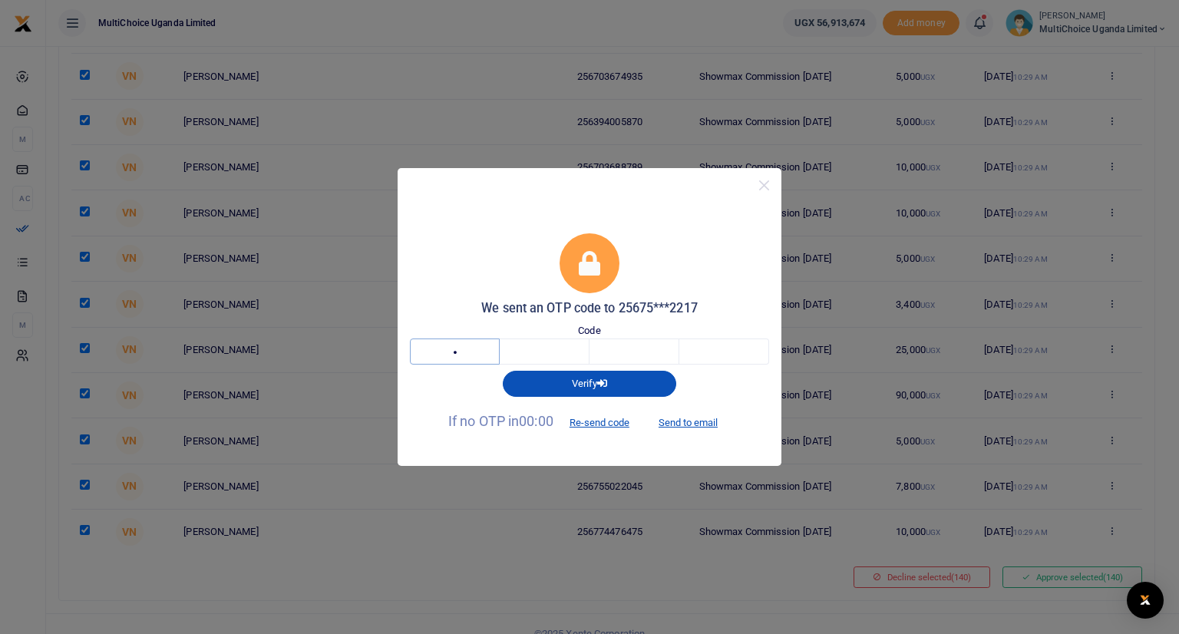
type input "8"
type input "4"
type input "1"
type input "9"
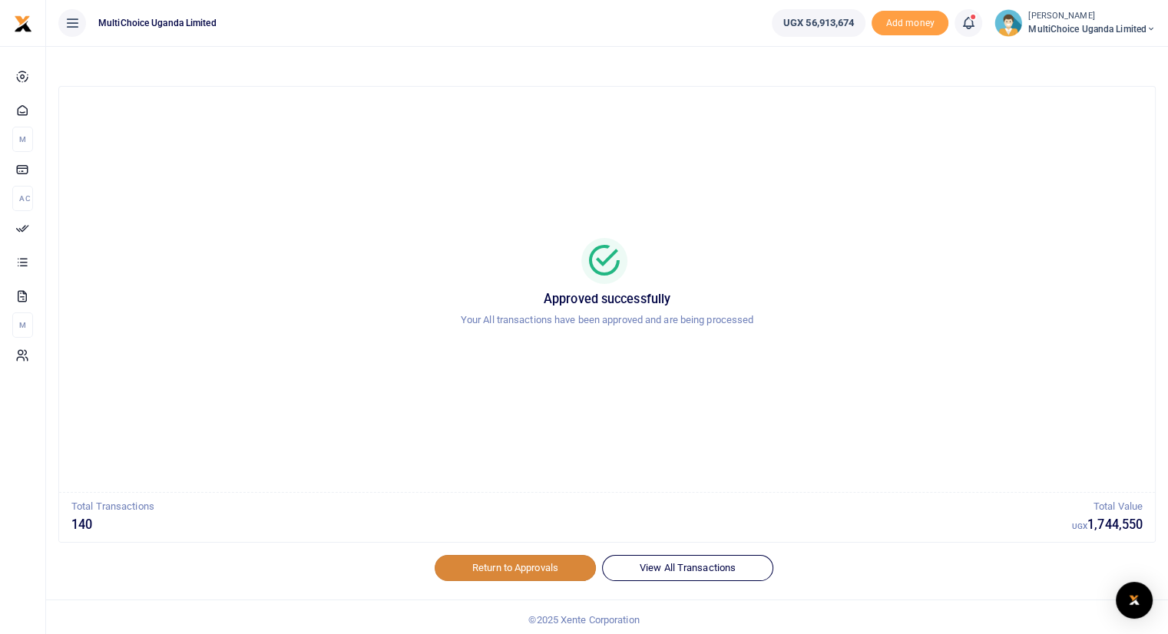
click at [498, 569] on link "Return to Approvals" at bounding box center [515, 568] width 161 height 26
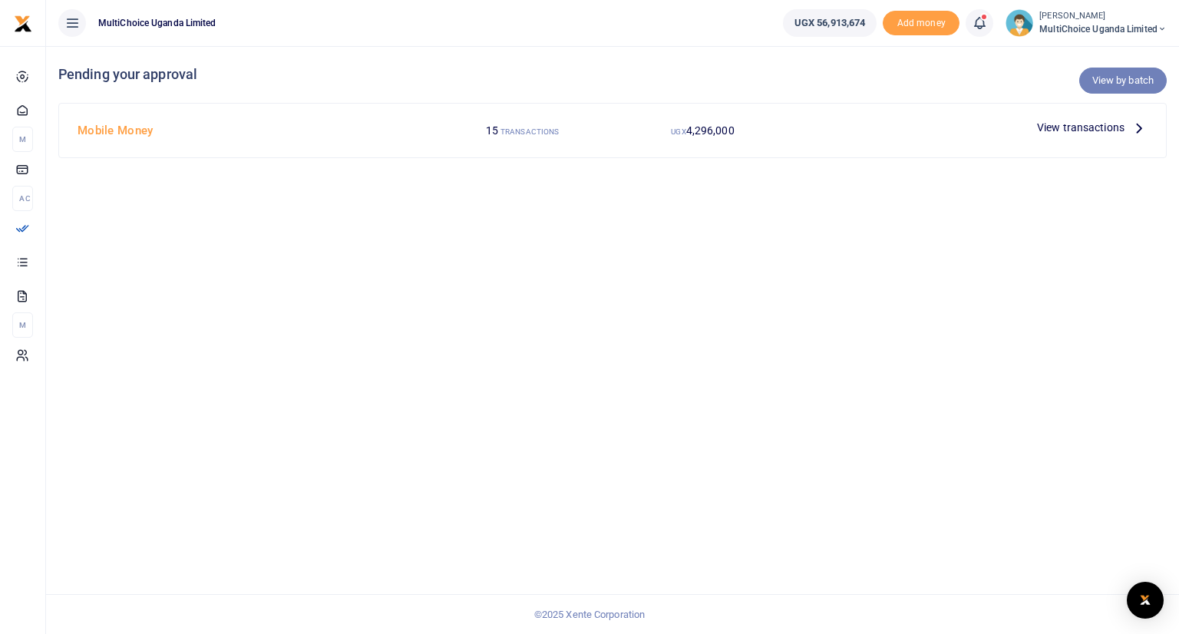
click at [1109, 74] on link "View by batch" at bounding box center [1123, 81] width 88 height 26
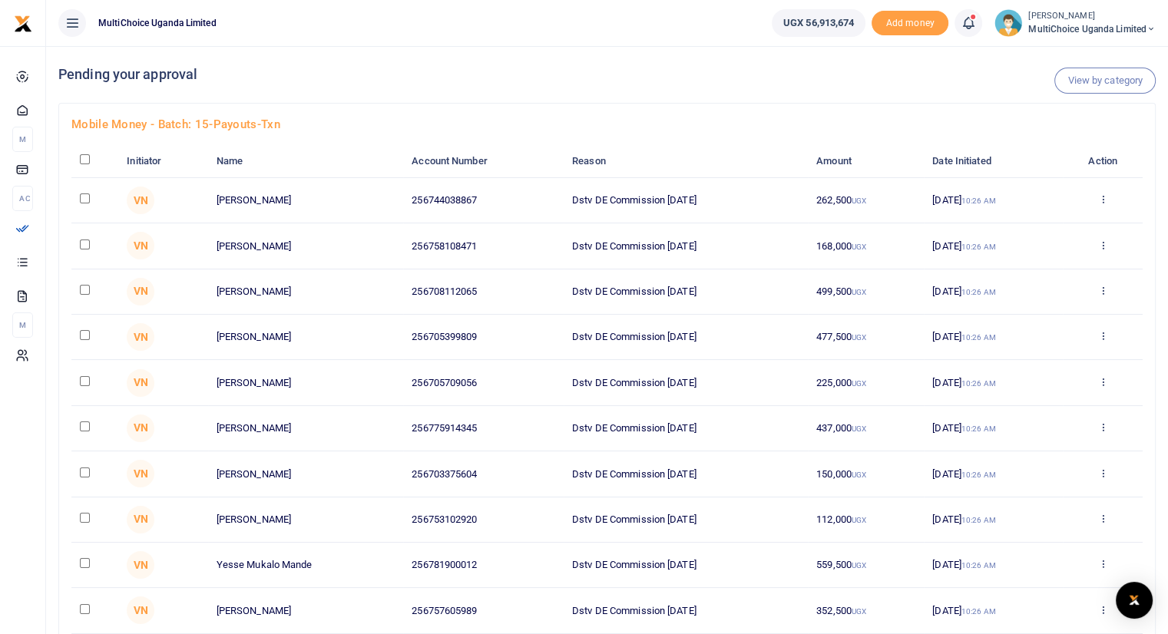
click at [82, 159] on input "checkbox" at bounding box center [85, 159] width 10 height 10
checkbox input "true"
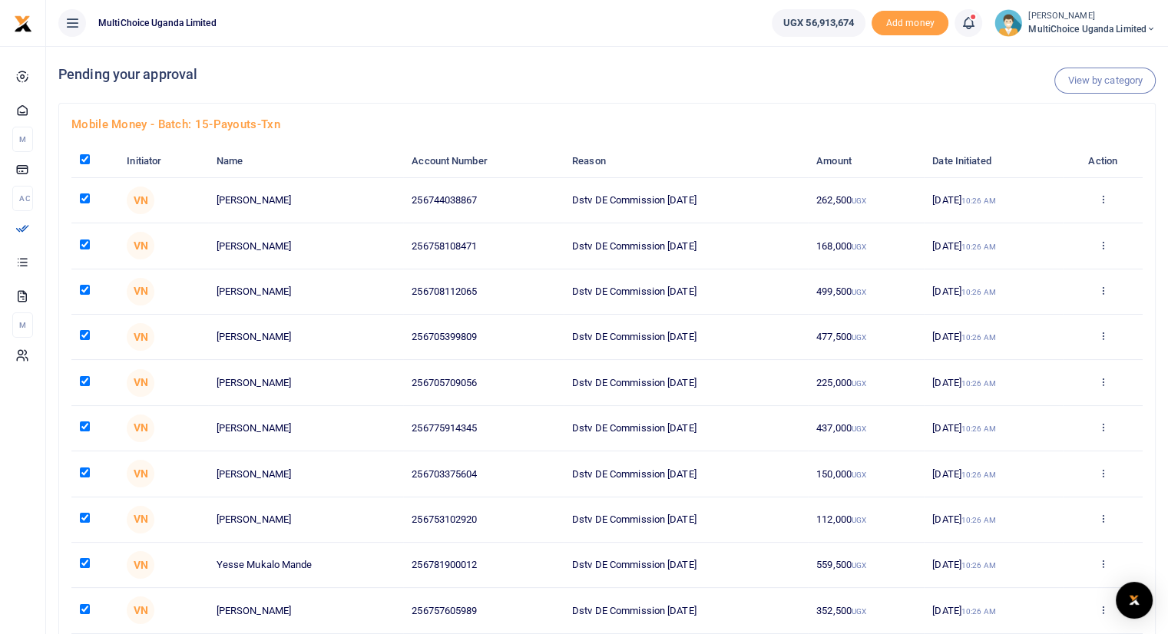
checkbox input "true"
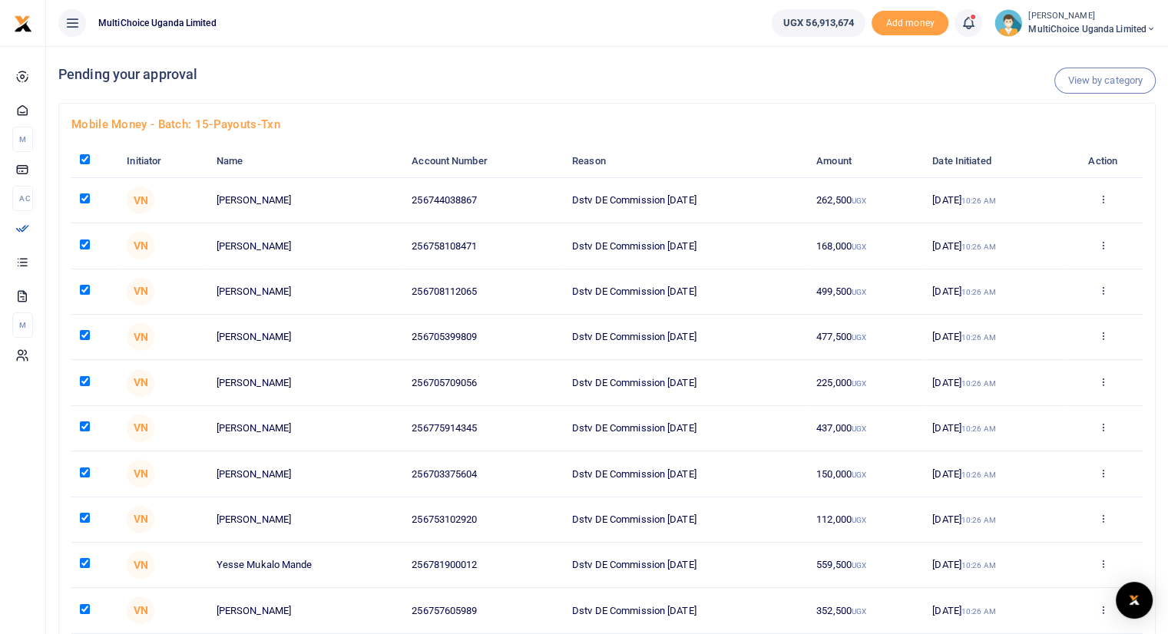
checkbox input "true"
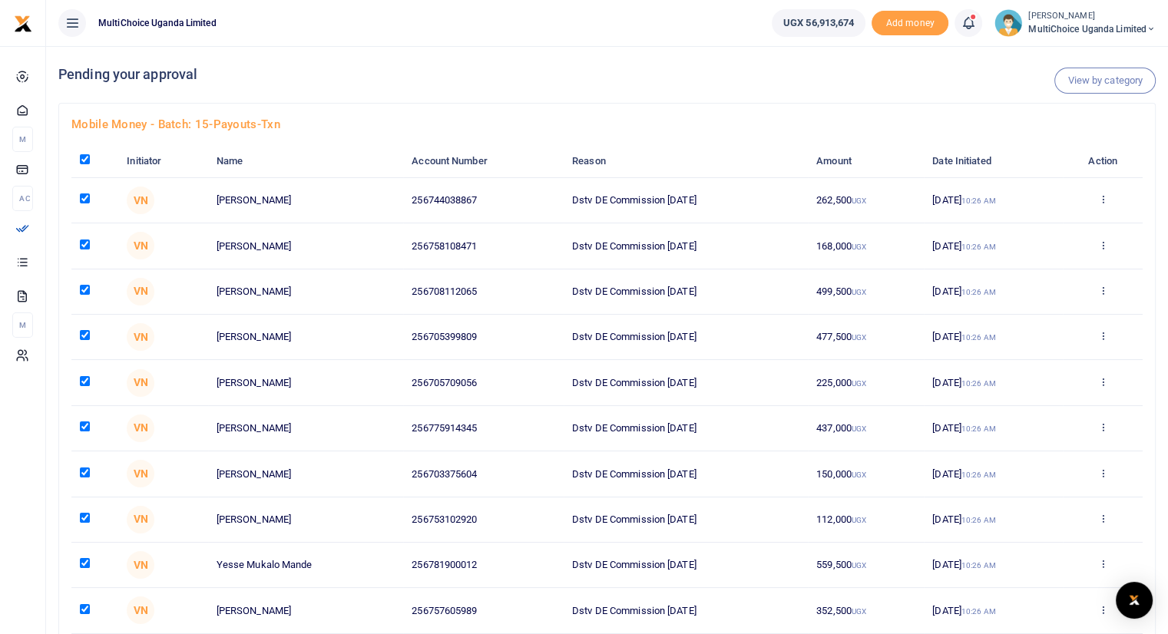
checkbox input "true"
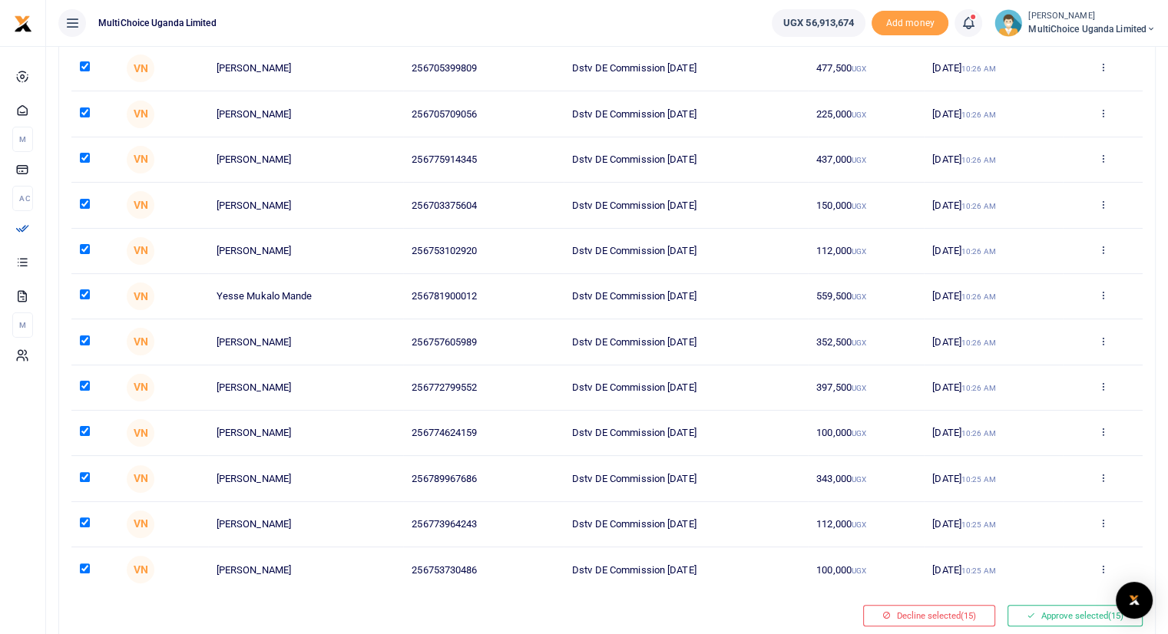
scroll to position [323, 0]
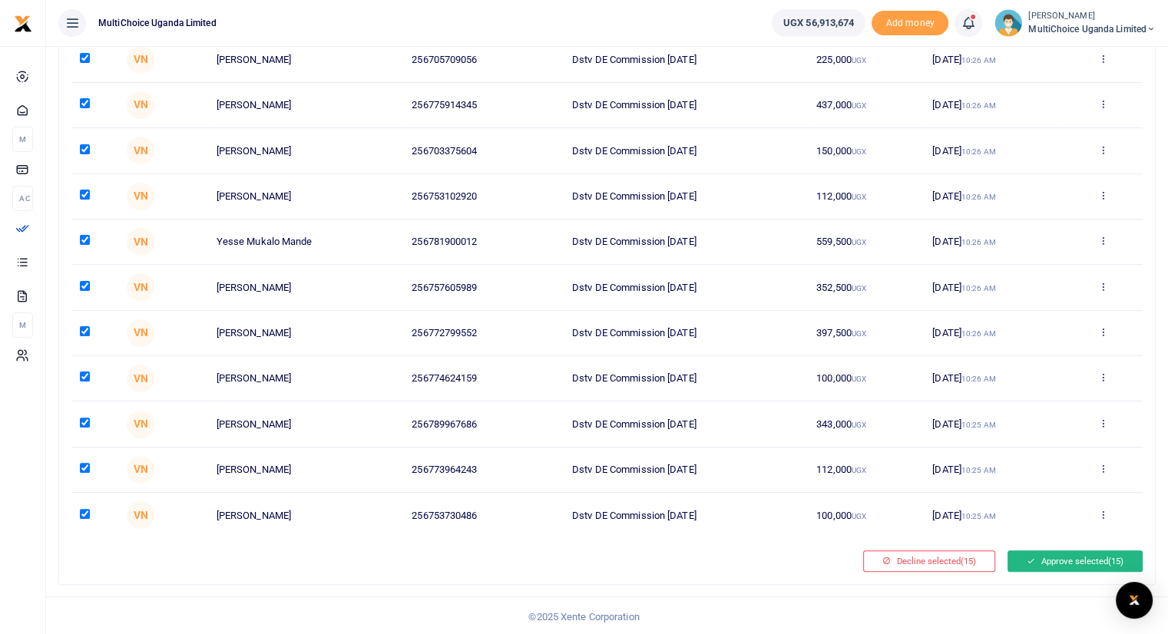
click at [1076, 560] on button "Approve selected (15)" at bounding box center [1074, 560] width 135 height 21
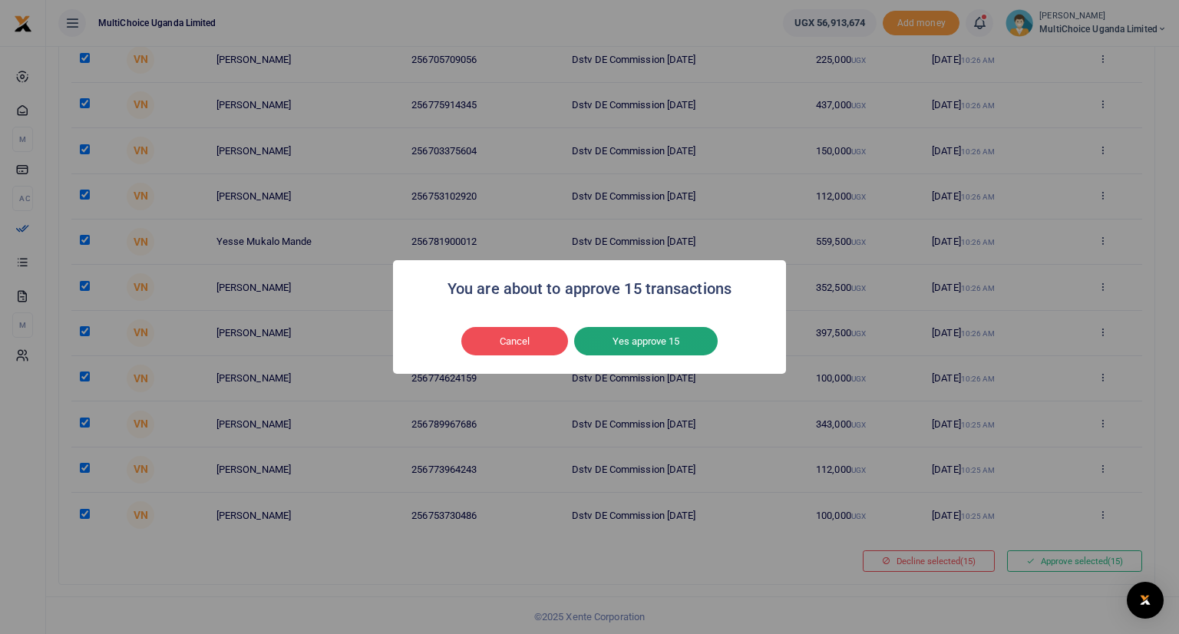
click at [682, 341] on button "Yes approve 15" at bounding box center [646, 341] width 144 height 29
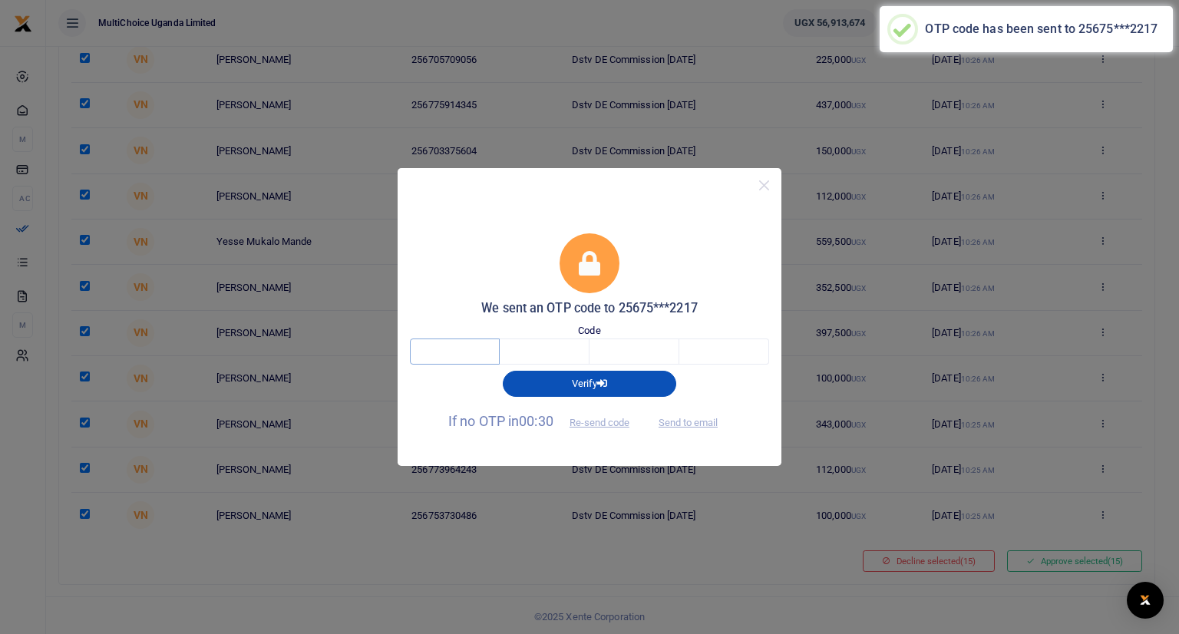
click at [477, 354] on input "text" at bounding box center [455, 352] width 90 height 26
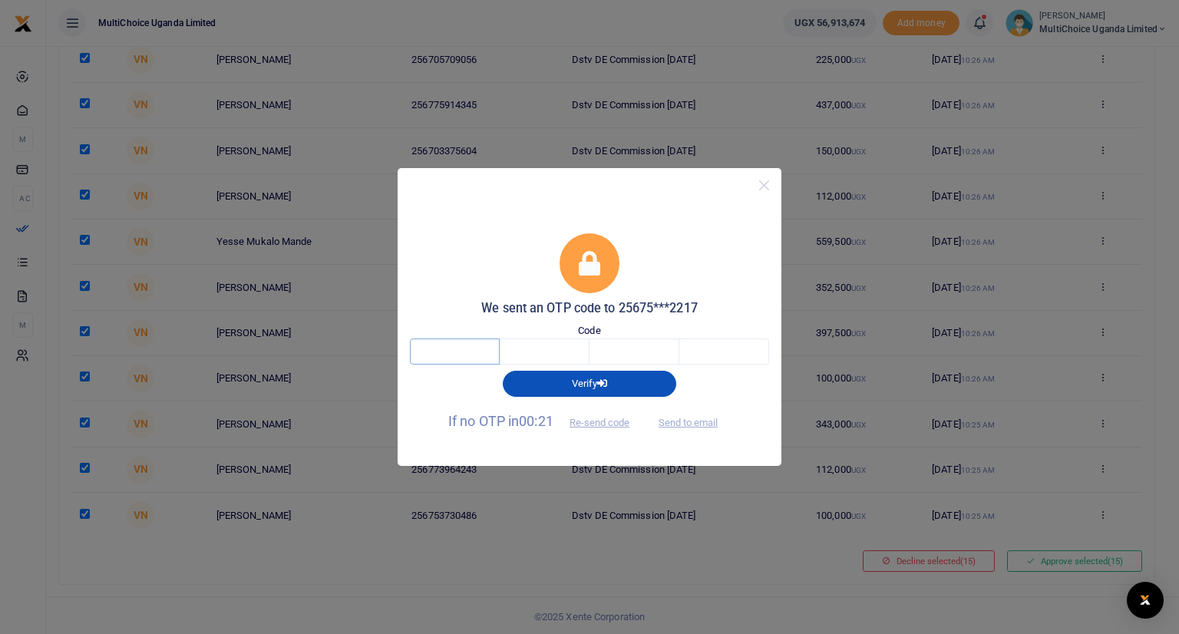
click at [456, 359] on input "text" at bounding box center [455, 352] width 90 height 26
click at [458, 357] on input "text" at bounding box center [455, 352] width 90 height 26
click at [458, 349] on input "text" at bounding box center [455, 352] width 90 height 26
drag, startPoint x: 600, startPoint y: 190, endPoint x: 627, endPoint y: 203, distance: 29.2
click at [627, 203] on div "We sent an OTP code to 25675***2217 Code Verify If no OTP in 00:00 Re-send code…" at bounding box center [590, 317] width 384 height 299
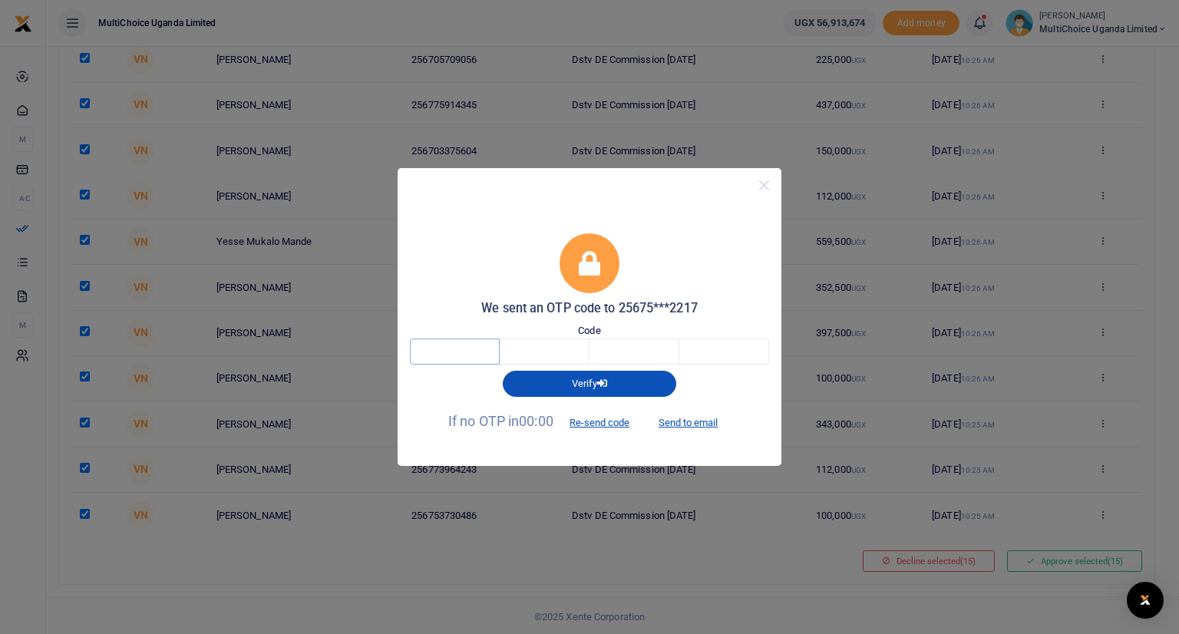
click at [466, 352] on input "text" at bounding box center [455, 352] width 90 height 26
click at [460, 355] on input "text" at bounding box center [455, 352] width 90 height 26
click at [472, 351] on input "text" at bounding box center [455, 352] width 90 height 26
type input "1"
type input "5"
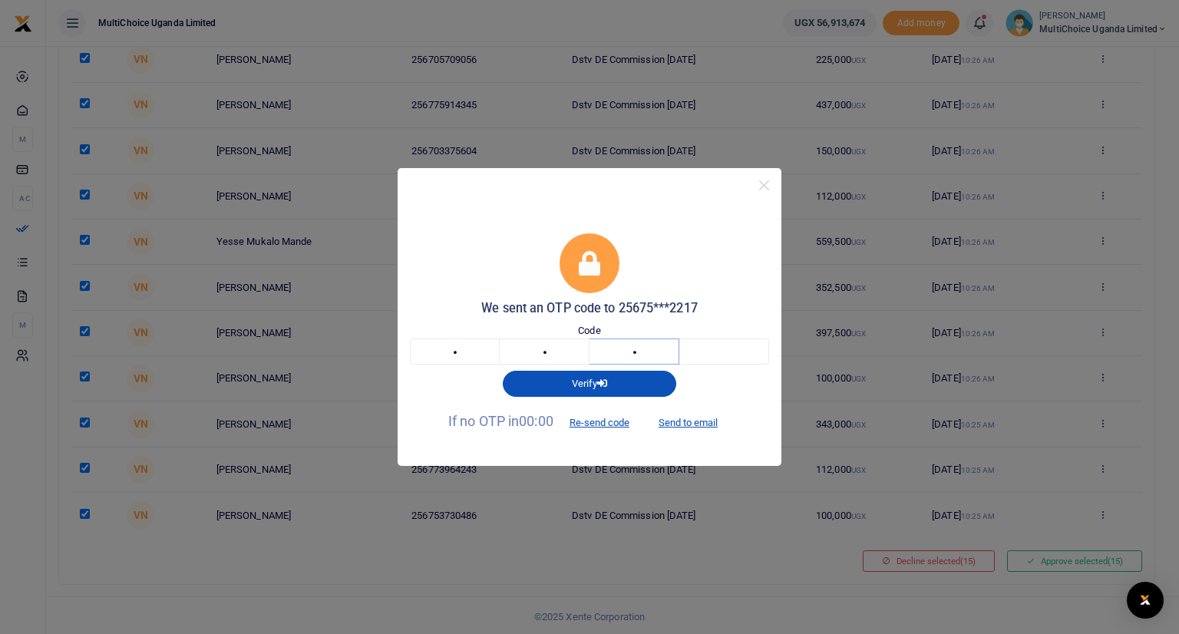
type input "8"
type input "3"
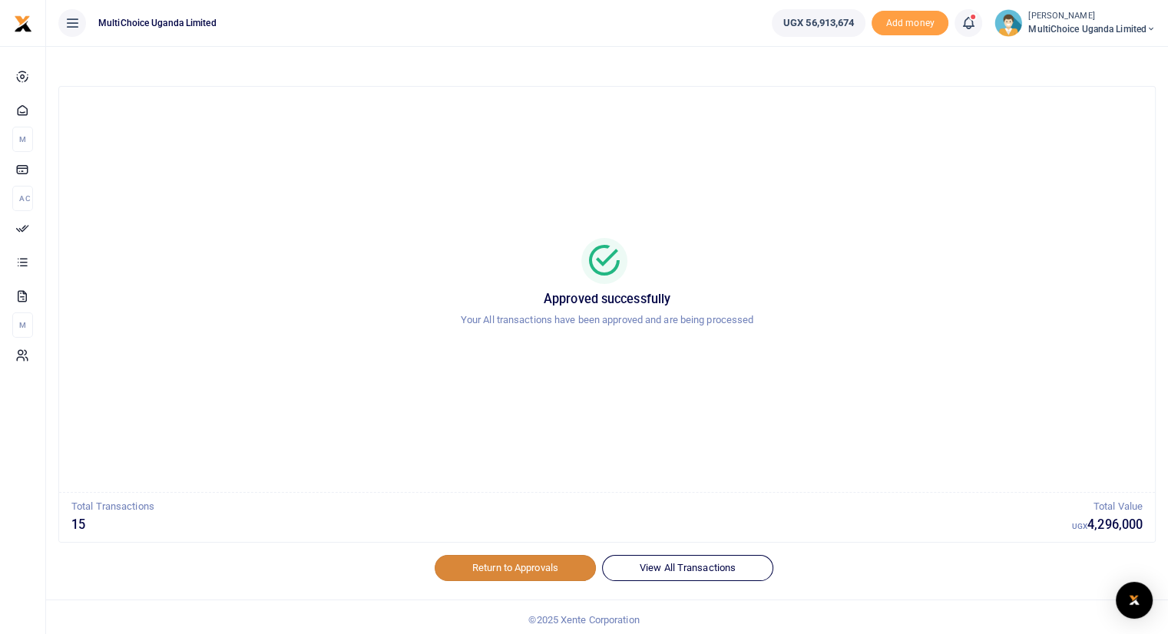
click at [519, 564] on link "Return to Approvals" at bounding box center [515, 568] width 161 height 26
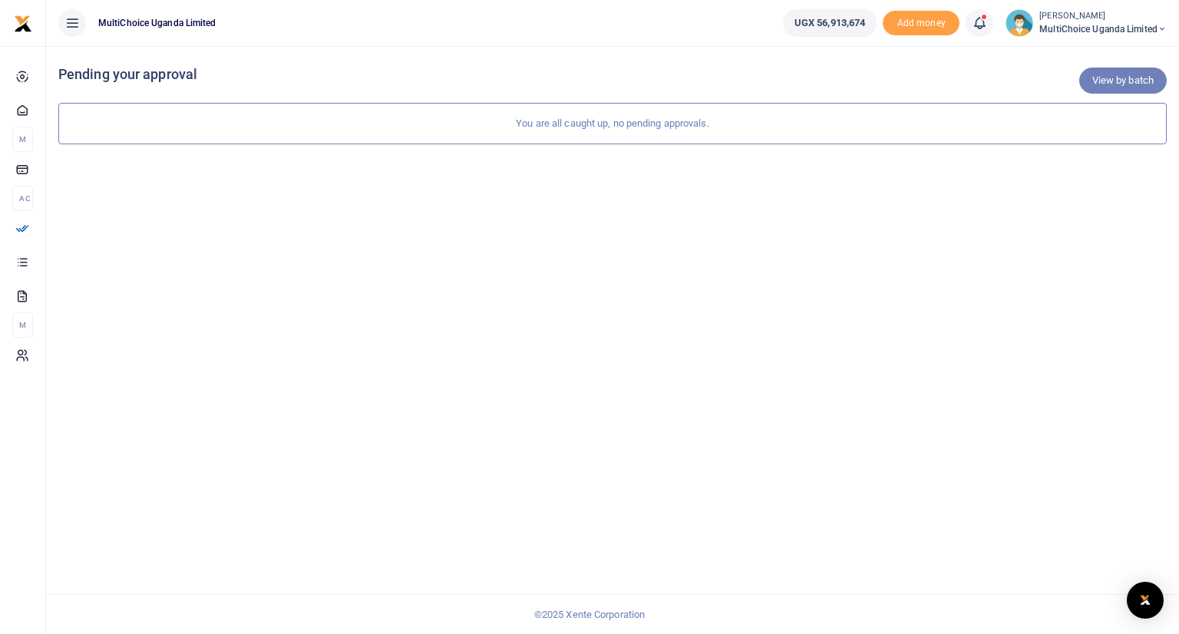
click at [1099, 82] on link "View by batch" at bounding box center [1123, 81] width 88 height 26
click at [987, 23] on span at bounding box center [987, 23] width 0 height 0
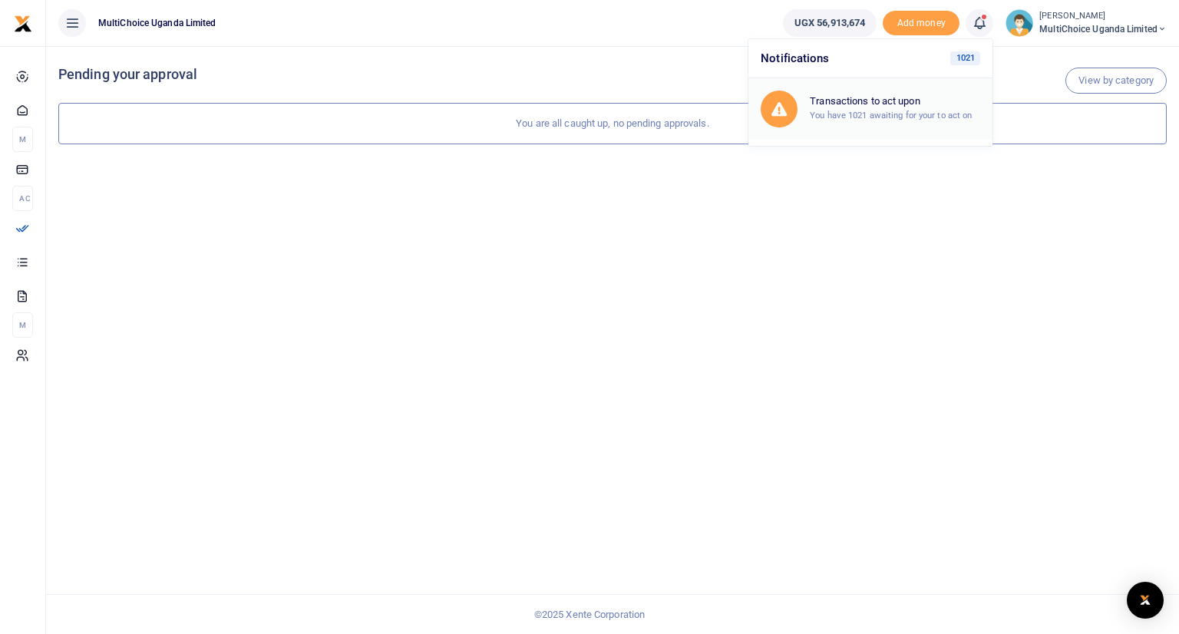
click at [869, 114] on small "You have 1021 awaiting for your to act on" at bounding box center [891, 115] width 162 height 11
click at [987, 23] on span at bounding box center [987, 23] width 0 height 0
click at [912, 110] on small "You have 1021 awaiting for your to act on" at bounding box center [891, 115] width 162 height 11
click at [1060, 25] on span "MultiChoice Uganda Limited" at bounding box center [1103, 29] width 127 height 14
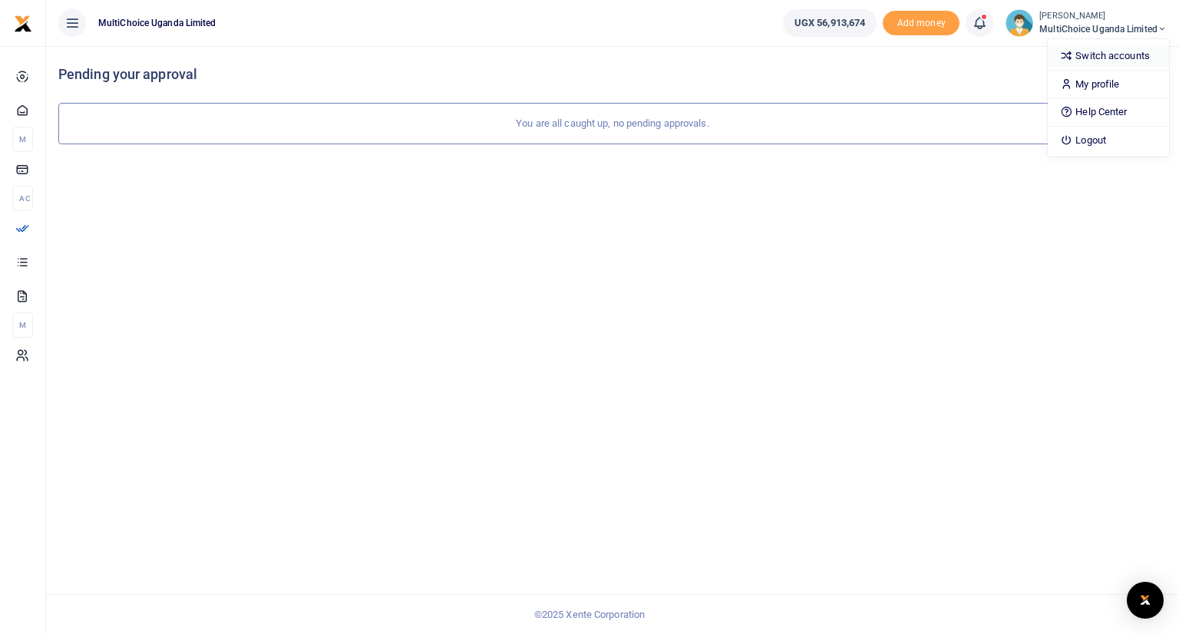
click at [1066, 55] on icon at bounding box center [1066, 55] width 12 height 14
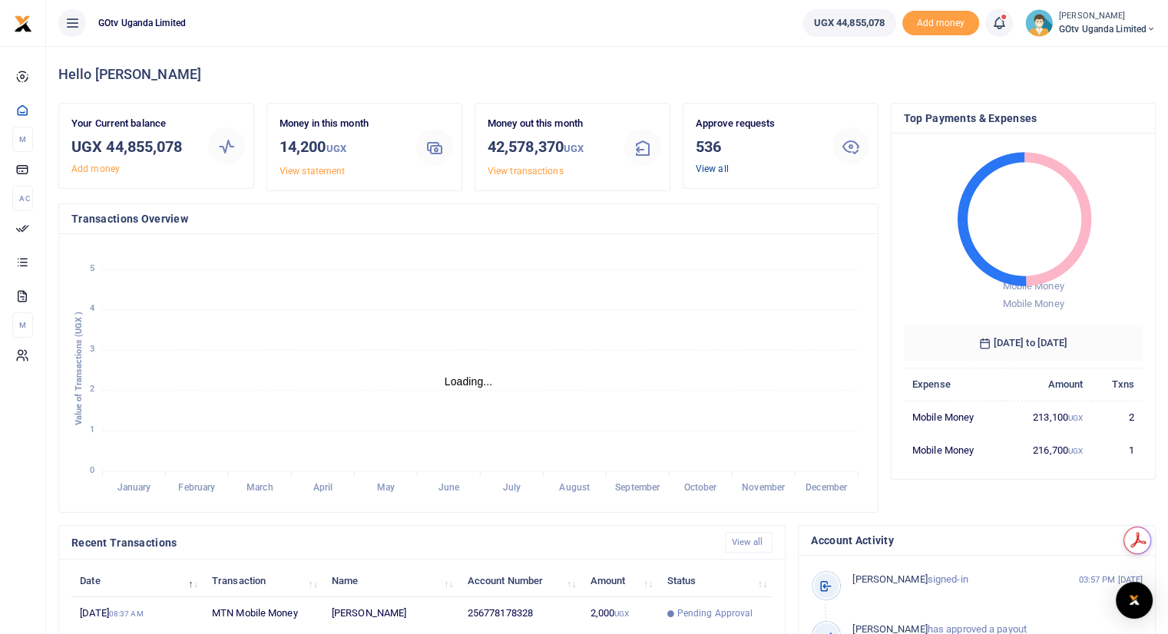
scroll to position [12, 12]
click at [712, 170] on link "View all" at bounding box center [712, 169] width 33 height 11
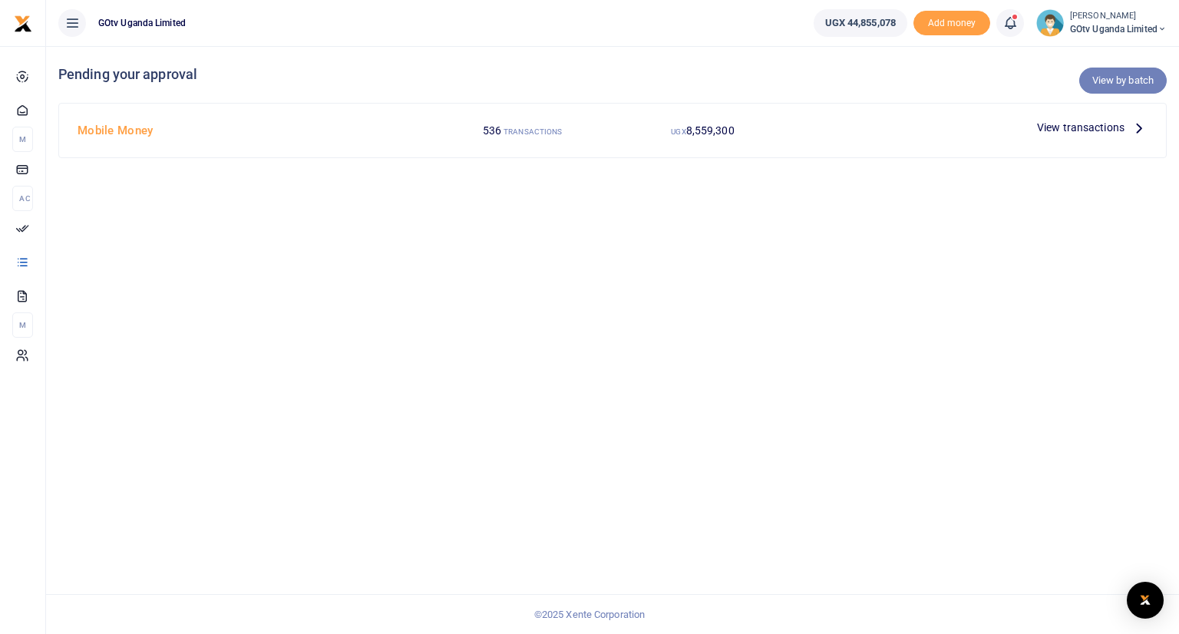
click at [1115, 80] on link "View by batch" at bounding box center [1123, 81] width 88 height 26
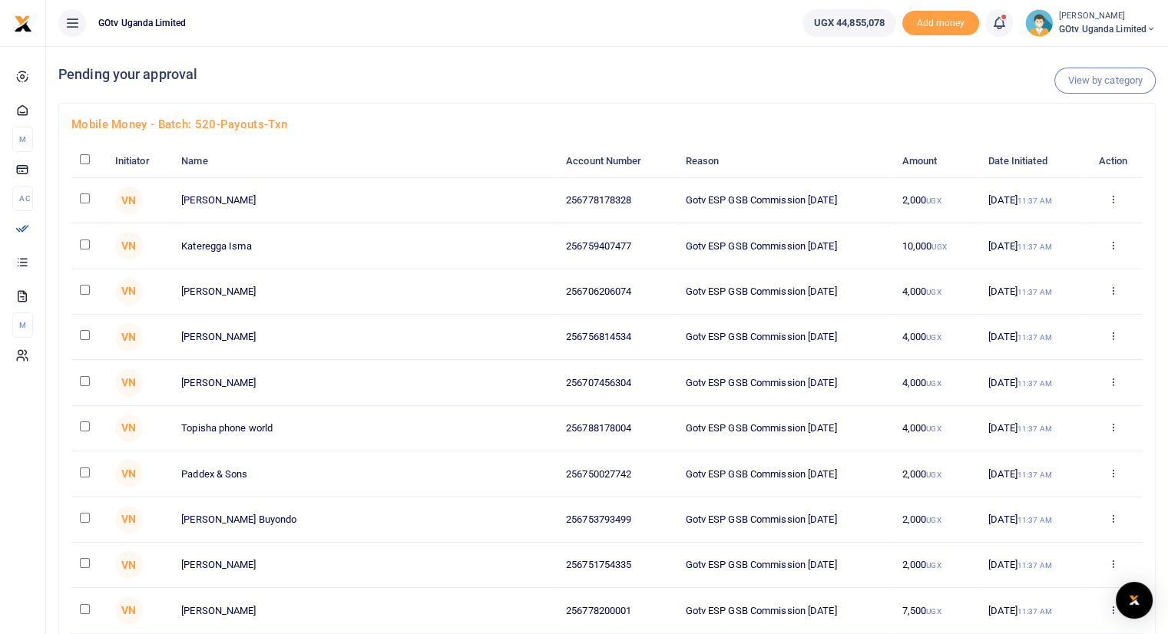
click at [83, 160] on input "checkbox" at bounding box center [85, 159] width 10 height 10
checkbox input "true"
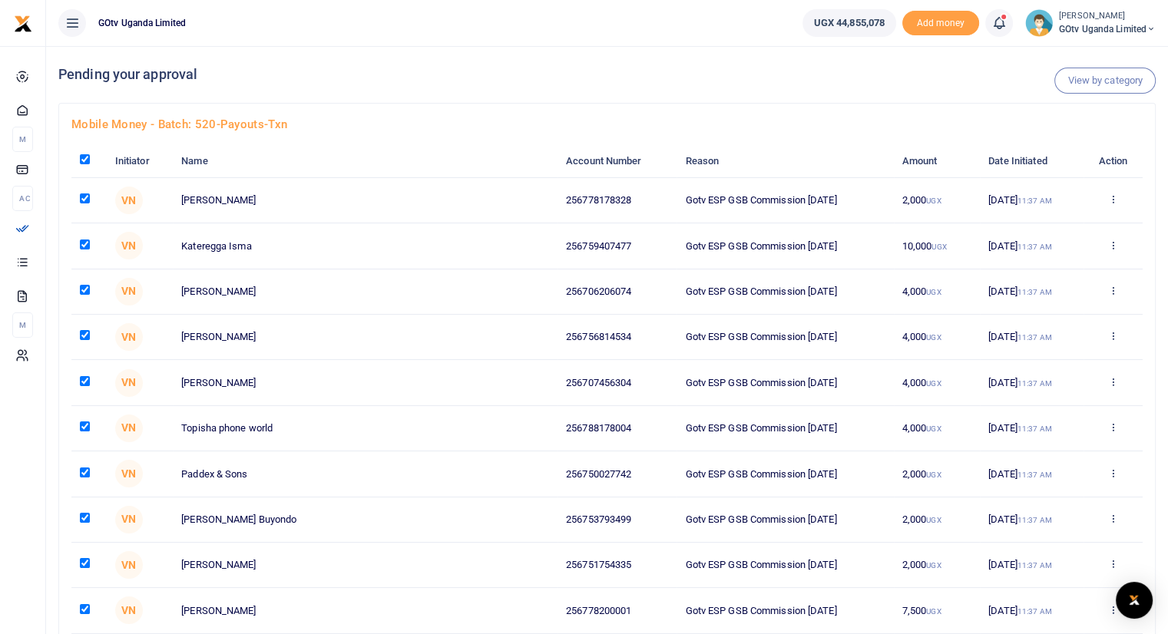
checkbox input "true"
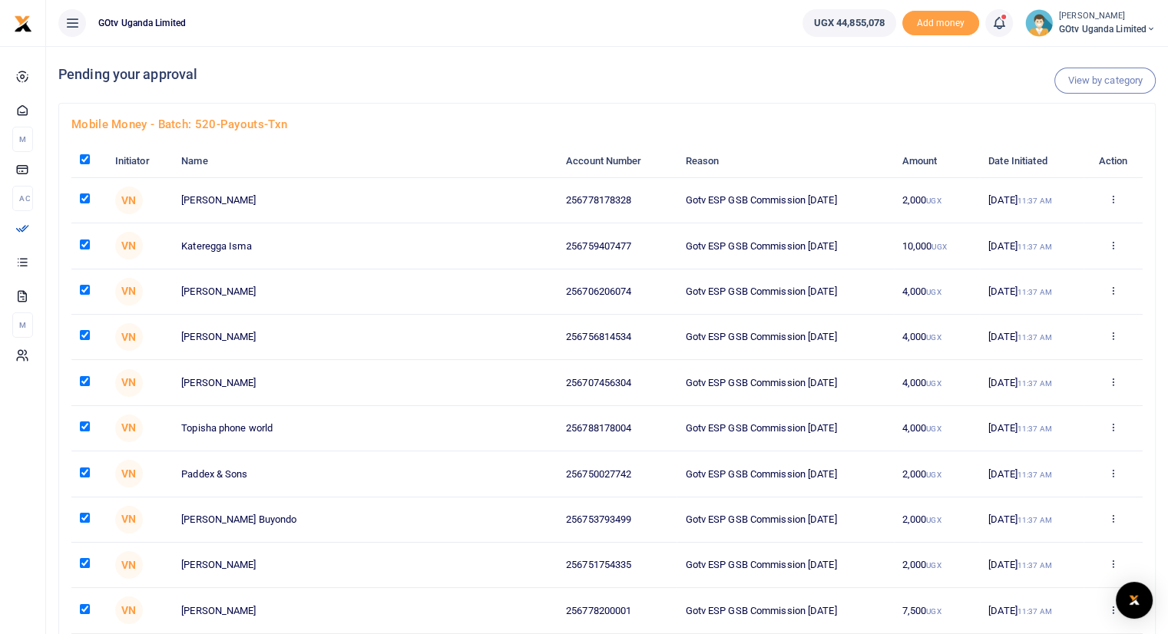
checkbox input "true"
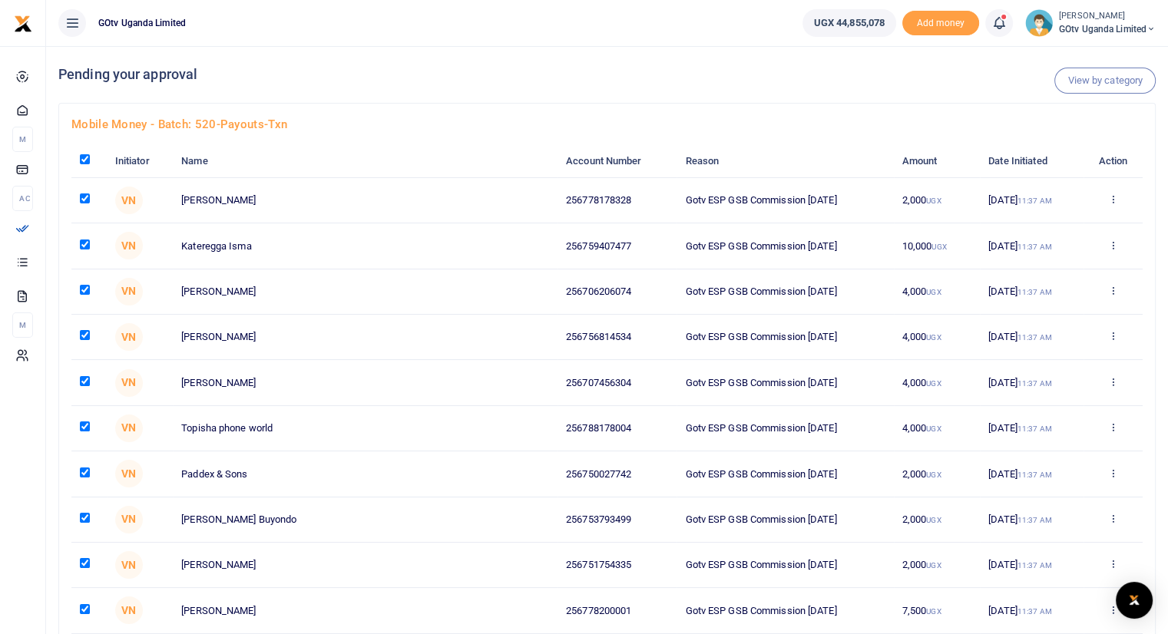
checkbox input "true"
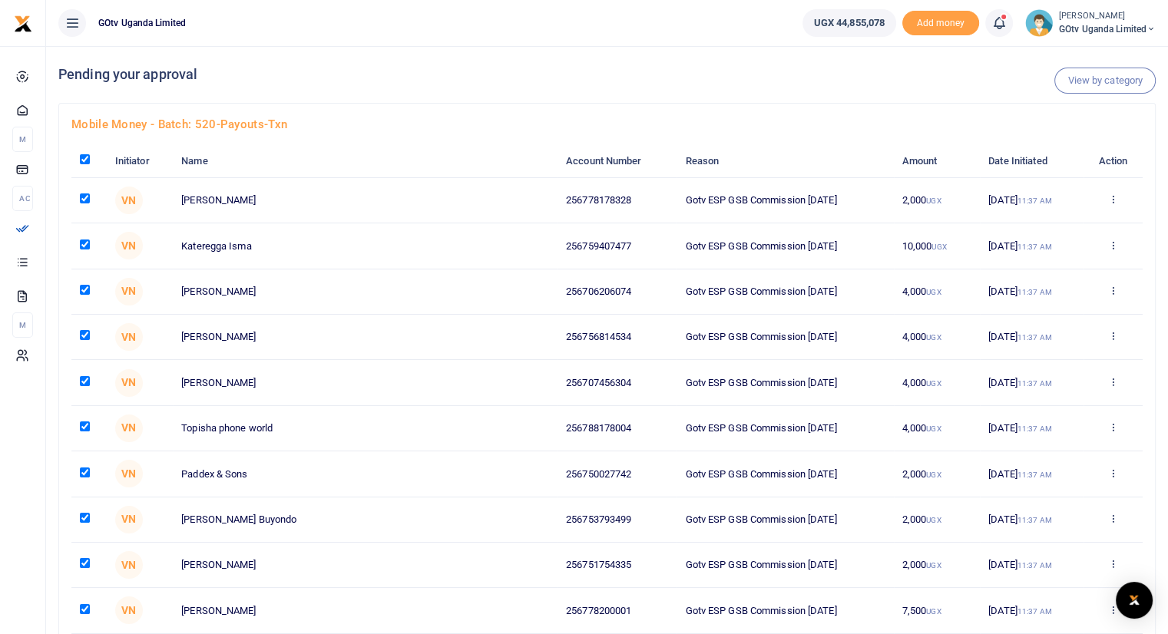
checkbox input "true"
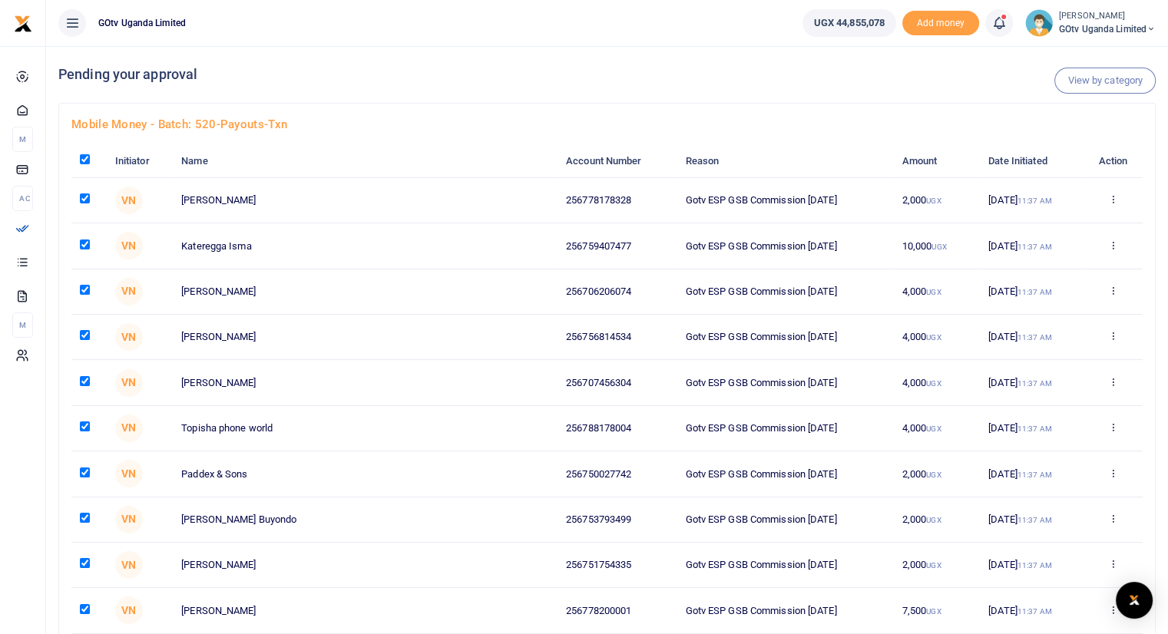
checkbox input "true"
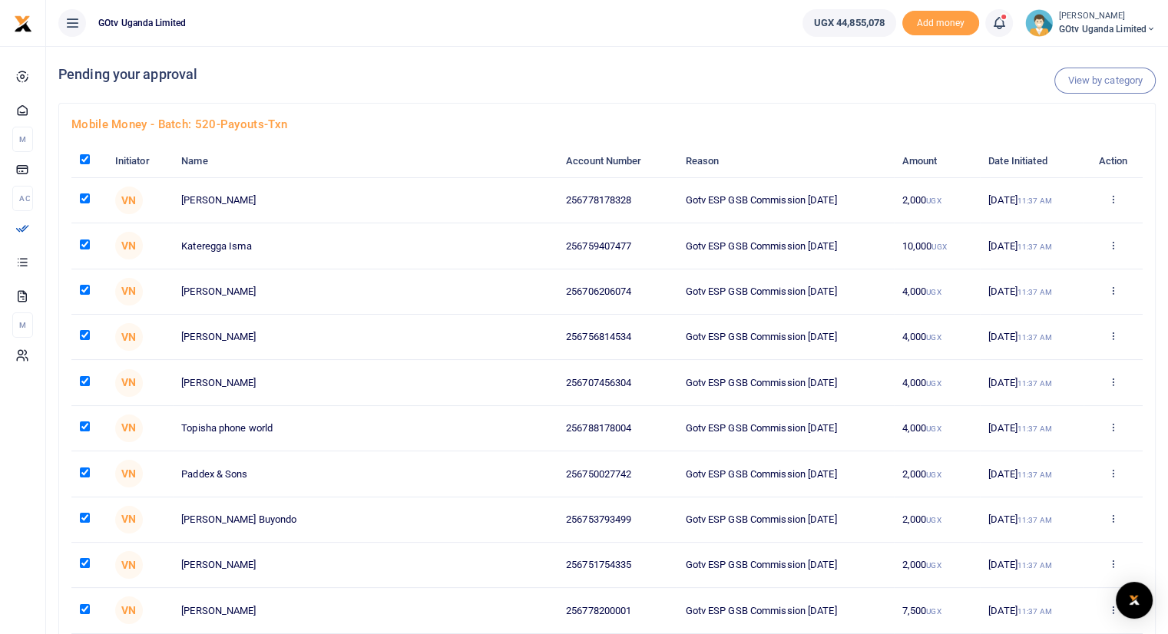
checkbox input "true"
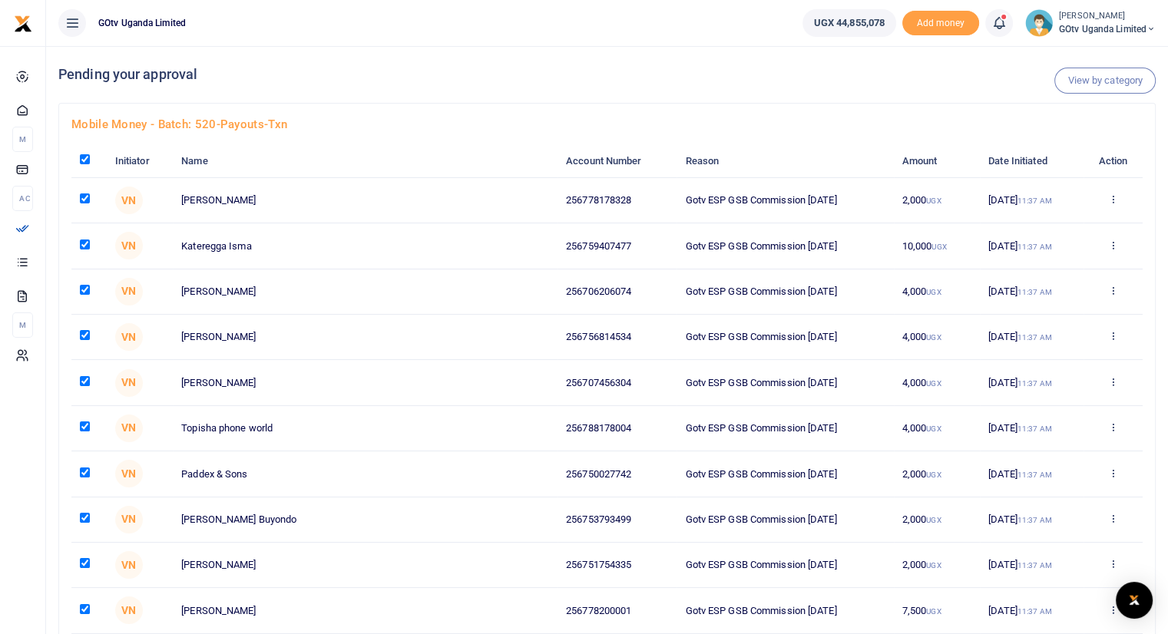
checkbox input "true"
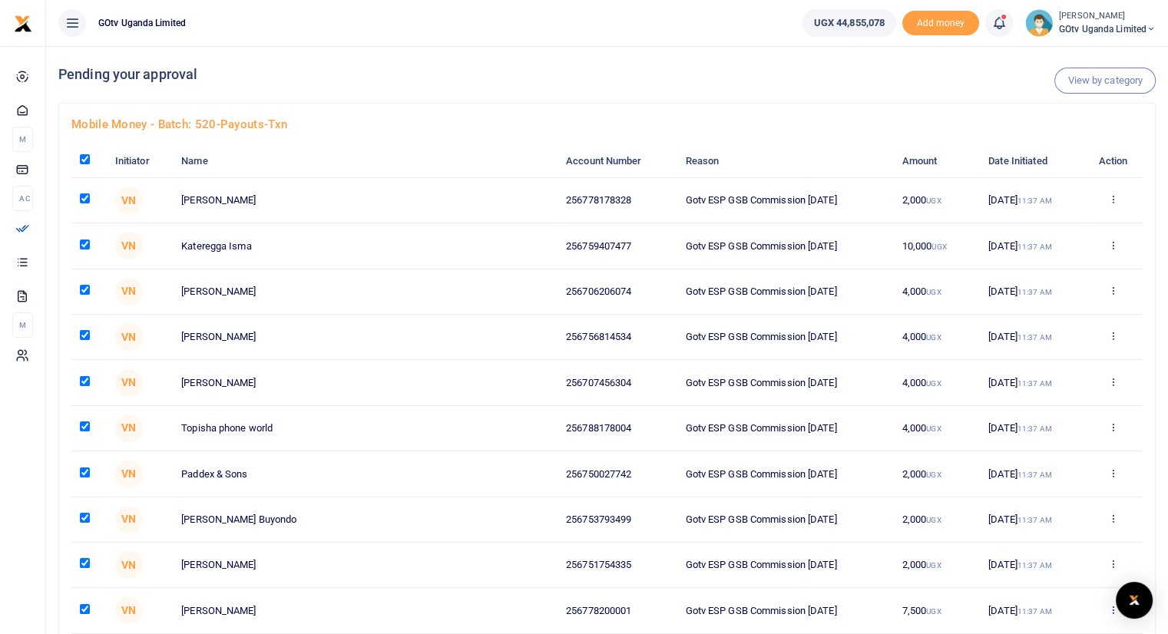
checkbox input "true"
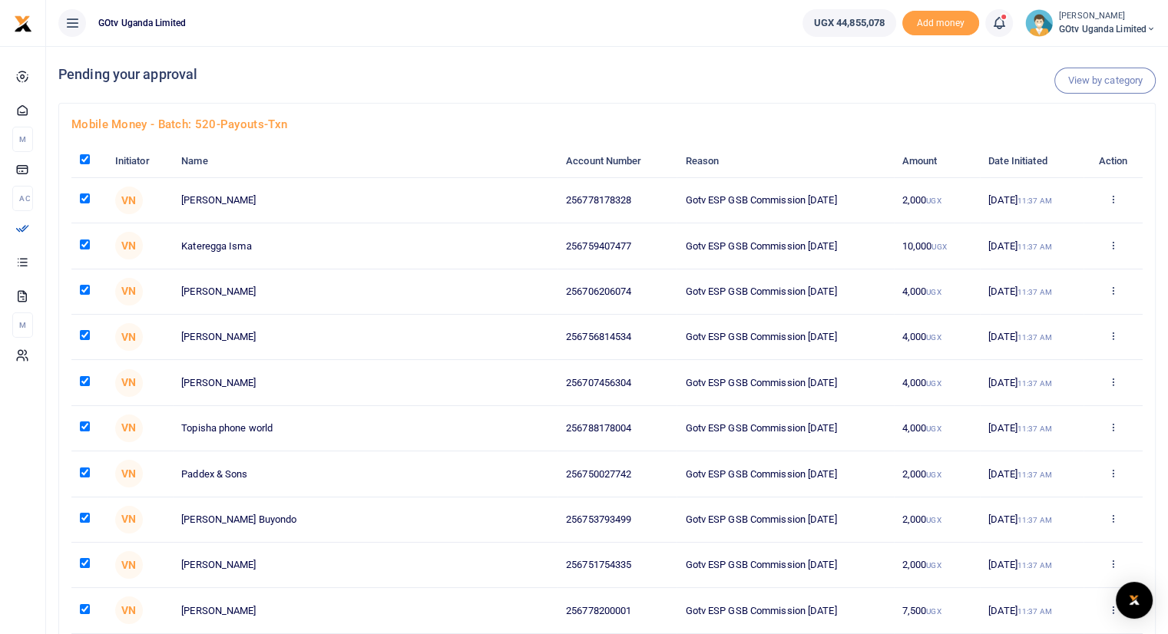
checkbox input "true"
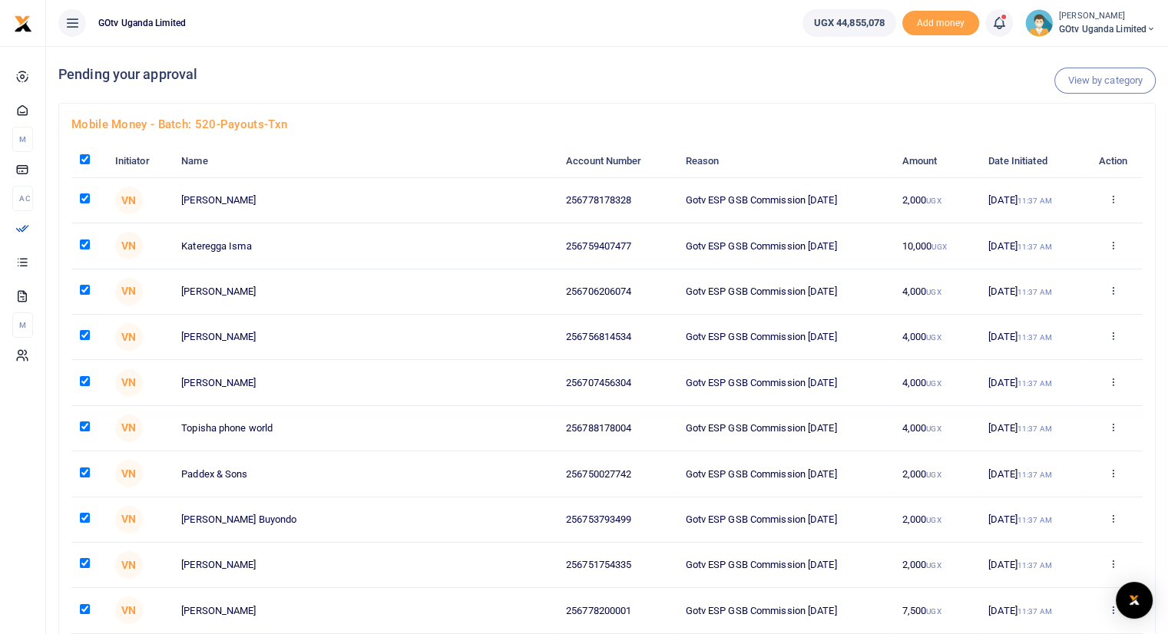
checkbox input "true"
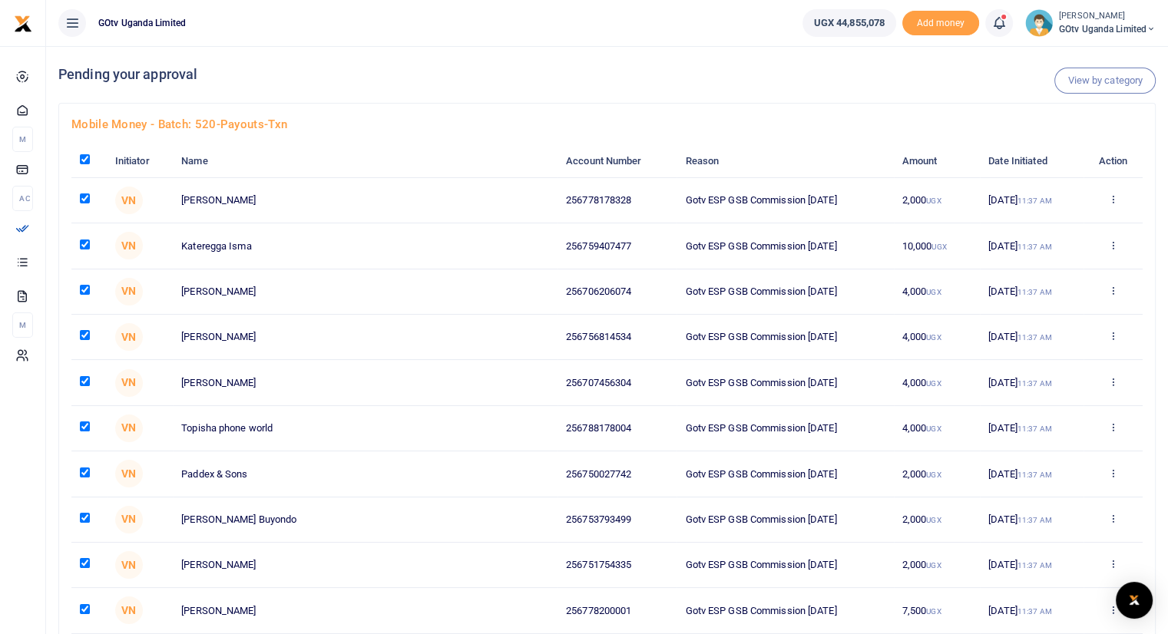
checkbox input "true"
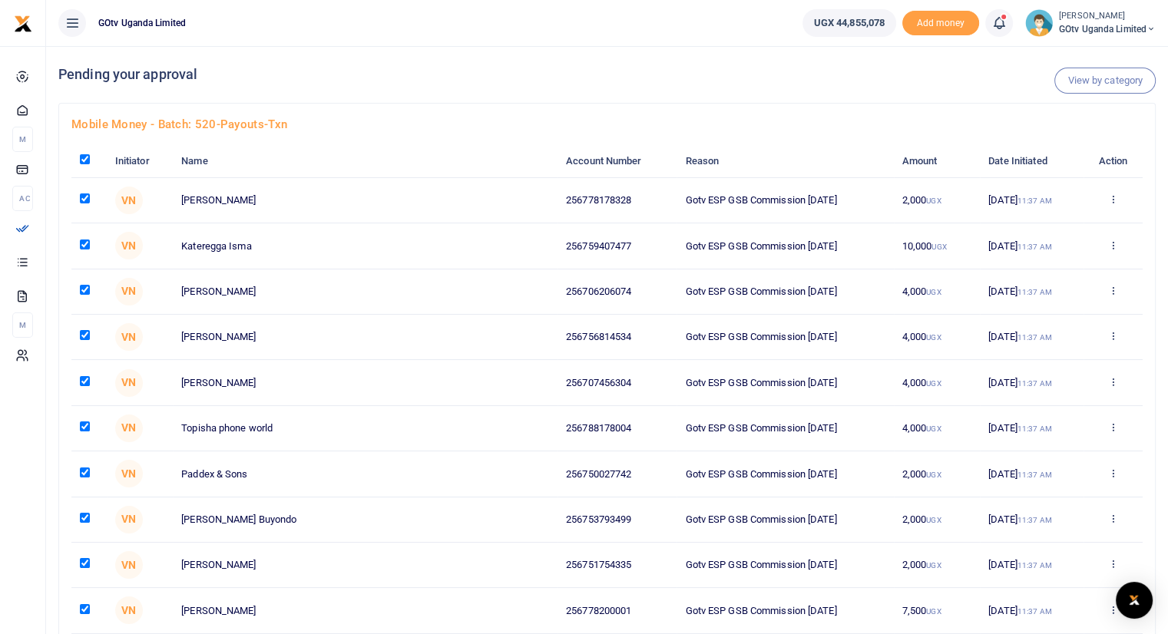
checkbox input "true"
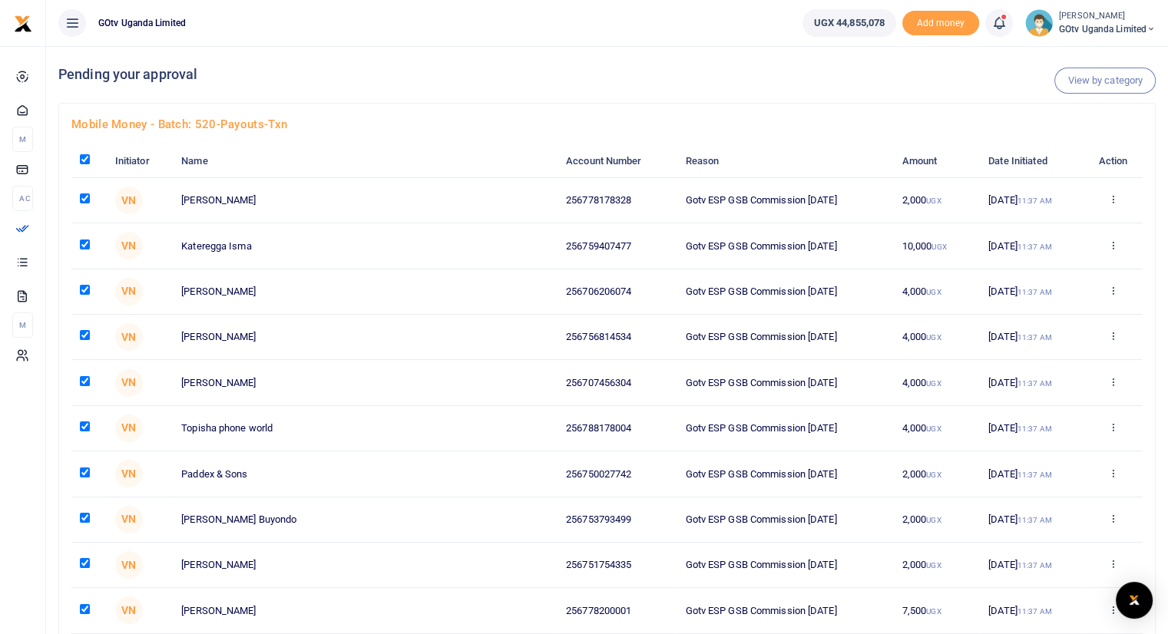
checkbox input "true"
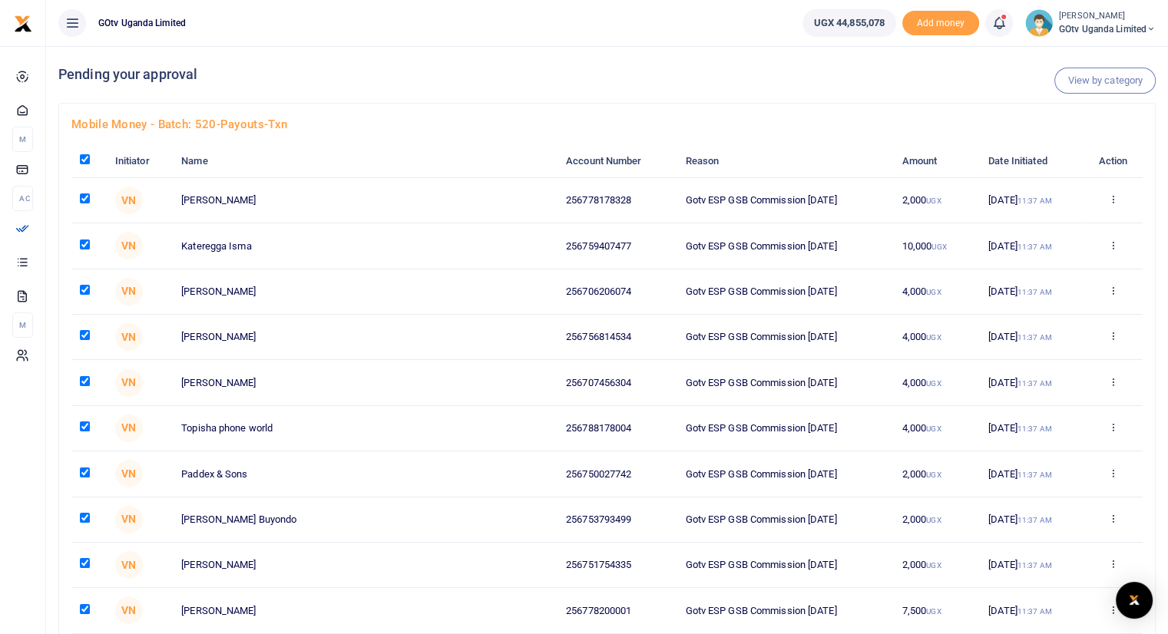
checkbox input "true"
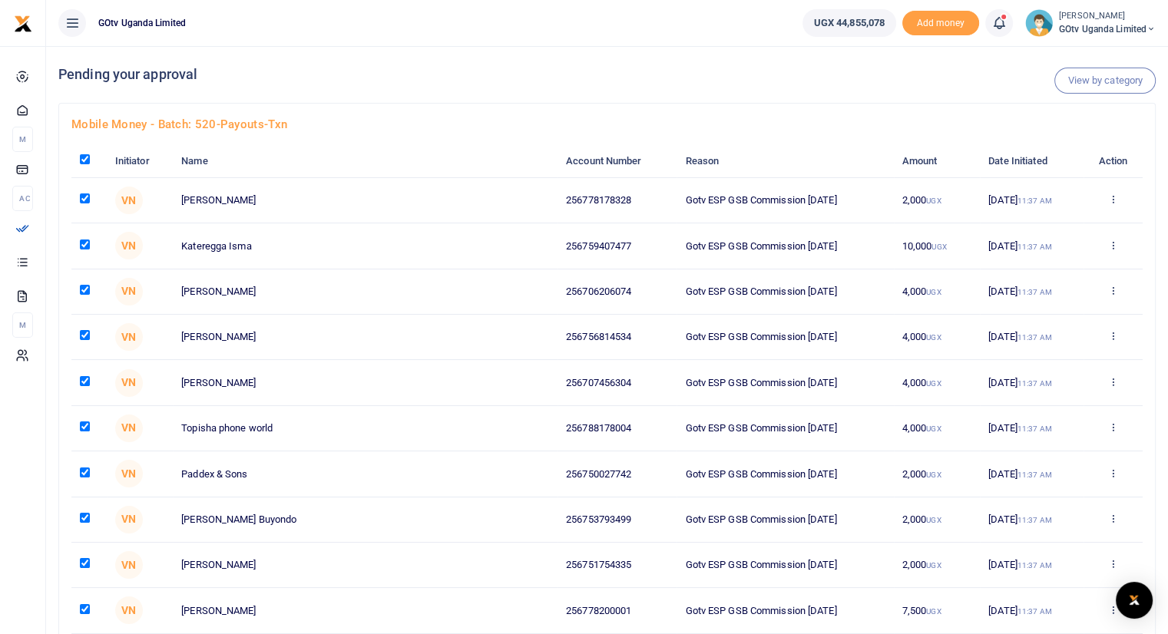
checkbox input "true"
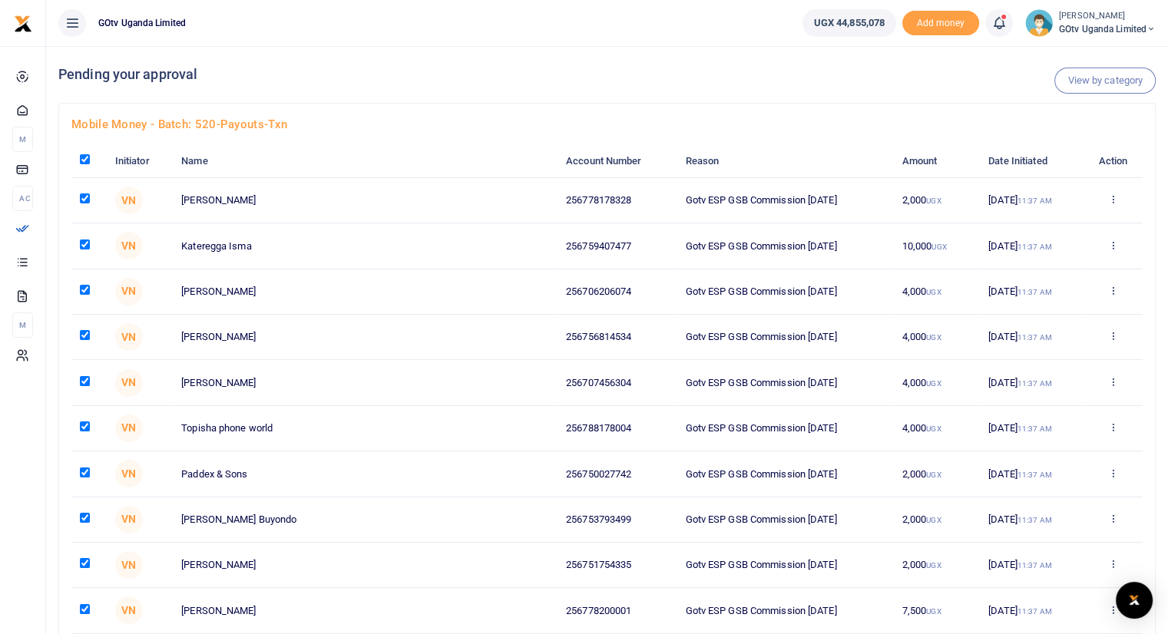
checkbox input "true"
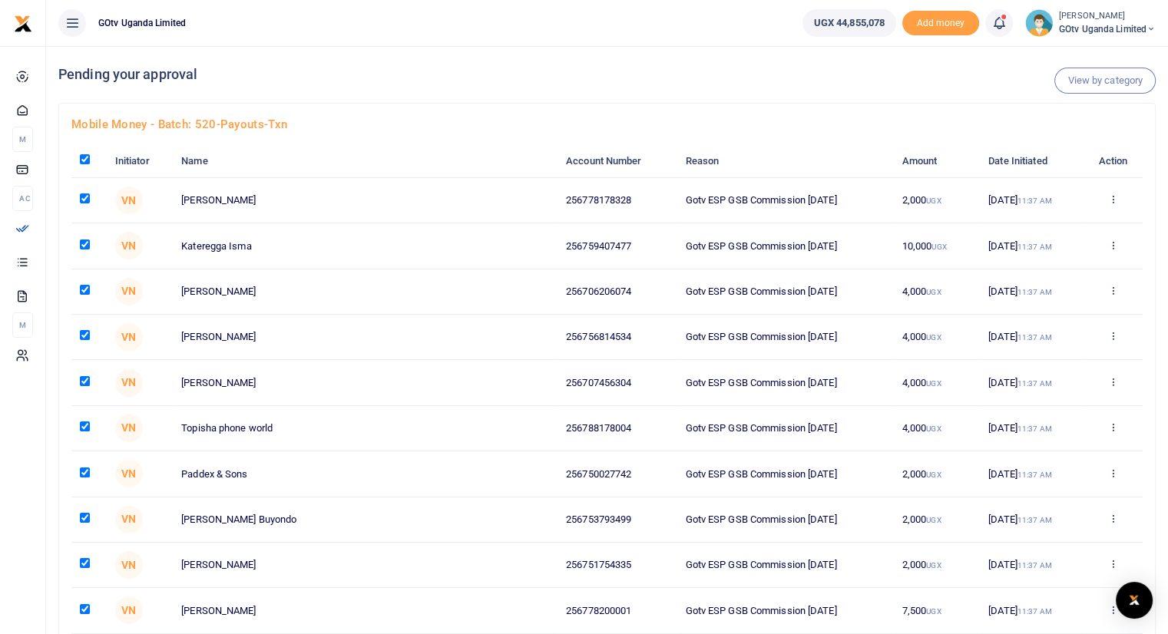
checkbox input "true"
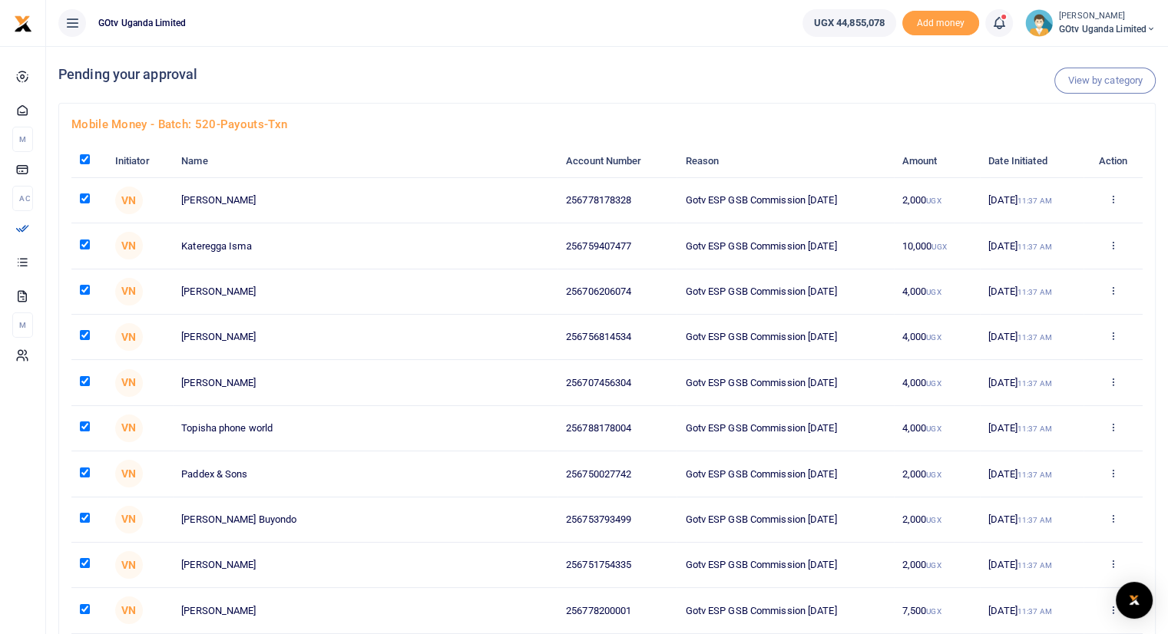
checkbox input "true"
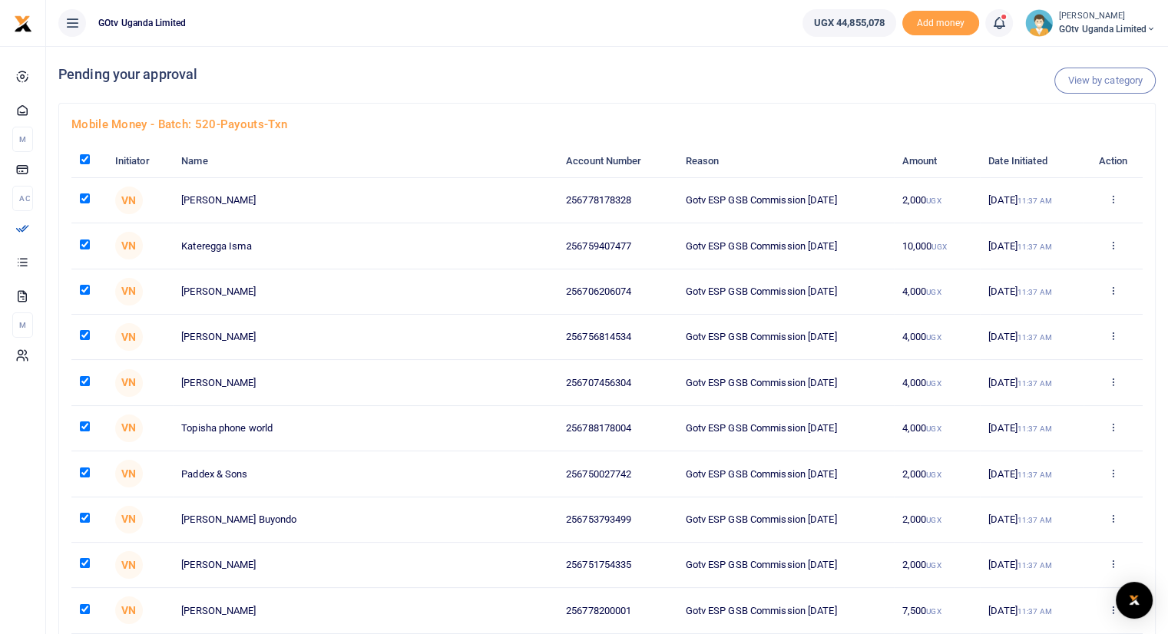
checkbox input "true"
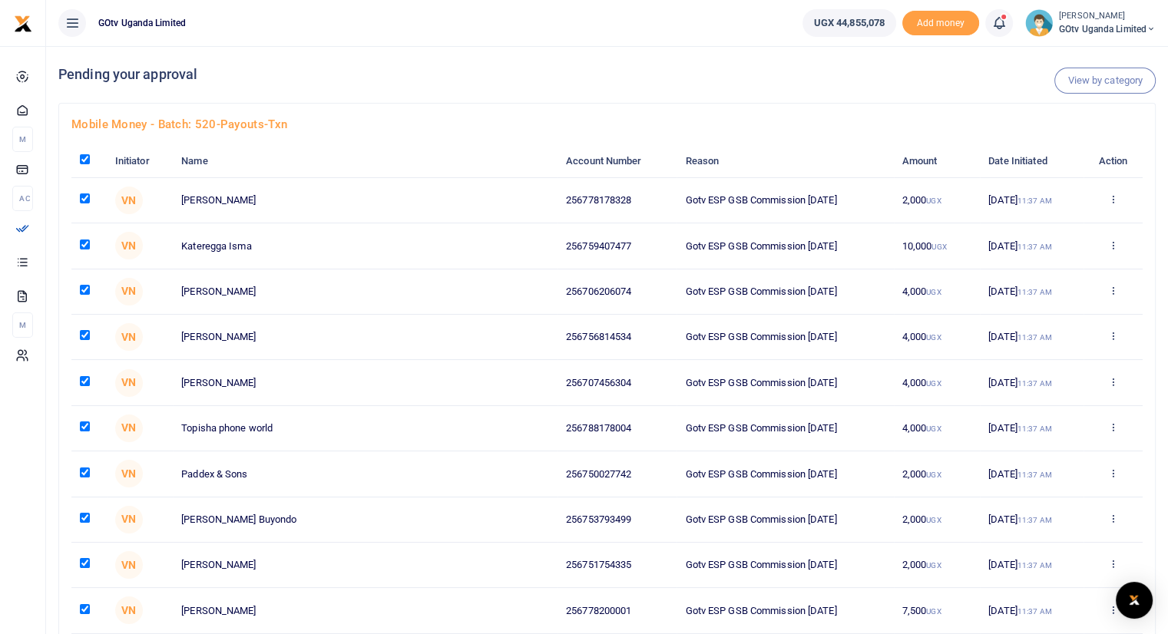
checkbox input "true"
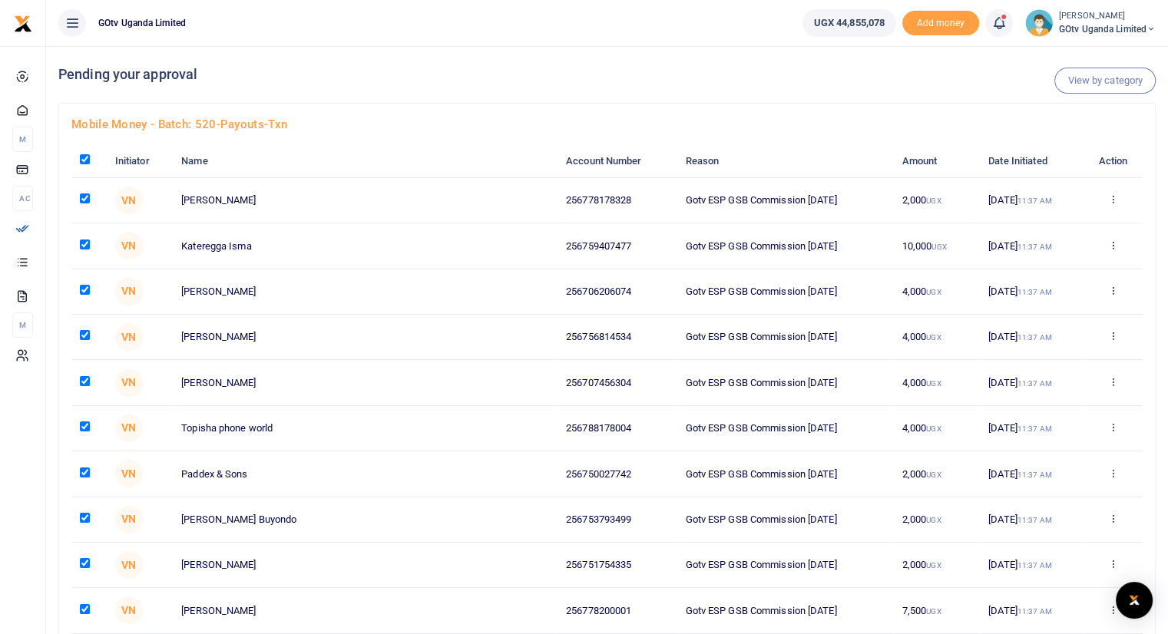
checkbox input "true"
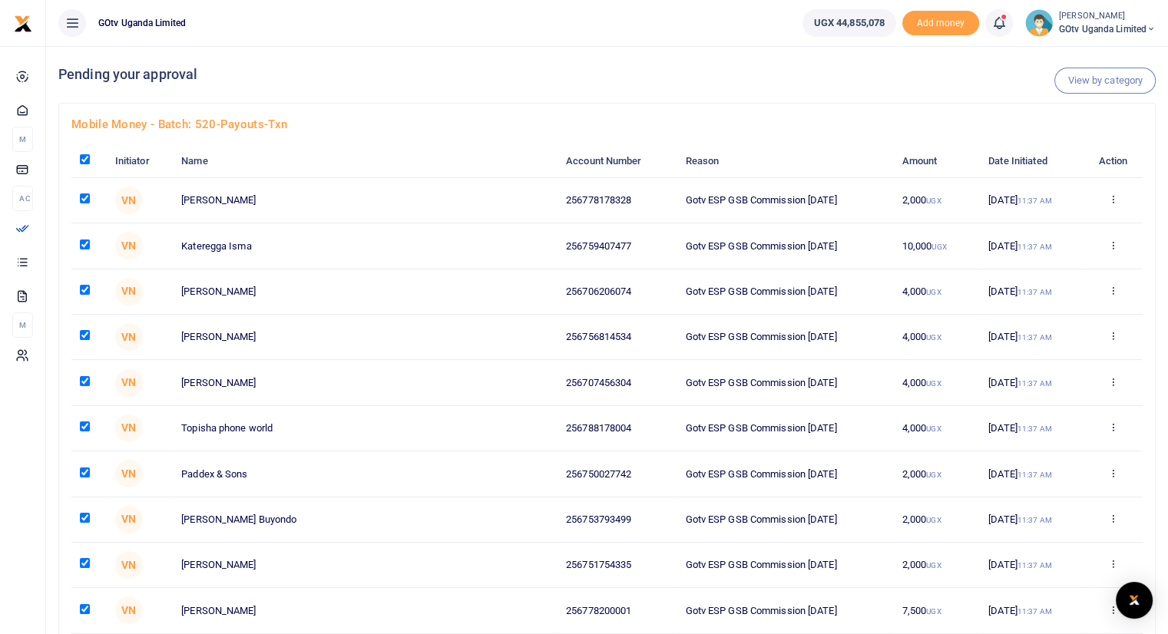
checkbox input "true"
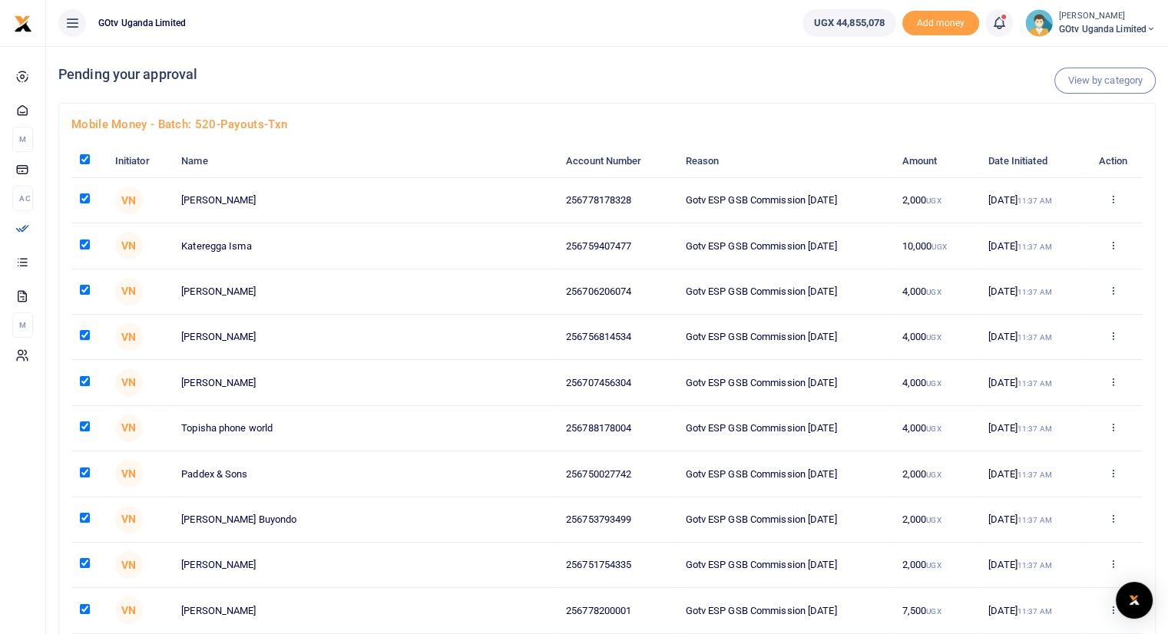
checkbox input "true"
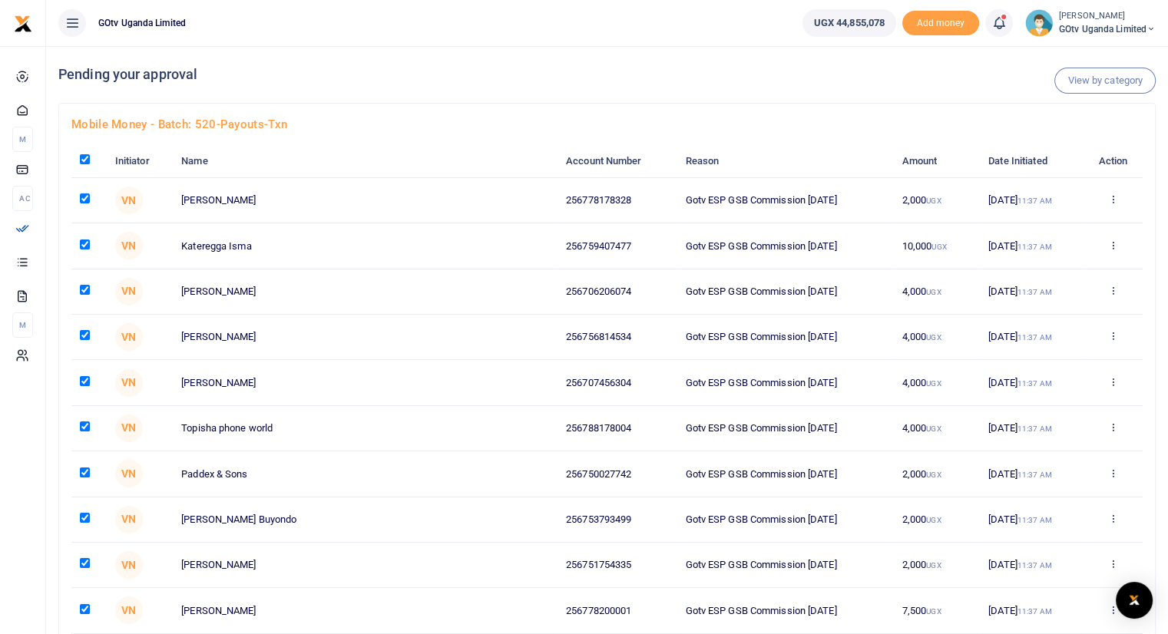
checkbox input "true"
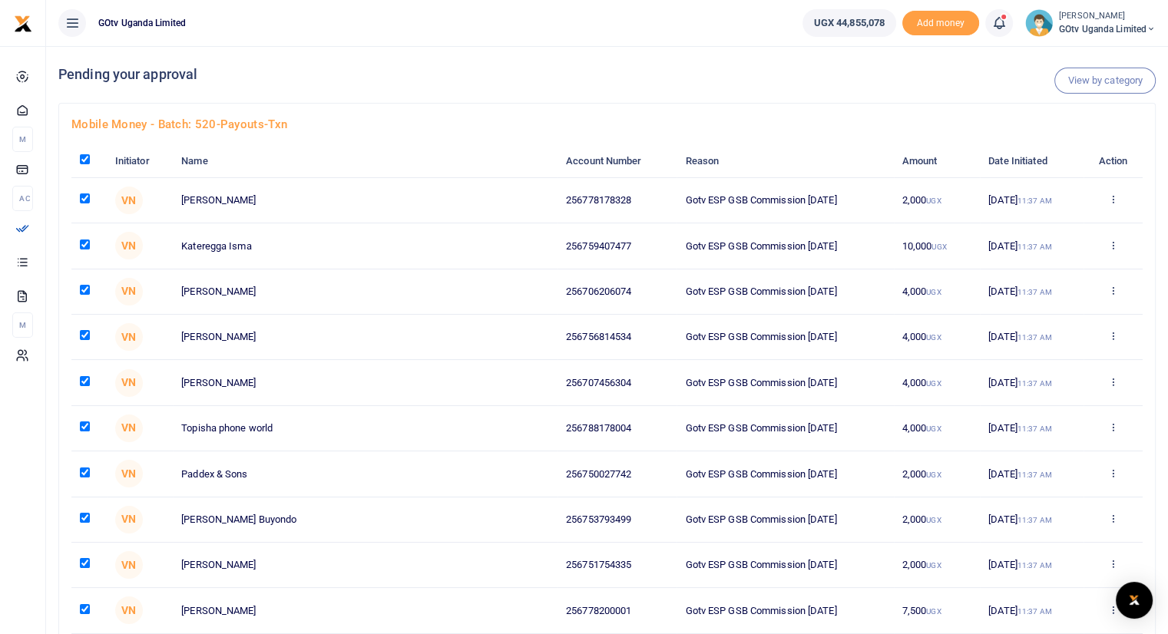
checkbox input "true"
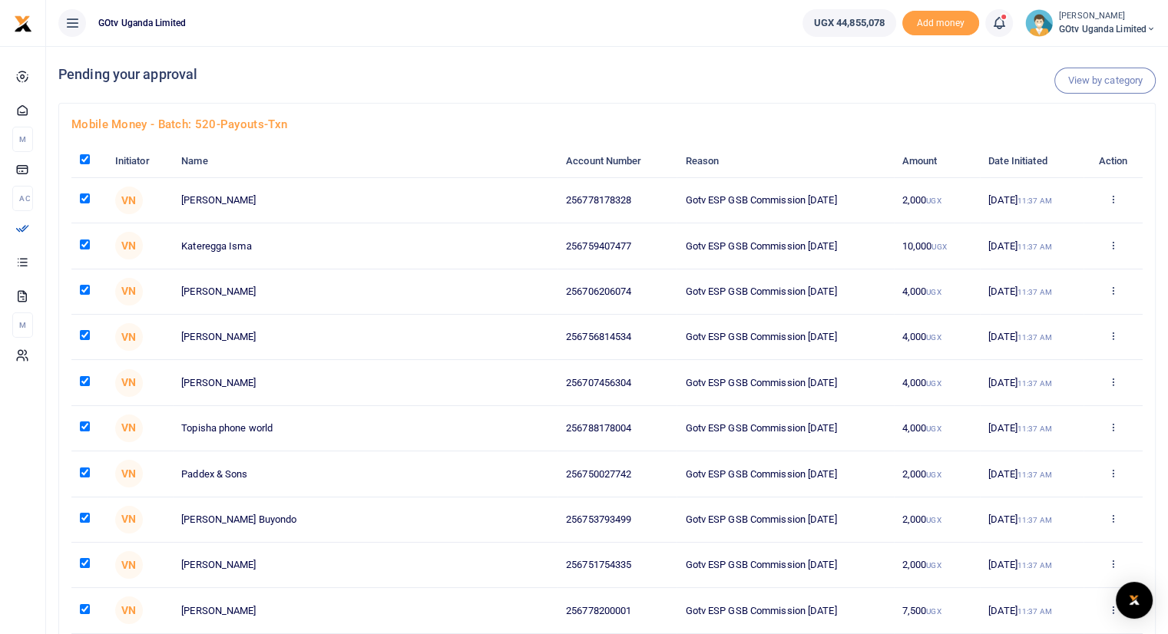
checkbox input "true"
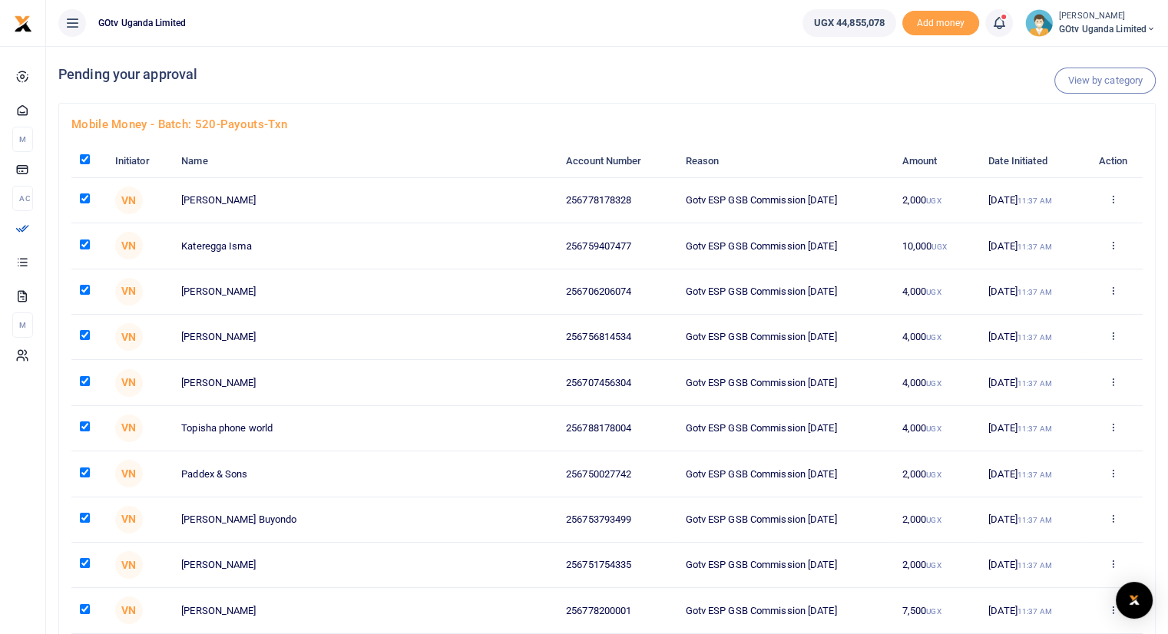
checkbox input "true"
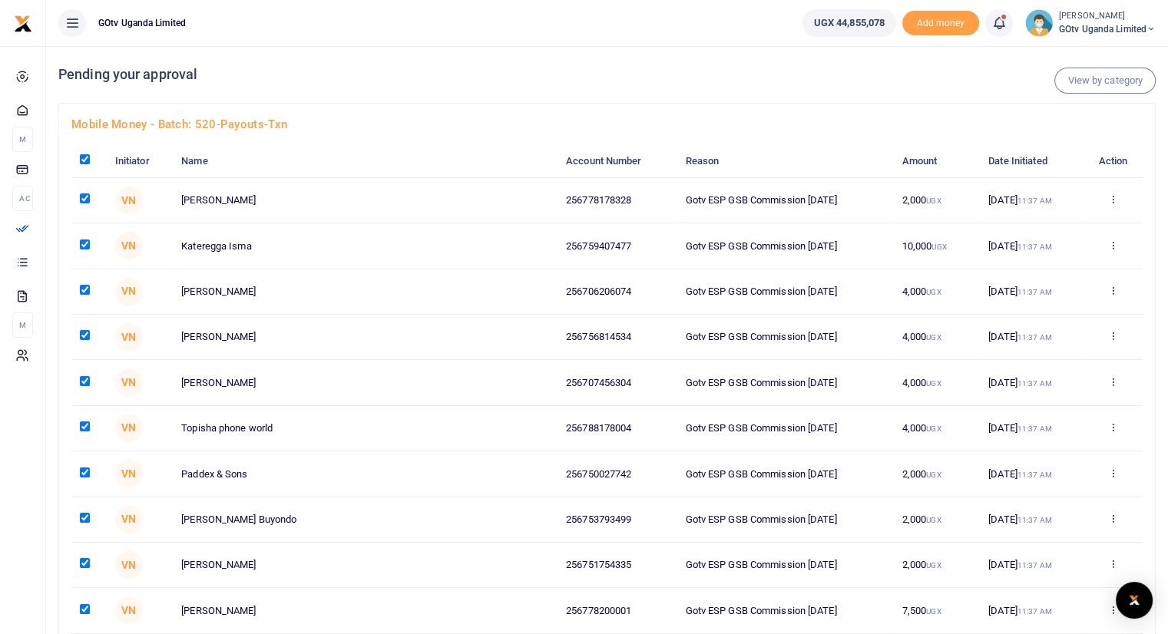
checkbox input "true"
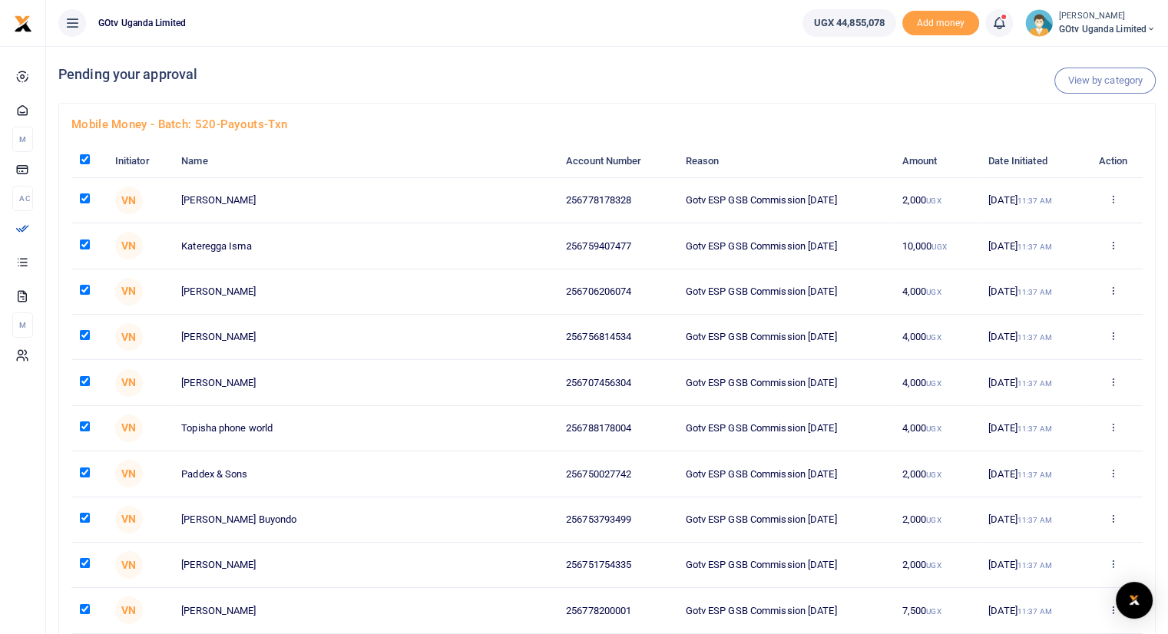
checkbox input "true"
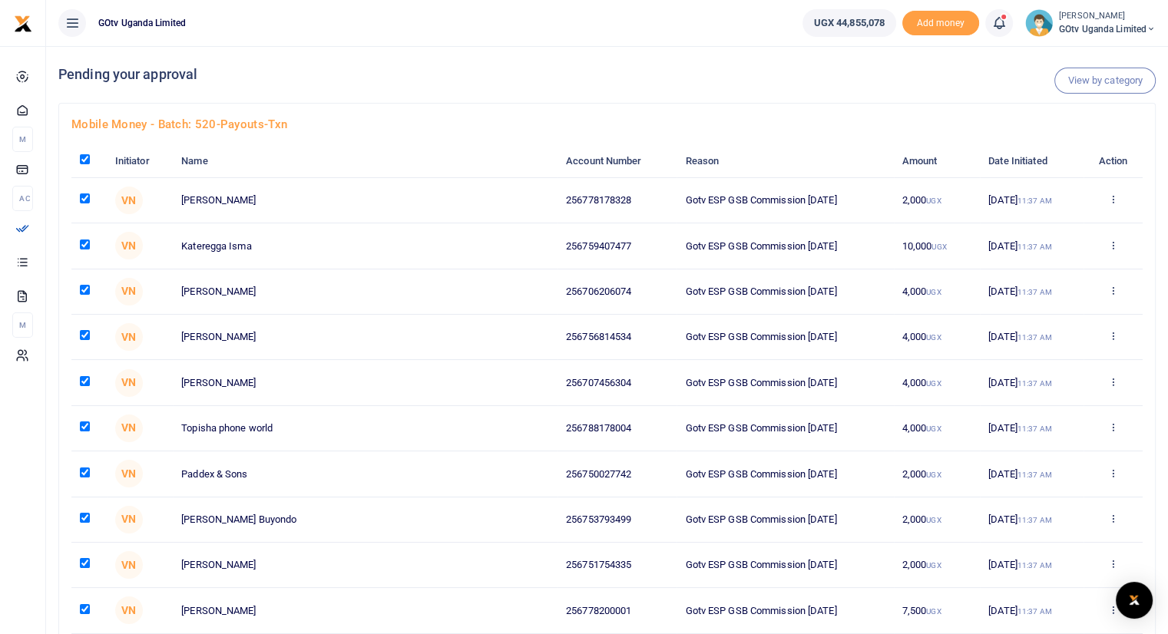
checkbox input "true"
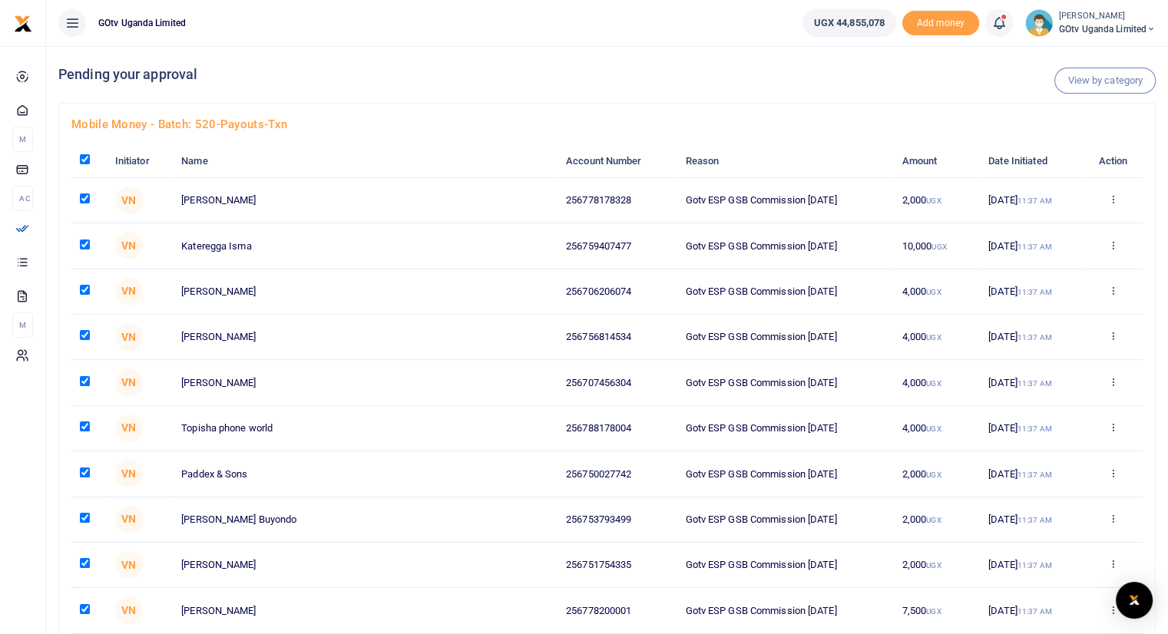
checkbox input "true"
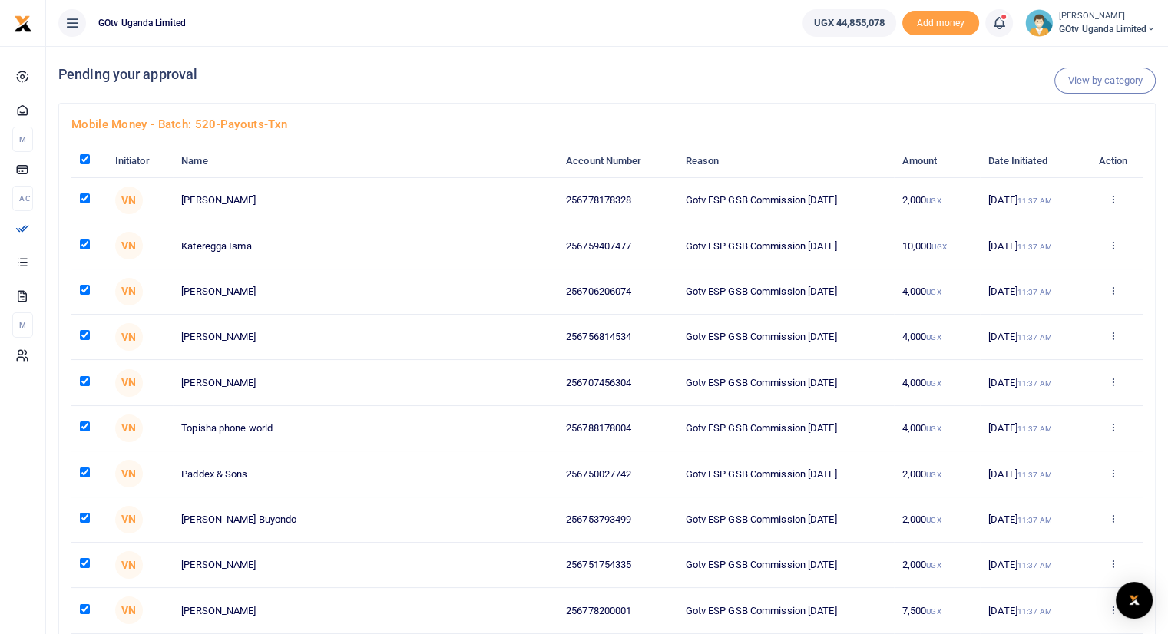
checkbox input "true"
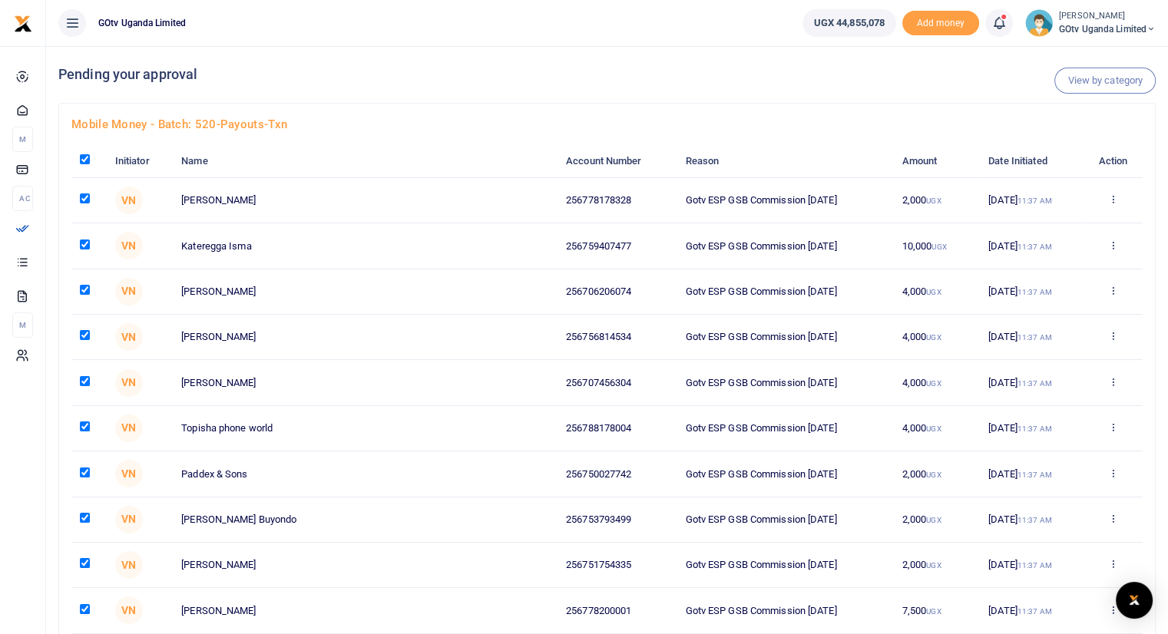
checkbox input "true"
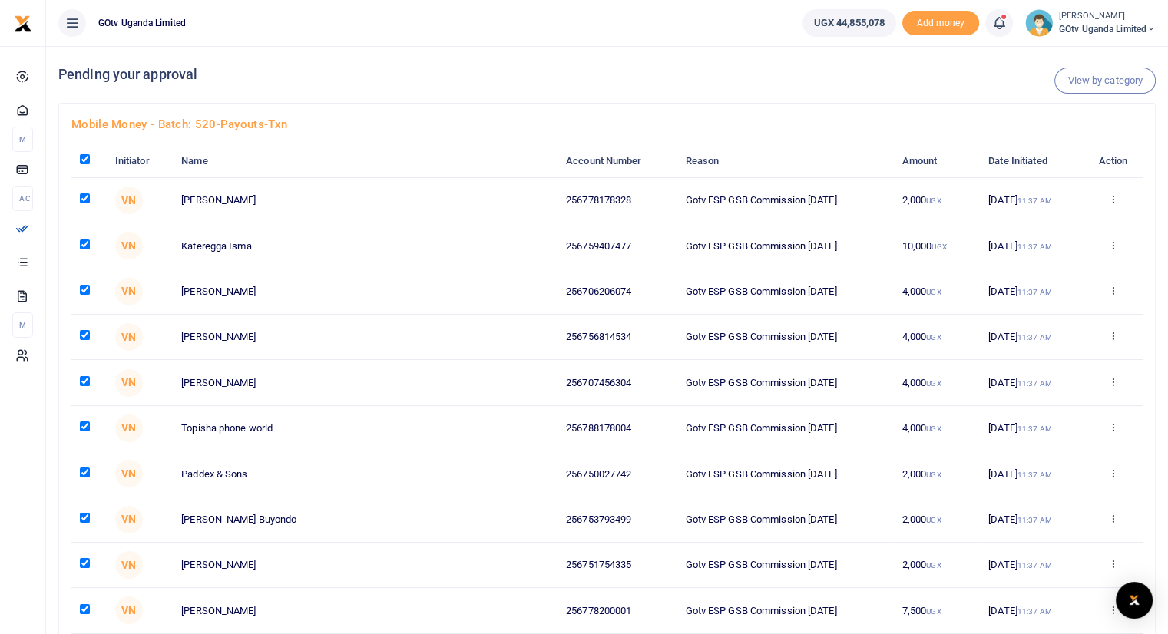
checkbox input "true"
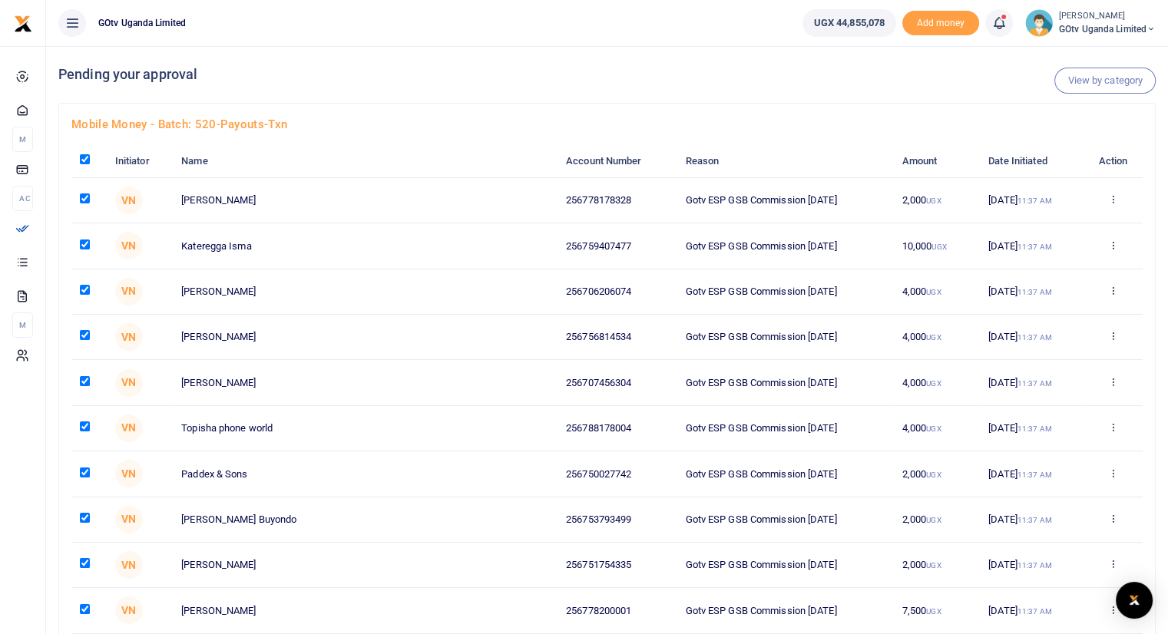
checkbox input "true"
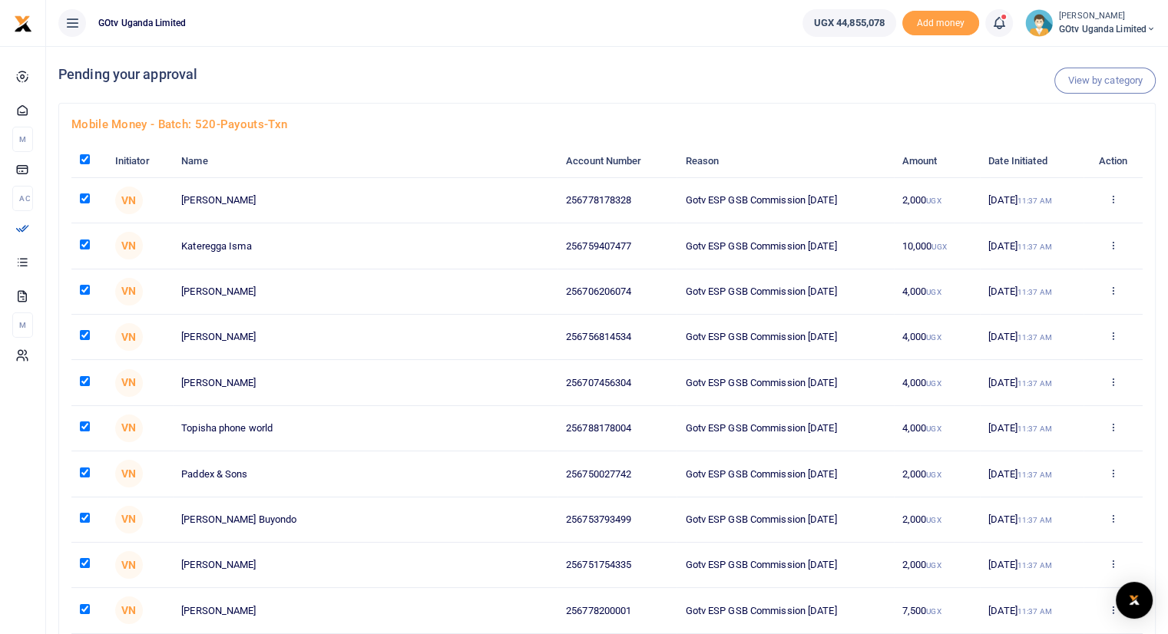
checkbox input "true"
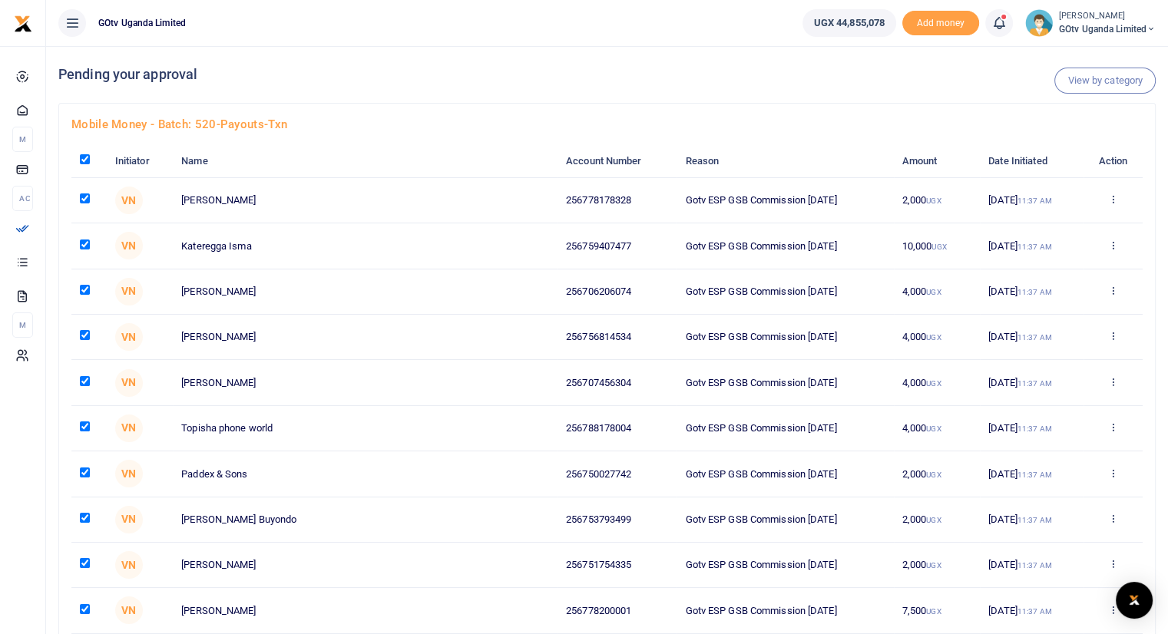
checkbox input "true"
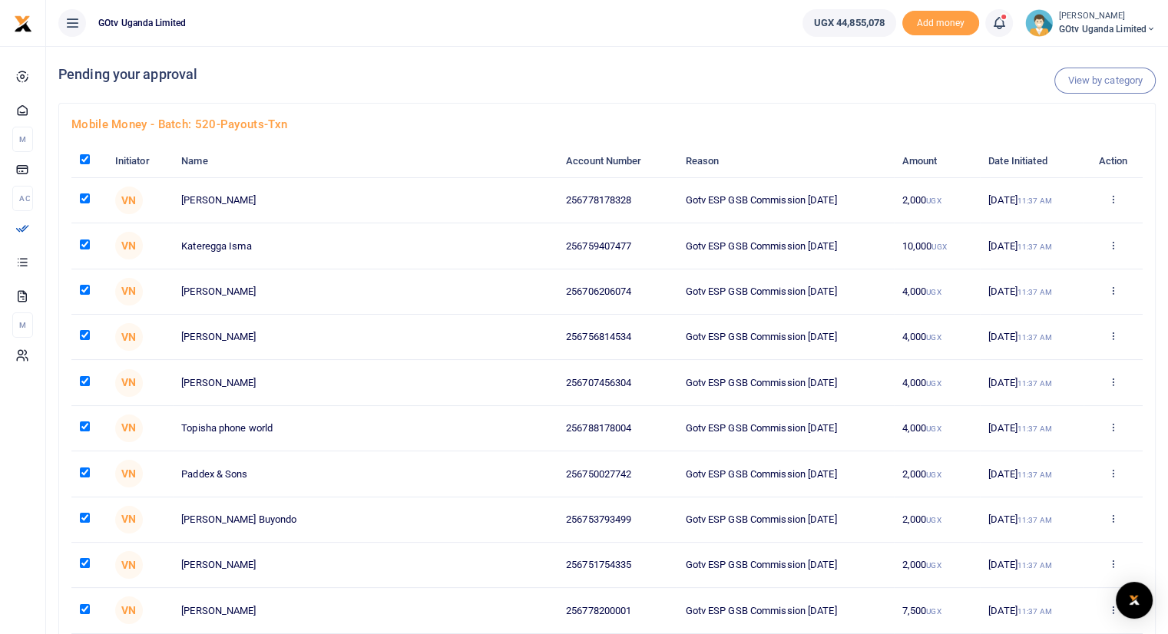
checkbox input "true"
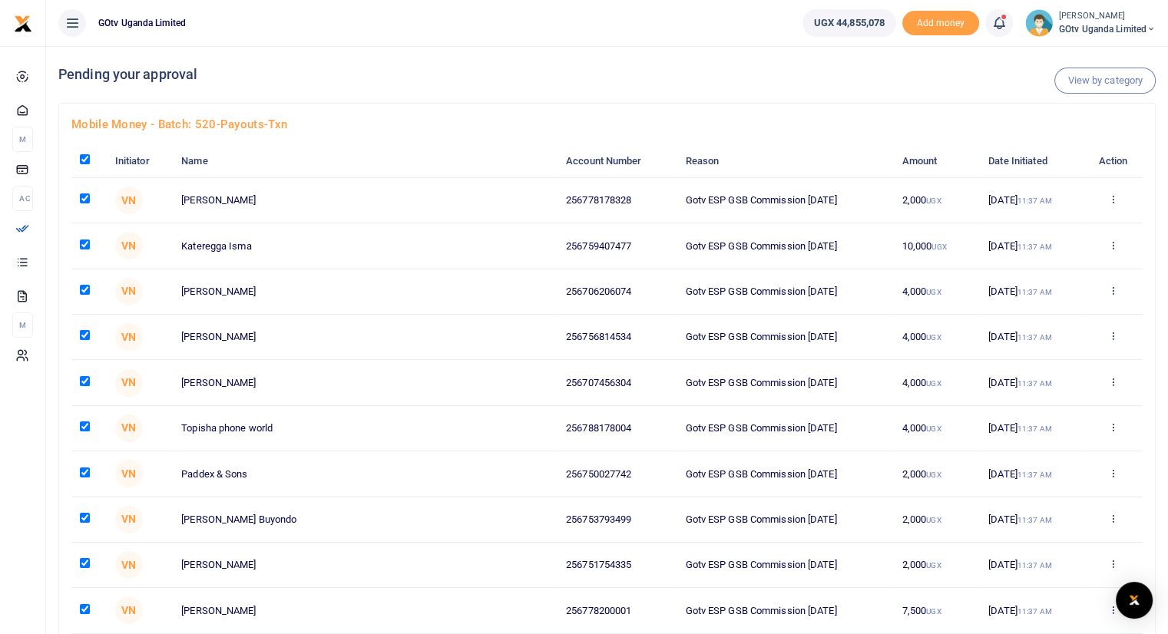
checkbox input "true"
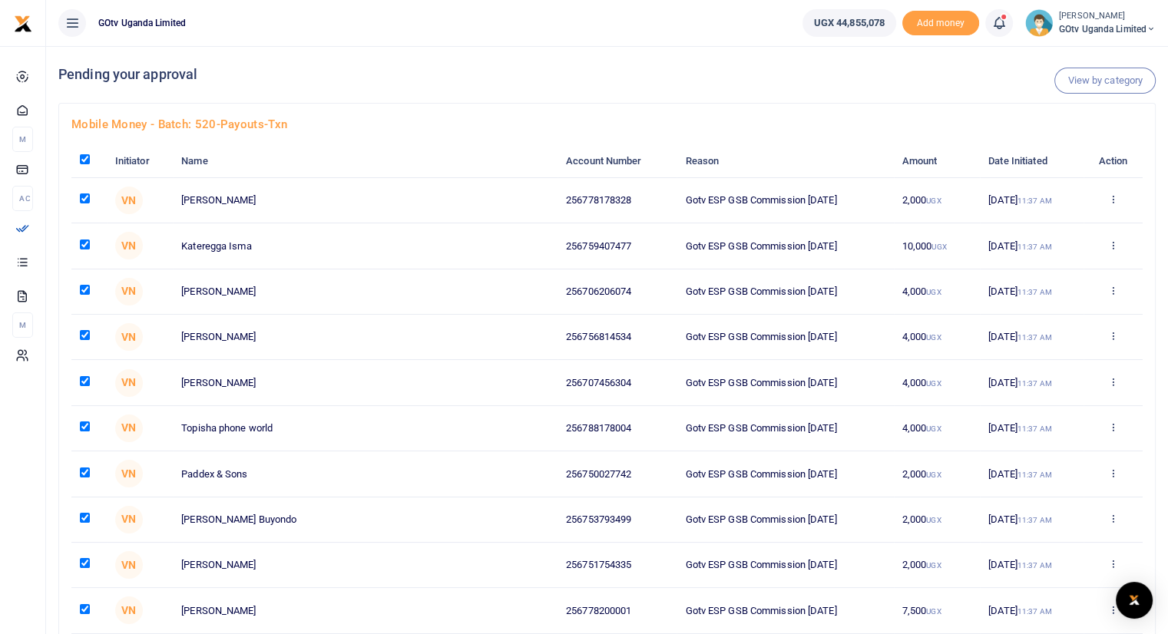
checkbox input "true"
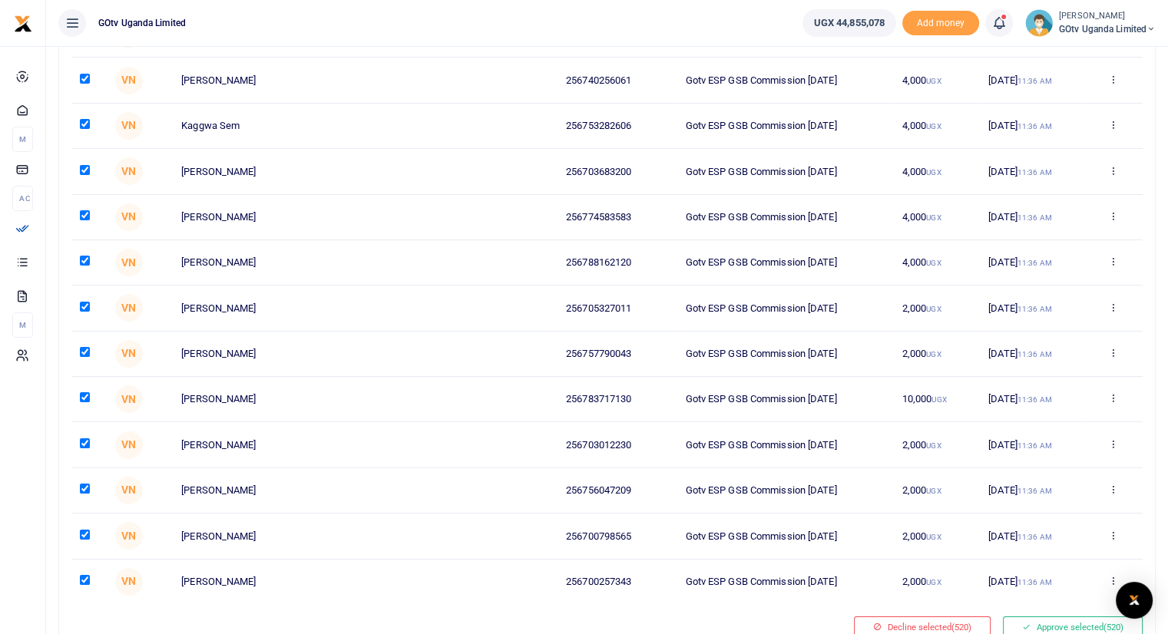
scroll to position [23455, 0]
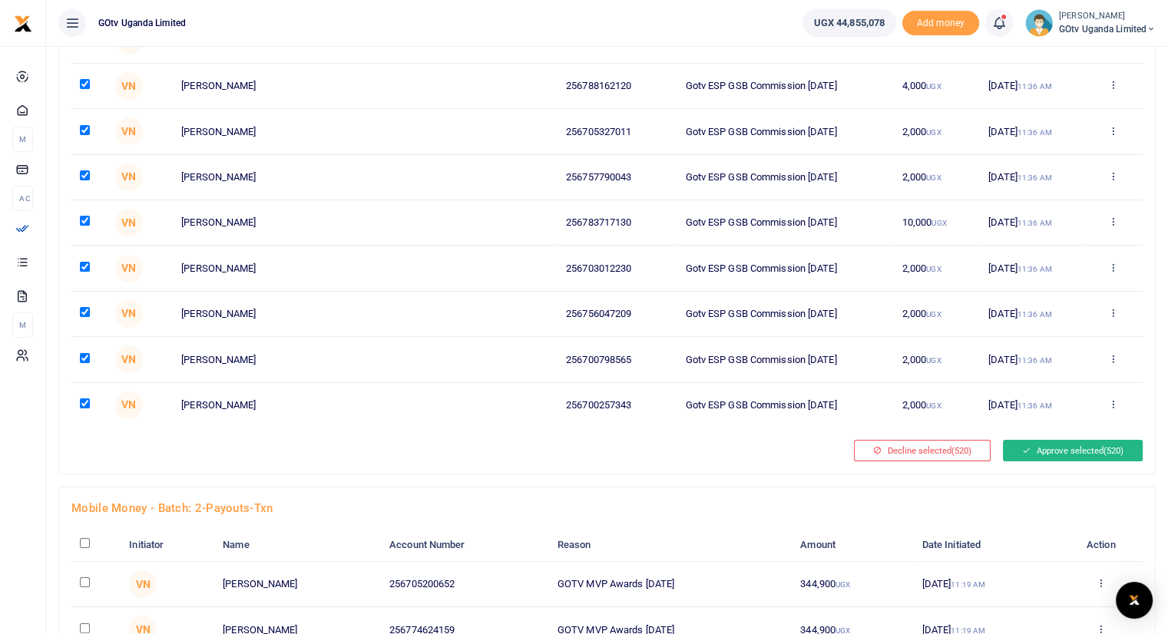
click at [1029, 440] on button "Approve selected (520)" at bounding box center [1073, 450] width 140 height 21
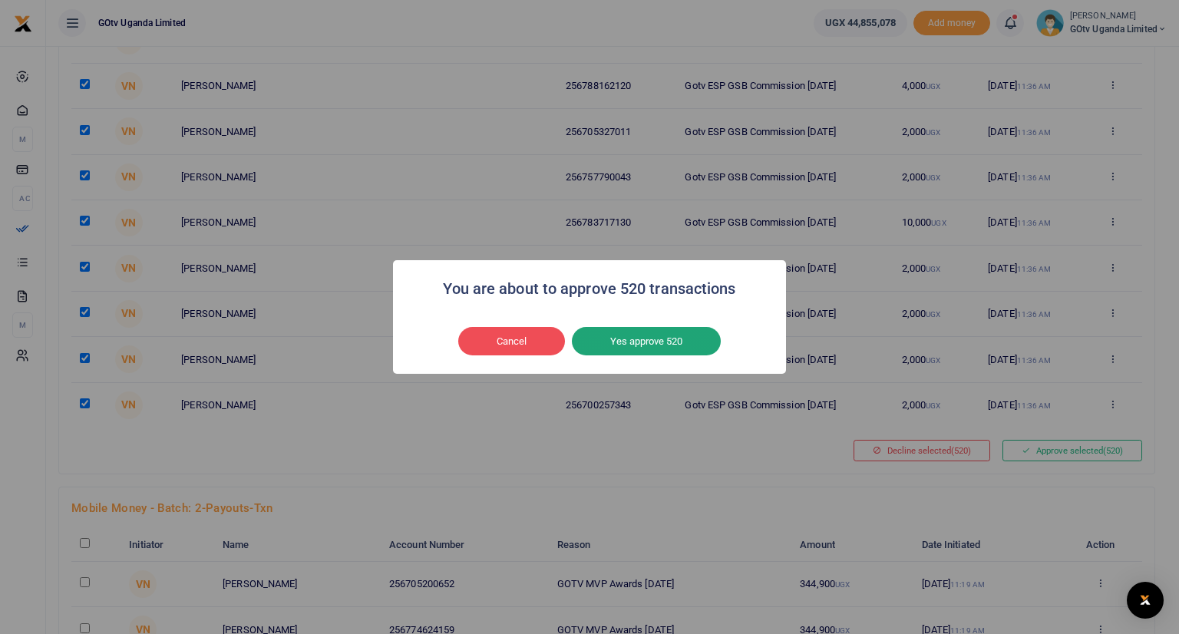
click at [645, 340] on button "Yes approve 520" at bounding box center [646, 341] width 149 height 29
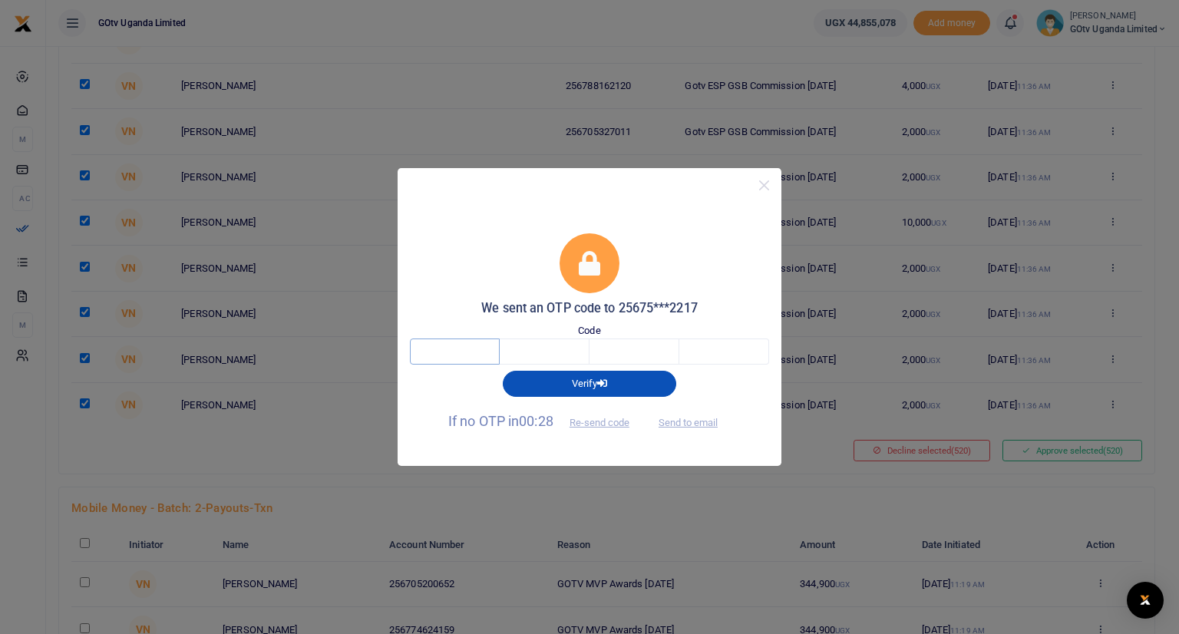
click at [475, 352] on input "text" at bounding box center [455, 352] width 90 height 26
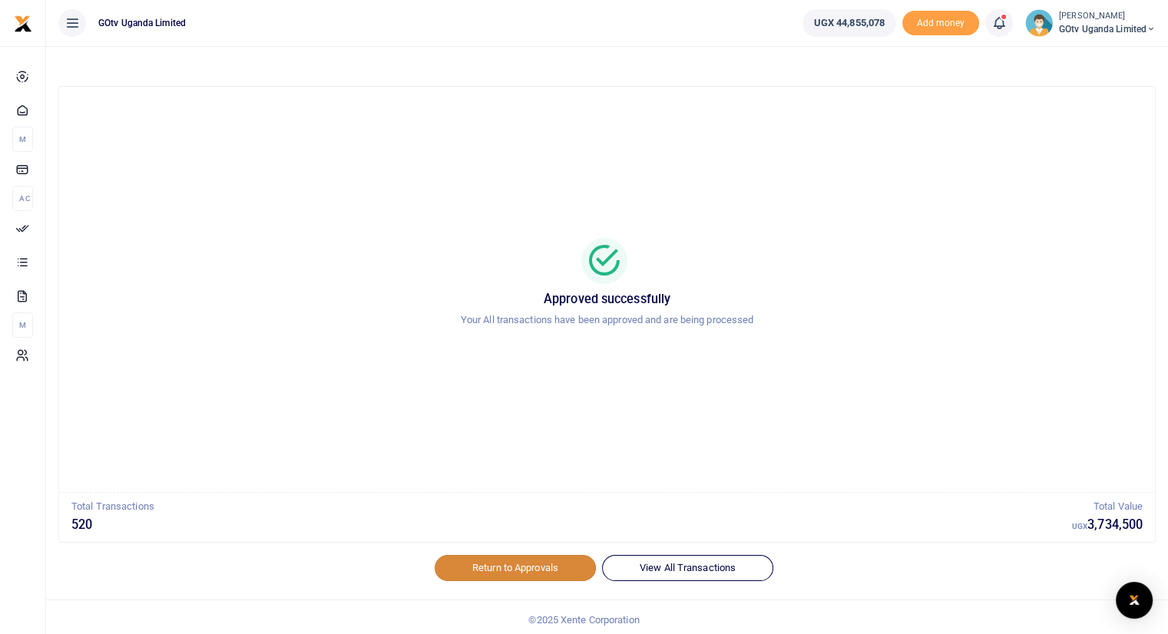
click at [488, 567] on link "Return to Approvals" at bounding box center [515, 568] width 161 height 26
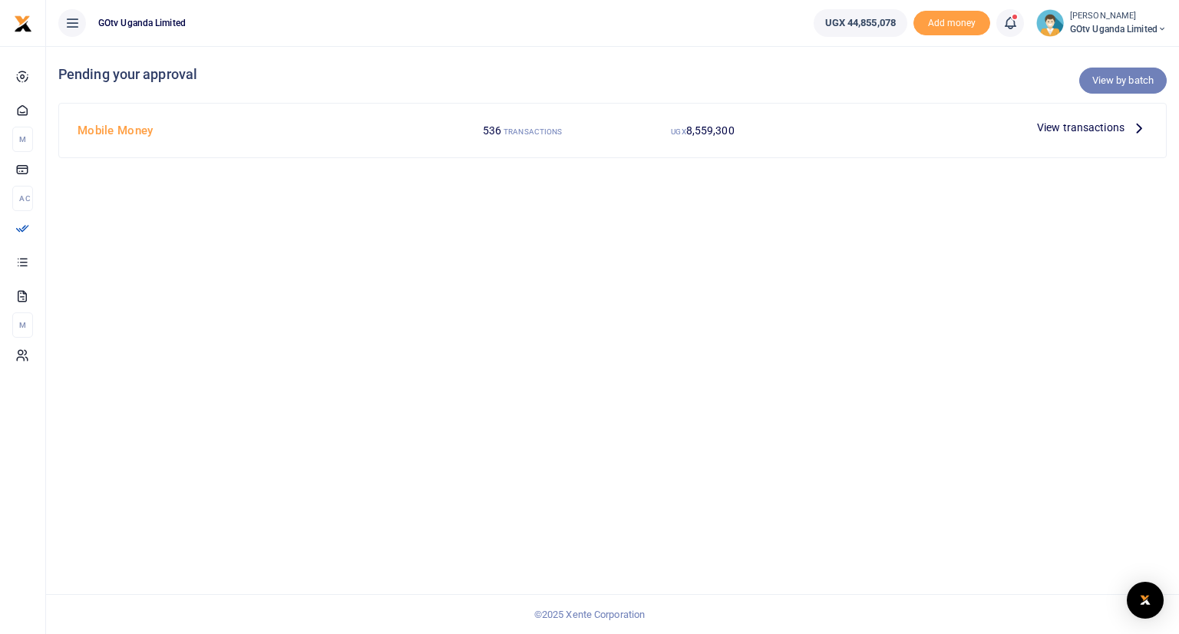
click at [1109, 84] on link "View by batch" at bounding box center [1123, 81] width 88 height 26
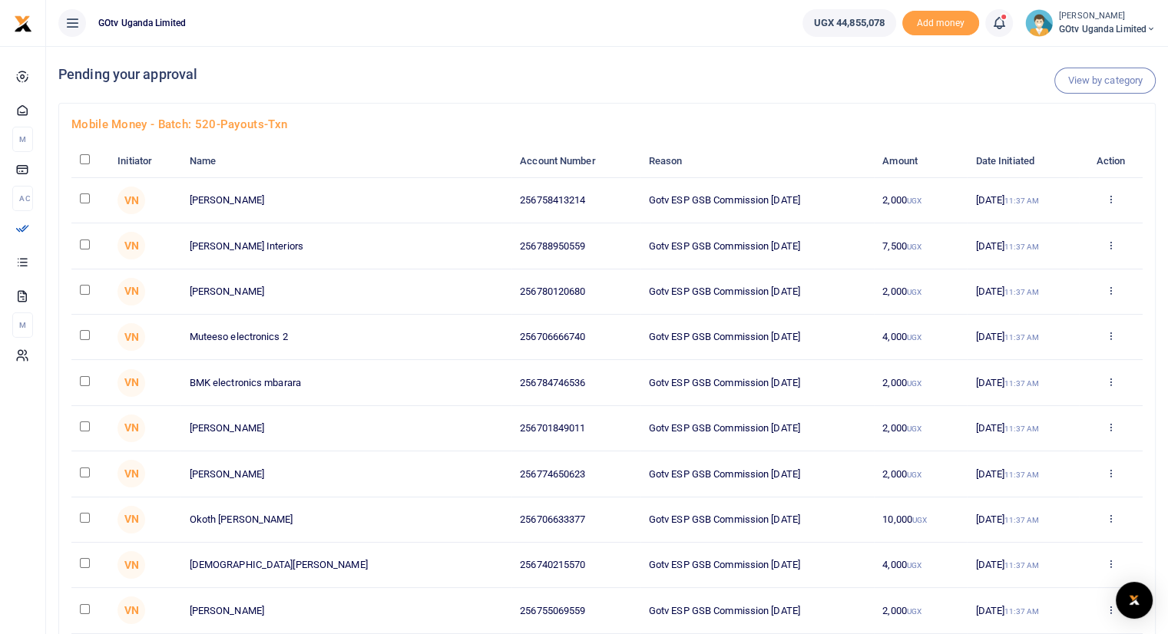
click at [89, 159] on input "checkbox" at bounding box center [85, 159] width 10 height 10
checkbox input "true"
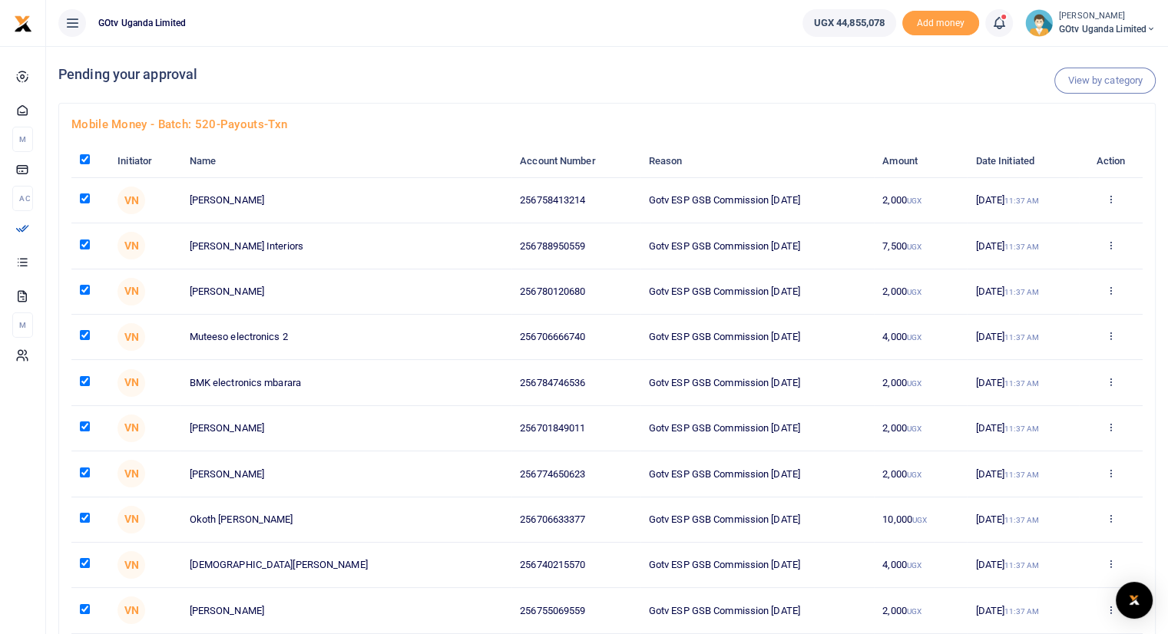
checkbox input "true"
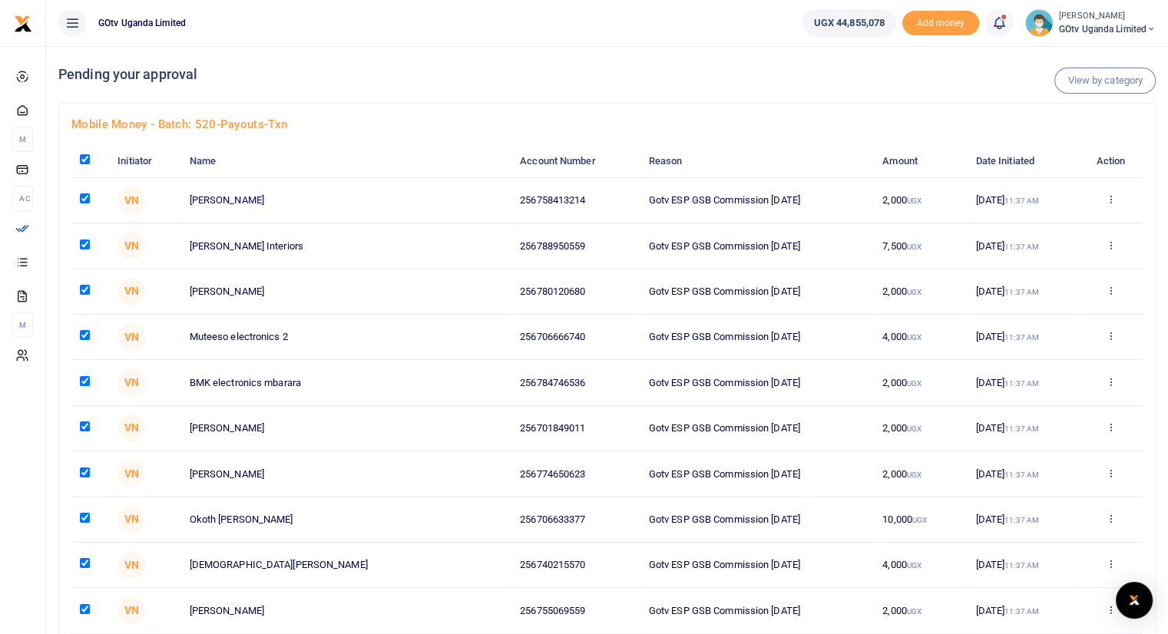
checkbox input "true"
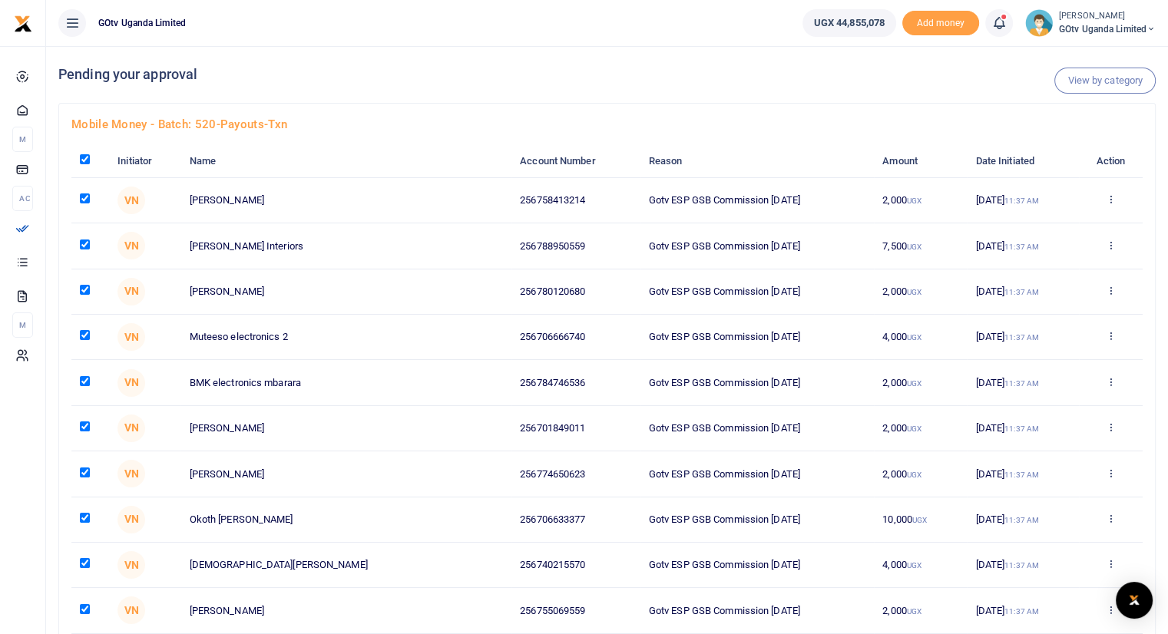
checkbox input "true"
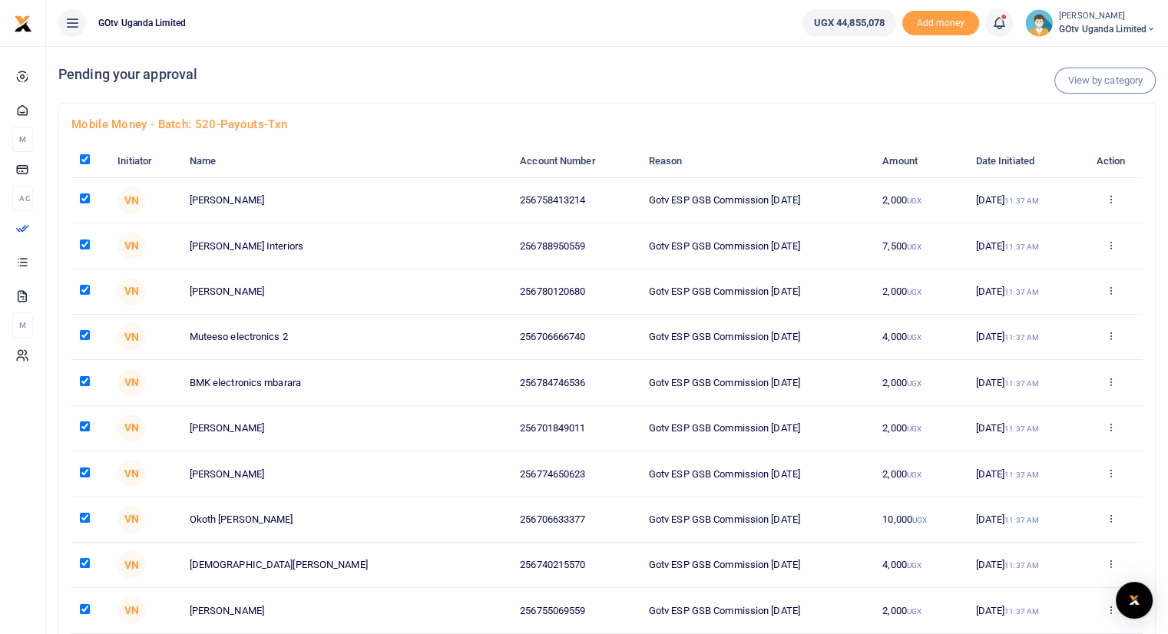
checkbox input "true"
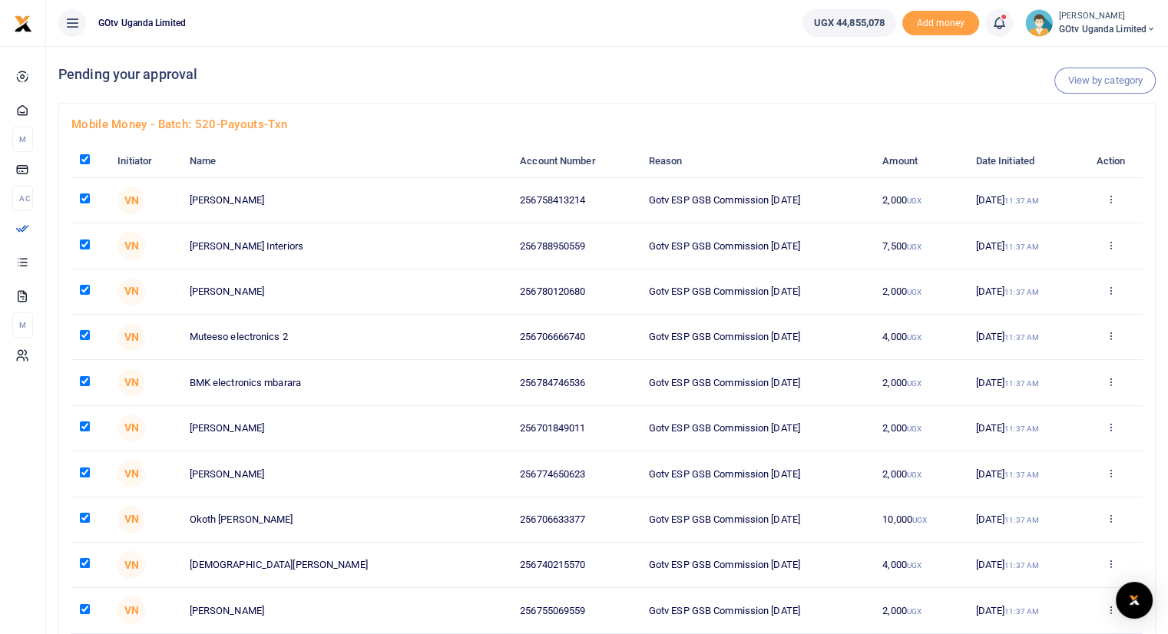
checkbox input "true"
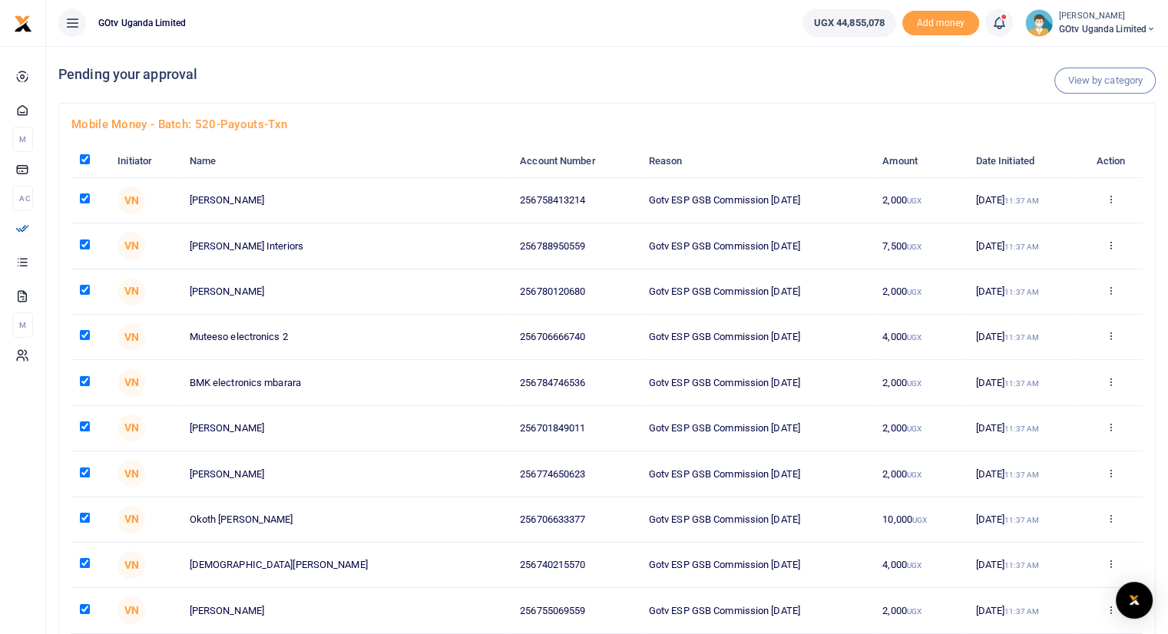
checkbox input "true"
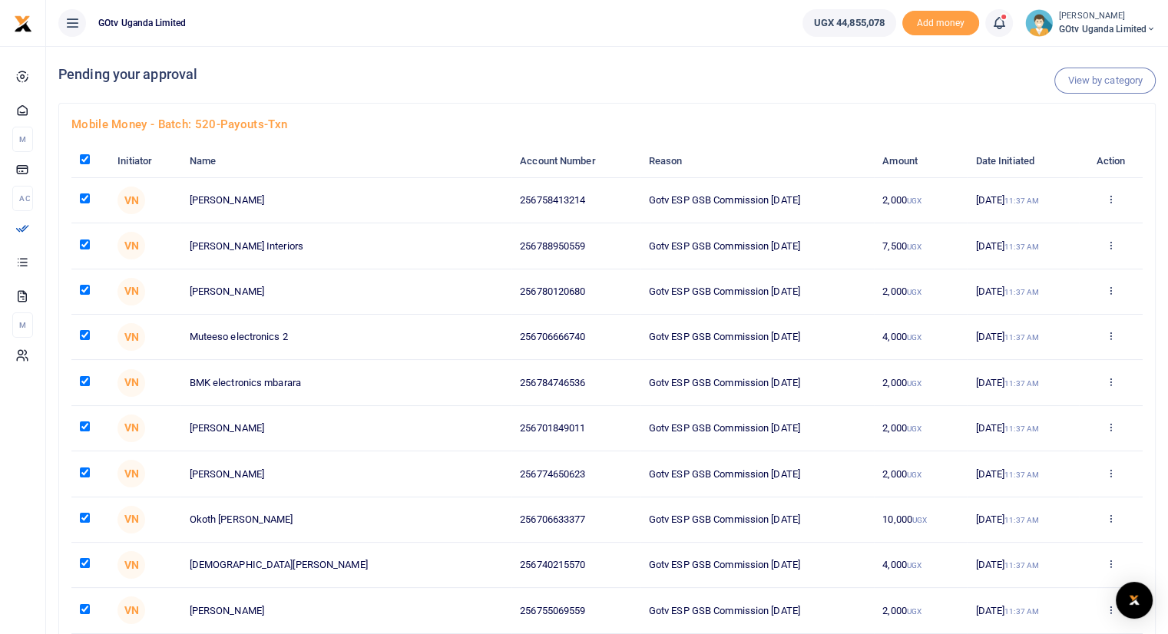
checkbox input "true"
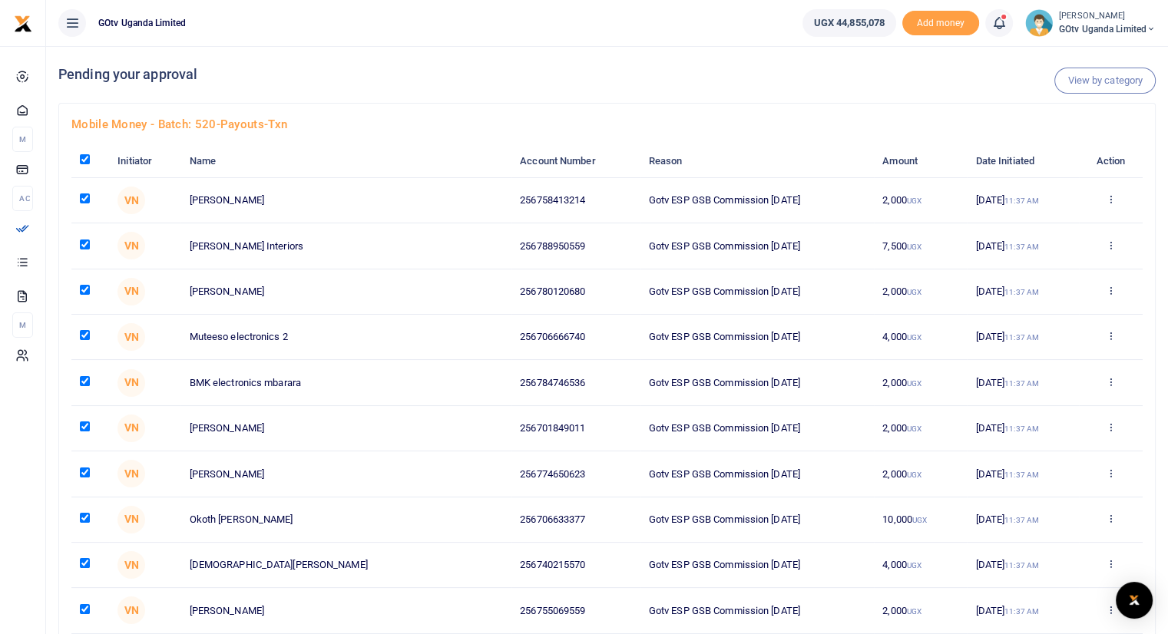
checkbox input "true"
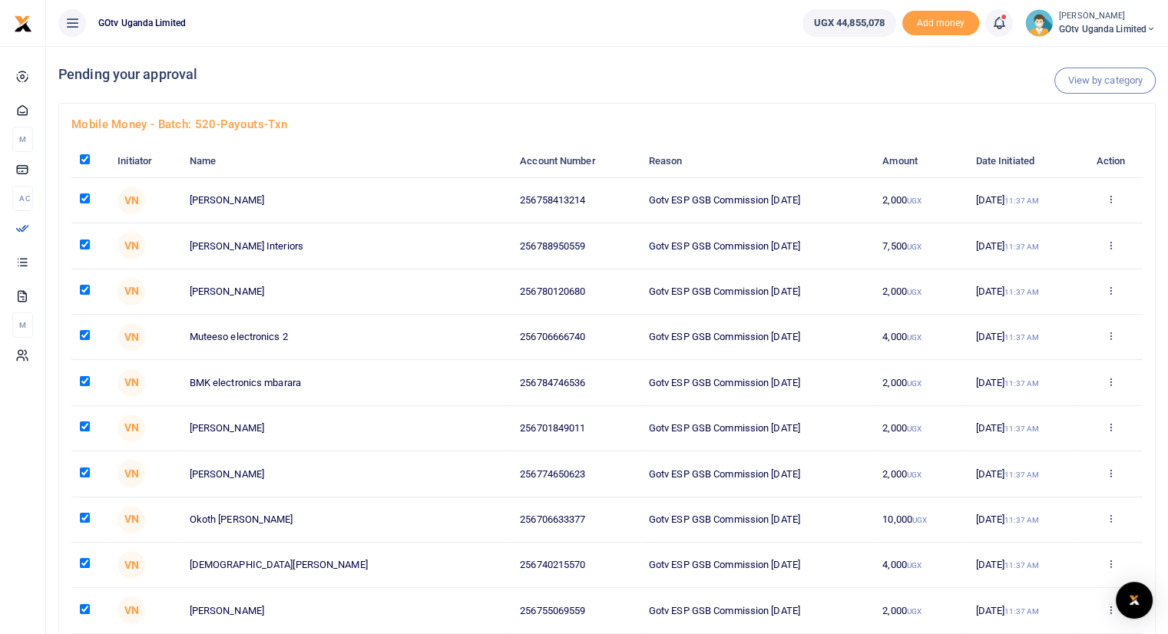
checkbox input "true"
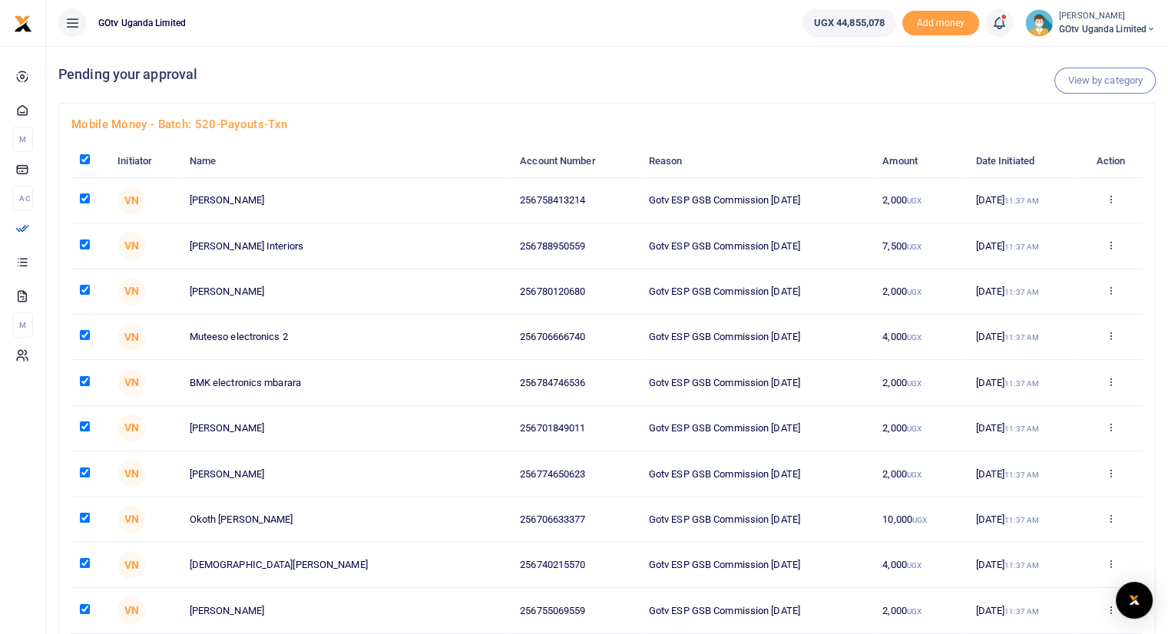
checkbox input "true"
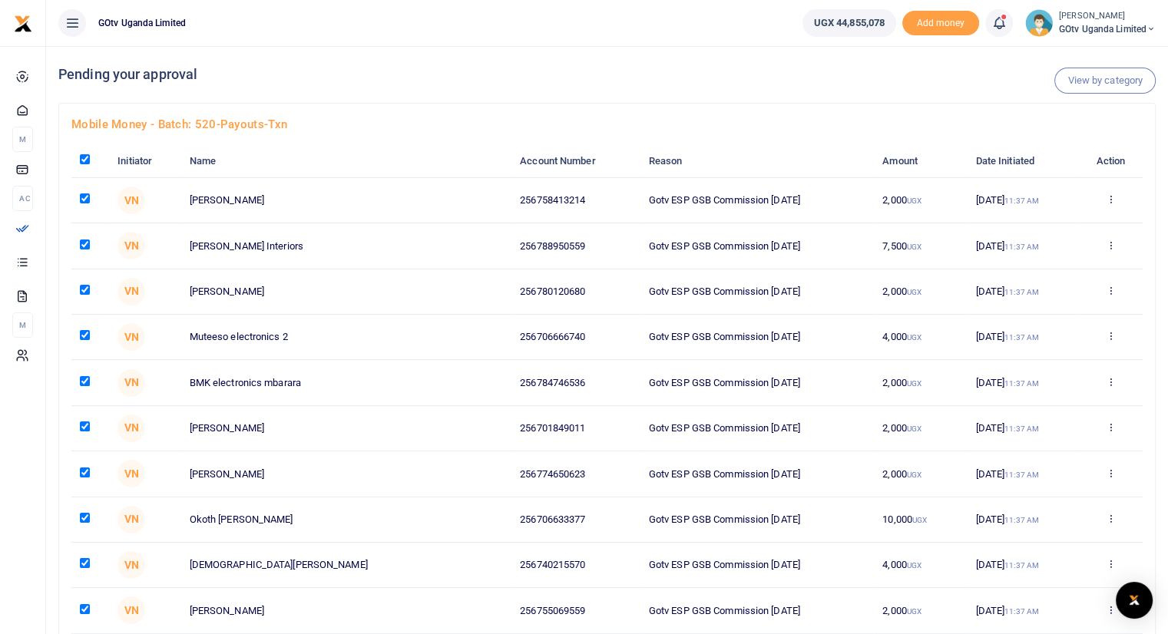
checkbox input "true"
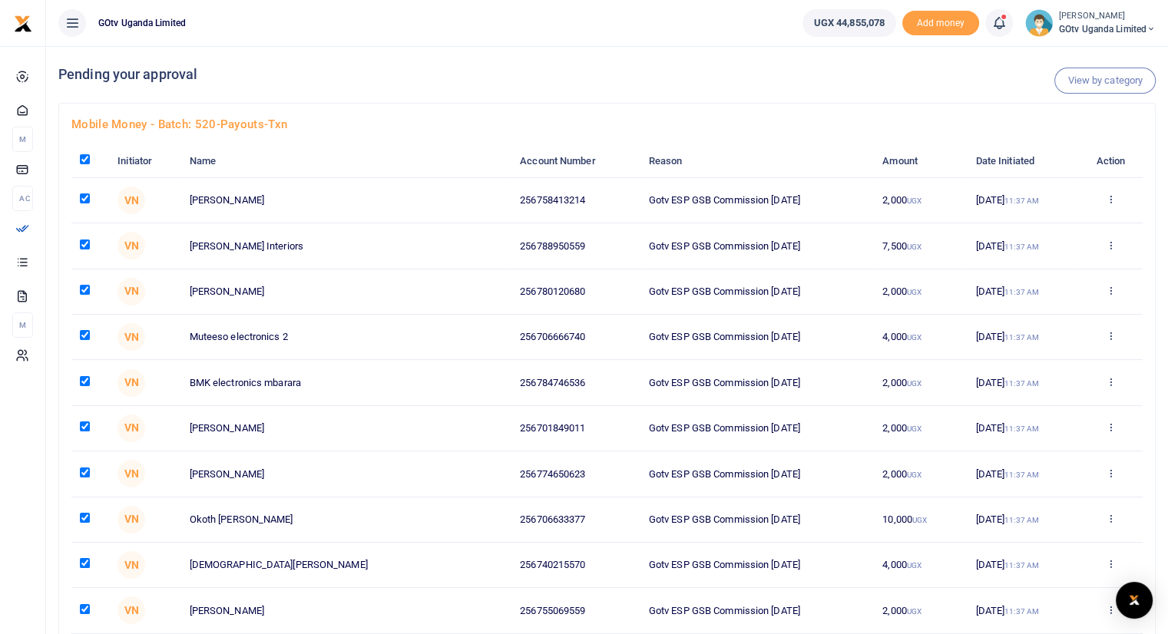
checkbox input "true"
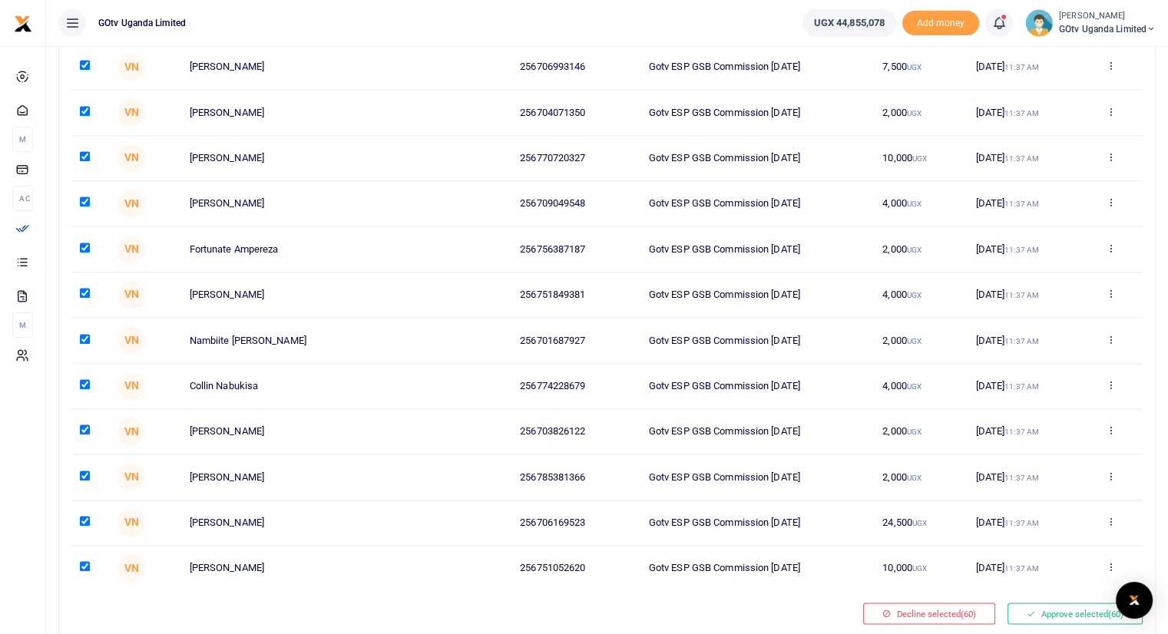
scroll to position [2369, 0]
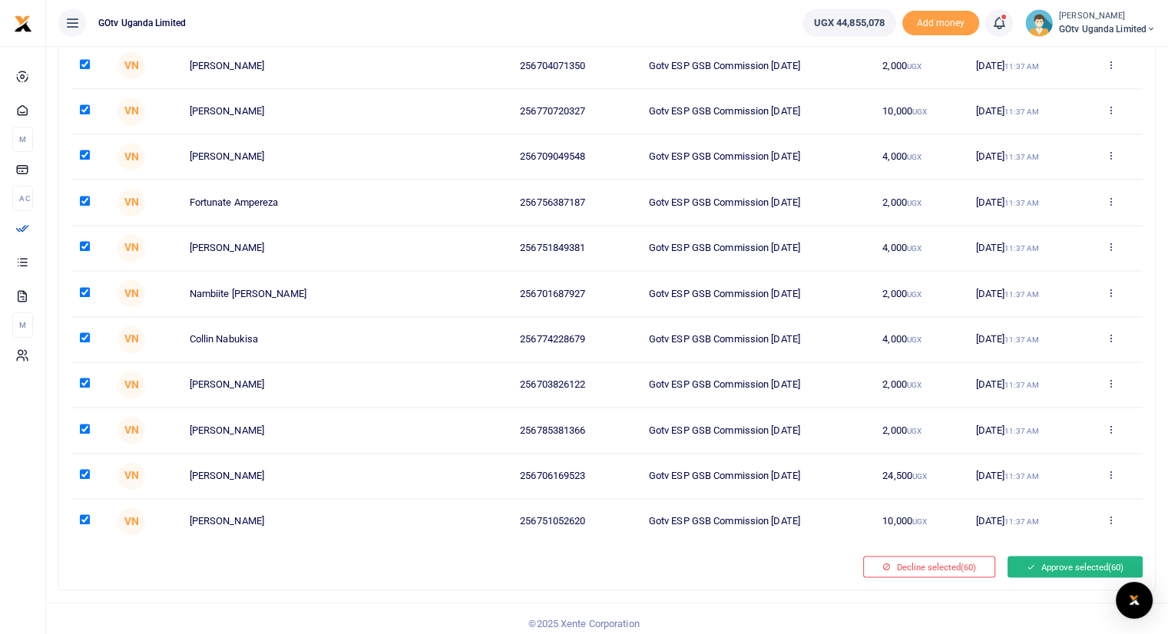
click at [1078, 558] on button "Approve selected (60)" at bounding box center [1074, 566] width 135 height 21
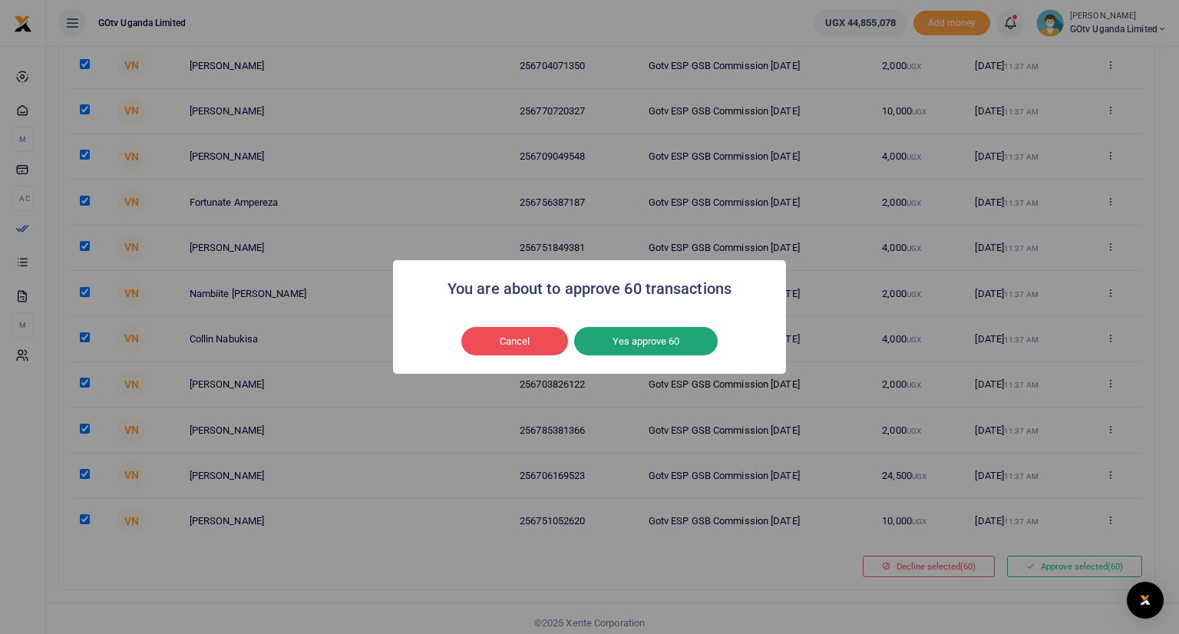
click at [642, 343] on button "Yes approve 60" at bounding box center [646, 341] width 144 height 29
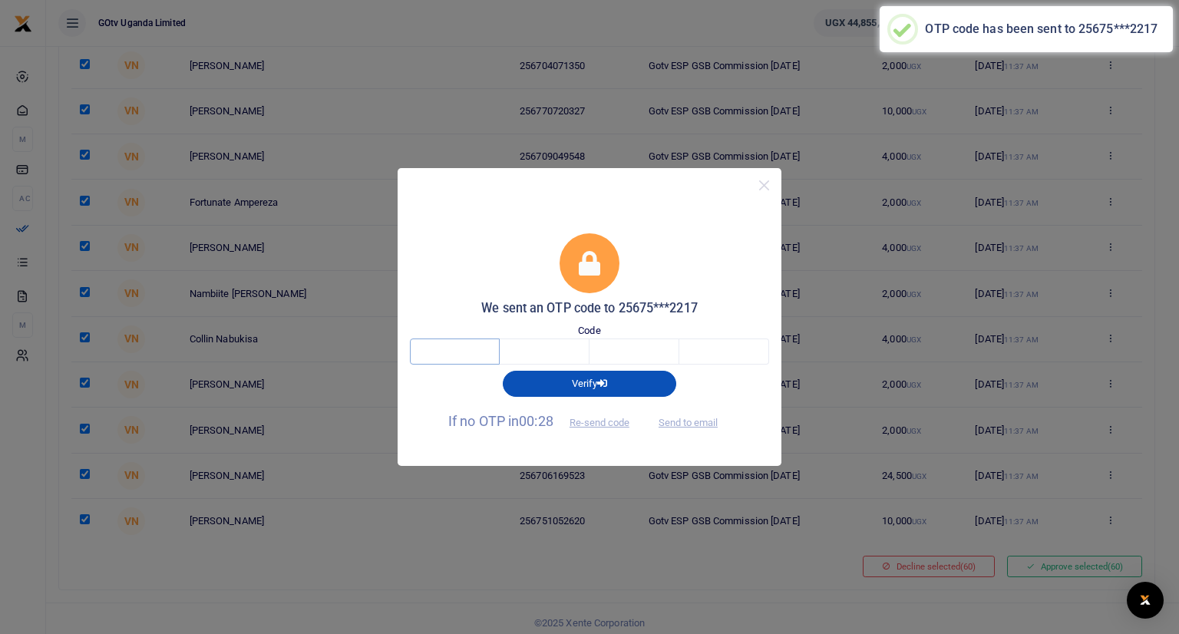
click at [477, 351] on input "text" at bounding box center [455, 352] width 90 height 26
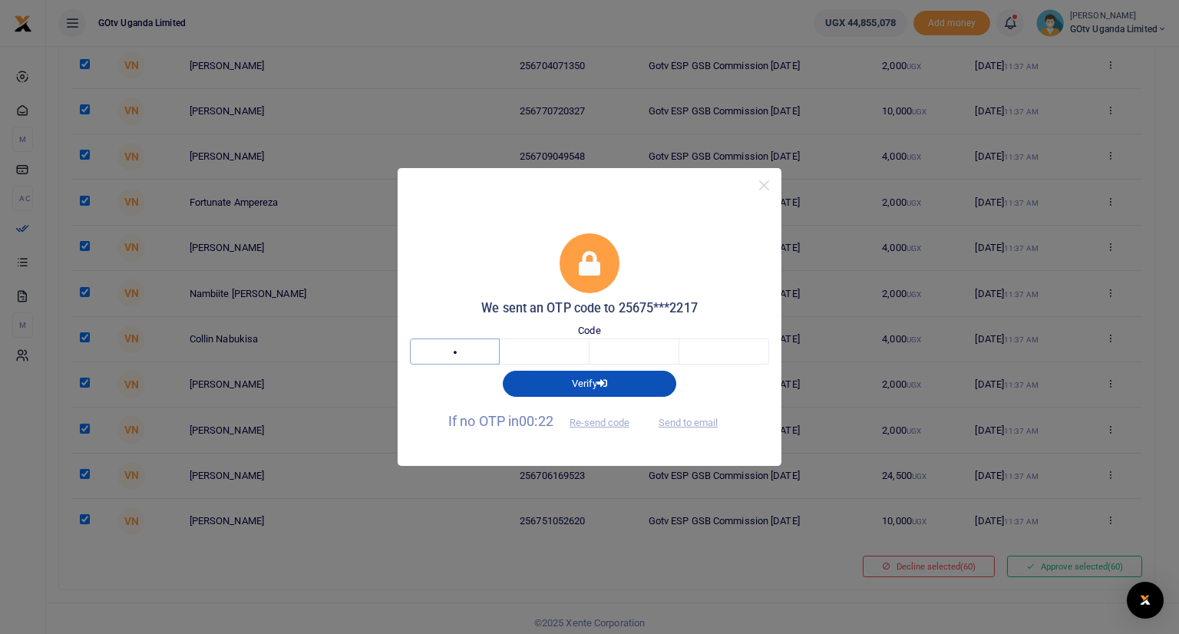
type input "8"
type input "9"
type input "8"
type input "5"
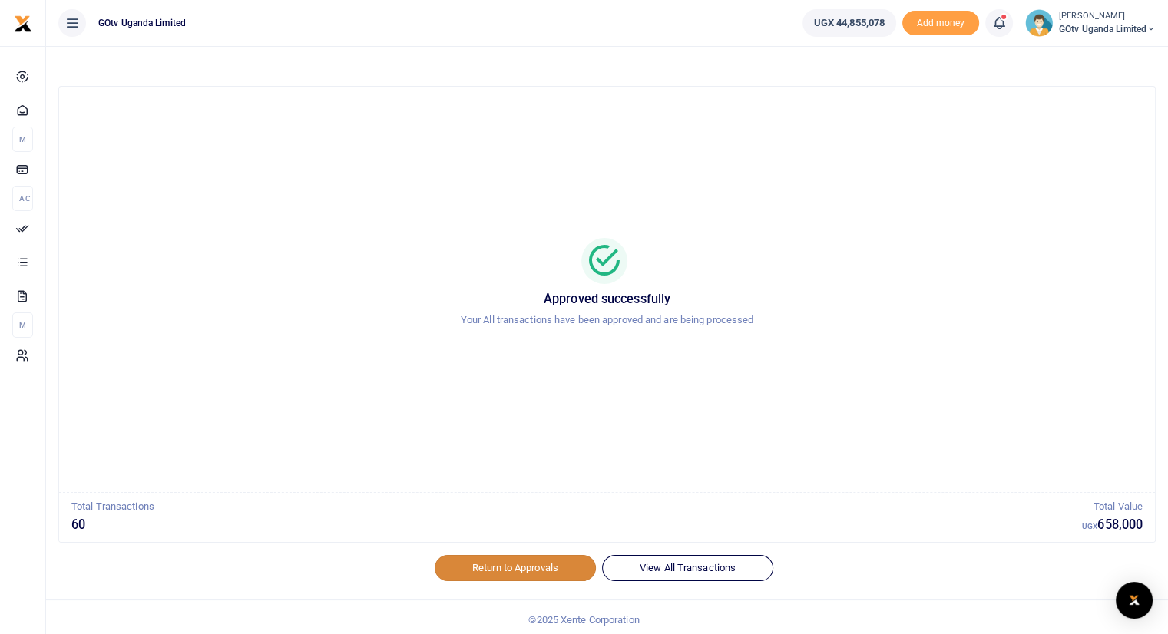
click at [534, 569] on link "Return to Approvals" at bounding box center [515, 568] width 161 height 26
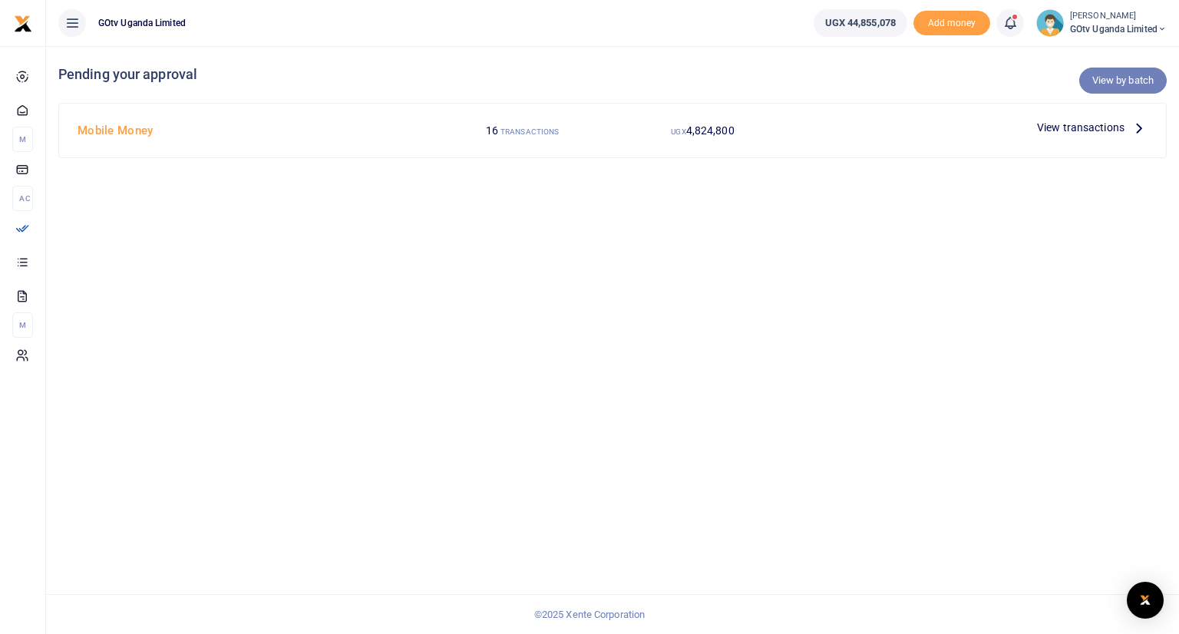
click at [1118, 81] on link "View by batch" at bounding box center [1123, 81] width 88 height 26
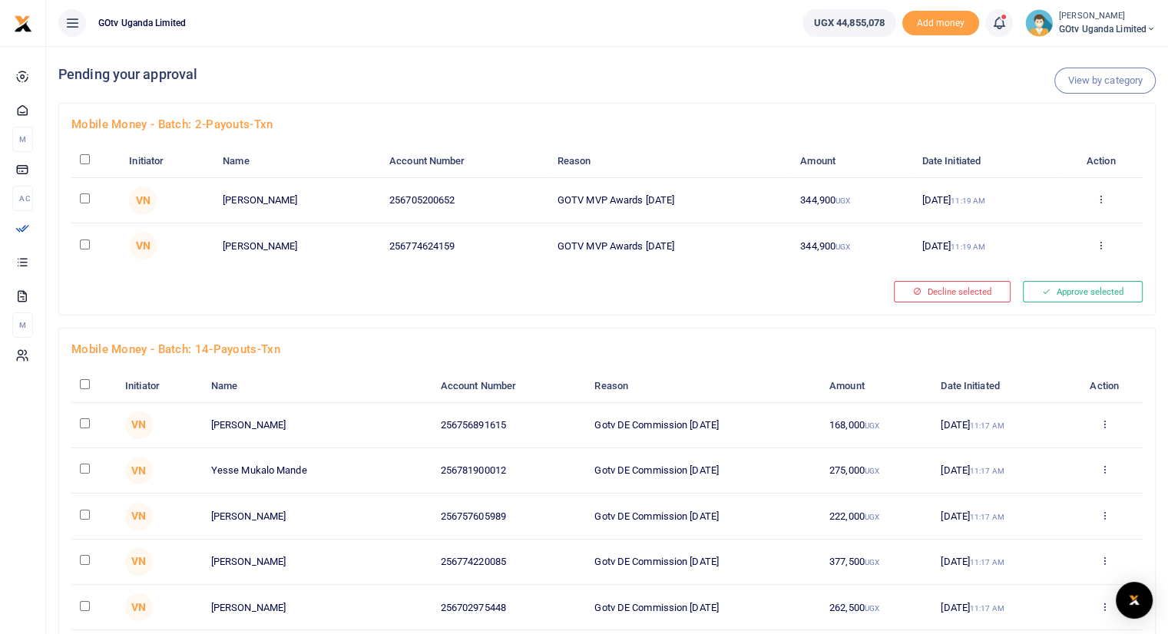
click at [84, 160] on input "checkbox" at bounding box center [85, 159] width 10 height 10
checkbox input "true"
click at [1053, 292] on button "Approve selected (2)" at bounding box center [1077, 291] width 131 height 21
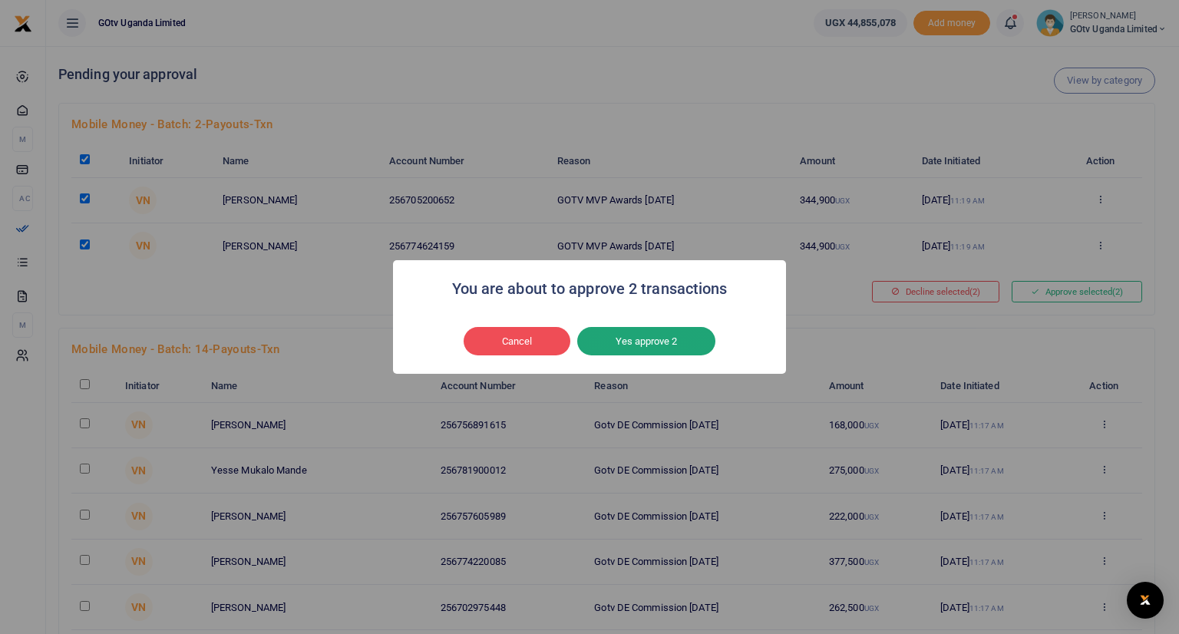
click at [670, 342] on button "Yes approve 2" at bounding box center [646, 341] width 138 height 29
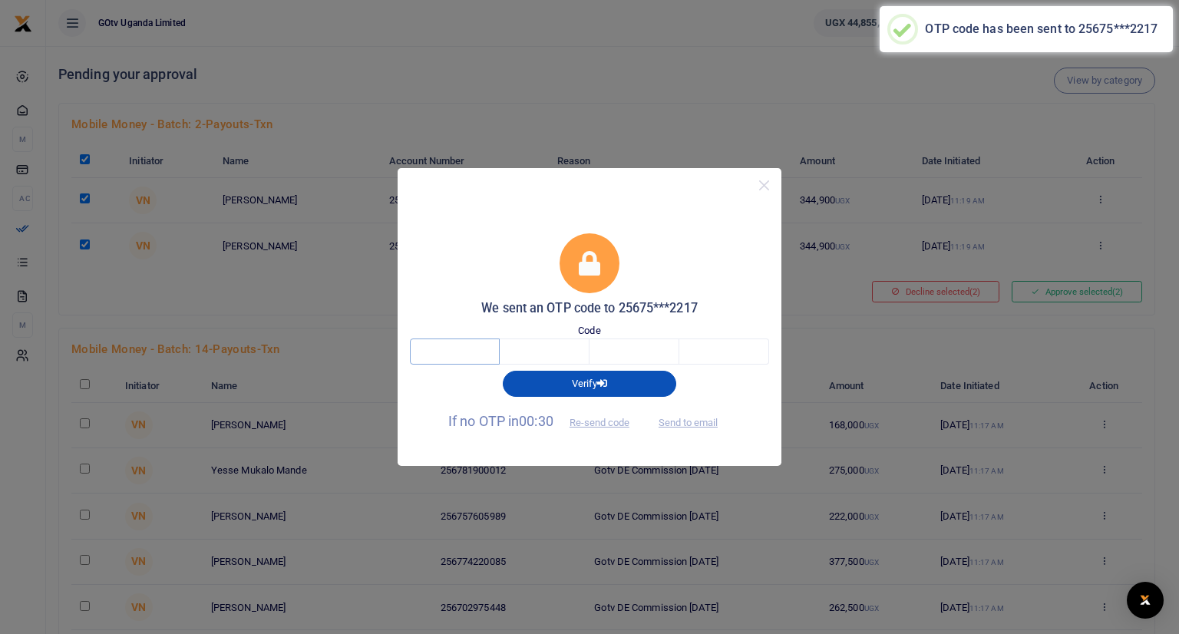
click at [468, 352] on input "text" at bounding box center [455, 352] width 90 height 26
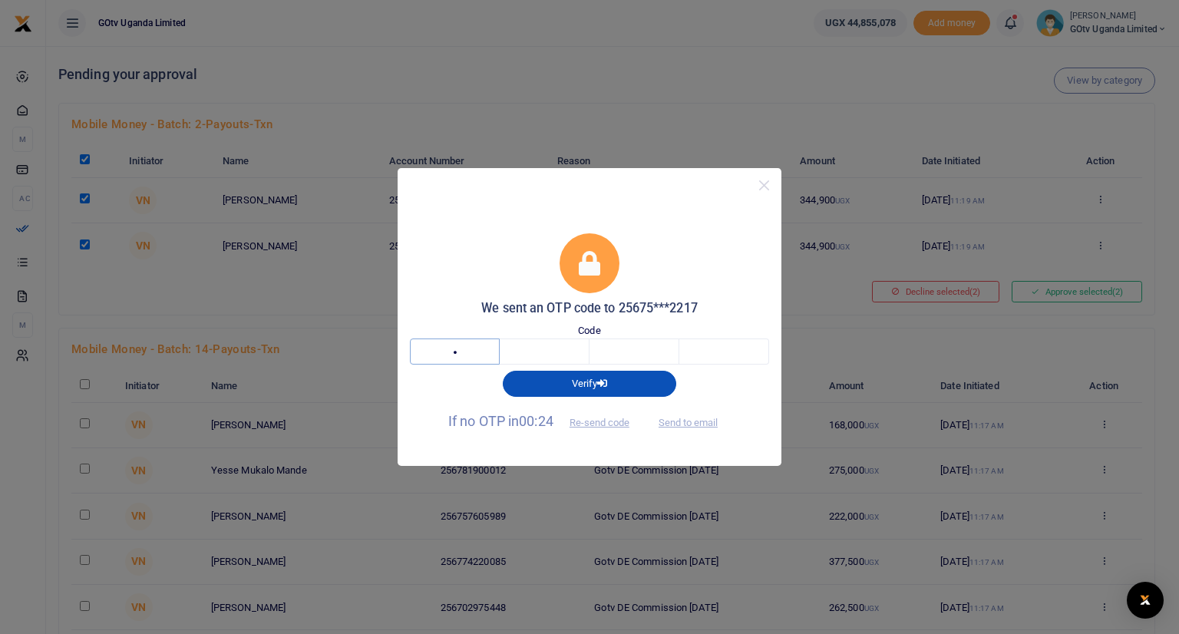
type input "7"
type input "3"
type input "2"
type input "0"
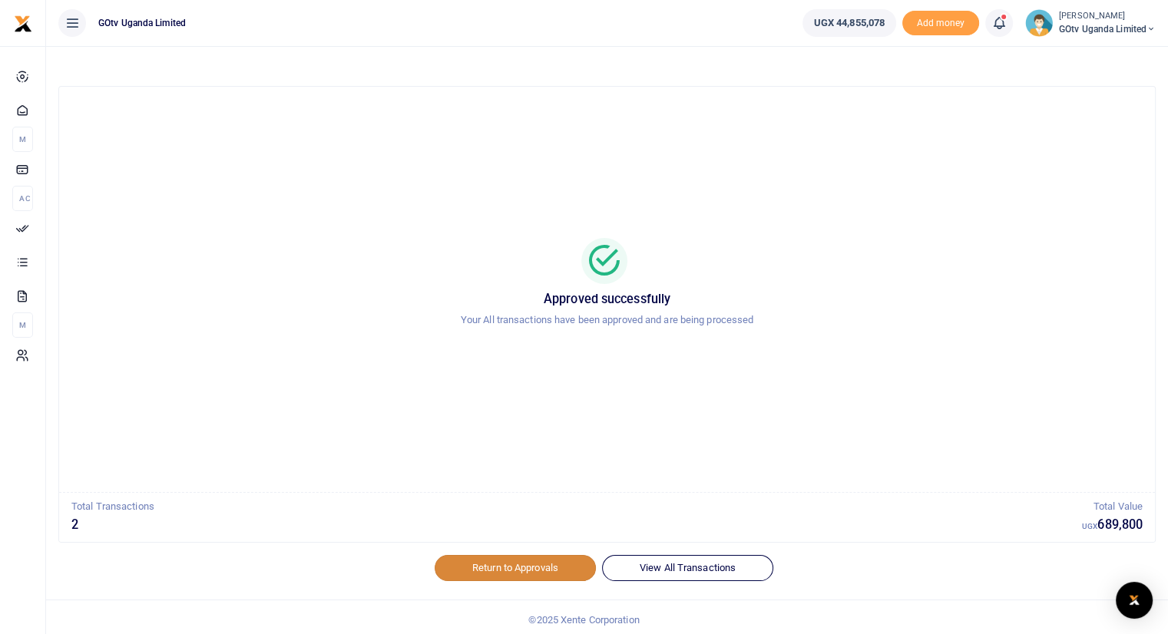
click at [504, 563] on link "Return to Approvals" at bounding box center [515, 568] width 161 height 26
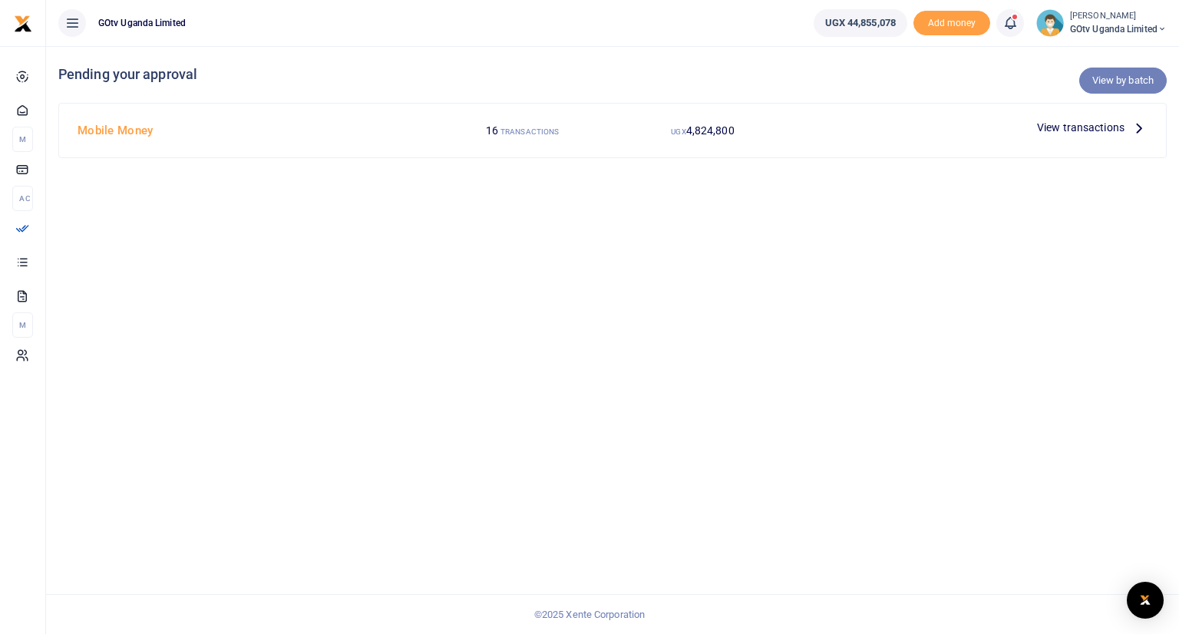
click at [1119, 80] on link "View by batch" at bounding box center [1123, 81] width 88 height 26
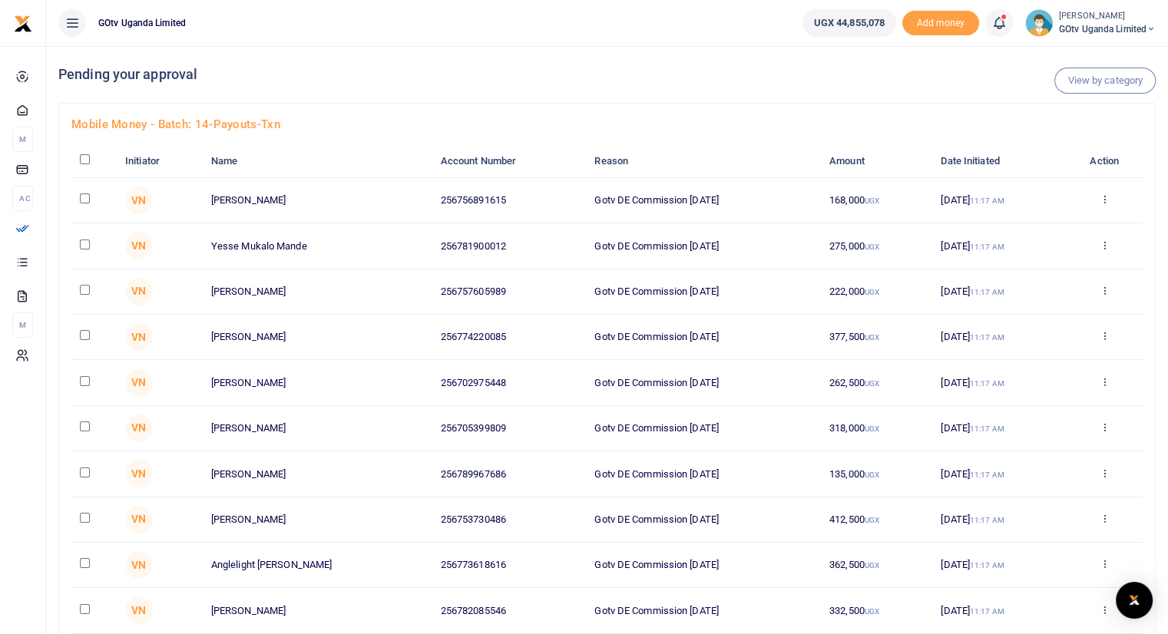
click at [80, 160] on input "checkbox" at bounding box center [85, 159] width 10 height 10
checkbox input "true"
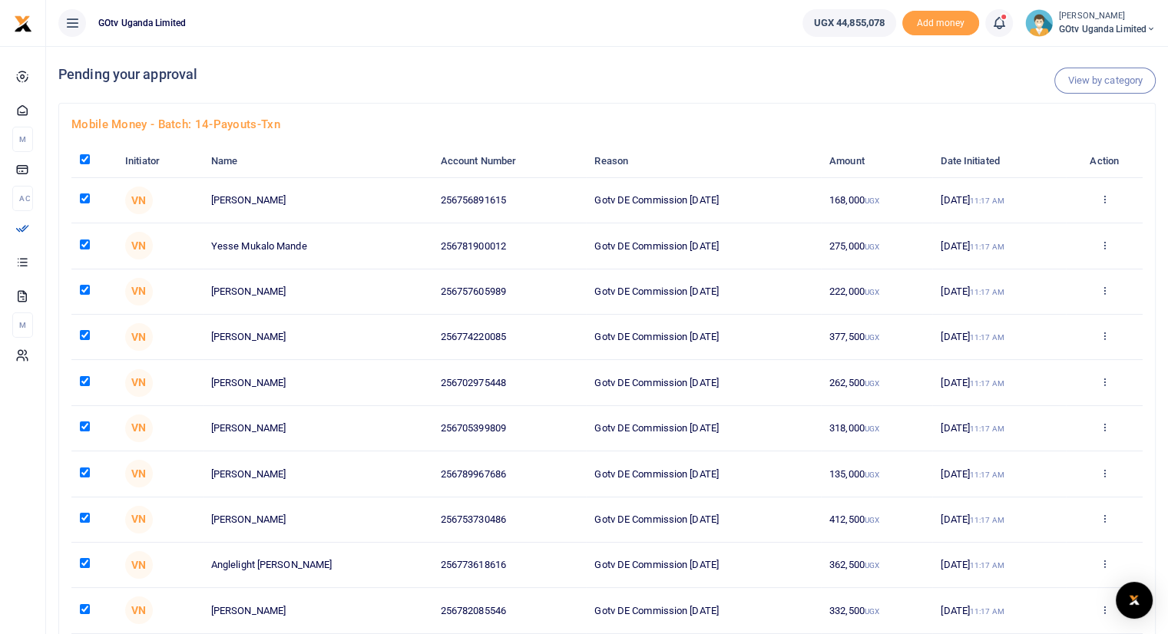
checkbox input "true"
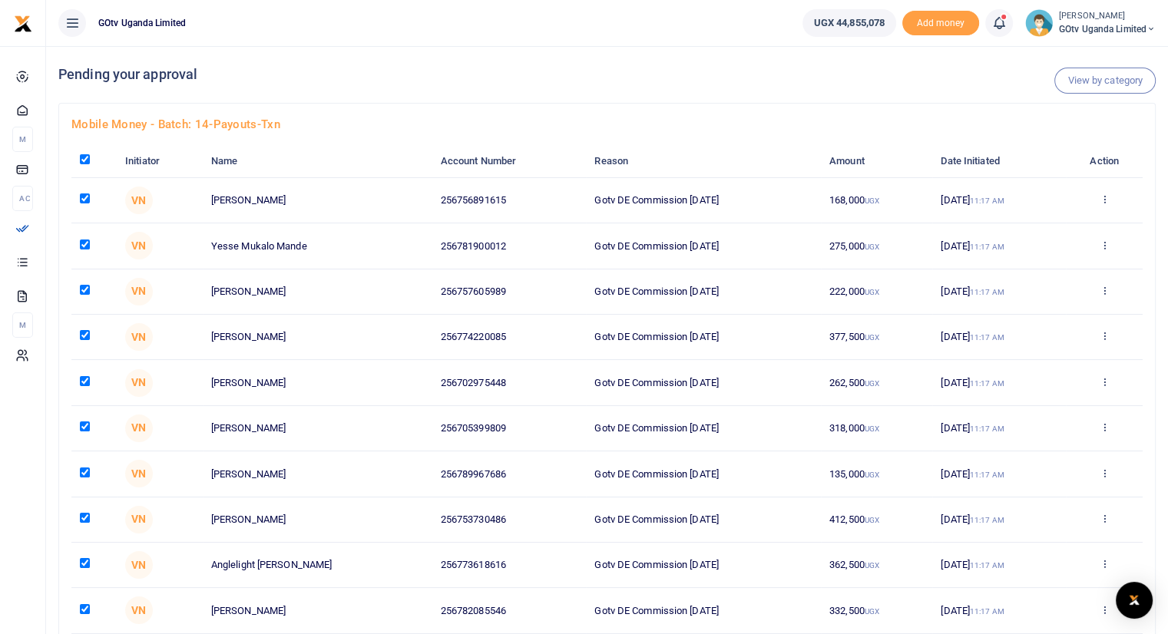
checkbox input "true"
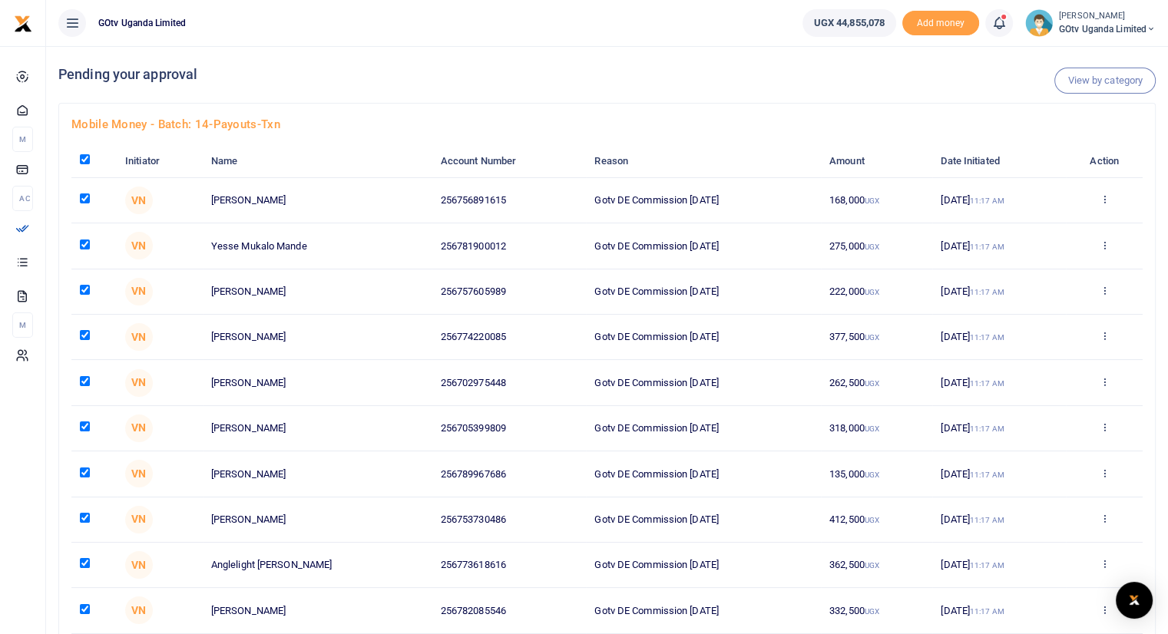
checkbox input "true"
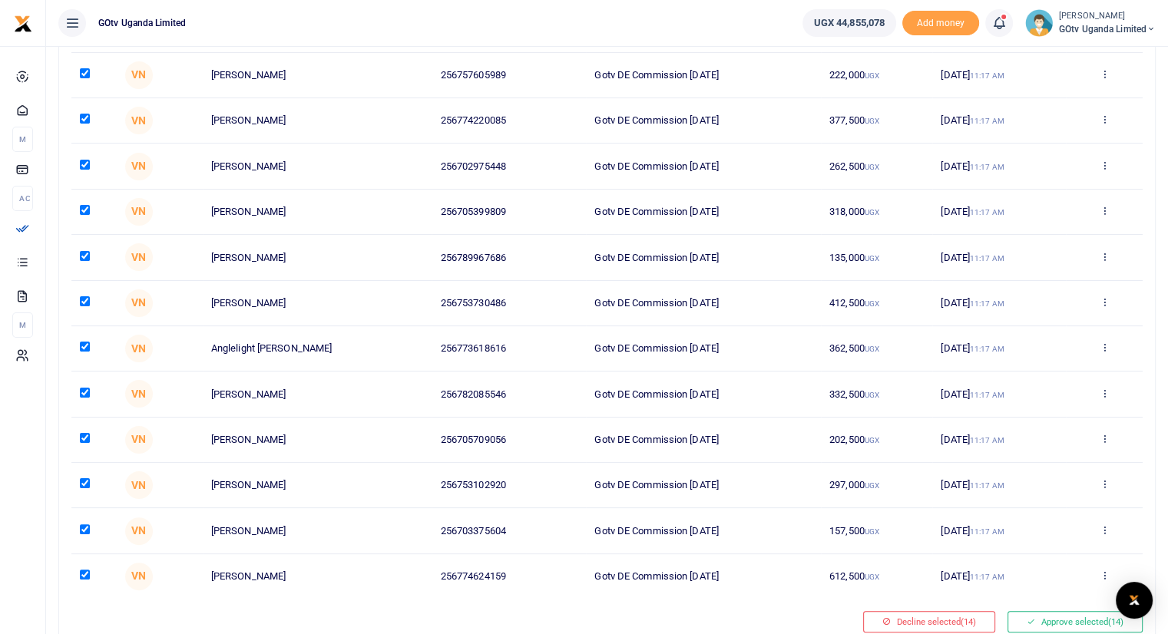
scroll to position [226, 0]
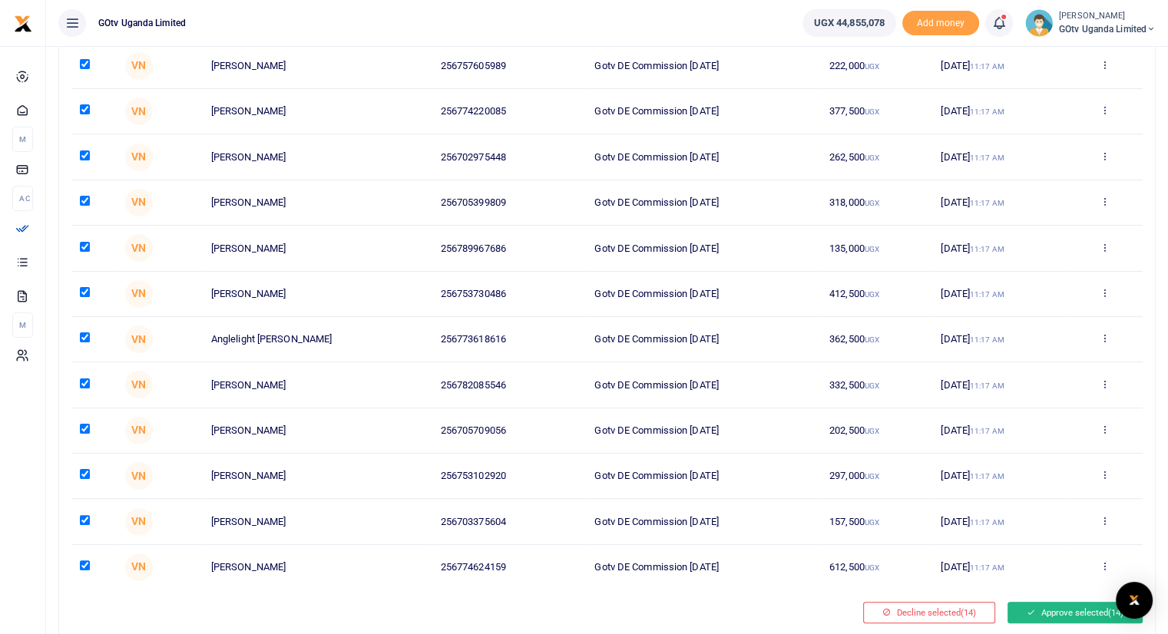
click at [1069, 607] on button "Approve selected (14)" at bounding box center [1074, 612] width 135 height 21
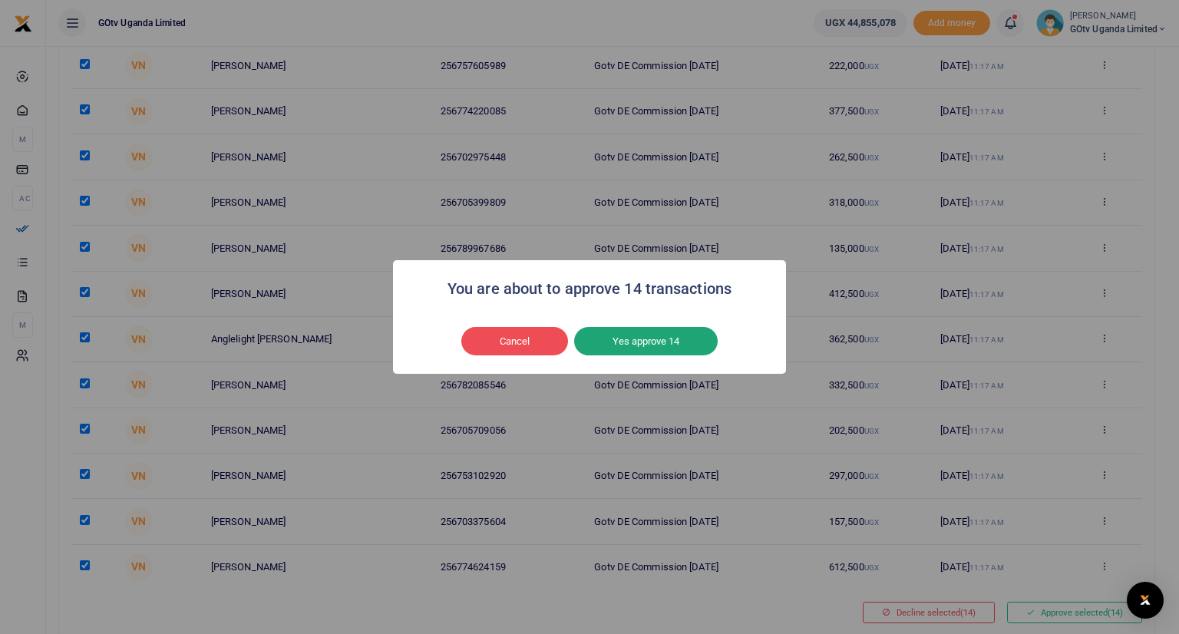
click at [649, 344] on button "Yes approve 14" at bounding box center [646, 341] width 144 height 29
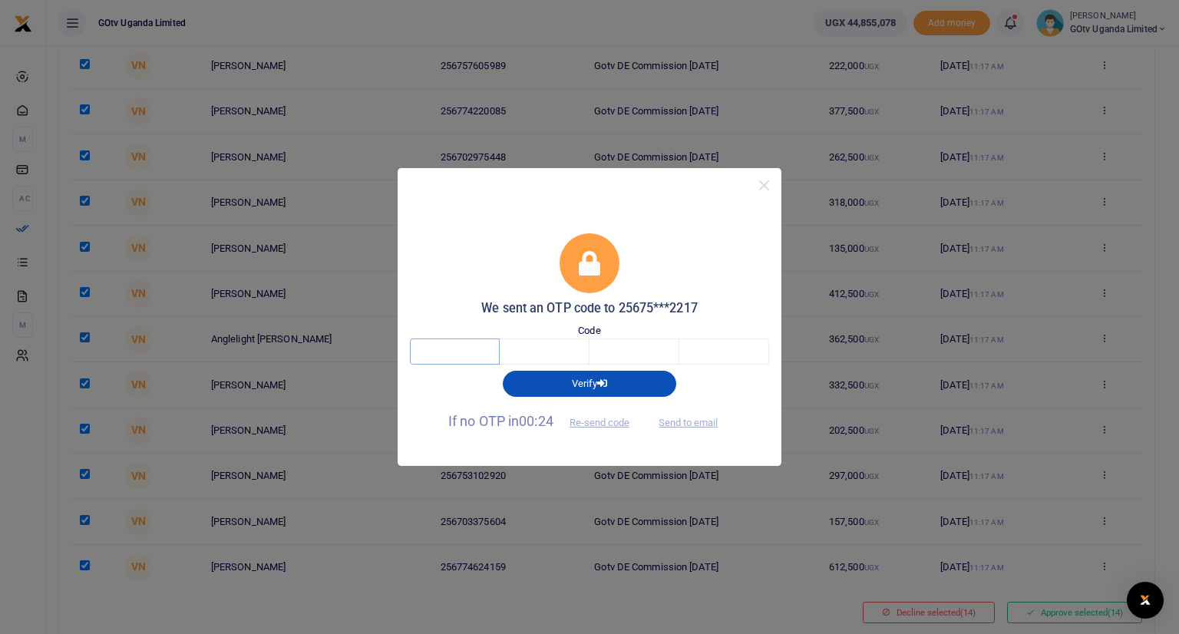
click at [482, 352] on input "text" at bounding box center [455, 352] width 90 height 26
type input "5"
type input "7"
type input "6"
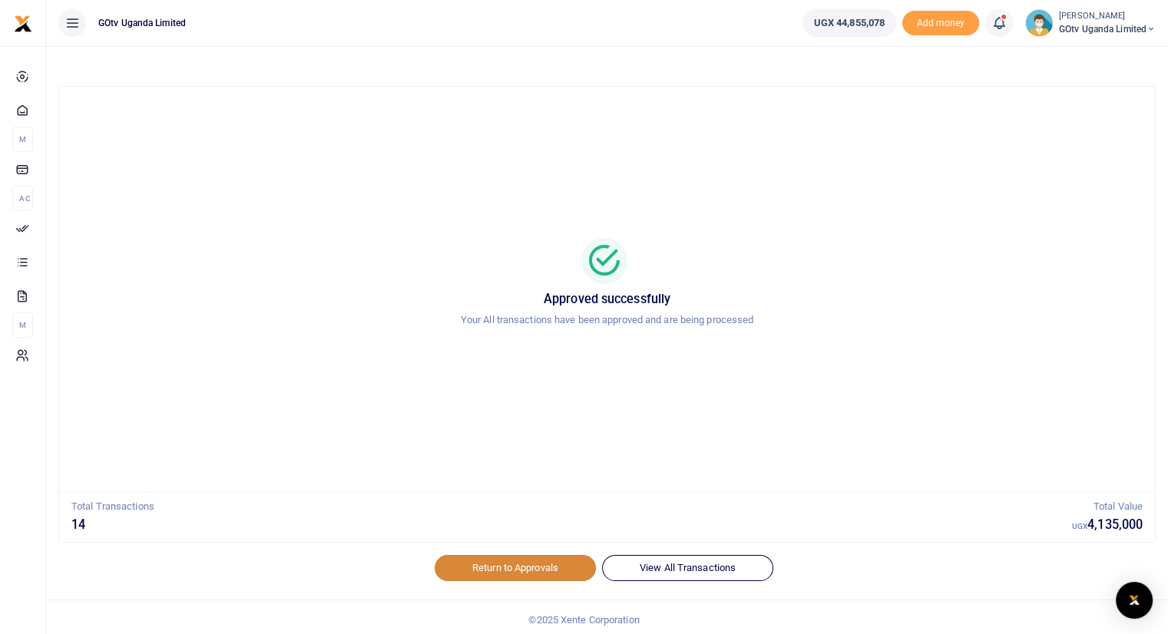
click at [537, 567] on link "Return to Approvals" at bounding box center [515, 568] width 161 height 26
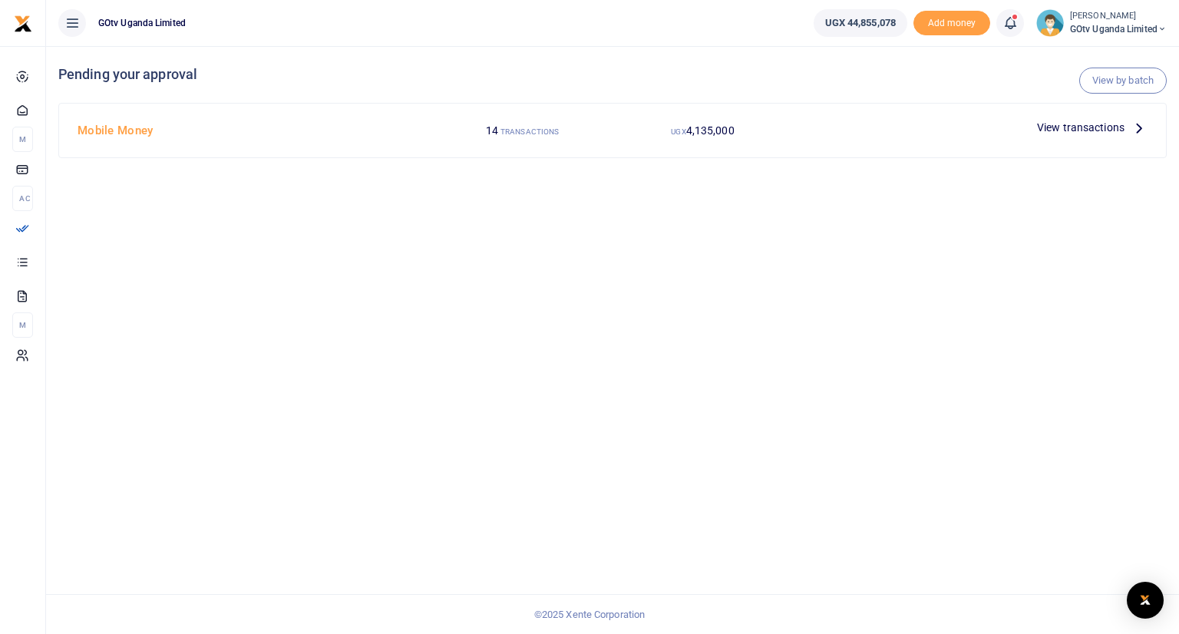
click at [537, 567] on div "View by batch Pending your approval Mobile Money 14 TRANSACTIONS UGX 4,135,000 …" at bounding box center [612, 340] width 1133 height 588
click at [1139, 83] on link "View by batch" at bounding box center [1123, 81] width 88 height 26
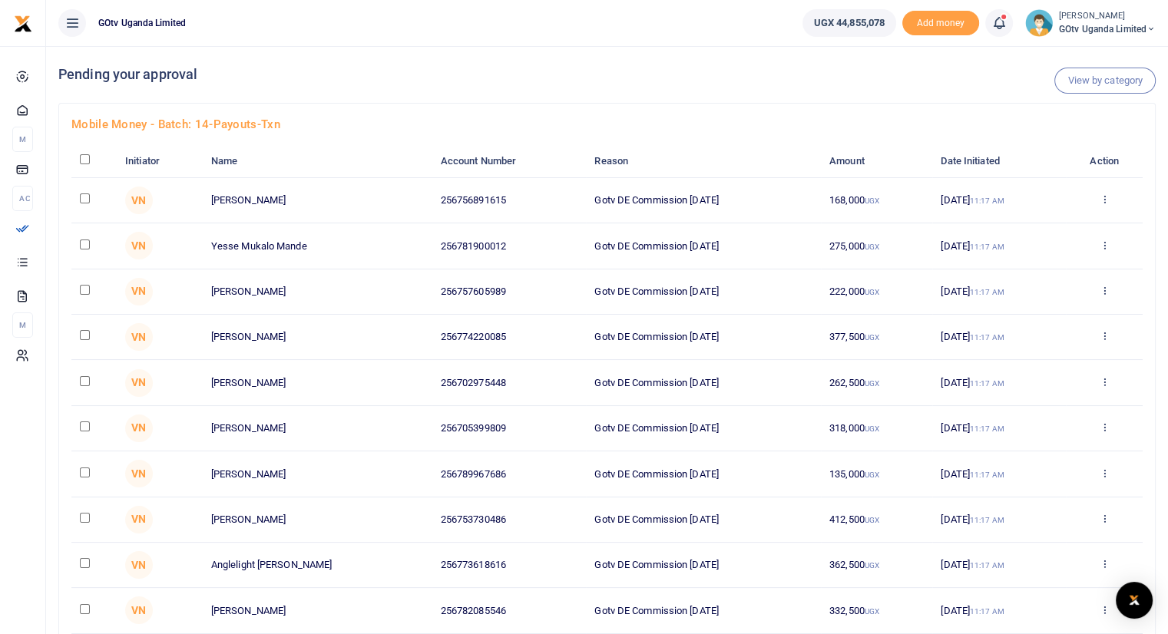
click at [86, 157] on input "checkbox" at bounding box center [85, 159] width 10 height 10
checkbox input "true"
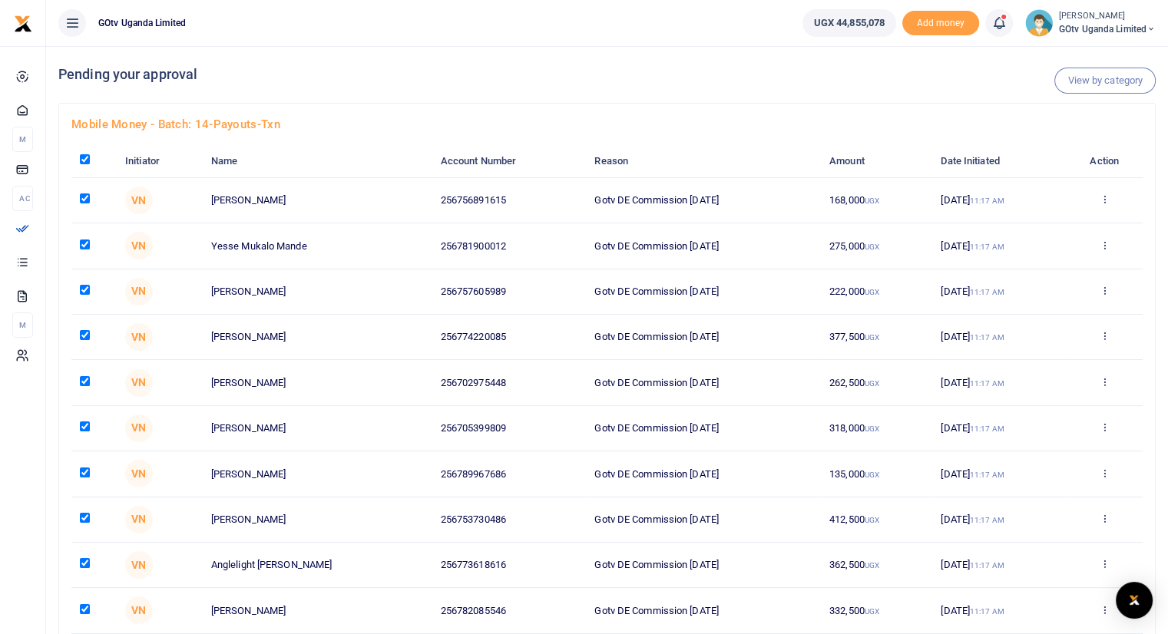
checkbox input "true"
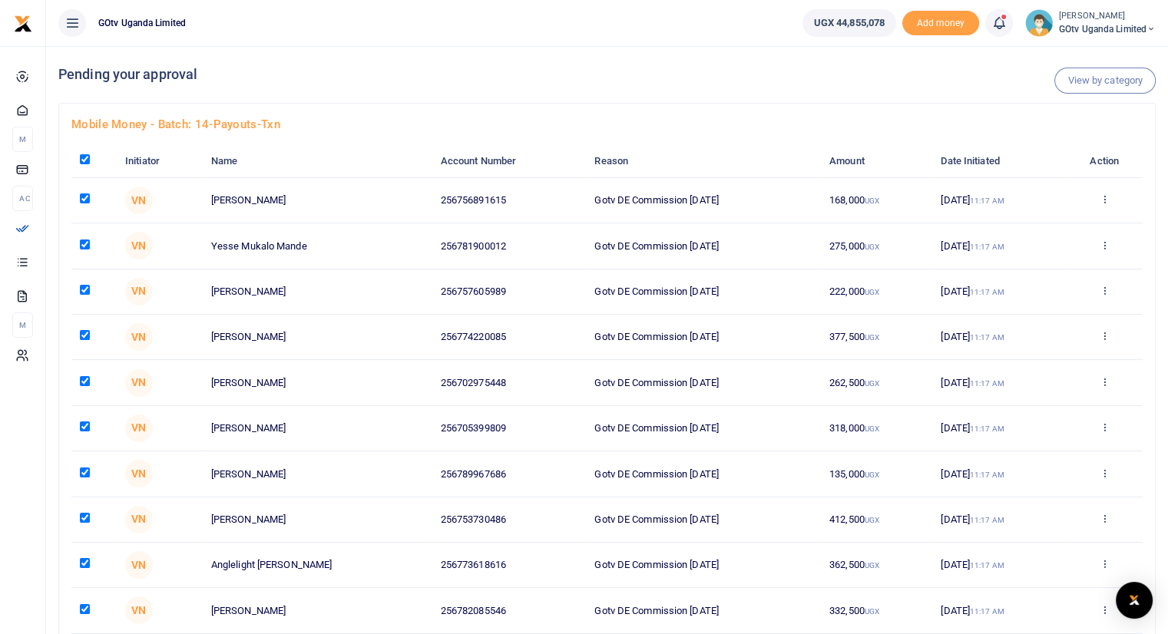
checkbox input "true"
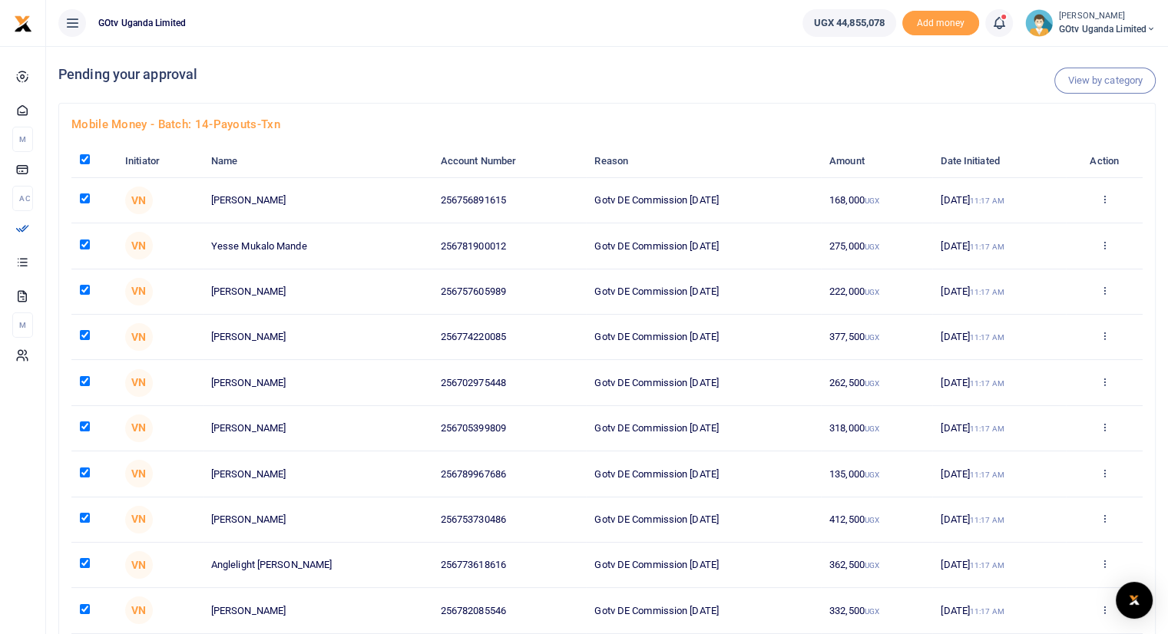
checkbox input "true"
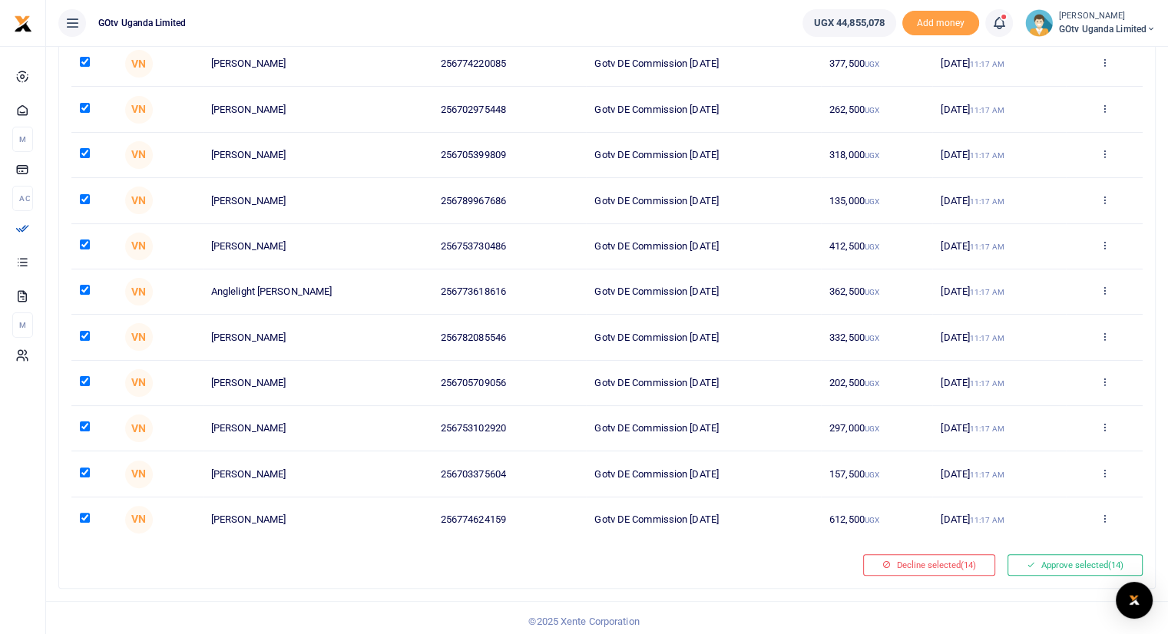
scroll to position [278, 0]
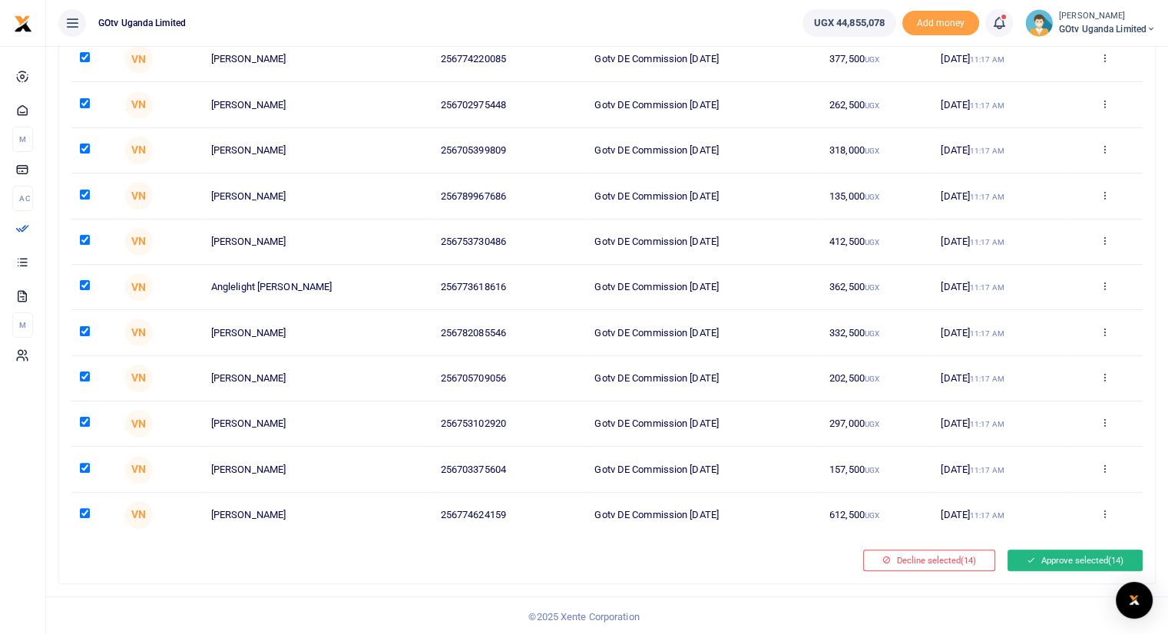
click at [1067, 554] on button "Approve selected (14)" at bounding box center [1074, 560] width 135 height 21
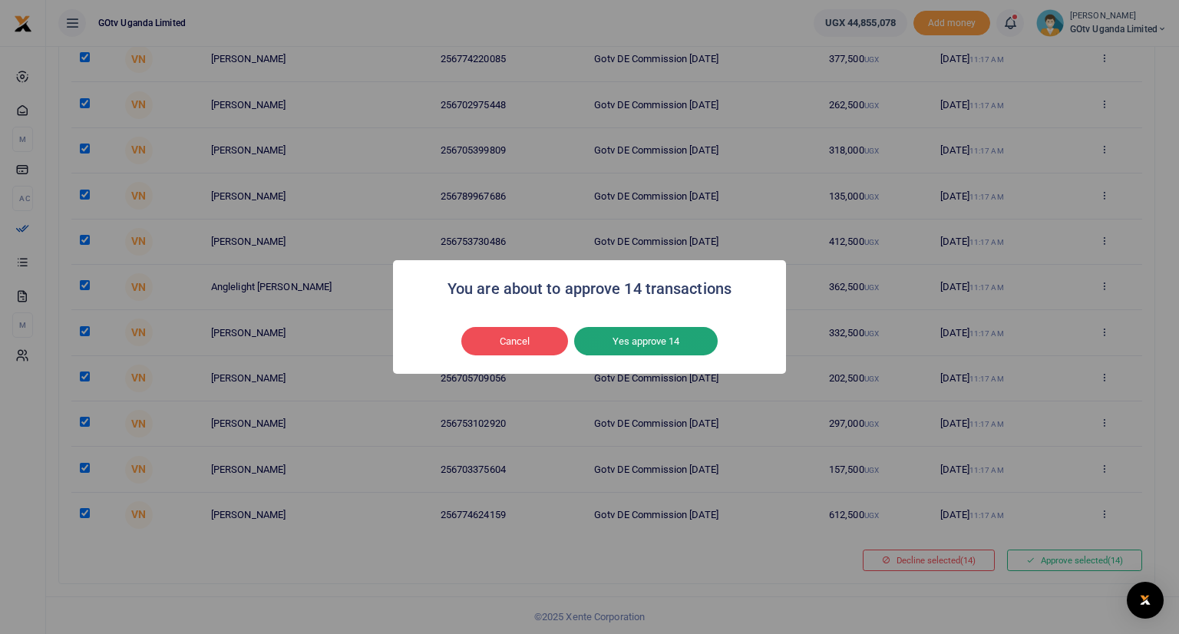
click at [653, 346] on button "Yes approve 14" at bounding box center [646, 341] width 144 height 29
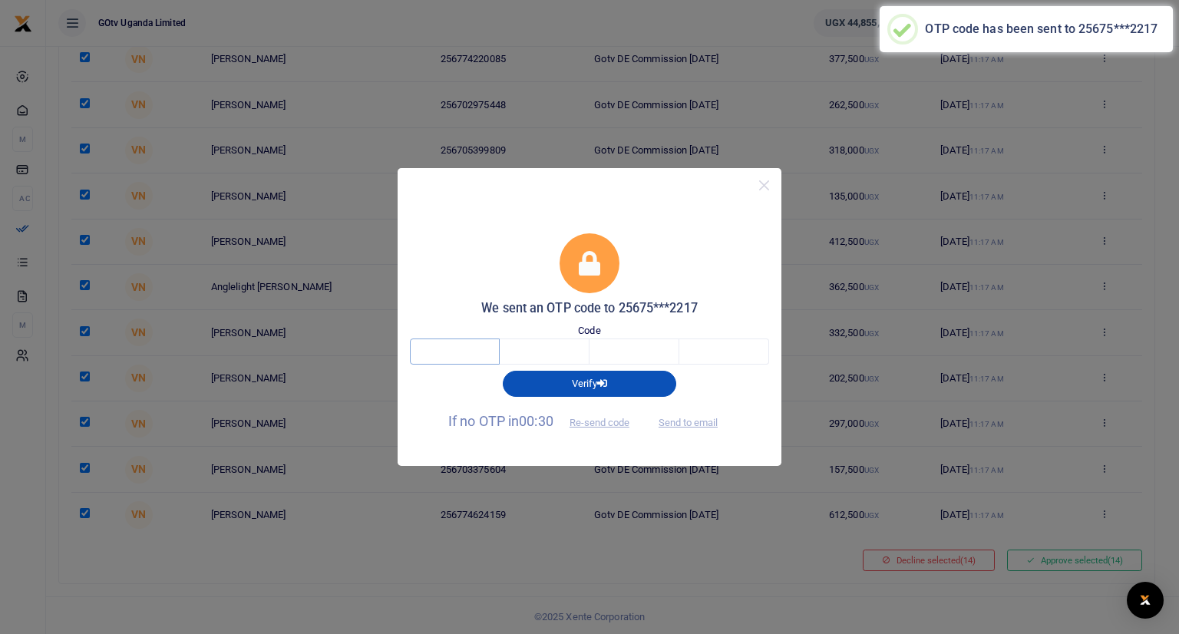
click at [471, 346] on input "text" at bounding box center [455, 352] width 90 height 26
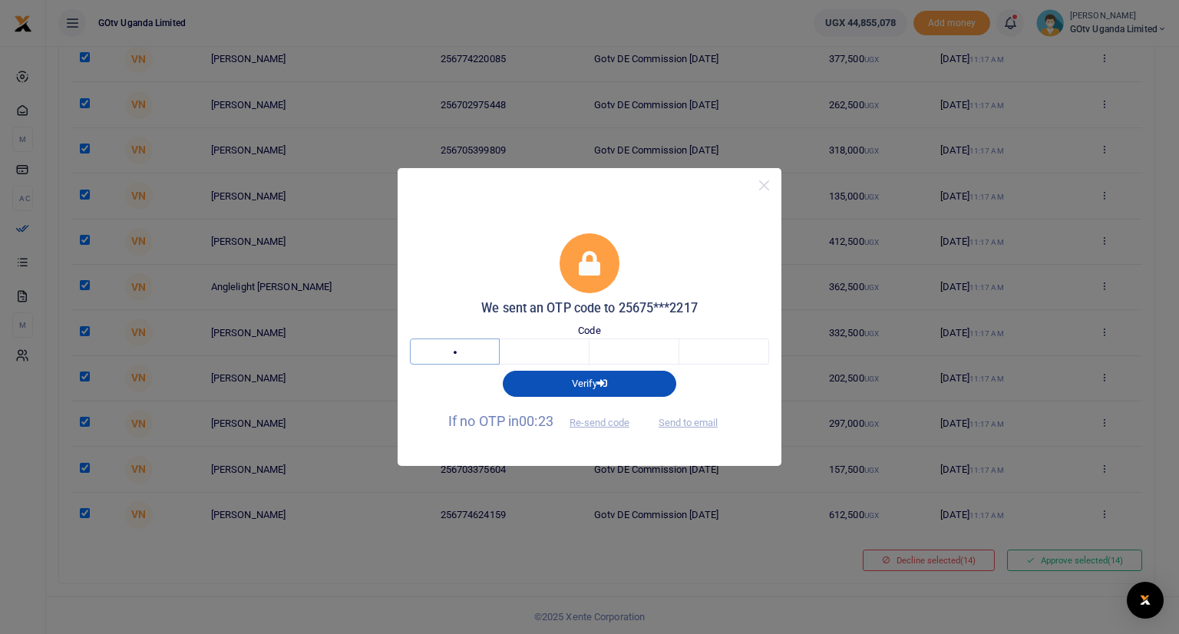
type input "2"
type input "3"
type input "1"
type input "5"
type input "6"
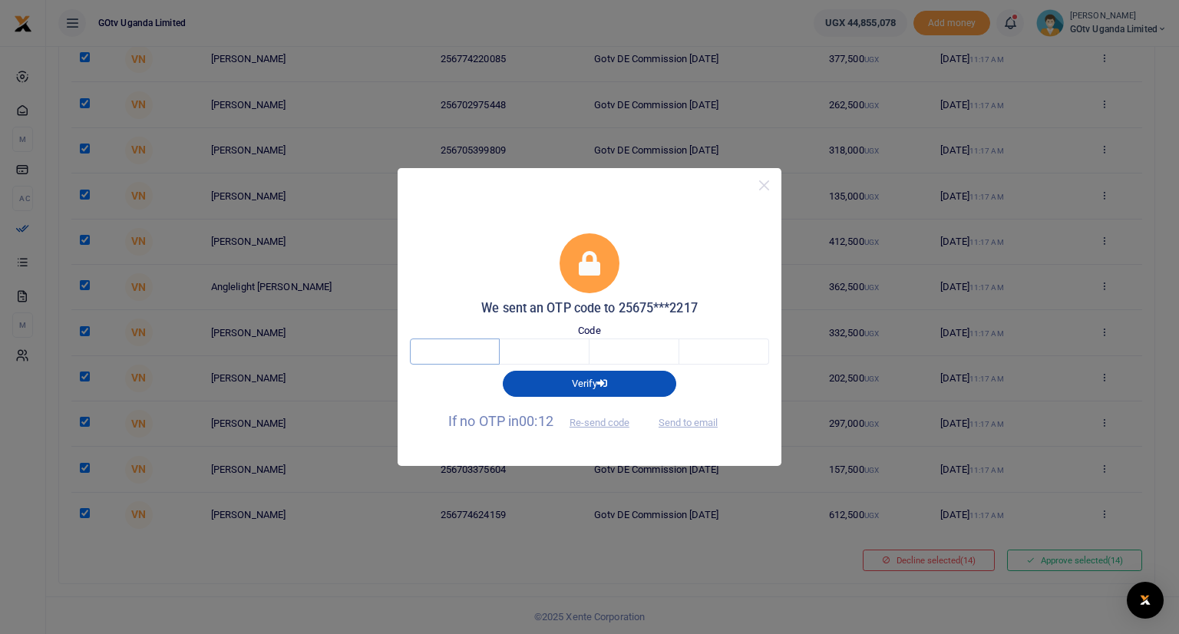
type input "2"
type input "3"
type input "1"
type input "6"
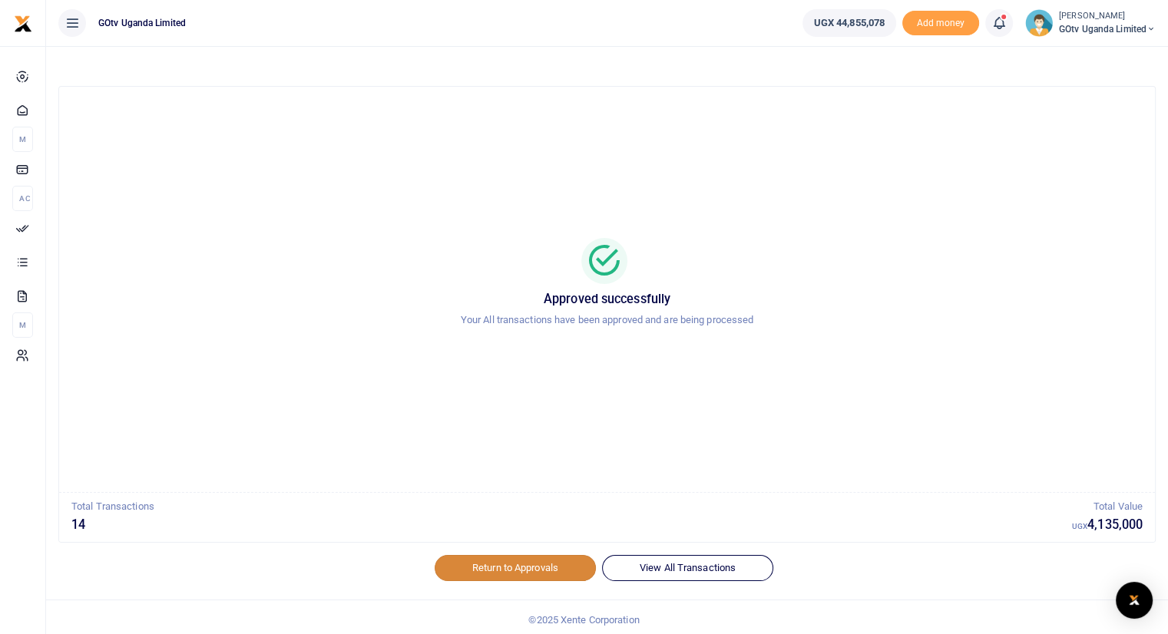
click at [518, 570] on link "Return to Approvals" at bounding box center [515, 568] width 161 height 26
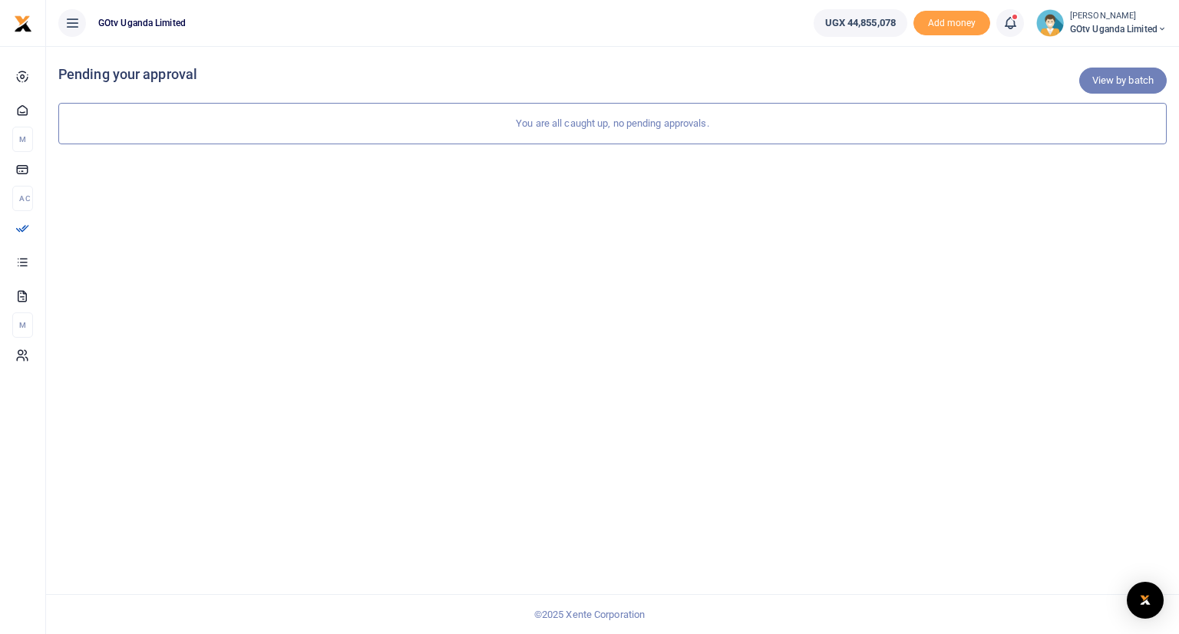
click at [1122, 81] on link "View by batch" at bounding box center [1123, 81] width 88 height 26
click at [1085, 78] on link "View by category" at bounding box center [1116, 81] width 101 height 26
click at [1120, 81] on link "View by batch" at bounding box center [1123, 81] width 88 height 26
click at [1007, 24] on icon at bounding box center [1010, 23] width 15 height 17
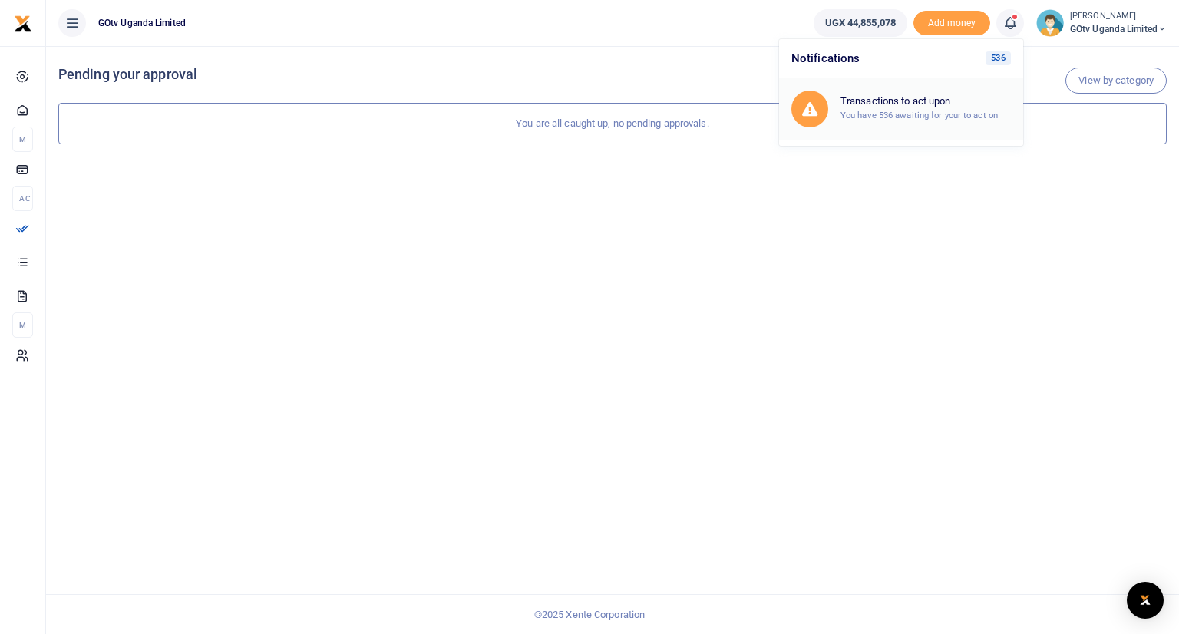
click at [914, 112] on small "You have 536 awaiting for your to act on" at bounding box center [919, 115] width 157 height 11
click at [1004, 28] on icon at bounding box center [1010, 23] width 15 height 17
click at [677, 157] on div "View by batch Pending your approval You are all caught up, no pending approvals." at bounding box center [612, 340] width 1133 height 588
click at [1006, 25] on icon at bounding box center [1010, 23] width 15 height 17
click at [1146, 25] on span "GOtv Uganda Limited" at bounding box center [1118, 29] width 97 height 14
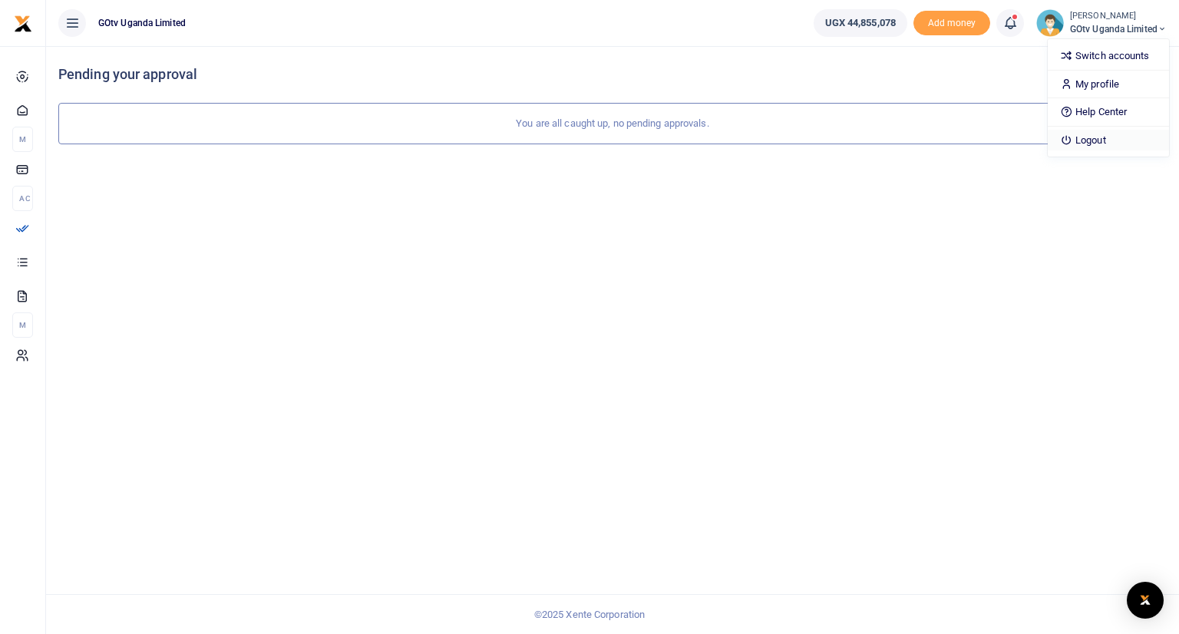
click at [1081, 139] on link "Logout" at bounding box center [1108, 140] width 121 height 21
